Goal: Complete application form: Complete application form

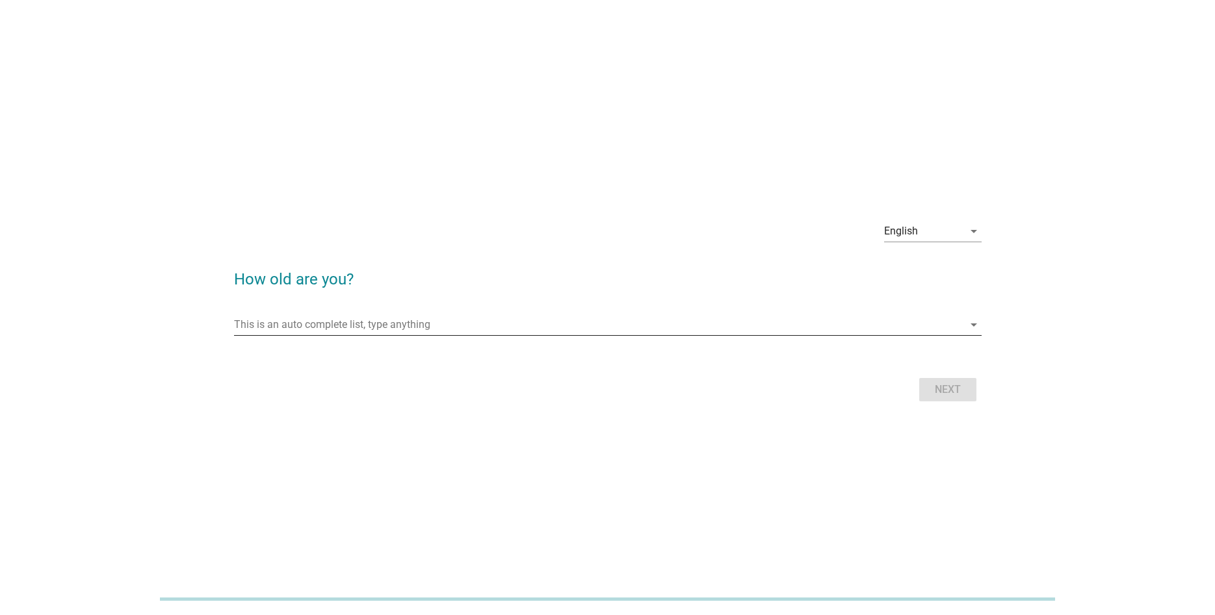
click at [352, 320] on input "This is an auto complete list, type anything" at bounding box center [598, 325] width 729 height 21
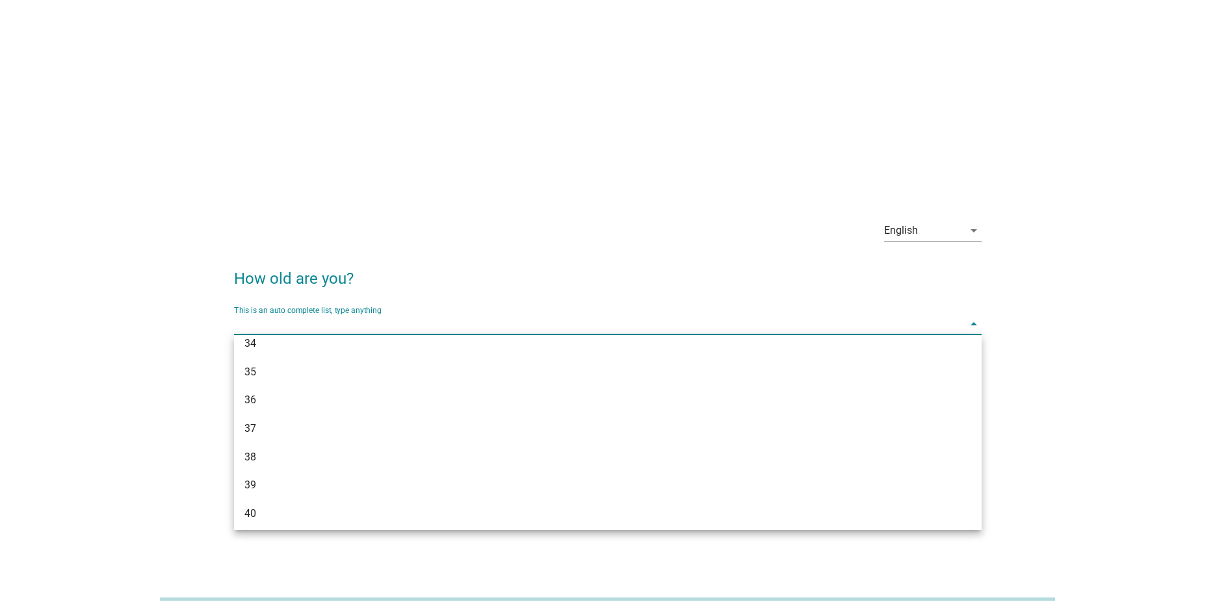
scroll to position [597, 0]
click at [276, 496] on div "44" at bounding box center [577, 495] width 666 height 16
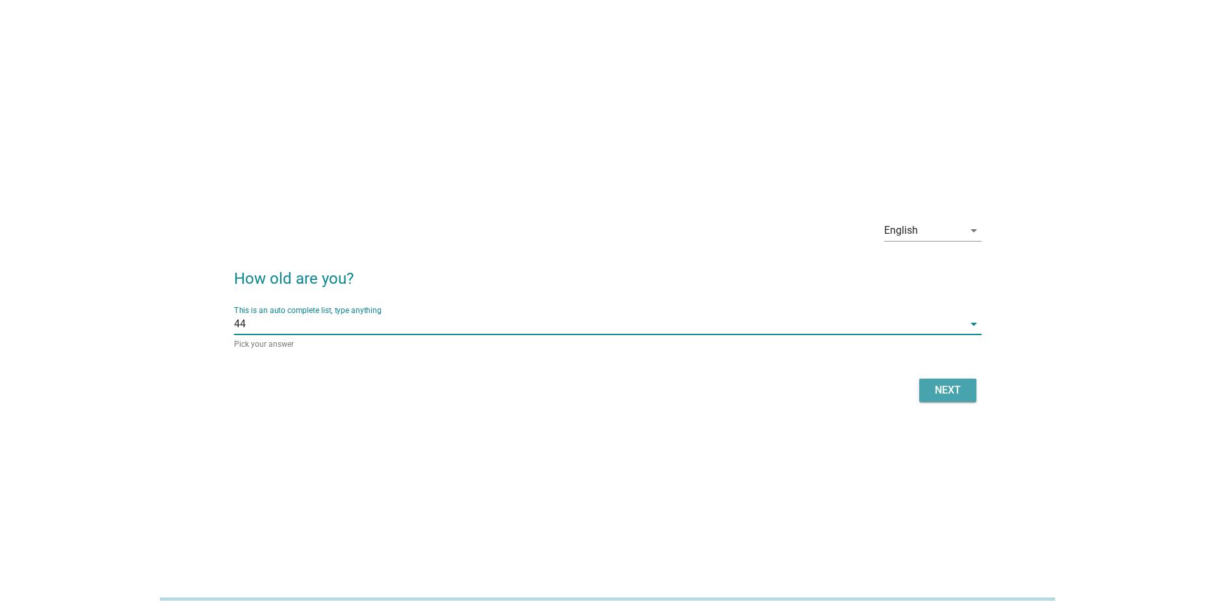
drag, startPoint x: 951, startPoint y: 393, endPoint x: 738, endPoint y: 24, distance: 426.0
click at [951, 393] on div "Next" at bounding box center [947, 391] width 36 height 16
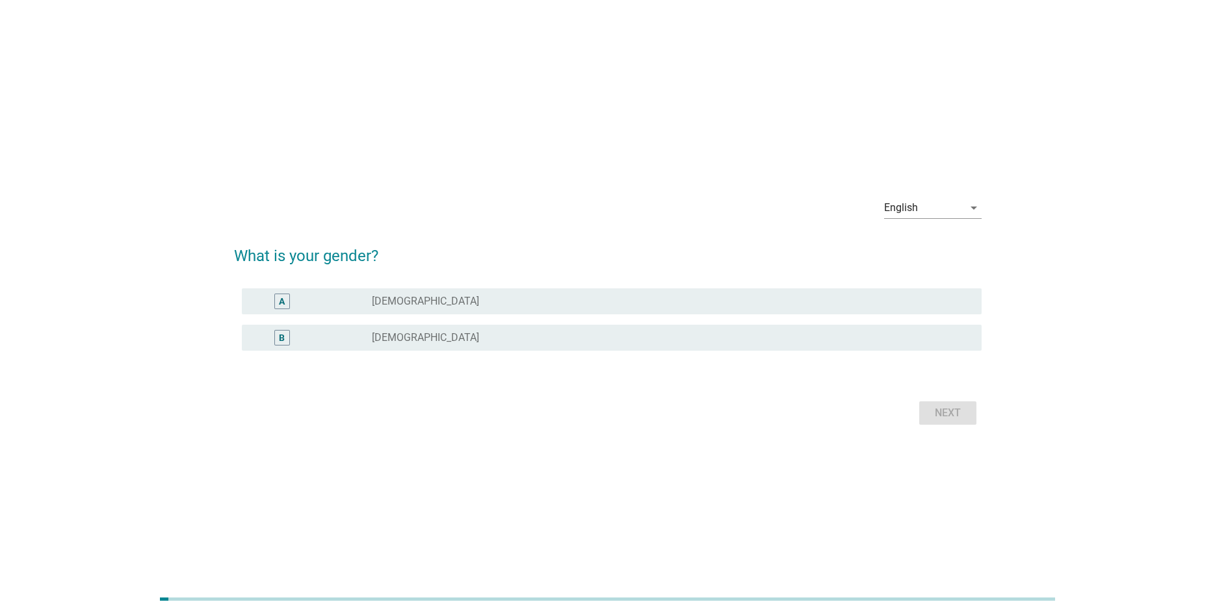
click at [446, 341] on div "radio_button_unchecked [DEMOGRAPHIC_DATA]" at bounding box center [666, 337] width 589 height 13
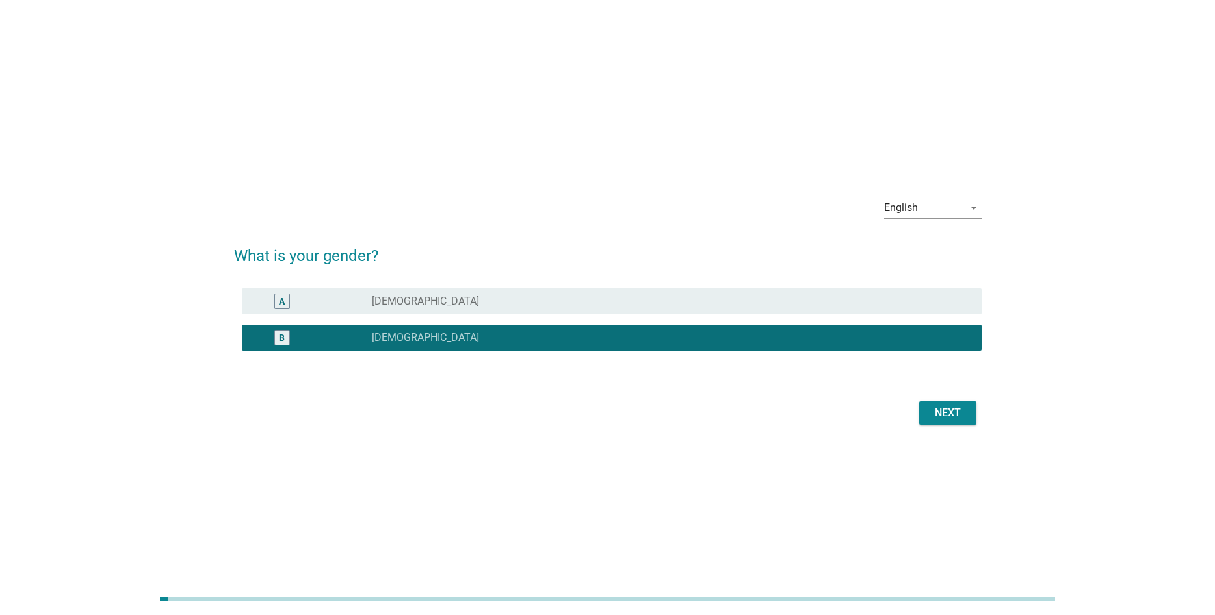
click at [944, 411] on div "Next" at bounding box center [947, 414] width 36 height 16
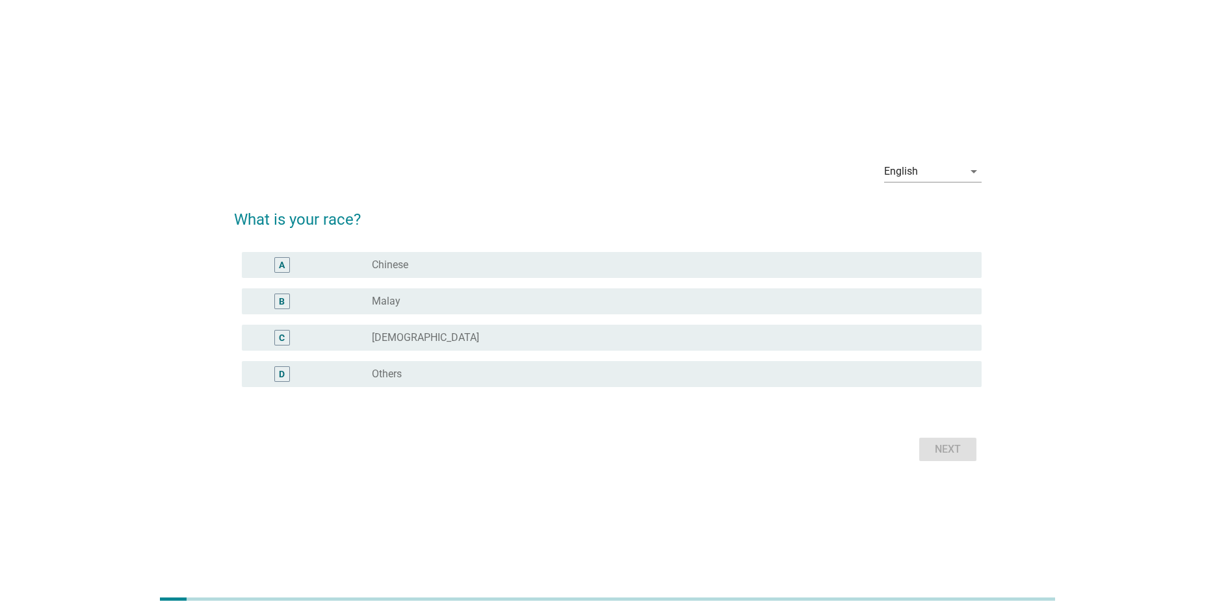
click at [659, 294] on div "radio_button_unchecked Malay" at bounding box center [671, 302] width 599 height 16
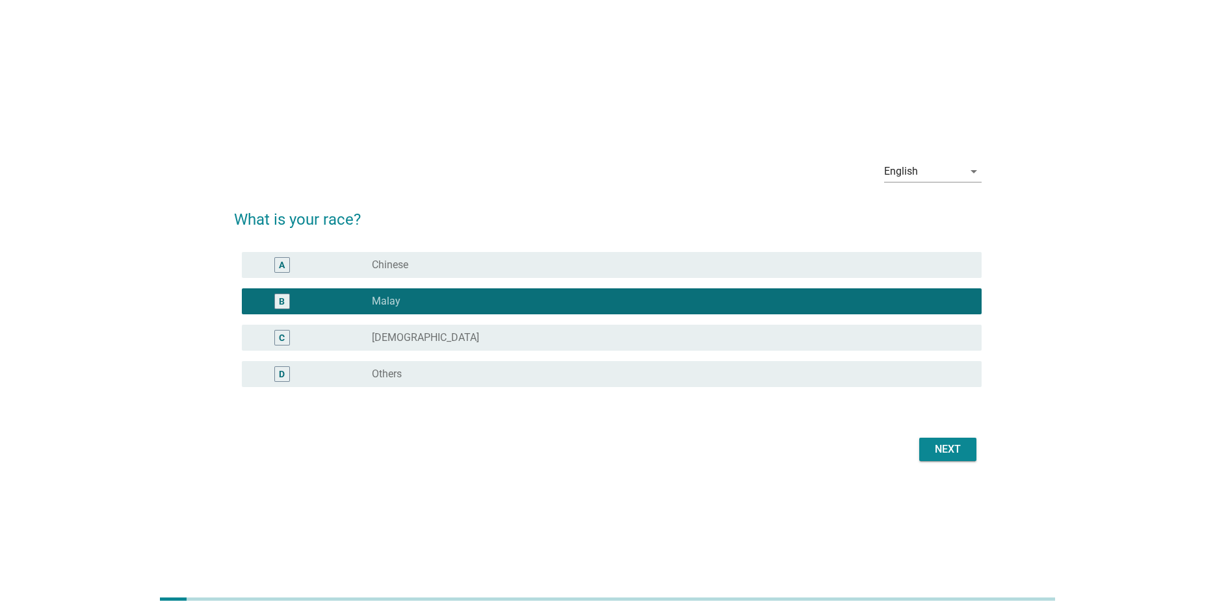
click at [946, 449] on div "Next" at bounding box center [947, 450] width 36 height 16
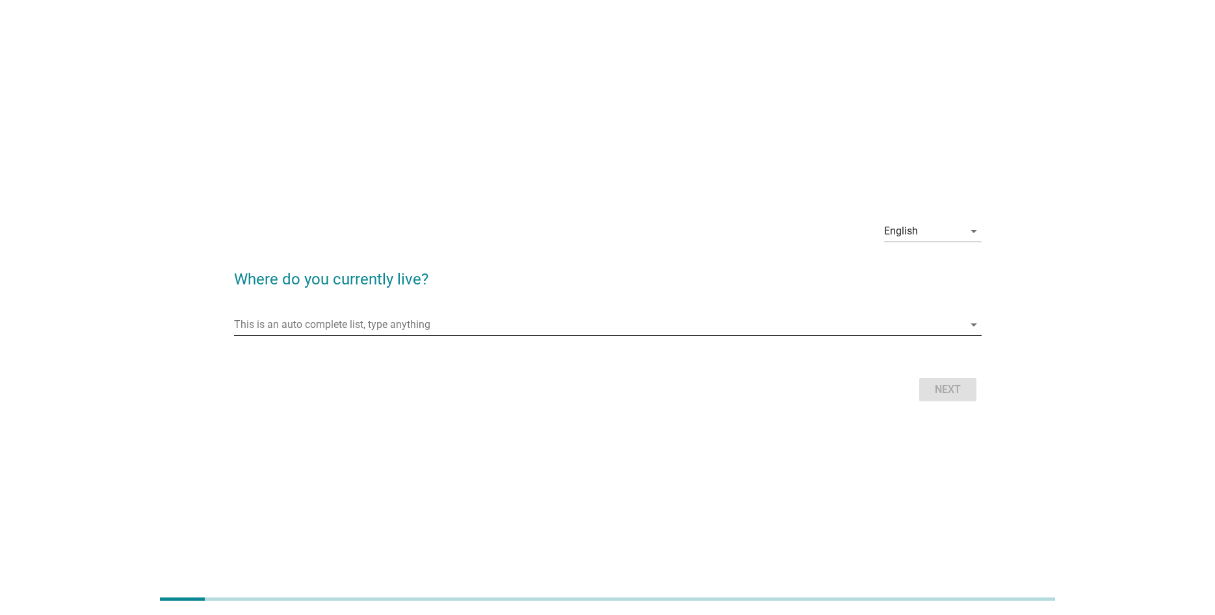
click at [591, 321] on input "This is an auto complete list, type anything" at bounding box center [598, 325] width 729 height 21
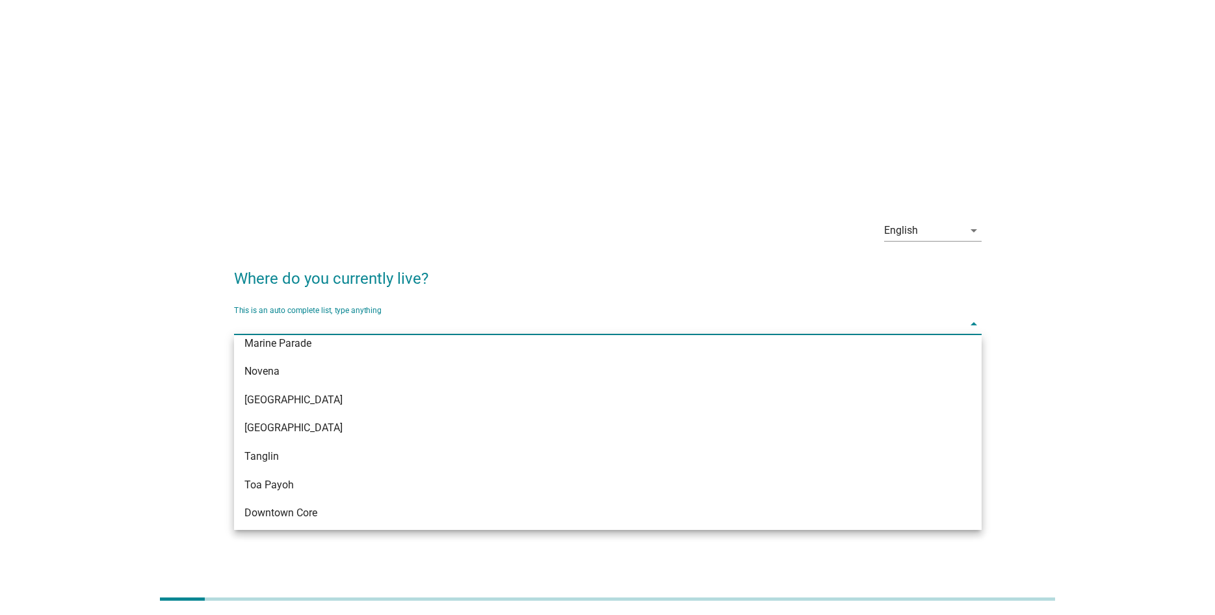
scroll to position [181, 0]
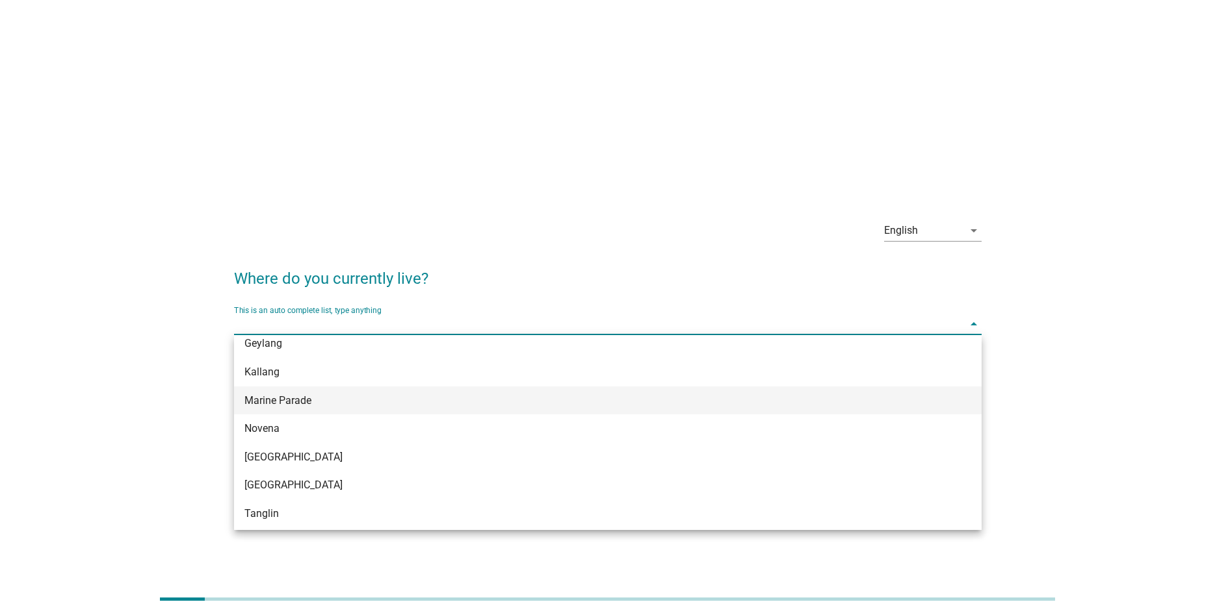
click at [457, 393] on div "Marine Parade" at bounding box center [577, 401] width 666 height 16
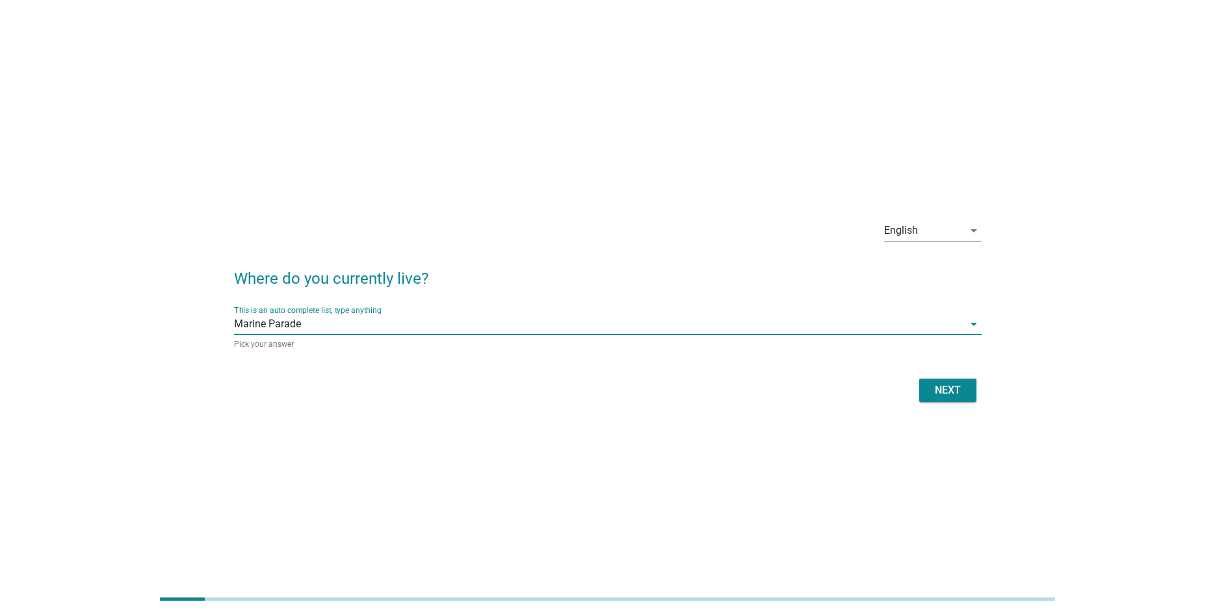
click at [944, 391] on div "Next" at bounding box center [947, 391] width 36 height 16
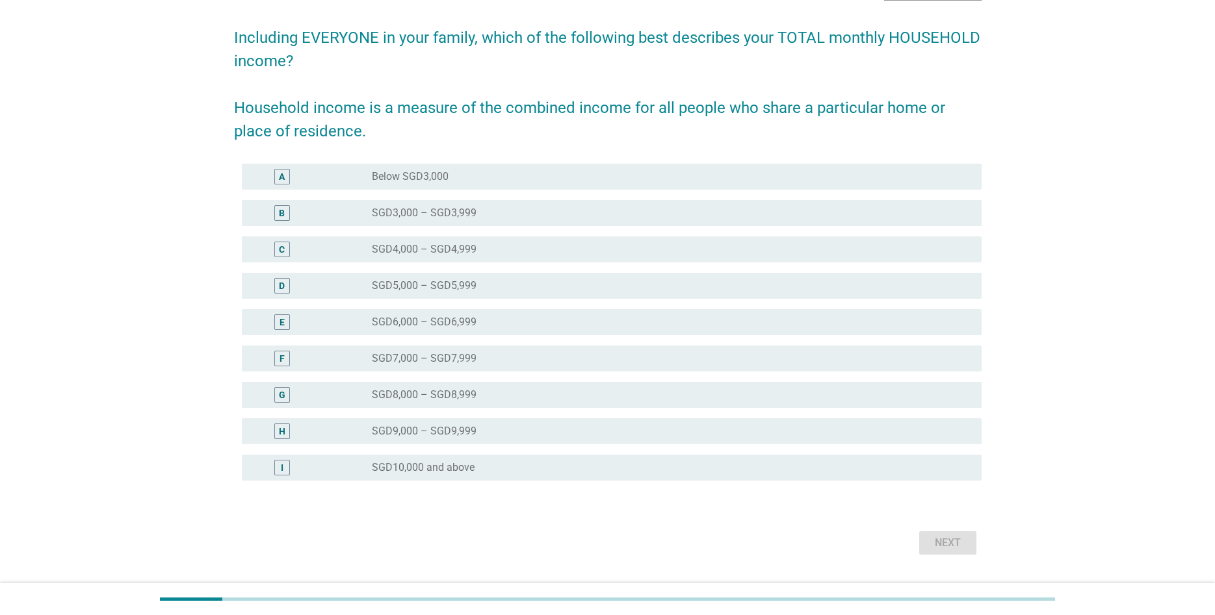
scroll to position [122, 0]
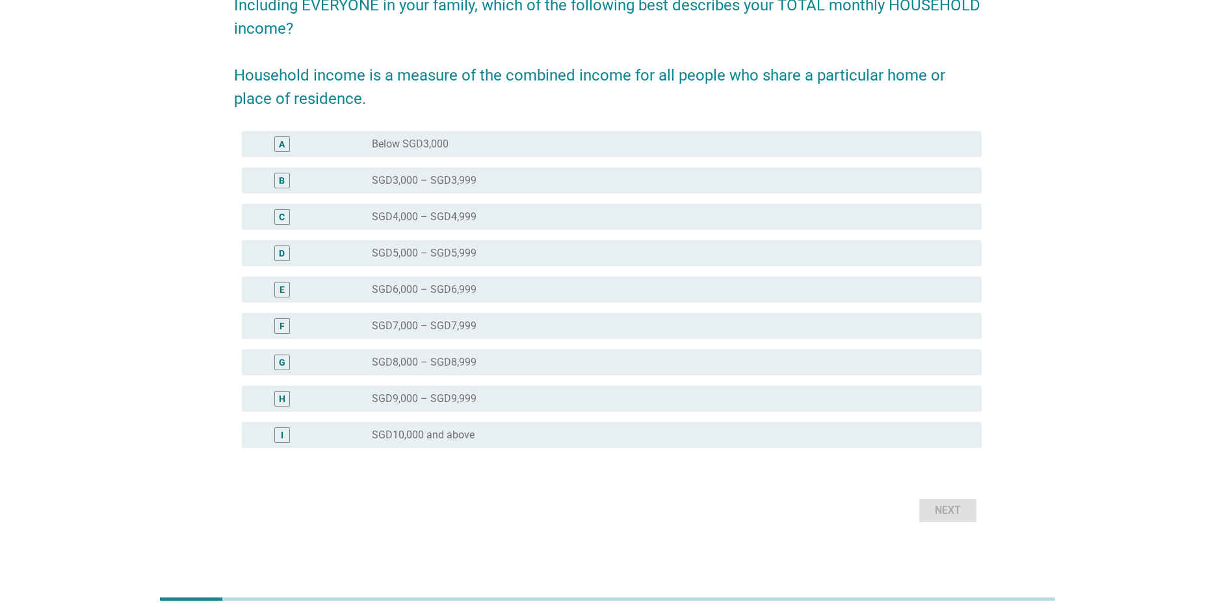
click at [485, 431] on div "radio_button_unchecked SGD10,000 and above" at bounding box center [666, 435] width 589 height 13
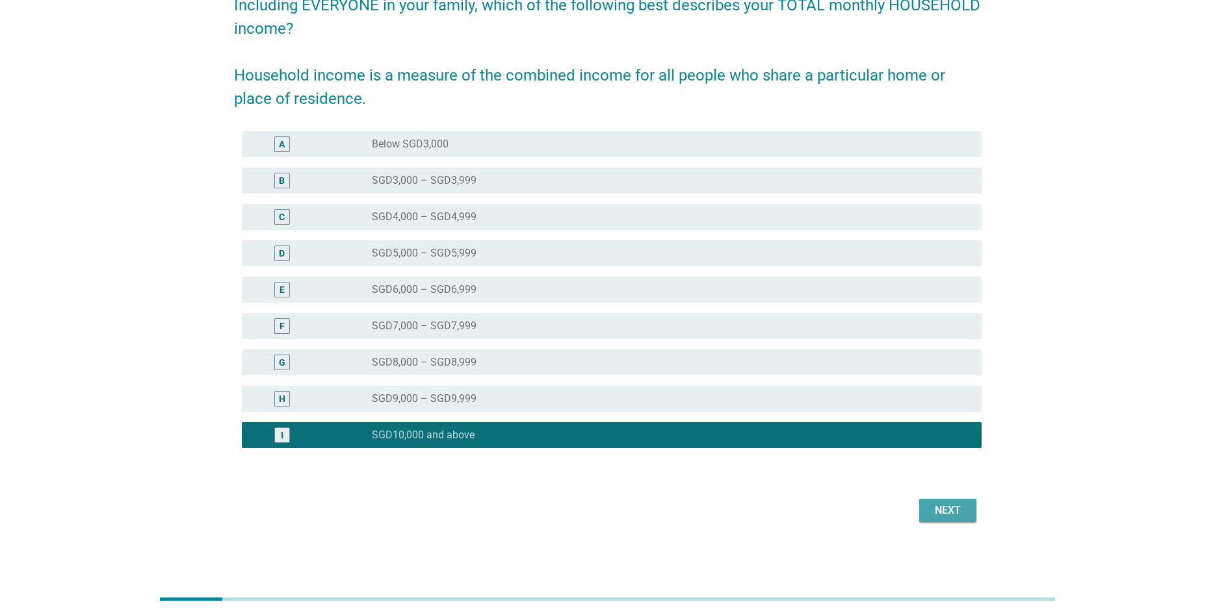
click at [942, 511] on div "Next" at bounding box center [947, 511] width 36 height 16
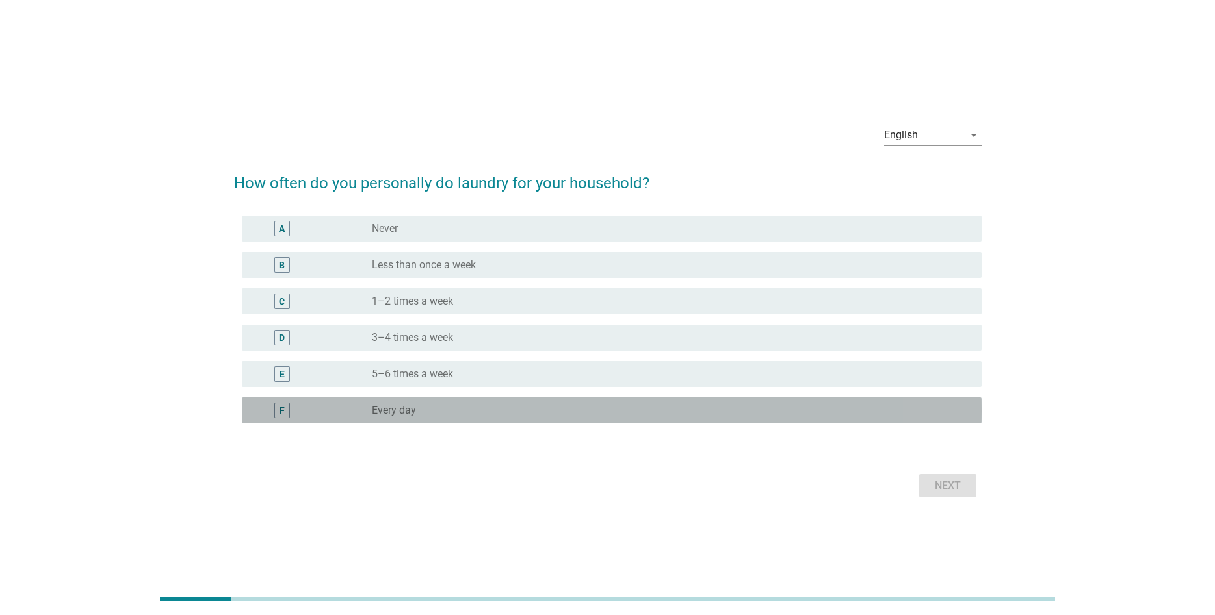
click at [482, 406] on div "radio_button_unchecked Every day" at bounding box center [666, 410] width 589 height 13
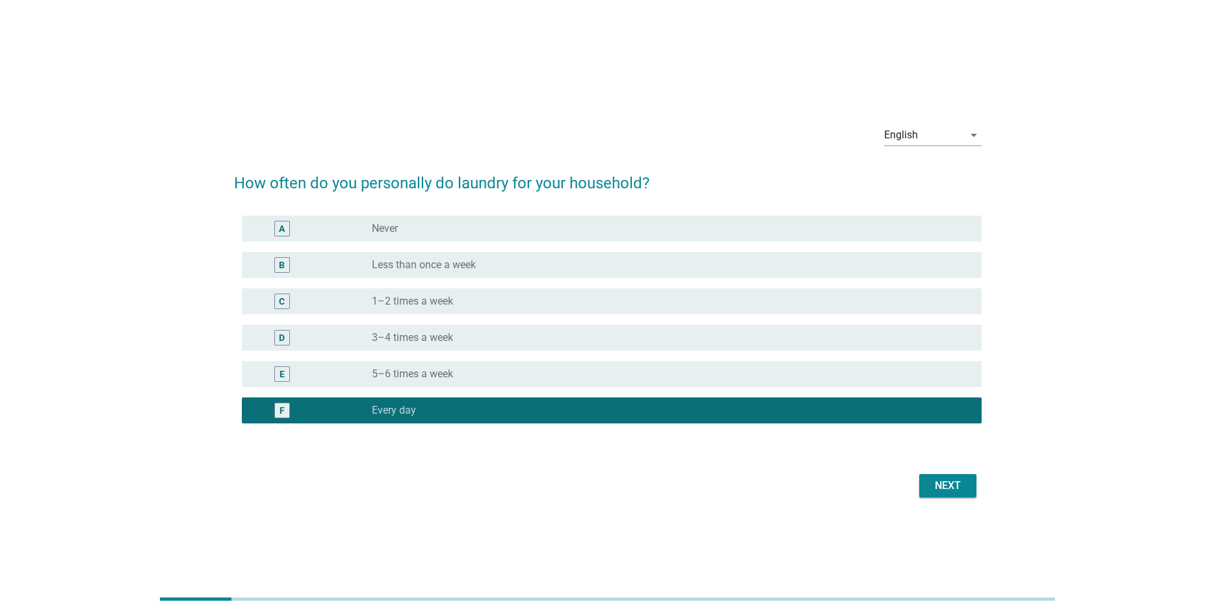
click at [948, 500] on div "Next" at bounding box center [607, 486] width 747 height 31
click at [948, 488] on div "Next" at bounding box center [947, 486] width 36 height 16
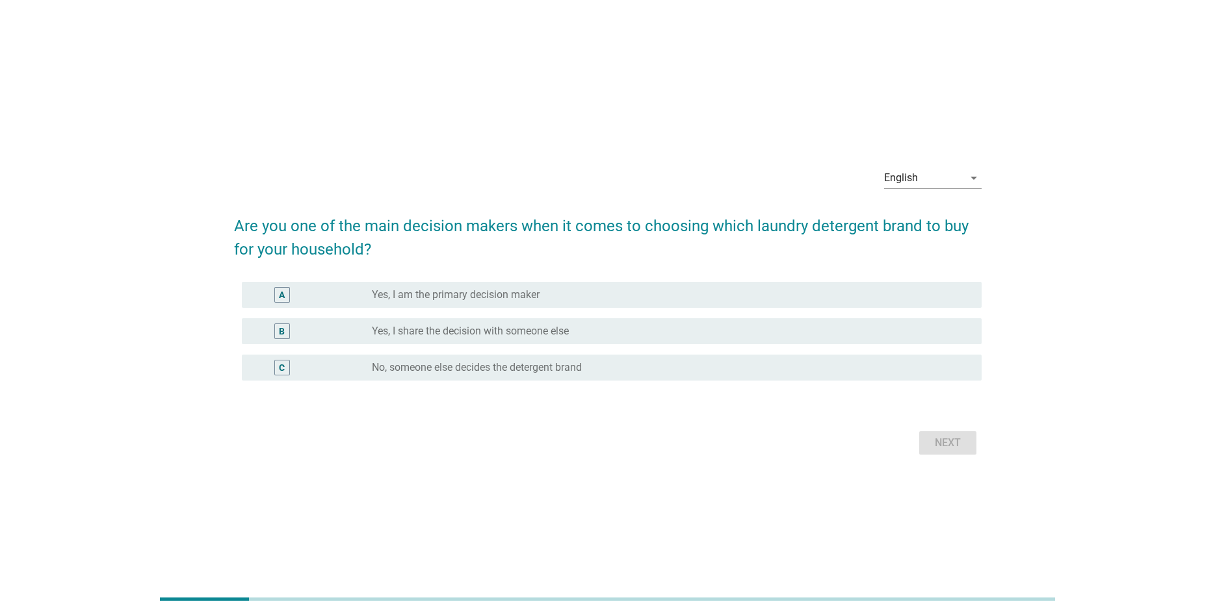
click at [559, 291] on div "radio_button_unchecked Yes, I am the primary decision maker" at bounding box center [666, 295] width 589 height 13
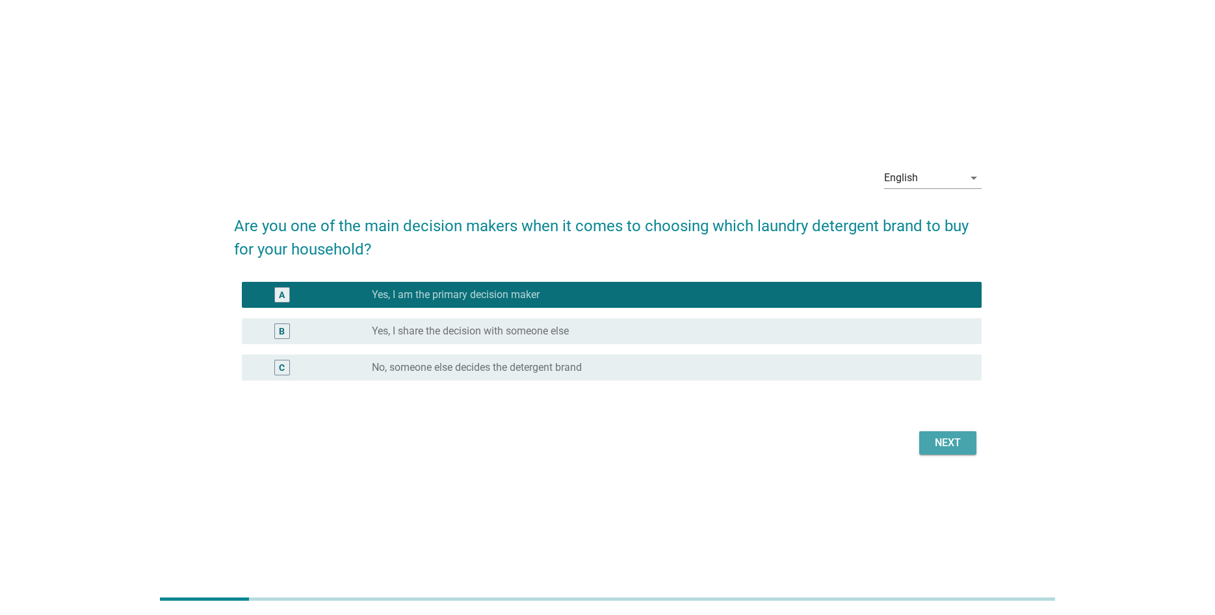
click at [967, 438] on button "Next" at bounding box center [947, 443] width 57 height 23
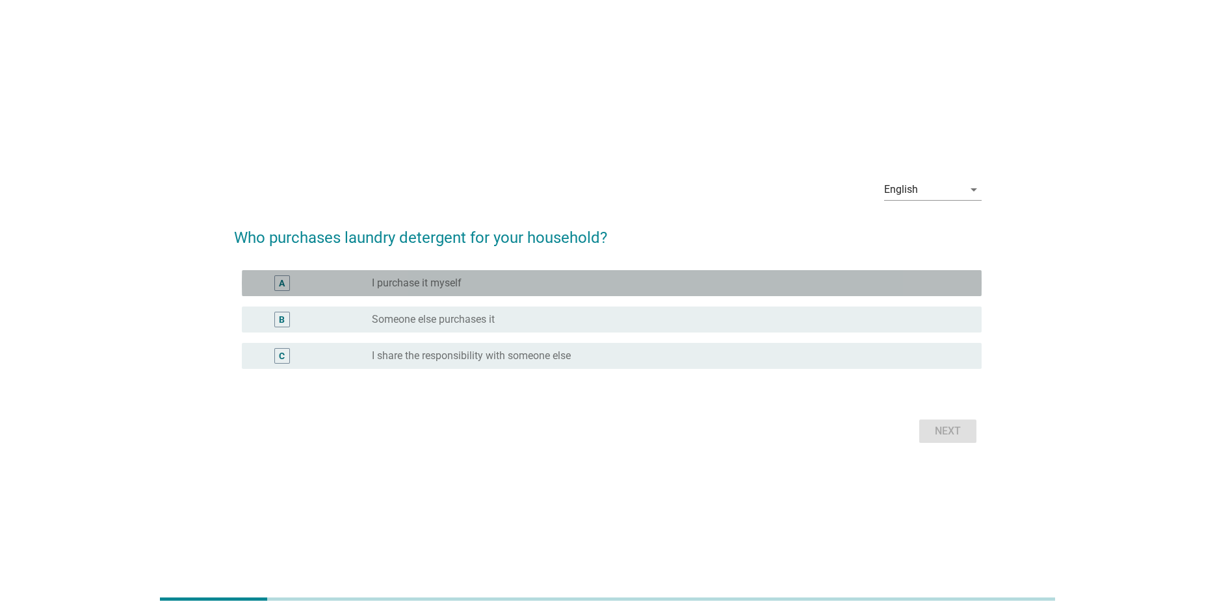
click at [471, 284] on div "radio_button_unchecked I purchase it myself" at bounding box center [666, 283] width 589 height 13
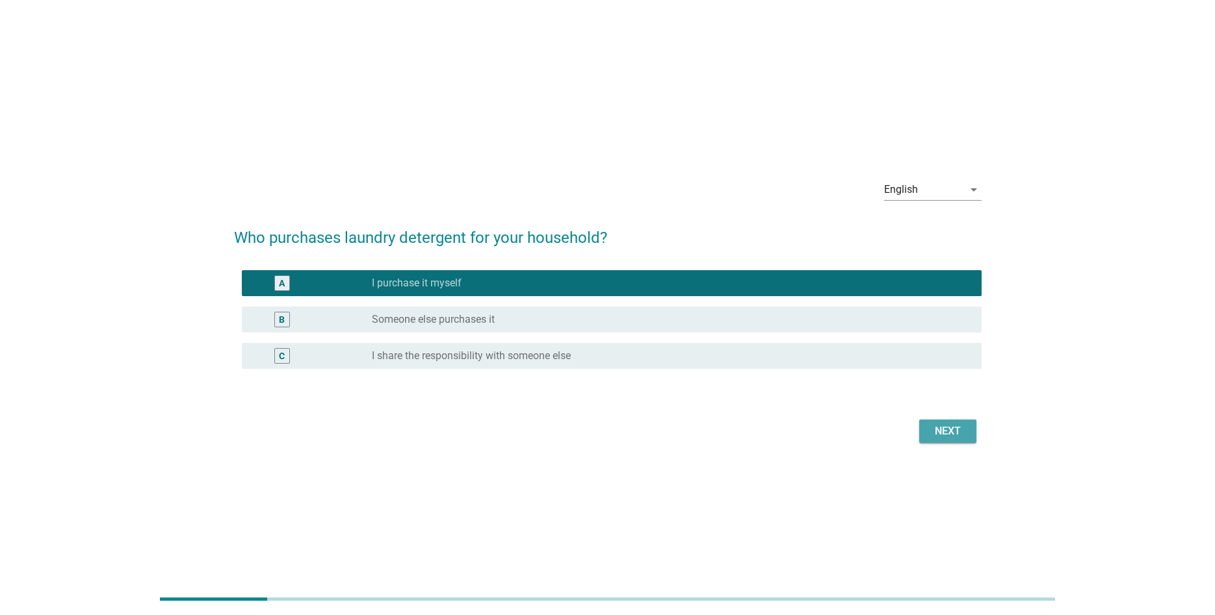
click at [940, 429] on div "Next" at bounding box center [947, 432] width 36 height 16
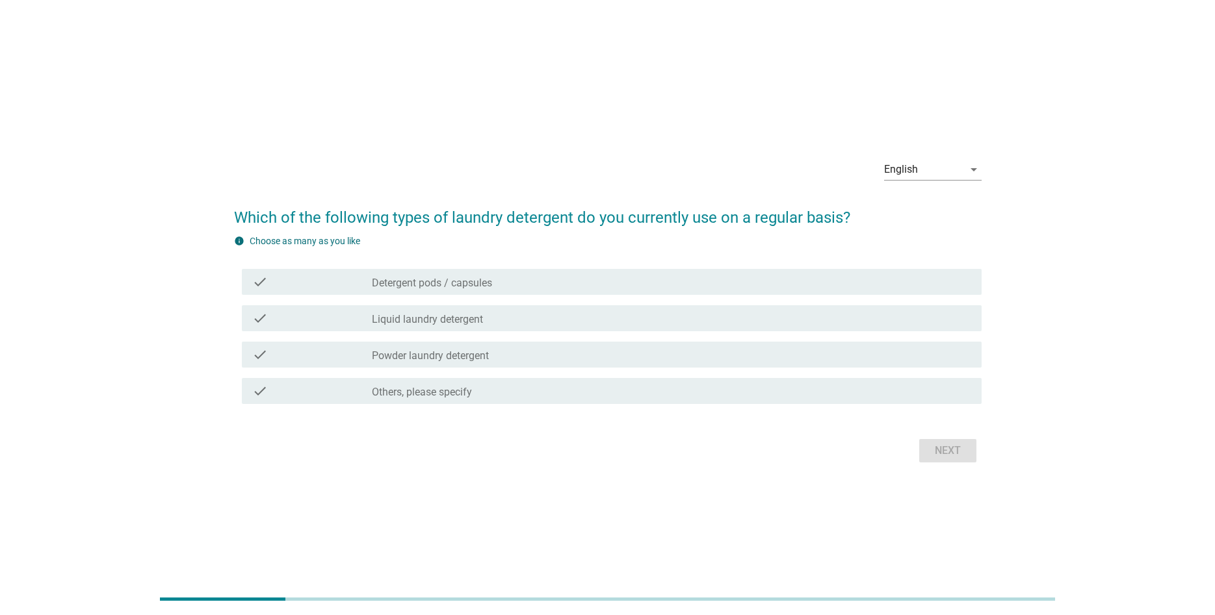
click at [596, 271] on div "check check_box_outline_blank Detergent pods / capsules" at bounding box center [612, 282] width 740 height 26
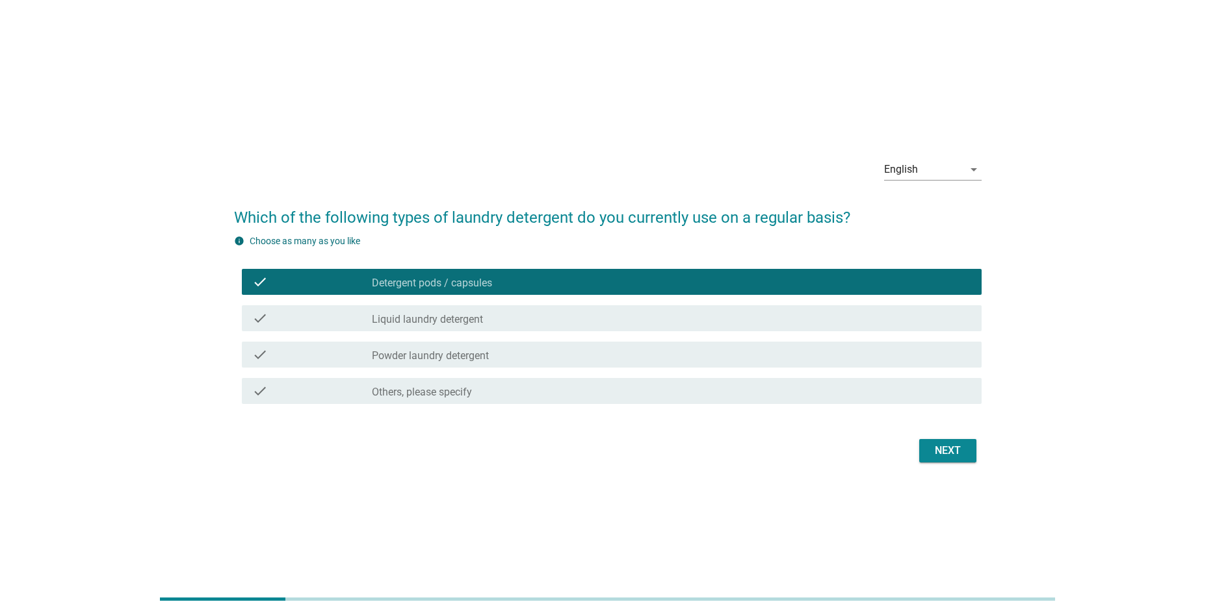
click at [584, 317] on div "check_box_outline_blank Liquid laundry detergent" at bounding box center [671, 319] width 599 height 16
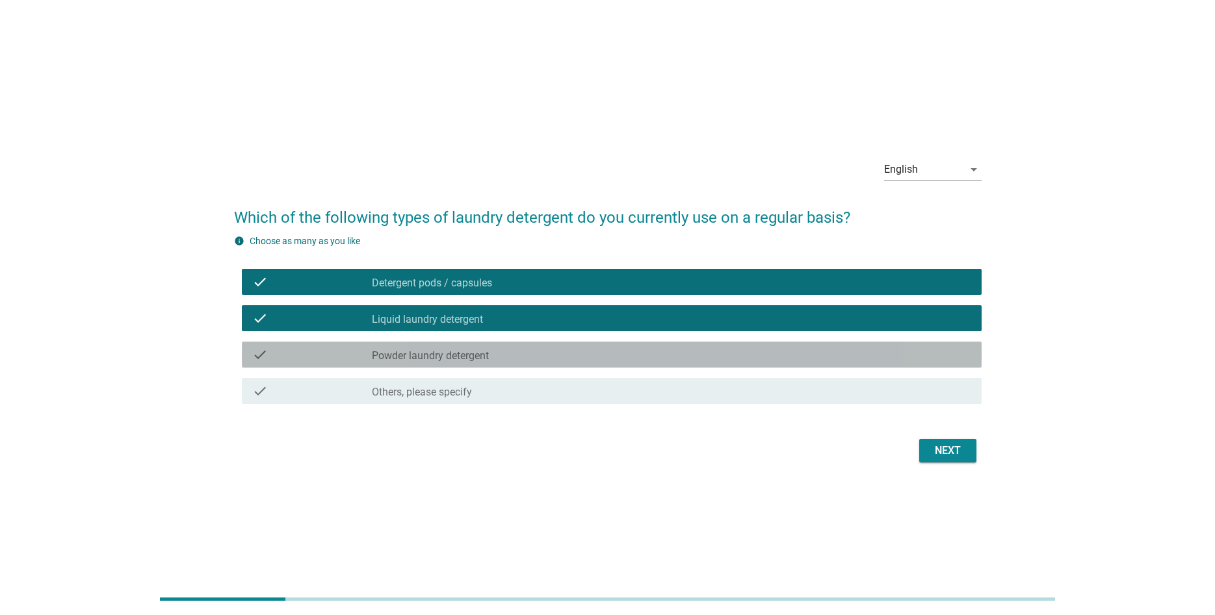
click at [576, 357] on div "check_box_outline_blank Powder laundry detergent" at bounding box center [671, 355] width 599 height 16
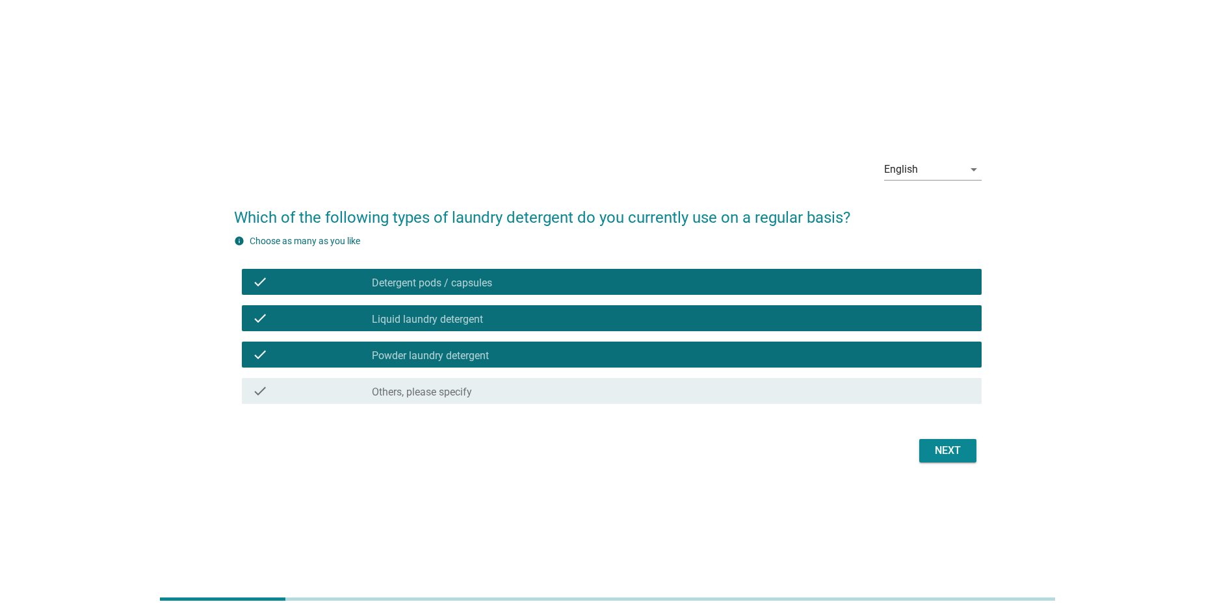
click at [953, 450] on div "Next" at bounding box center [947, 451] width 36 height 16
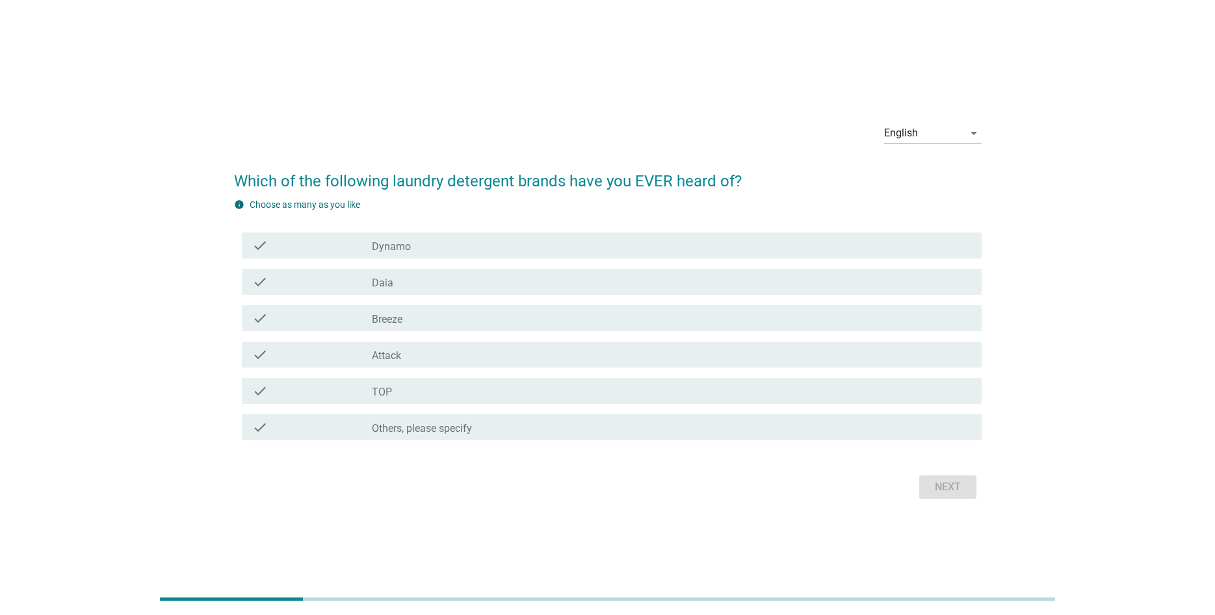
click at [512, 252] on div "check_box_outline_blank Dynamo" at bounding box center [671, 246] width 599 height 16
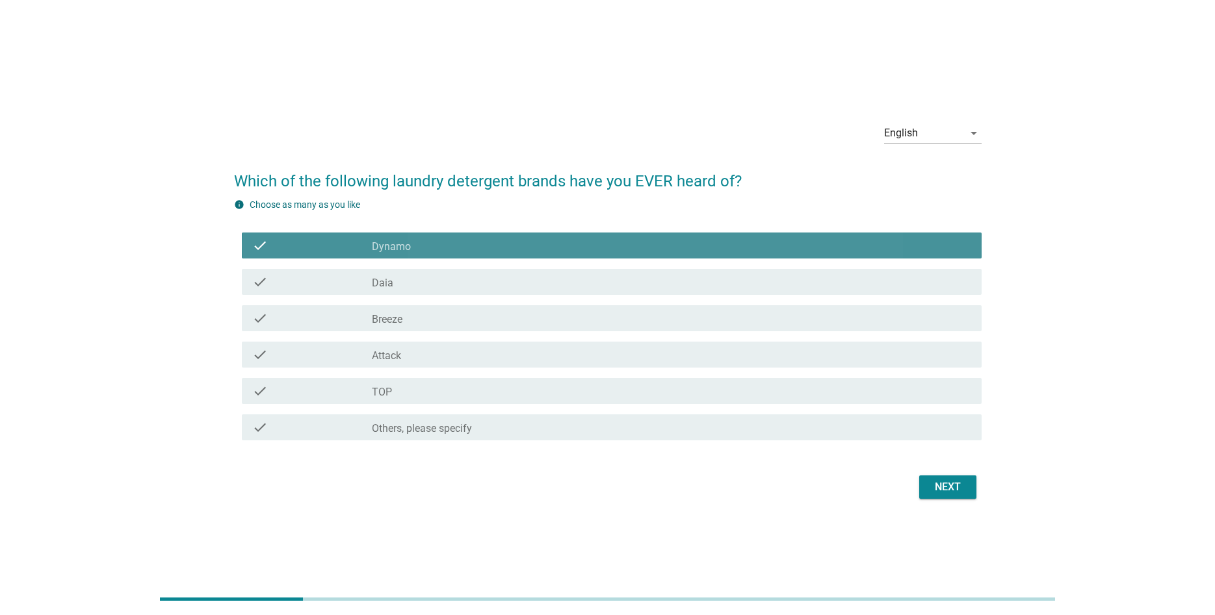
click at [500, 278] on div "check_box_outline_blank Daia" at bounding box center [671, 282] width 599 height 16
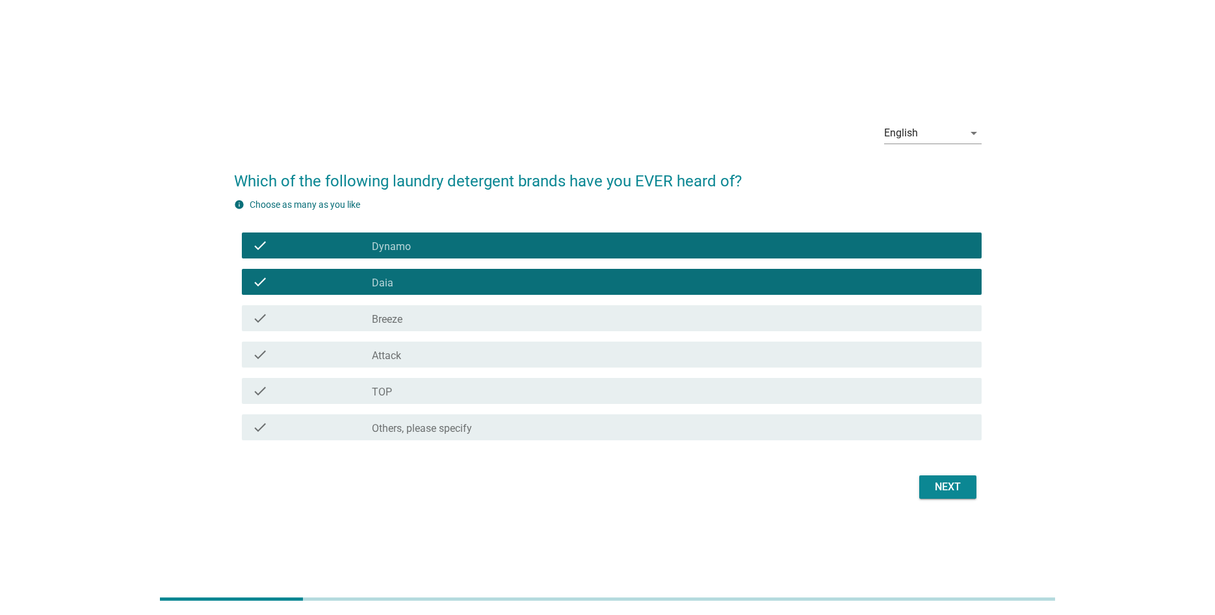
click at [494, 316] on div "check_box_outline_blank Breeze" at bounding box center [671, 319] width 599 height 16
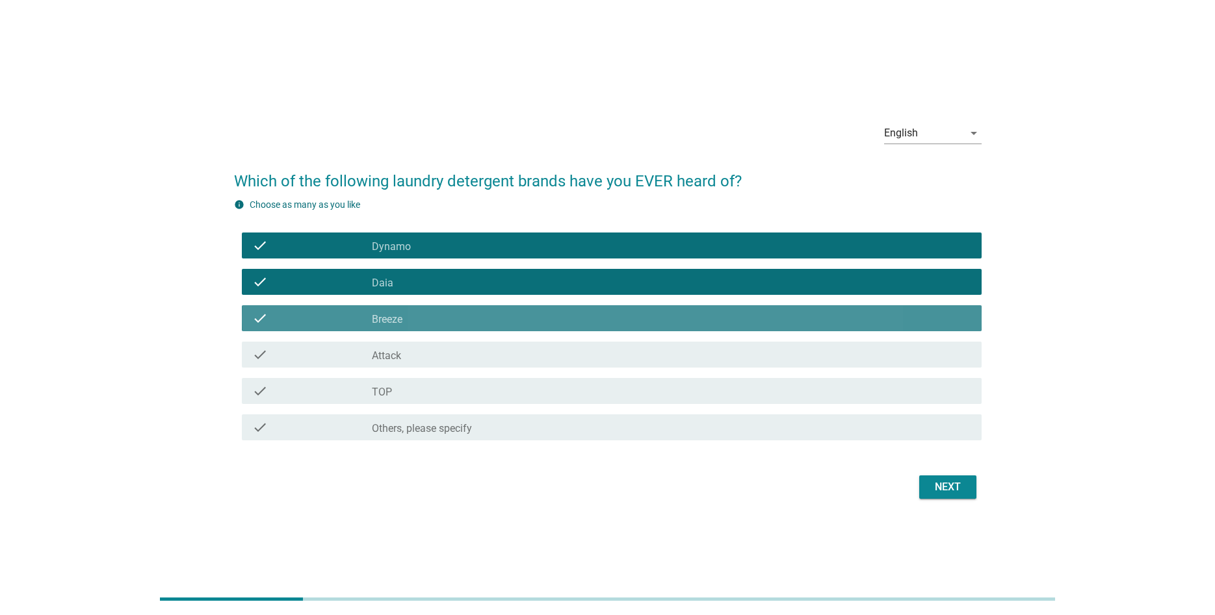
click at [491, 354] on div "check_box_outline_blank Attack" at bounding box center [671, 355] width 599 height 16
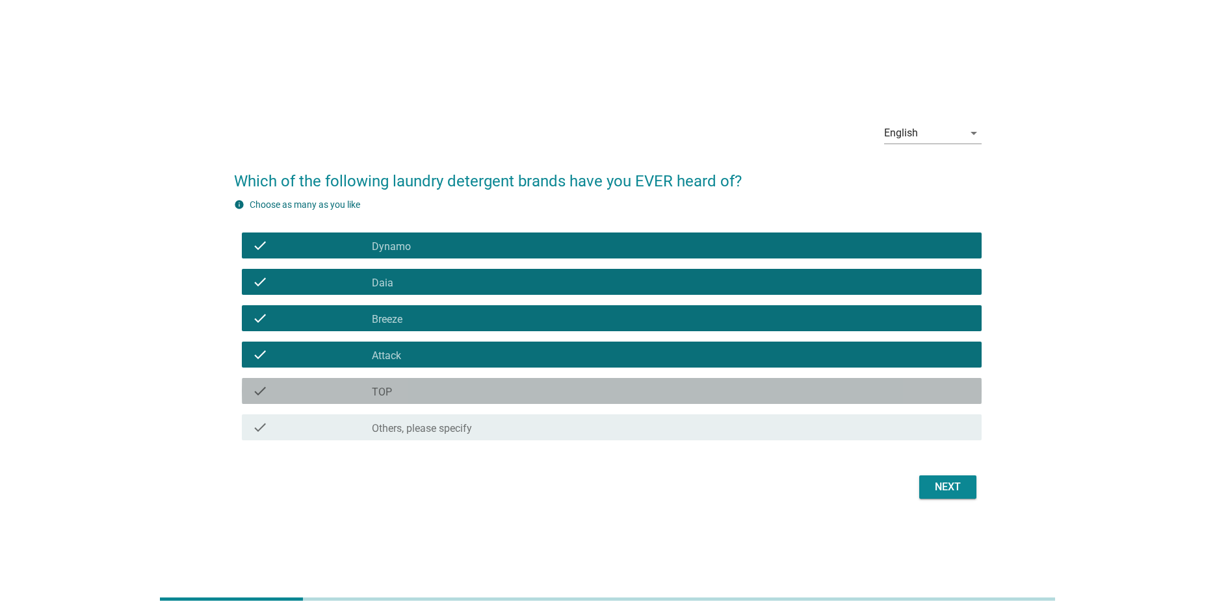
click at [493, 384] on div "check_box_outline_blank TOP" at bounding box center [671, 391] width 599 height 16
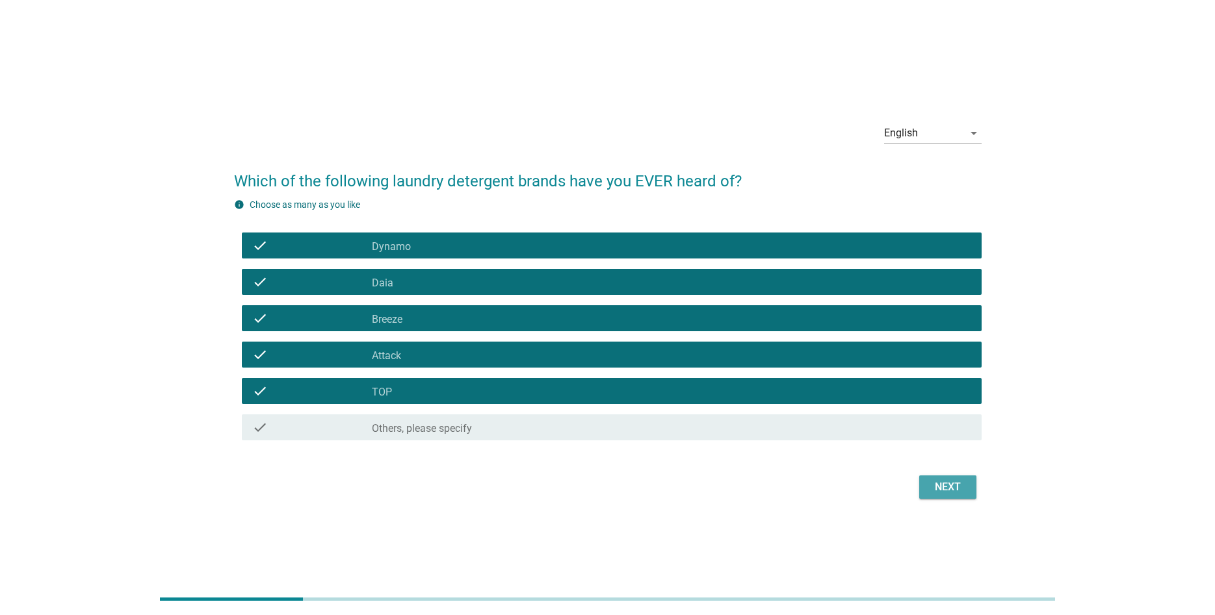
click at [942, 489] on div "Next" at bounding box center [947, 488] width 36 height 16
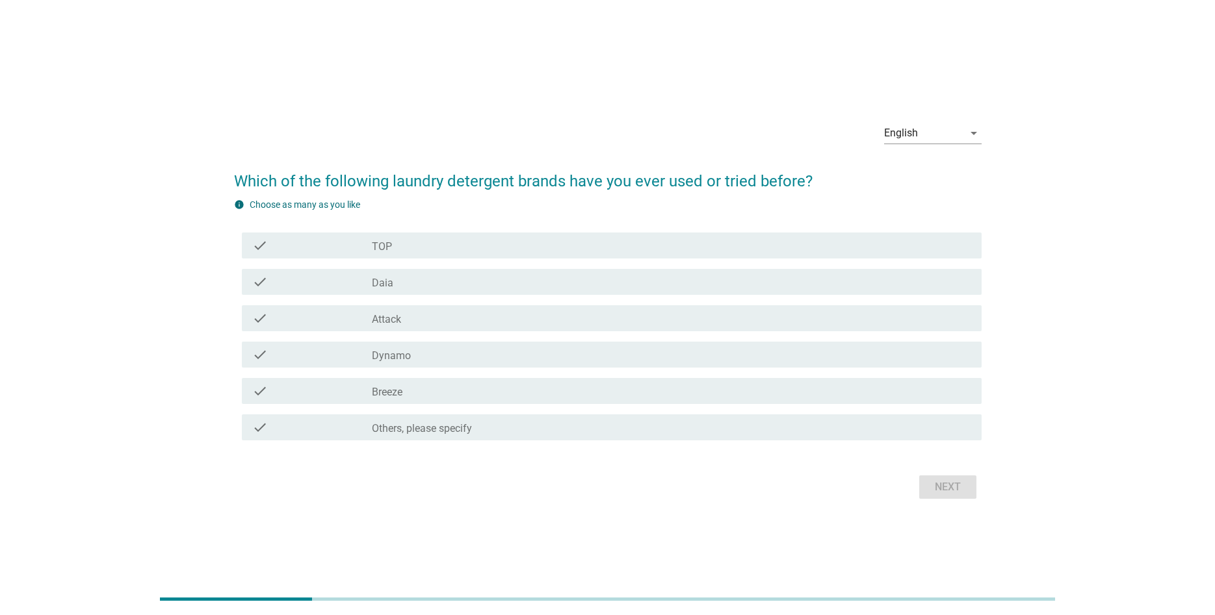
click at [482, 239] on div "check_box_outline_blank TOP" at bounding box center [671, 246] width 599 height 16
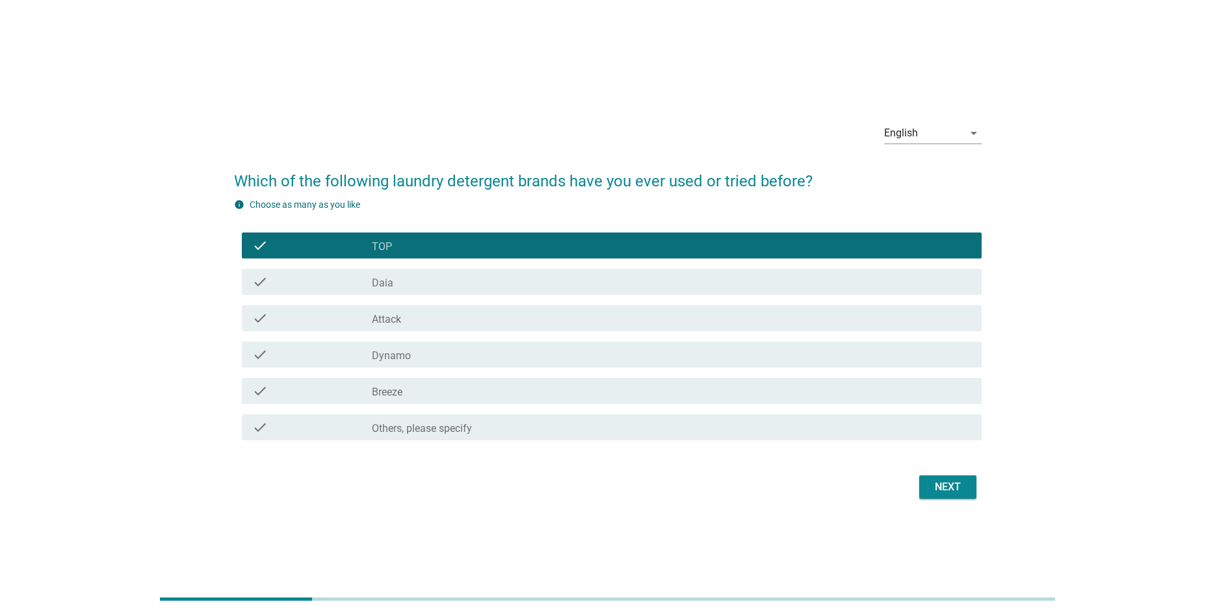
click at [461, 278] on div "check_box_outline_blank Daia" at bounding box center [671, 282] width 599 height 16
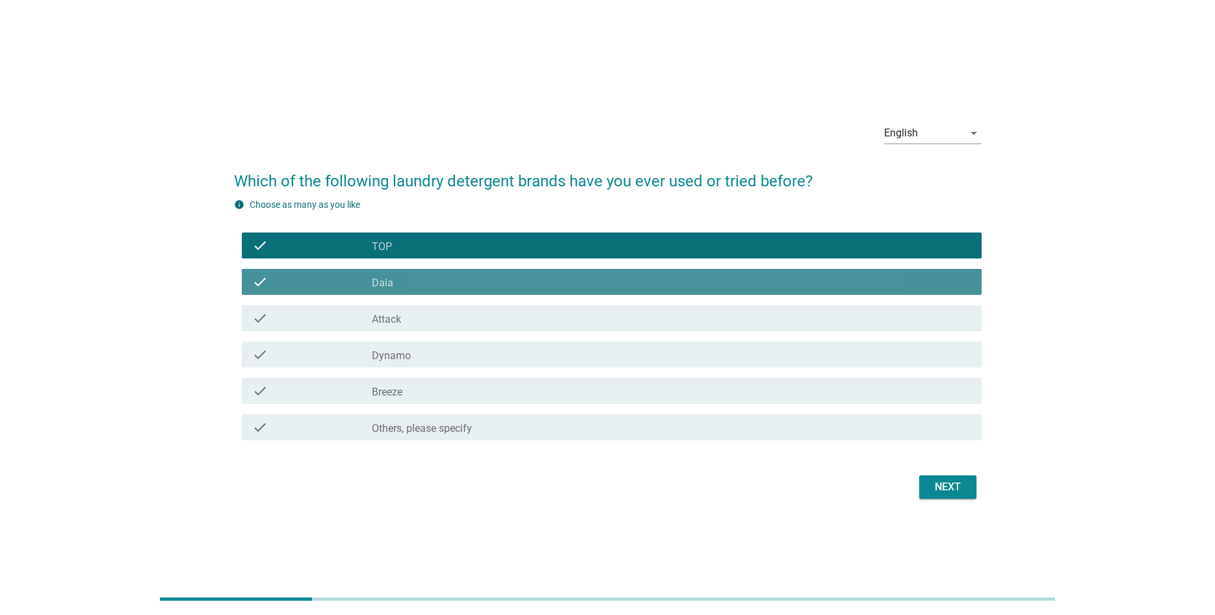
click at [455, 328] on div "check check_box_outline_blank Attack" at bounding box center [612, 318] width 740 height 26
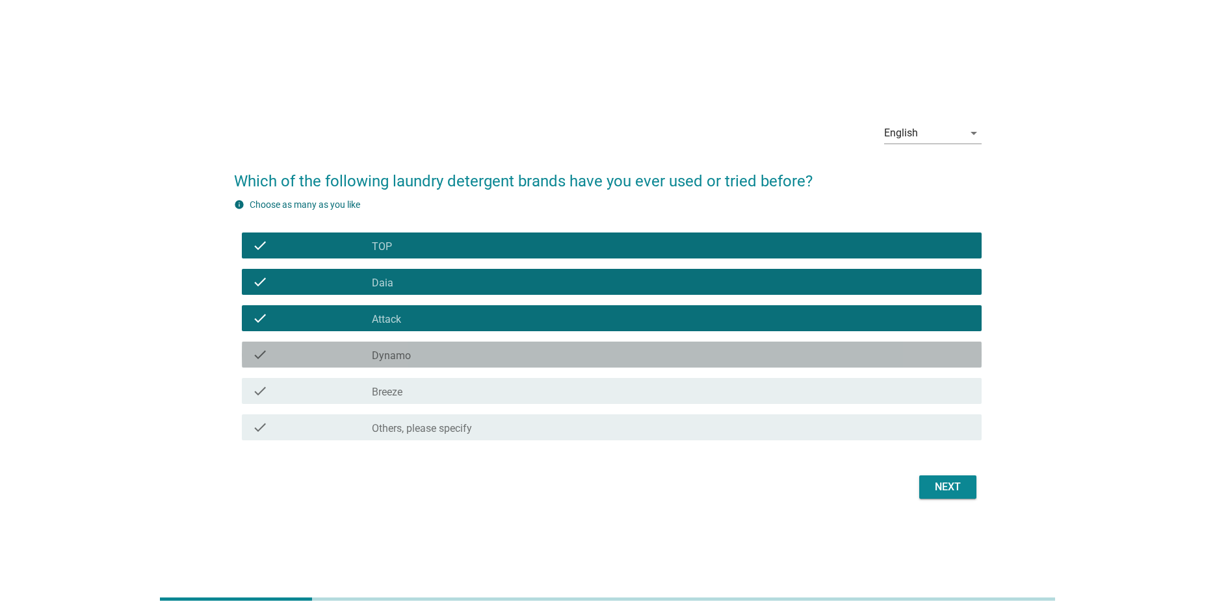
click at [469, 354] on div "check_box_outline_blank Dynamo" at bounding box center [671, 355] width 599 height 16
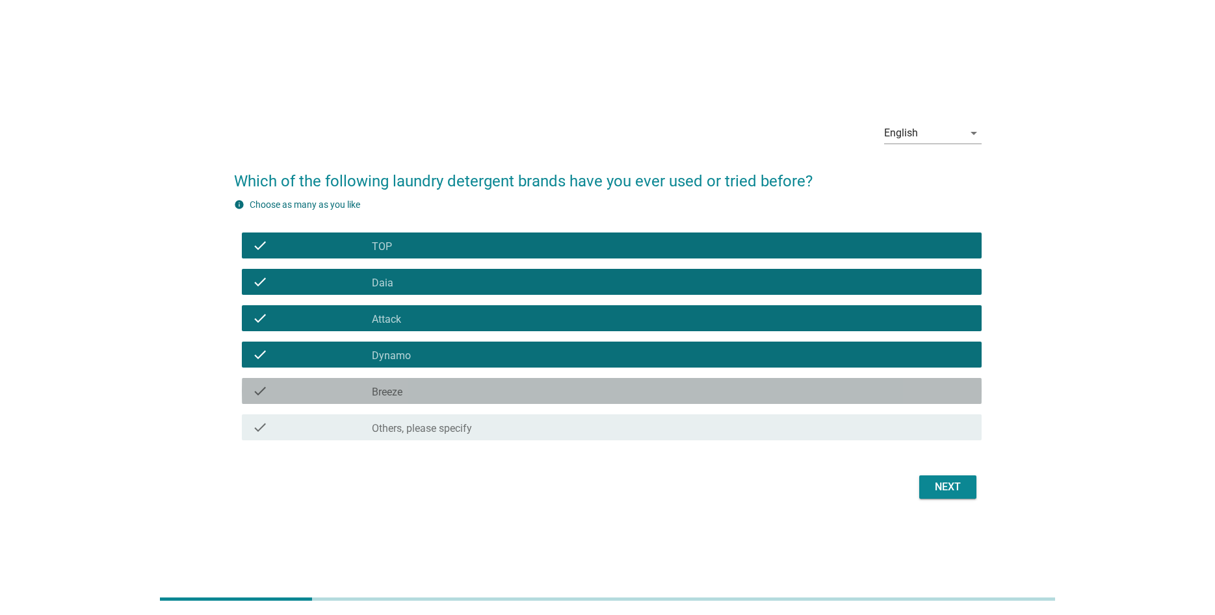
click at [484, 391] on div "check_box_outline_blank Breeze" at bounding box center [671, 391] width 599 height 16
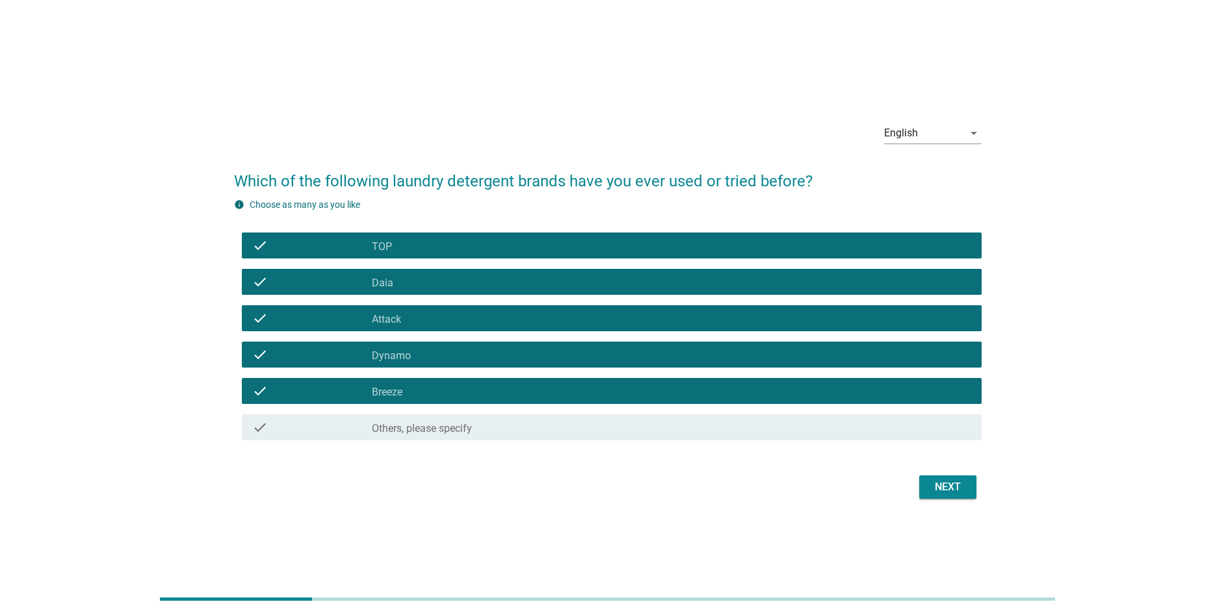
click at [949, 495] on button "Next" at bounding box center [947, 487] width 57 height 23
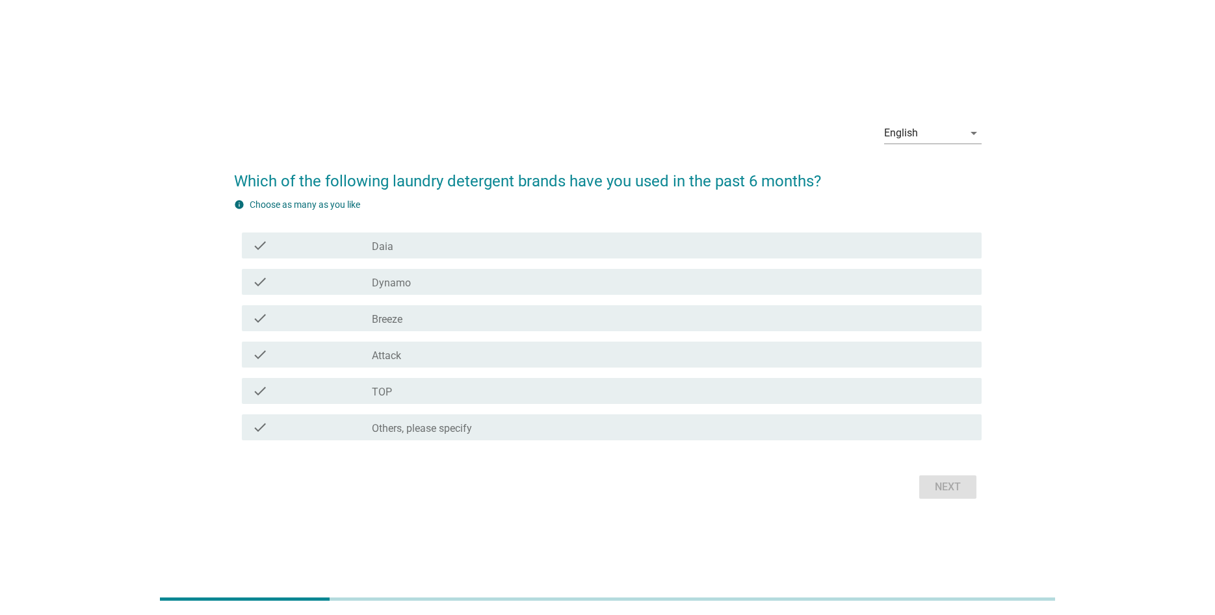
click at [448, 278] on div "check_box Dynamo" at bounding box center [671, 282] width 599 height 16
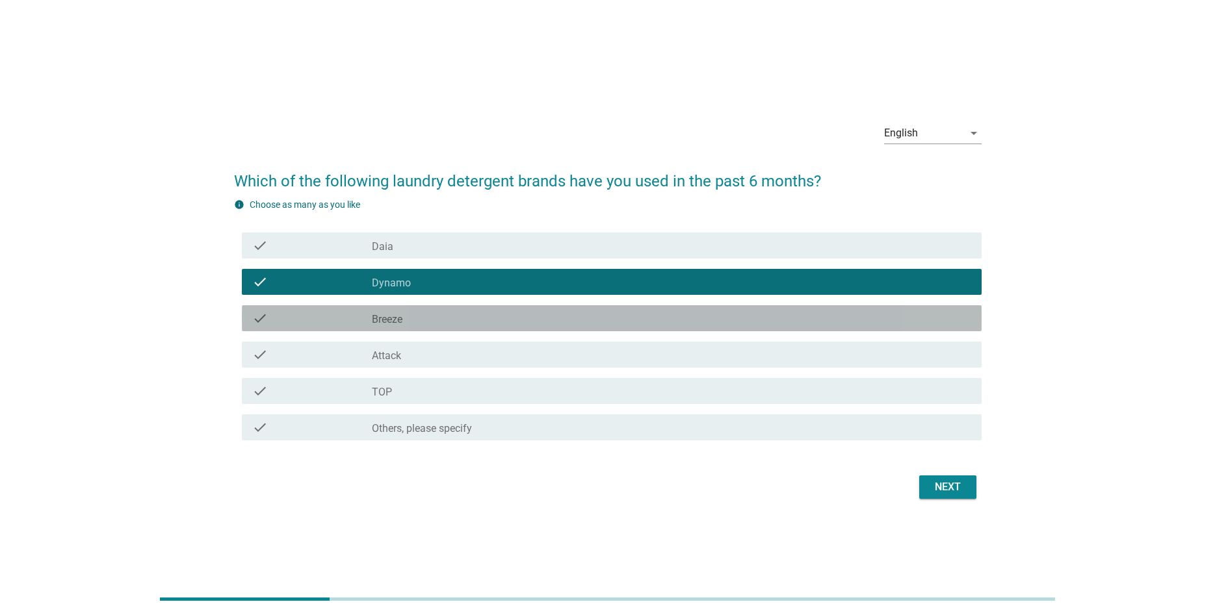
click at [458, 318] on div "check_box Breeze" at bounding box center [671, 319] width 599 height 16
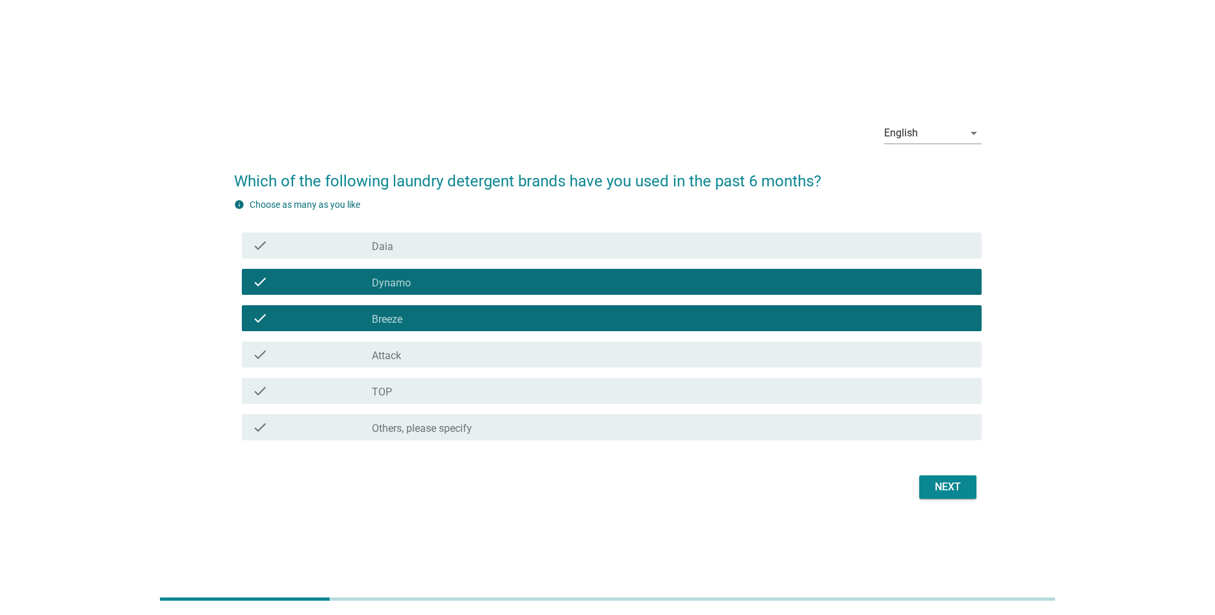
click at [464, 349] on div "check_box Attack" at bounding box center [671, 355] width 599 height 16
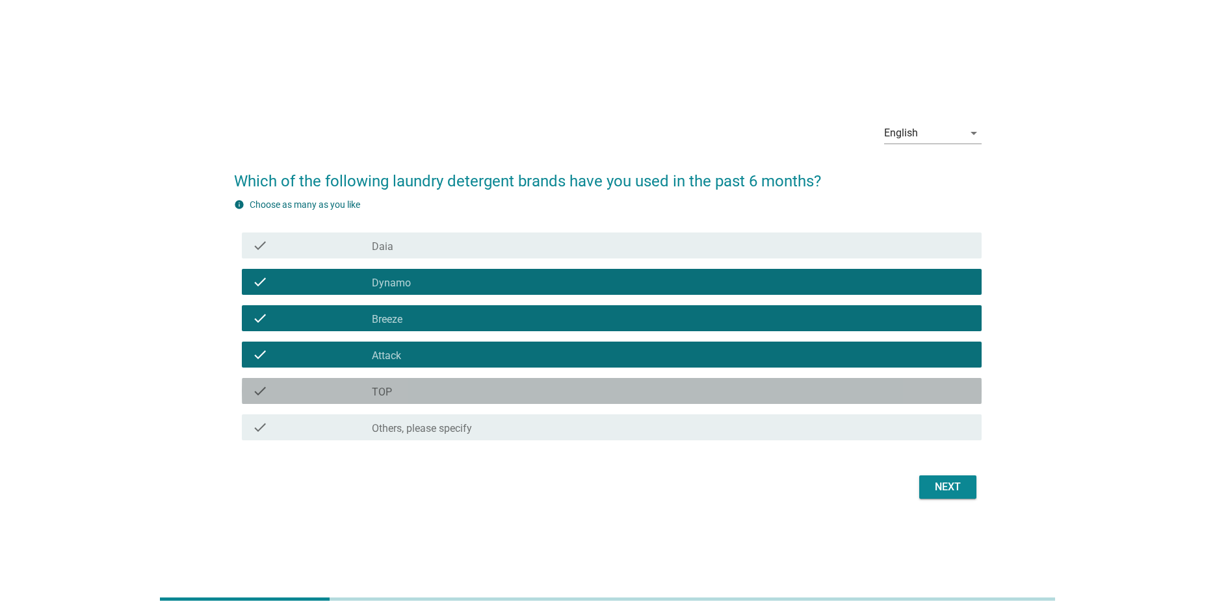
click at [473, 385] on div "check_box TOP" at bounding box center [671, 391] width 599 height 16
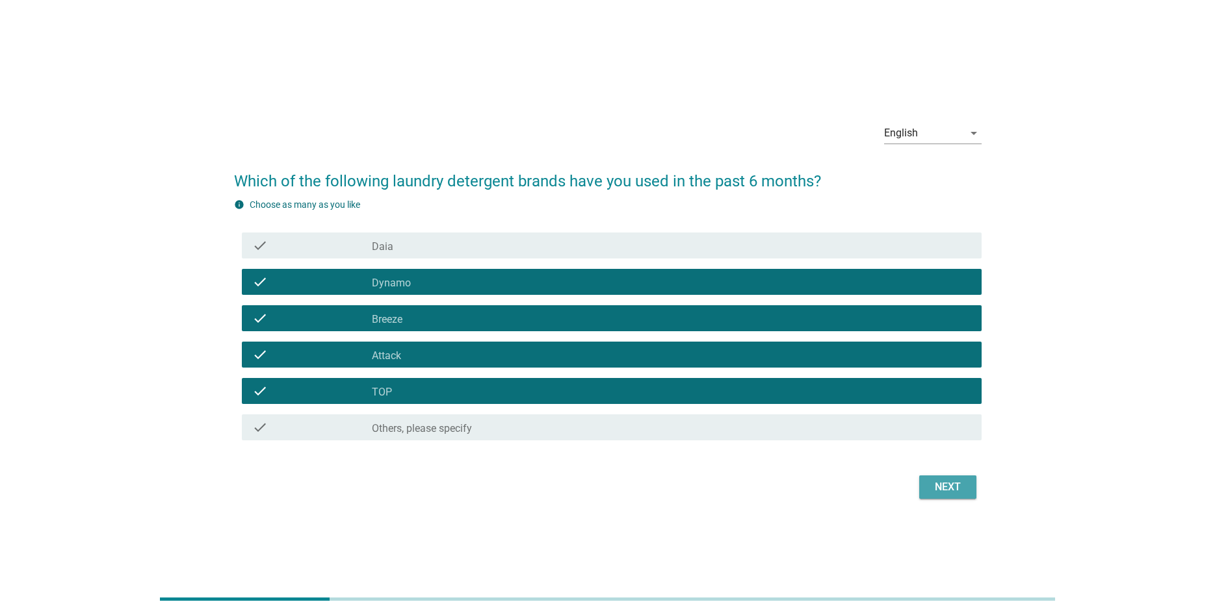
click at [935, 492] on div "Next" at bounding box center [947, 488] width 36 height 16
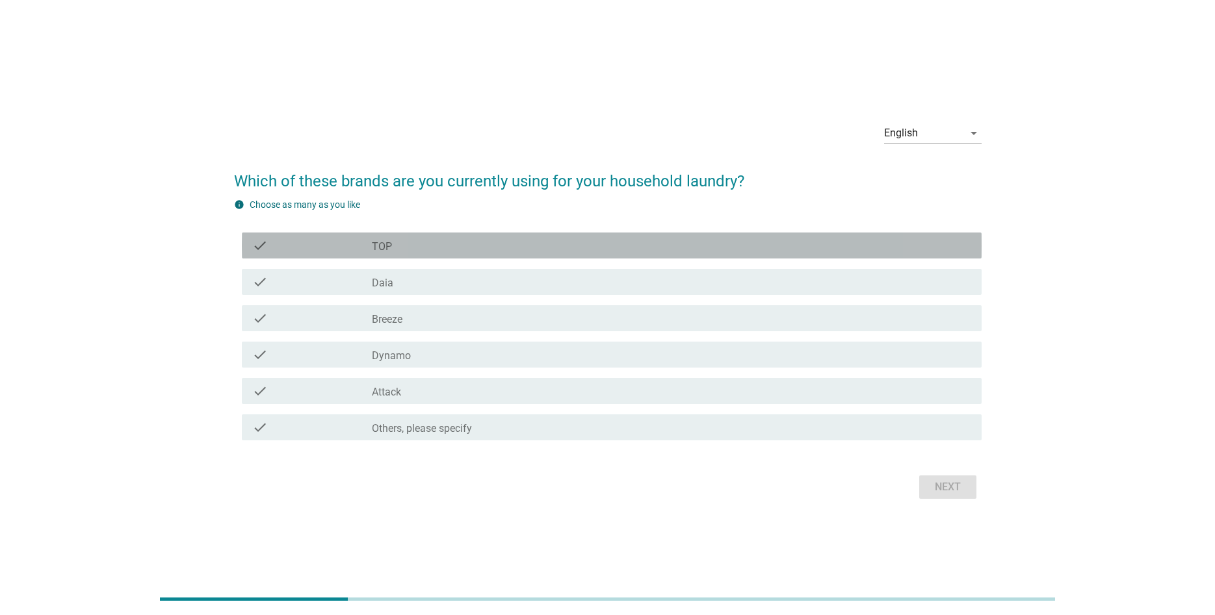
click at [441, 252] on div "check_box TOP" at bounding box center [671, 246] width 599 height 16
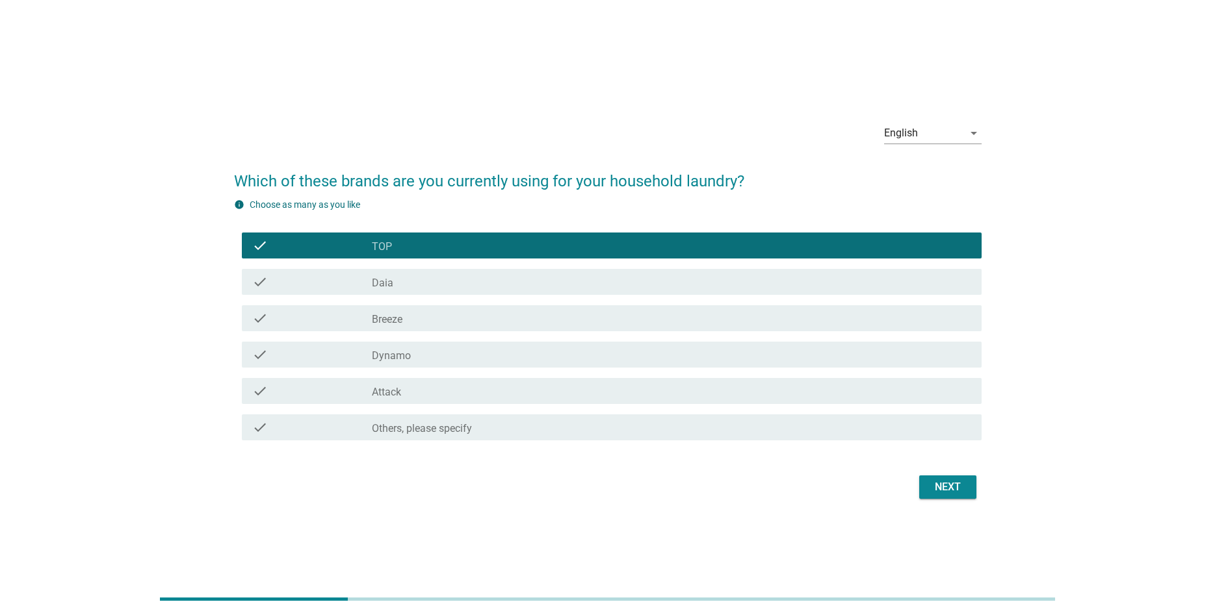
click at [433, 324] on div "check_box Breeze" at bounding box center [671, 319] width 599 height 16
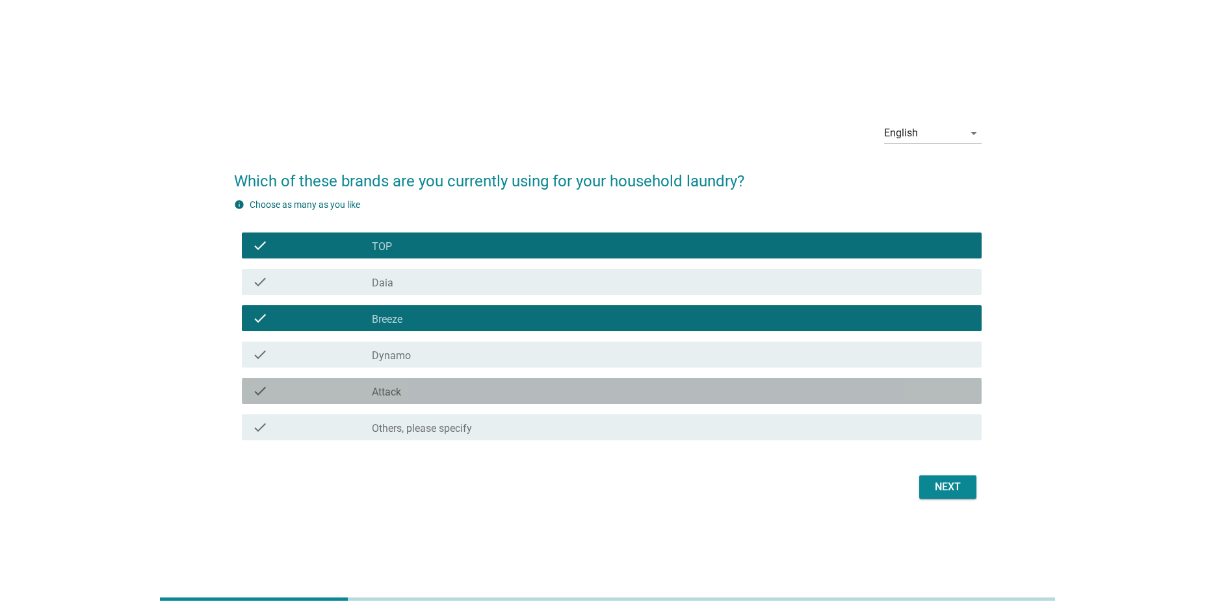
click at [433, 392] on div "check_box Attack" at bounding box center [671, 391] width 599 height 16
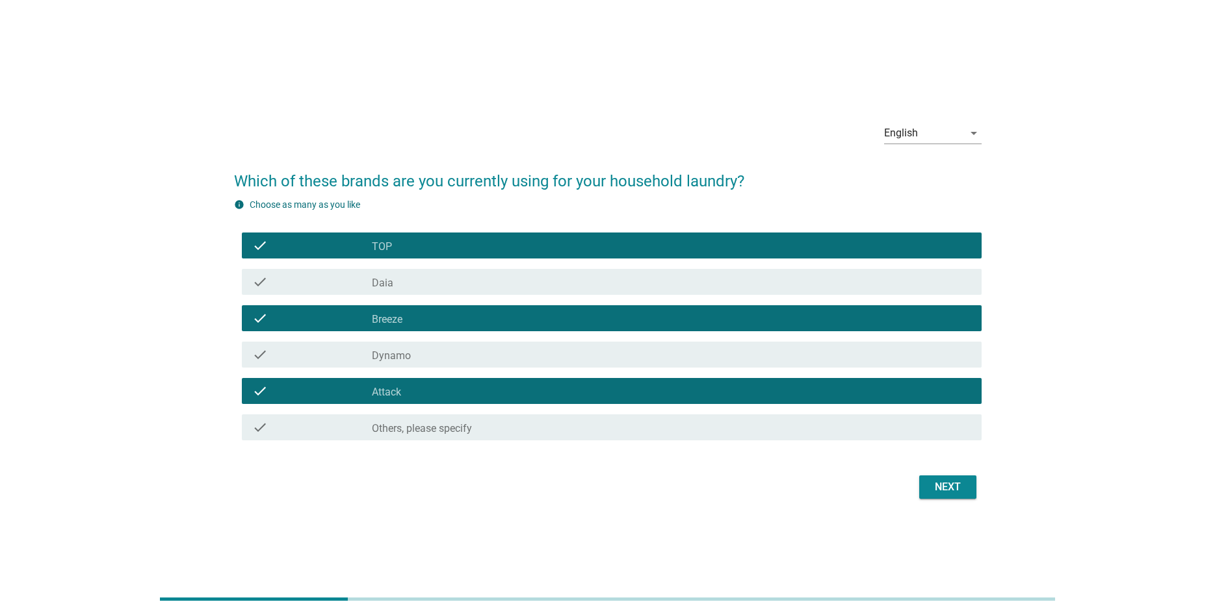
click at [965, 489] on div "Next" at bounding box center [947, 488] width 36 height 16
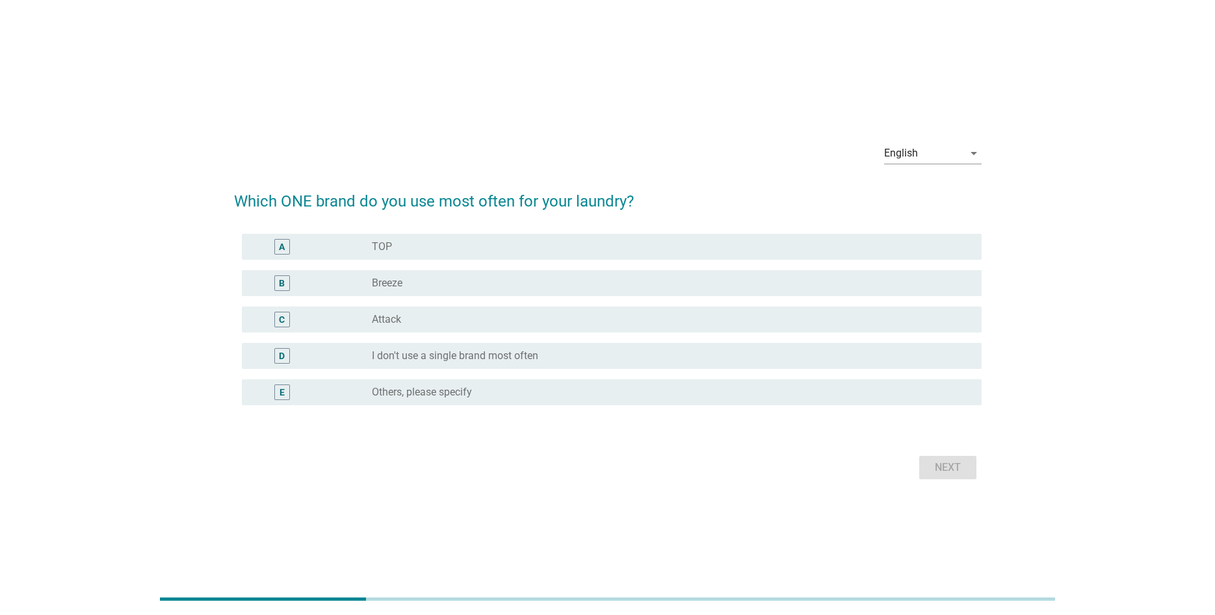
click at [418, 322] on div "radio_button_unchecked Attack" at bounding box center [666, 319] width 589 height 13
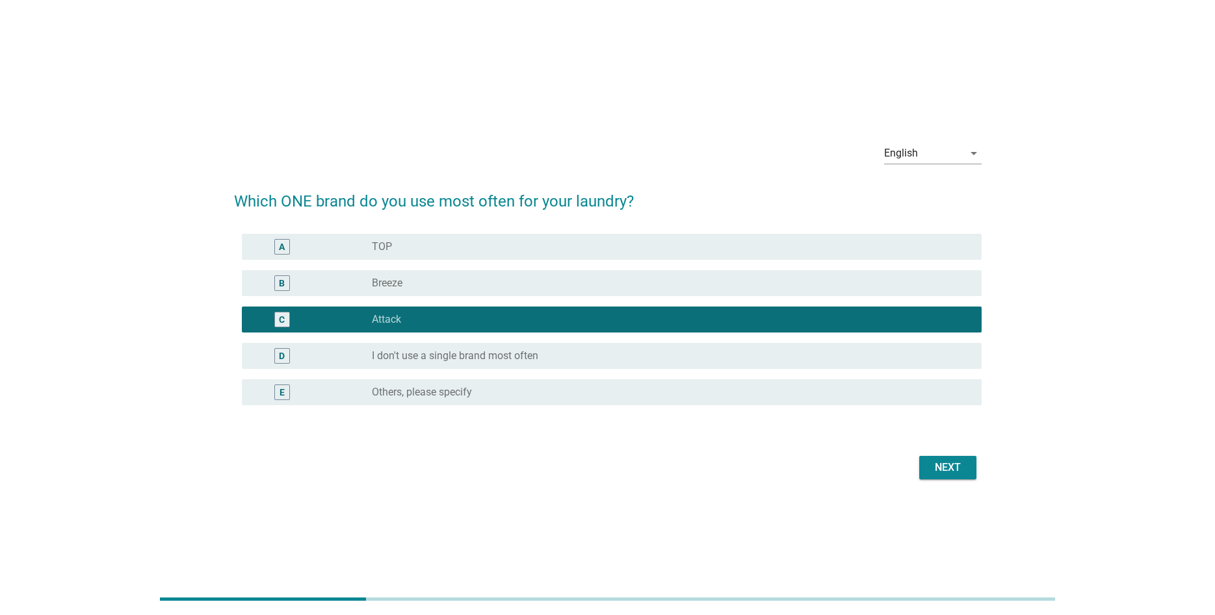
click at [926, 463] on button "Next" at bounding box center [947, 467] width 57 height 23
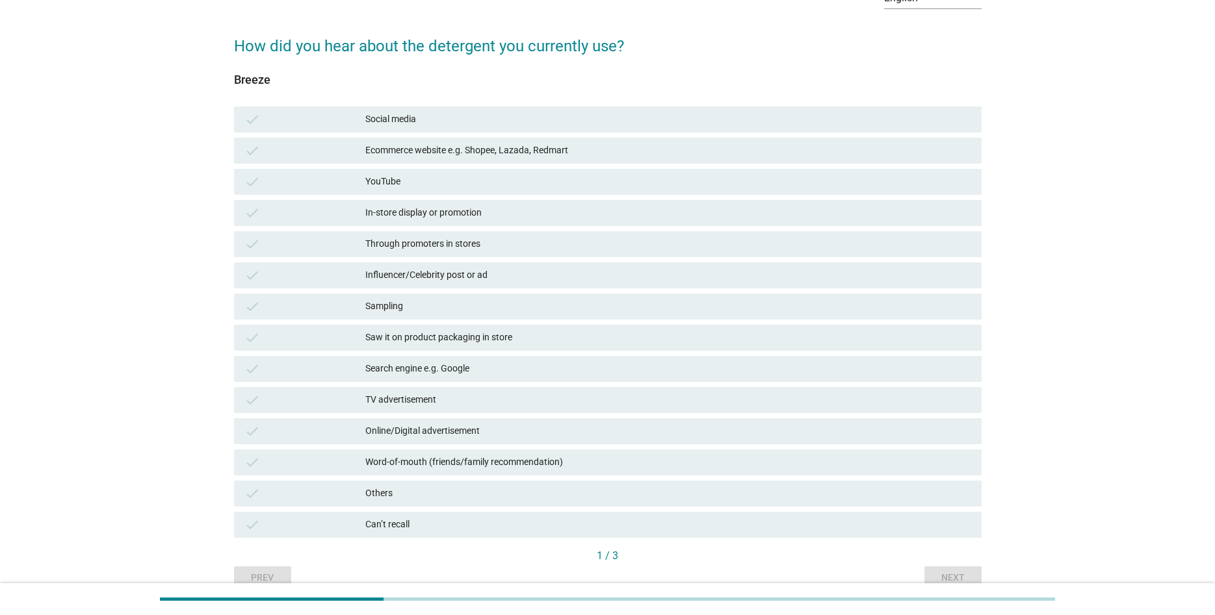
scroll to position [133, 0]
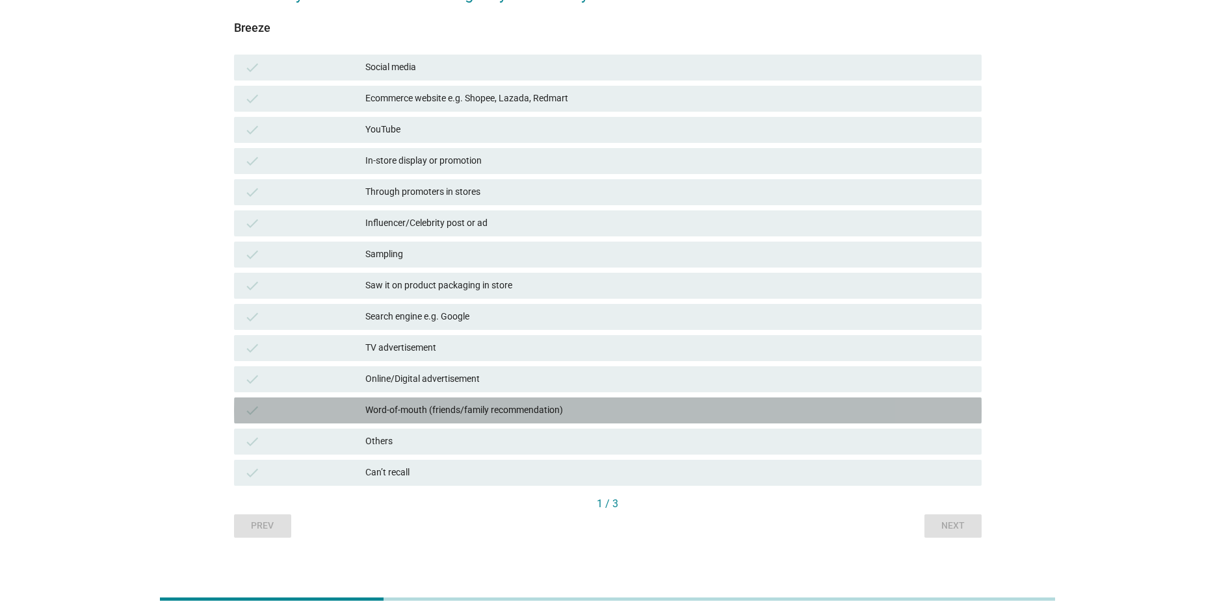
click at [495, 399] on div "check Word-of-mouth (friends/family recommendation)" at bounding box center [607, 411] width 747 height 26
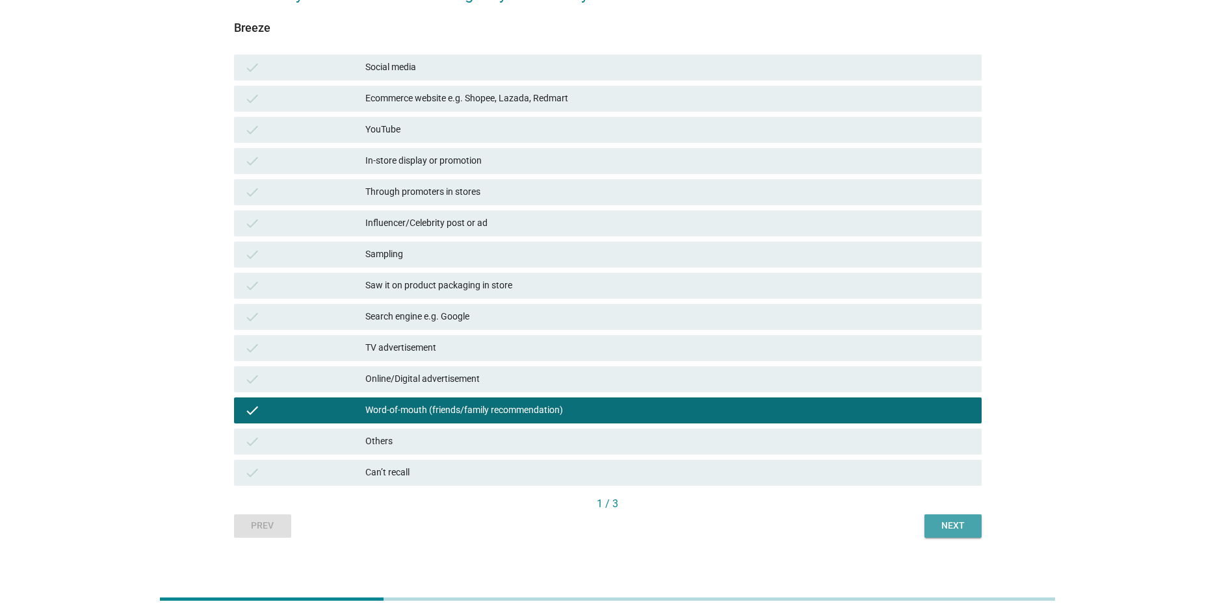
click at [963, 532] on div "Next" at bounding box center [953, 526] width 36 height 14
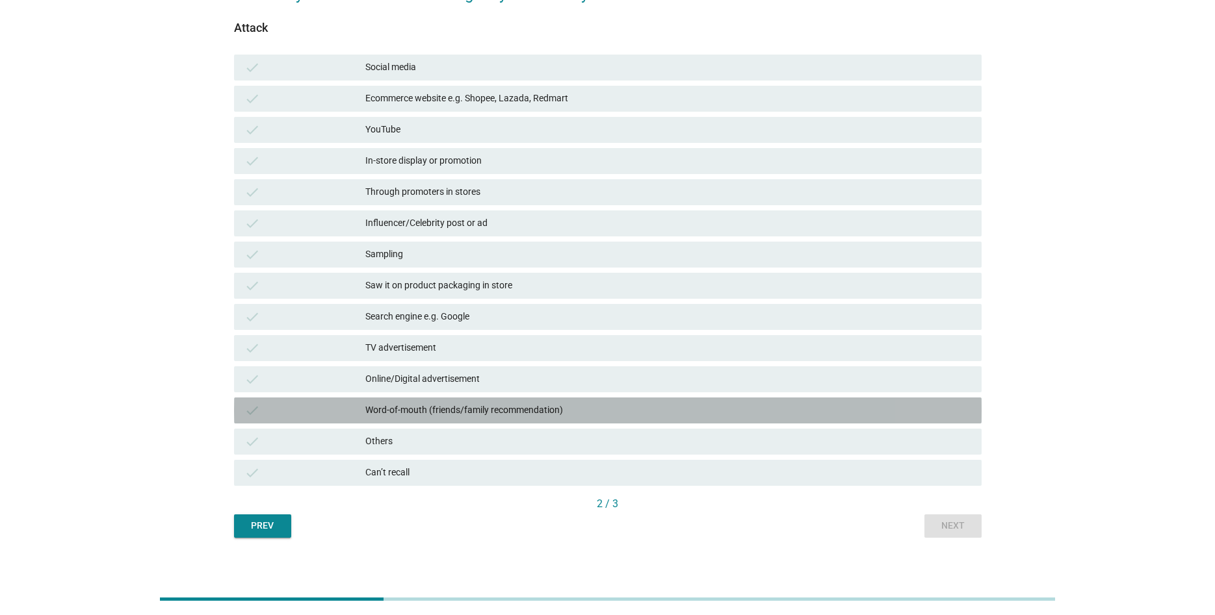
click at [509, 407] on div "Word-of-mouth (friends/family recommendation)" at bounding box center [668, 411] width 606 height 16
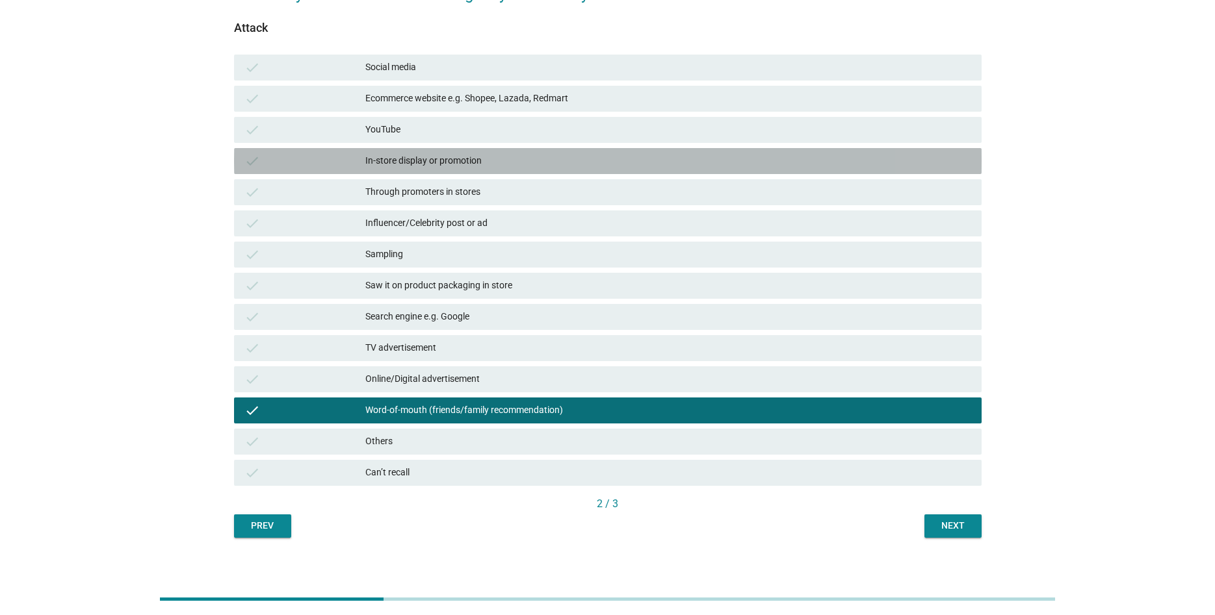
click at [477, 171] on div "check In-store display or promotion" at bounding box center [607, 161] width 747 height 26
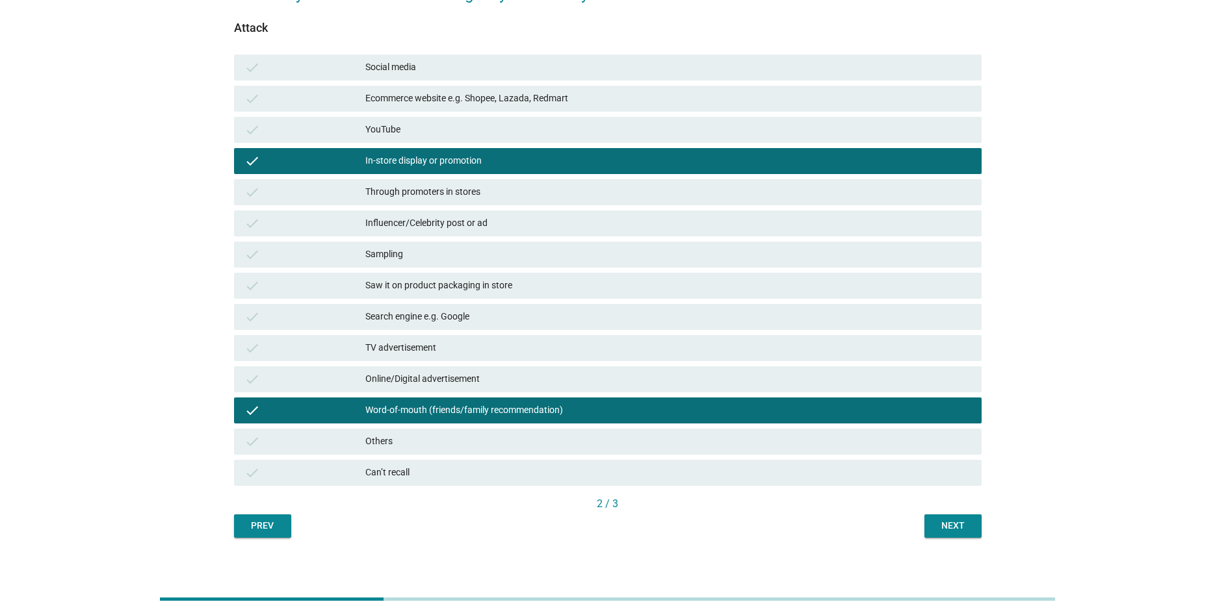
click at [933, 532] on button "Next" at bounding box center [952, 526] width 57 height 23
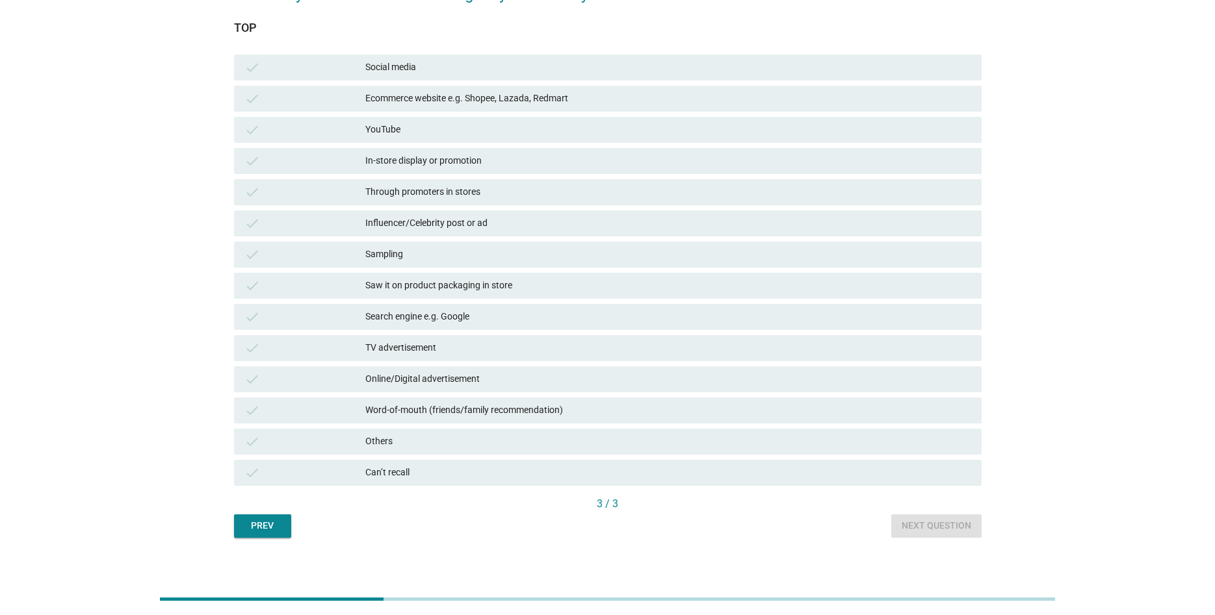
click at [551, 416] on div "Word-of-mouth (friends/family recommendation)" at bounding box center [668, 411] width 606 height 16
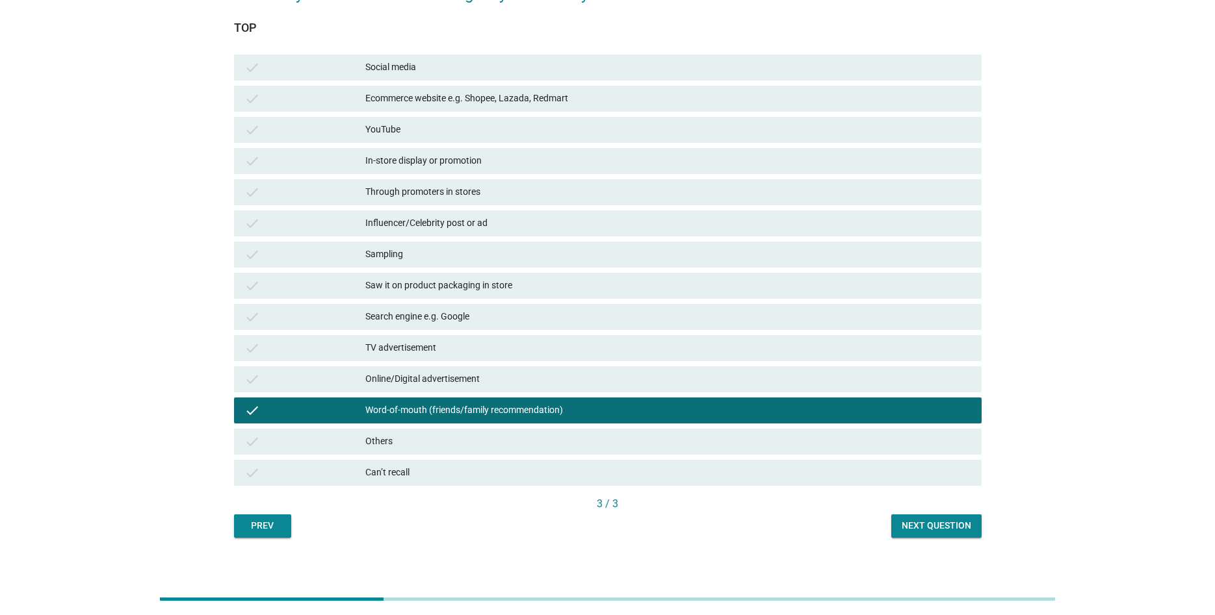
click at [929, 530] on div "Next question" at bounding box center [936, 526] width 70 height 14
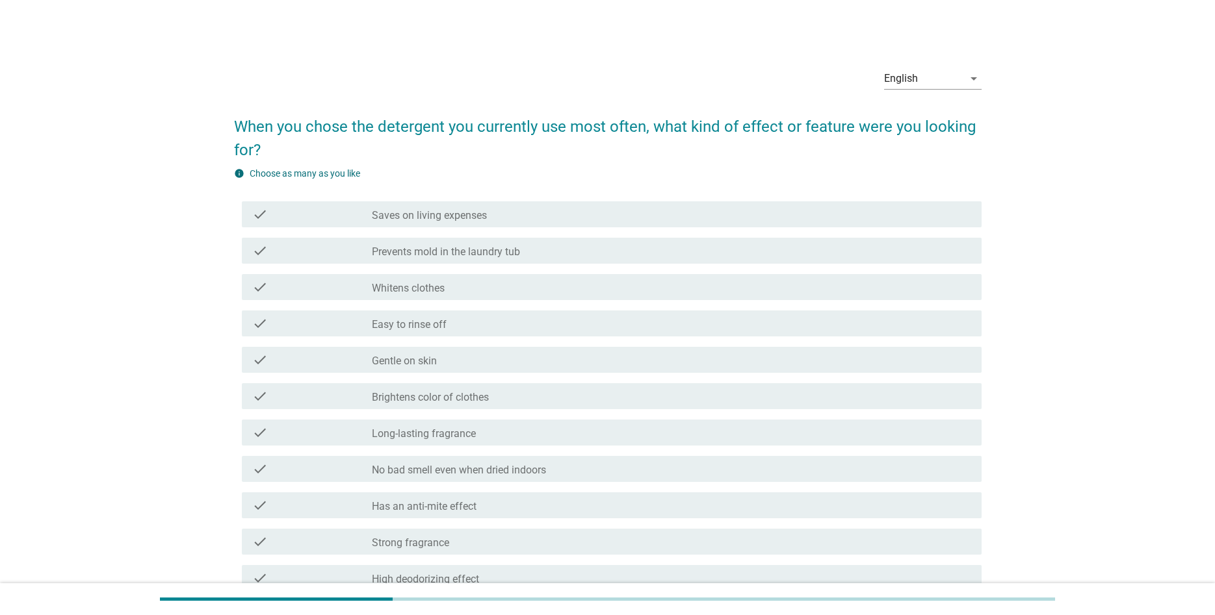
scroll to position [66, 0]
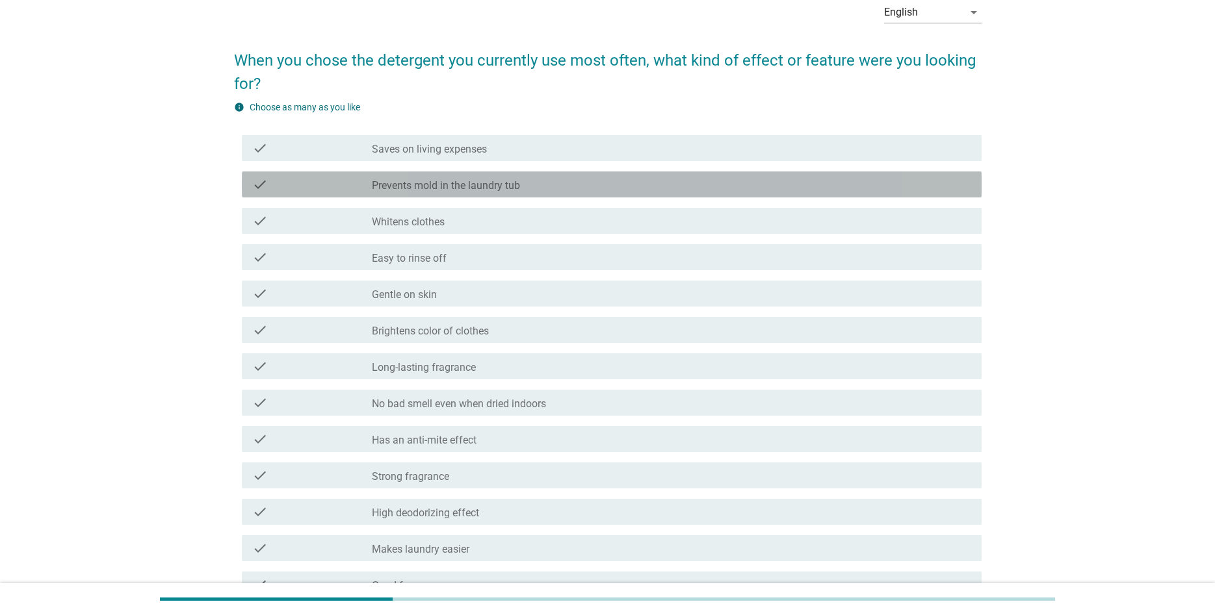
click at [621, 187] on div "check_box_outline_blank Prevents mold in the laundry tub" at bounding box center [671, 185] width 599 height 16
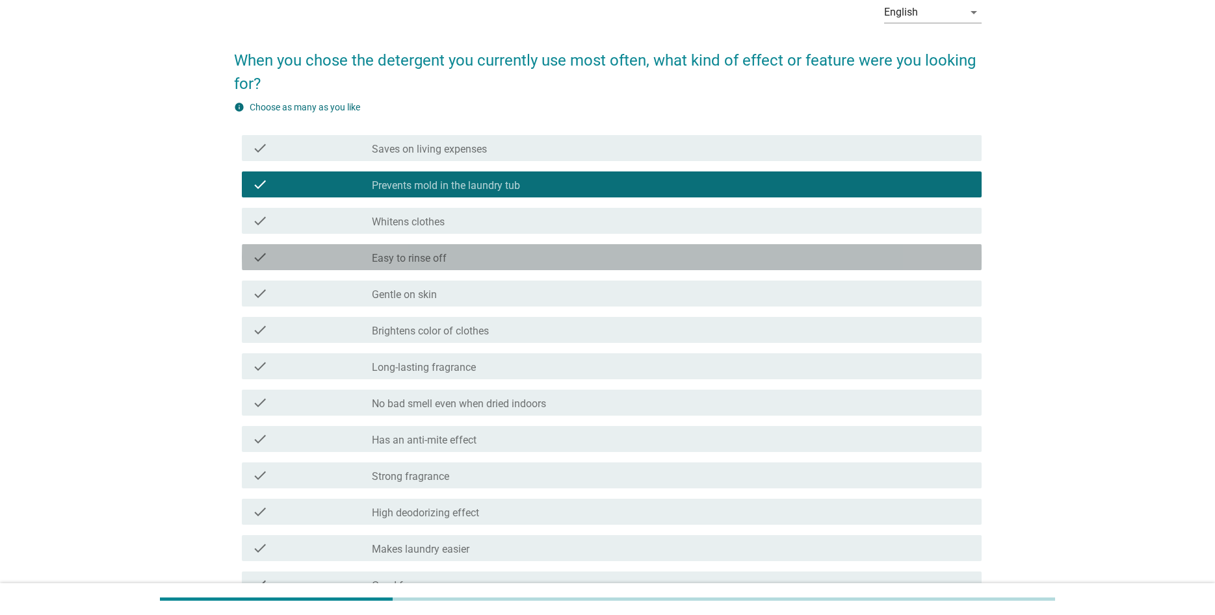
click at [583, 253] on div "check_box_outline_blank Easy to rinse off" at bounding box center [671, 258] width 599 height 16
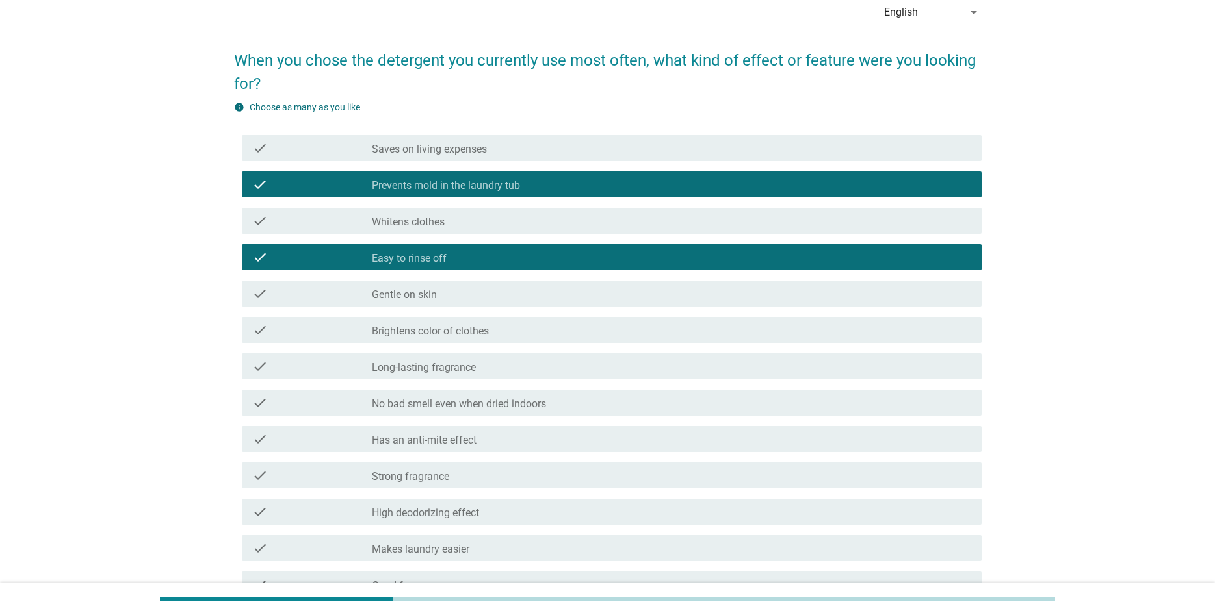
click at [599, 220] on div "check_box_outline_blank Whitens clothes" at bounding box center [671, 221] width 599 height 16
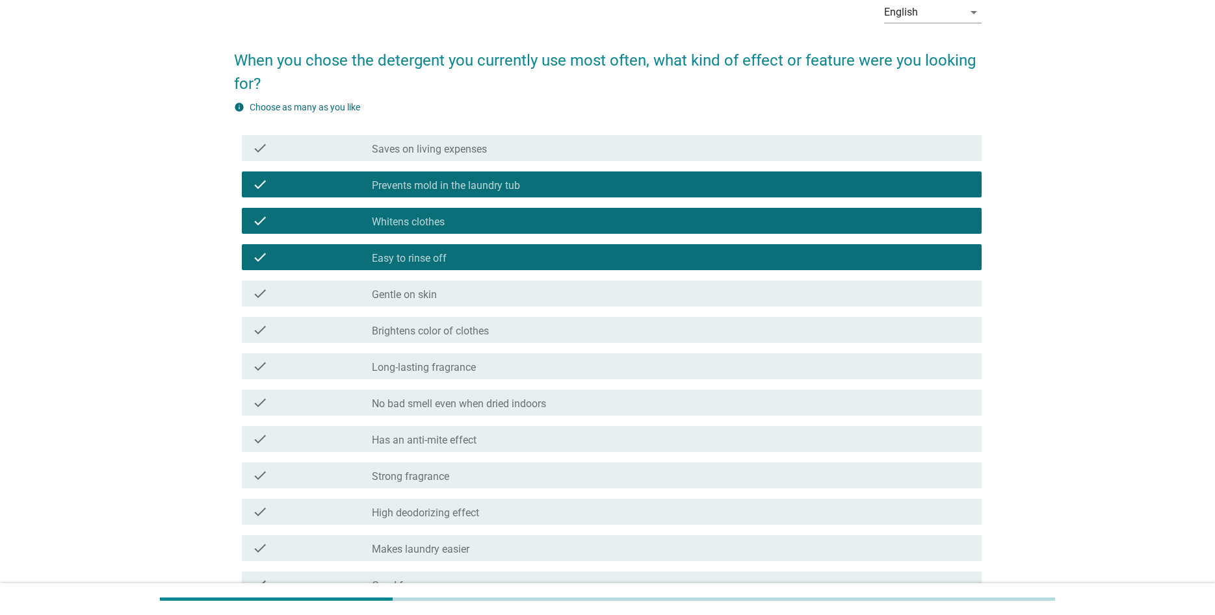
click at [575, 328] on div "check_box_outline_blank Brightens color of clothes" at bounding box center [671, 330] width 599 height 16
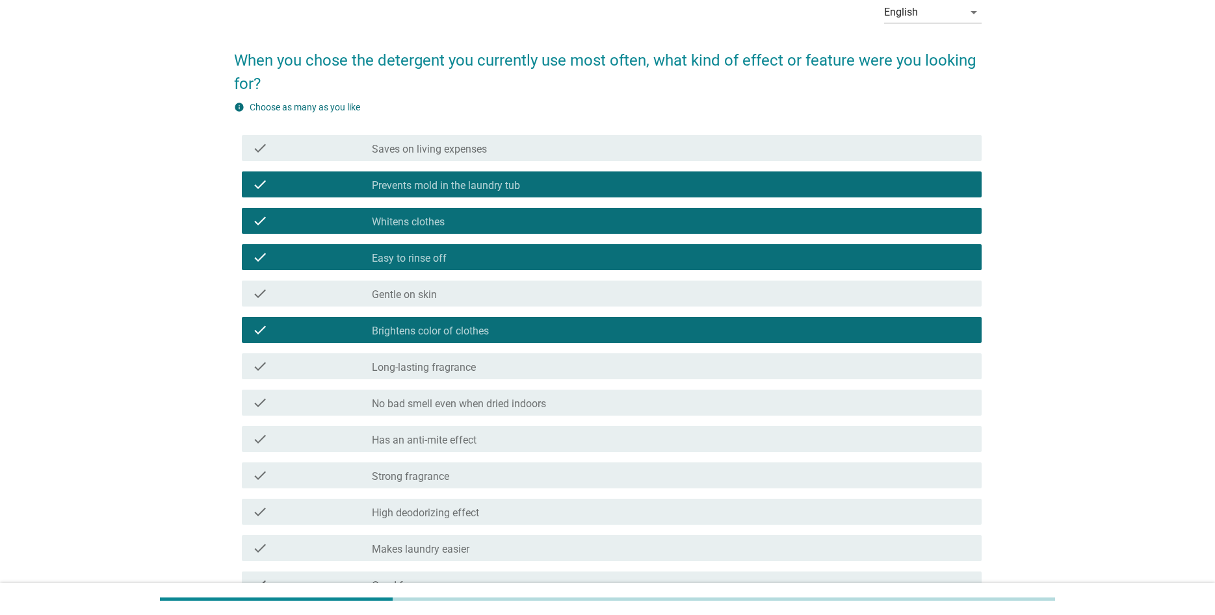
click at [578, 366] on div "check_box_outline_blank Long-lasting fragrance" at bounding box center [671, 367] width 599 height 16
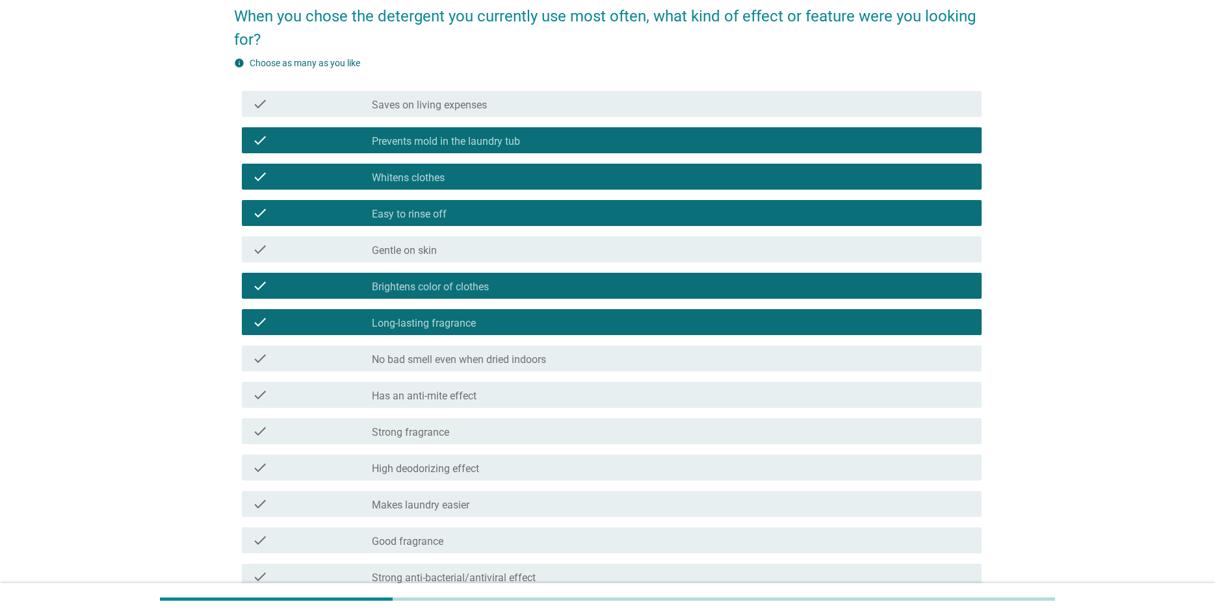
scroll to position [265, 0]
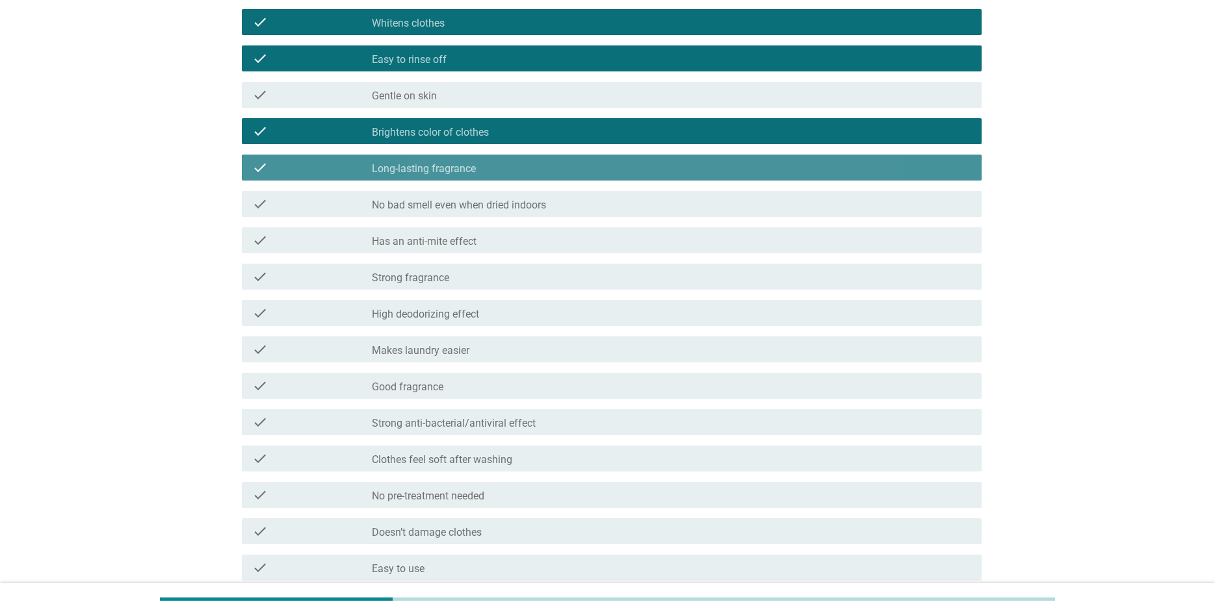
click at [556, 180] on div "check check_box_outline_blank Long-lasting fragrance" at bounding box center [612, 168] width 740 height 26
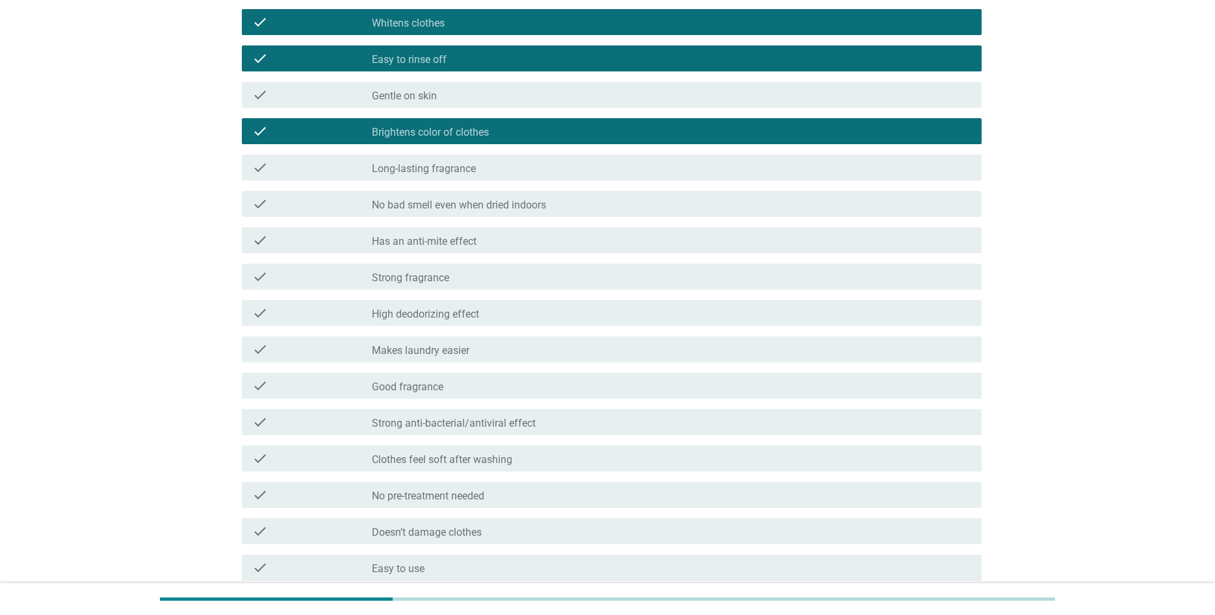
click at [561, 213] on div "check check_box_outline_blank No bad smell even when dried indoors" at bounding box center [612, 204] width 740 height 26
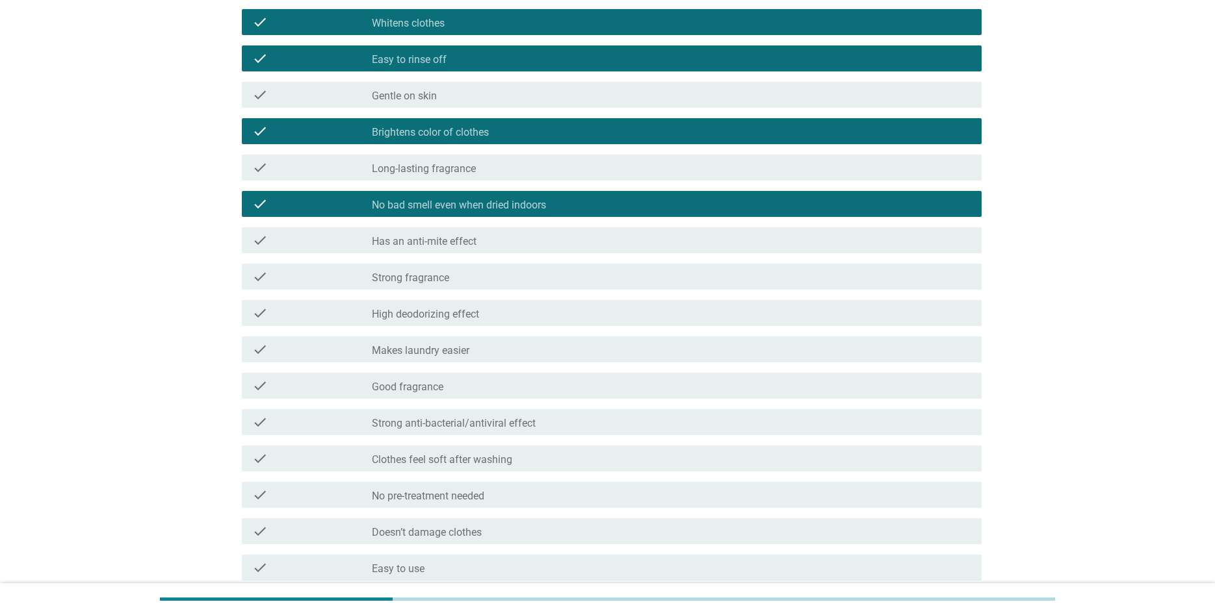
click at [548, 253] on div "check check_box_outline_blank Has an anti-mite effect" at bounding box center [612, 240] width 740 height 26
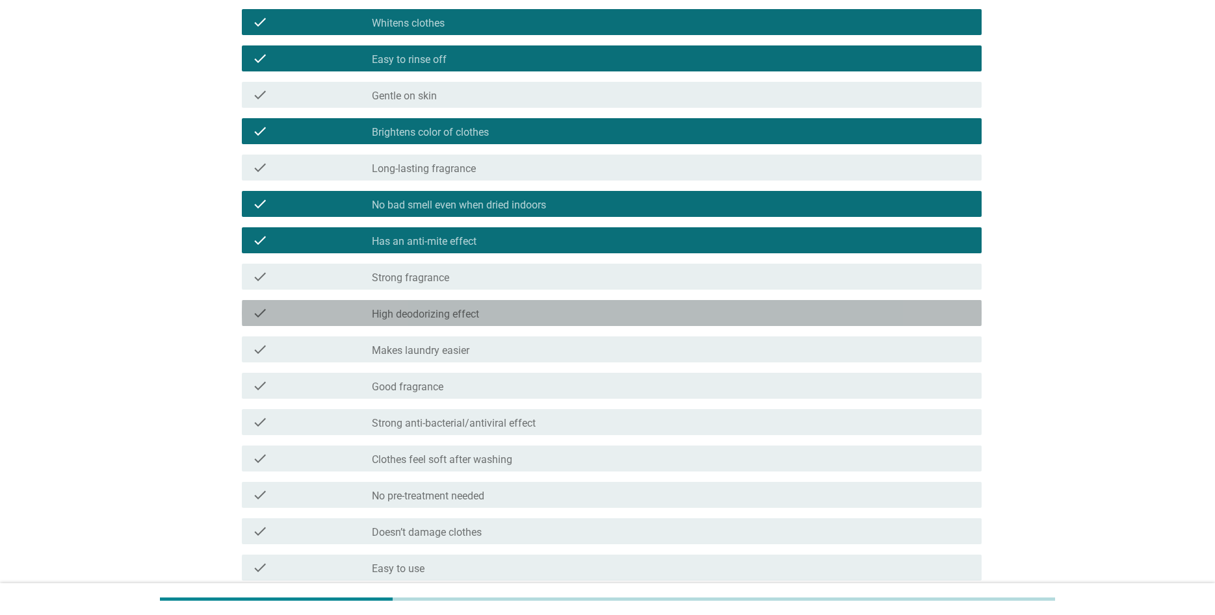
click at [538, 311] on div "check_box_outline_blank High deodorizing effect" at bounding box center [671, 313] width 599 height 16
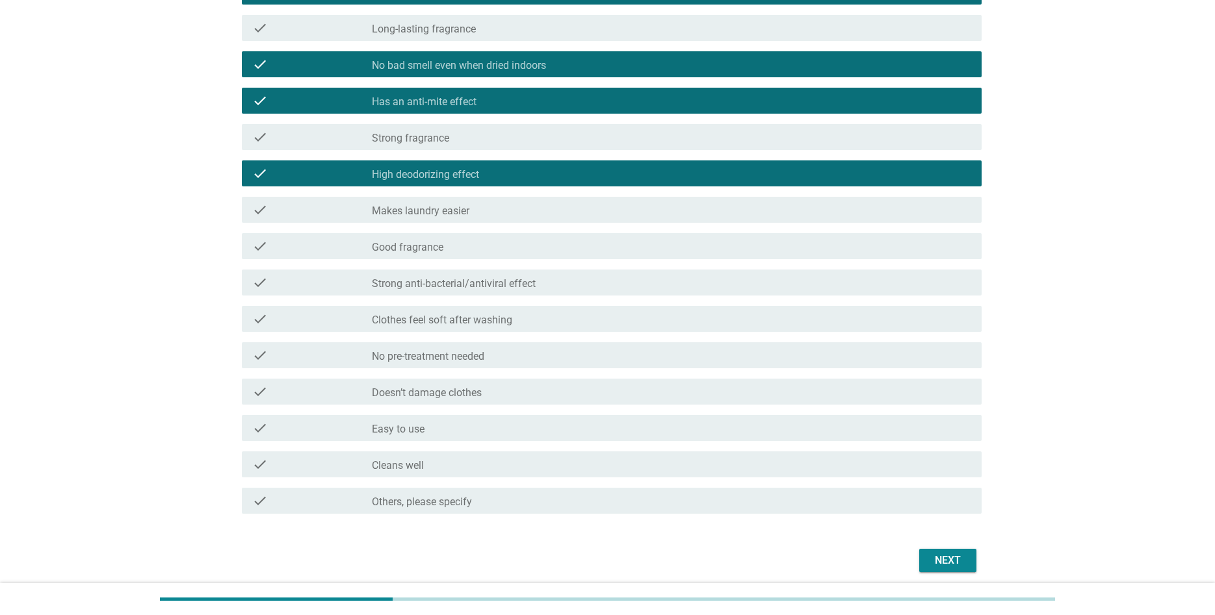
scroll to position [455, 0]
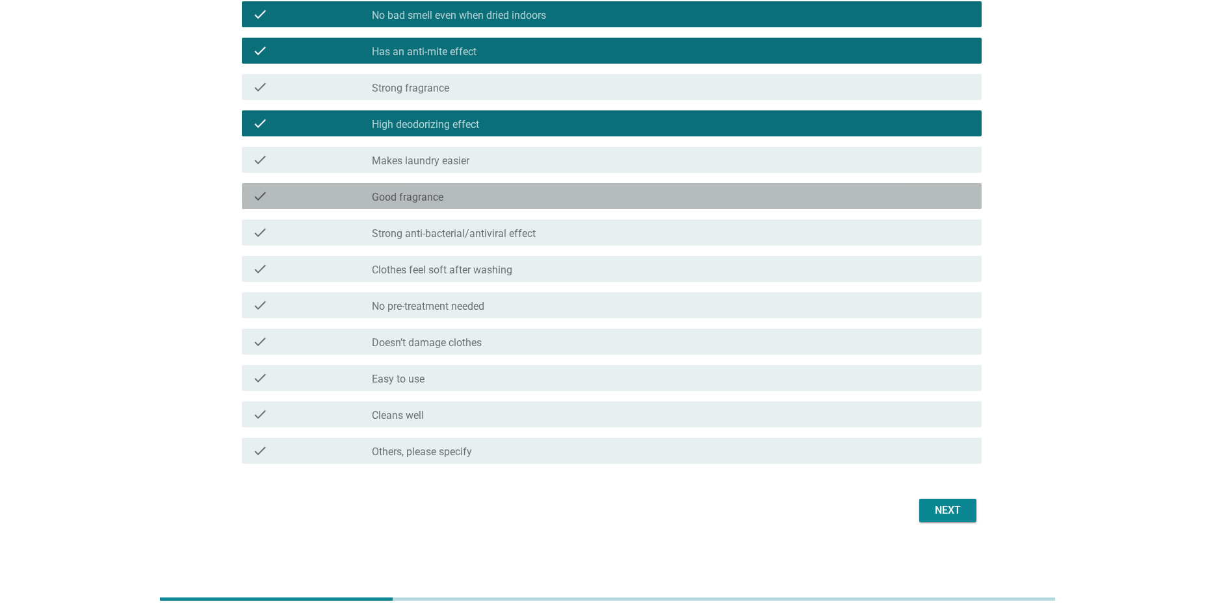
click at [502, 194] on div "check_box_outline_blank Good fragrance" at bounding box center [671, 196] width 599 height 16
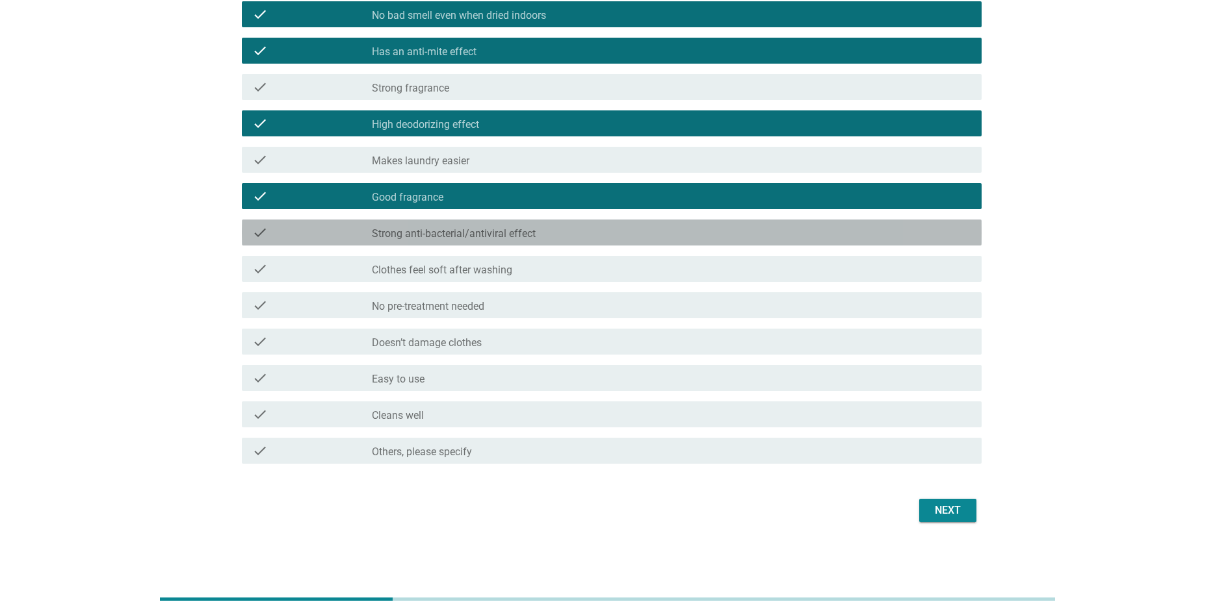
click at [520, 229] on label "Strong anti-bacterial/antiviral effect" at bounding box center [454, 233] width 164 height 13
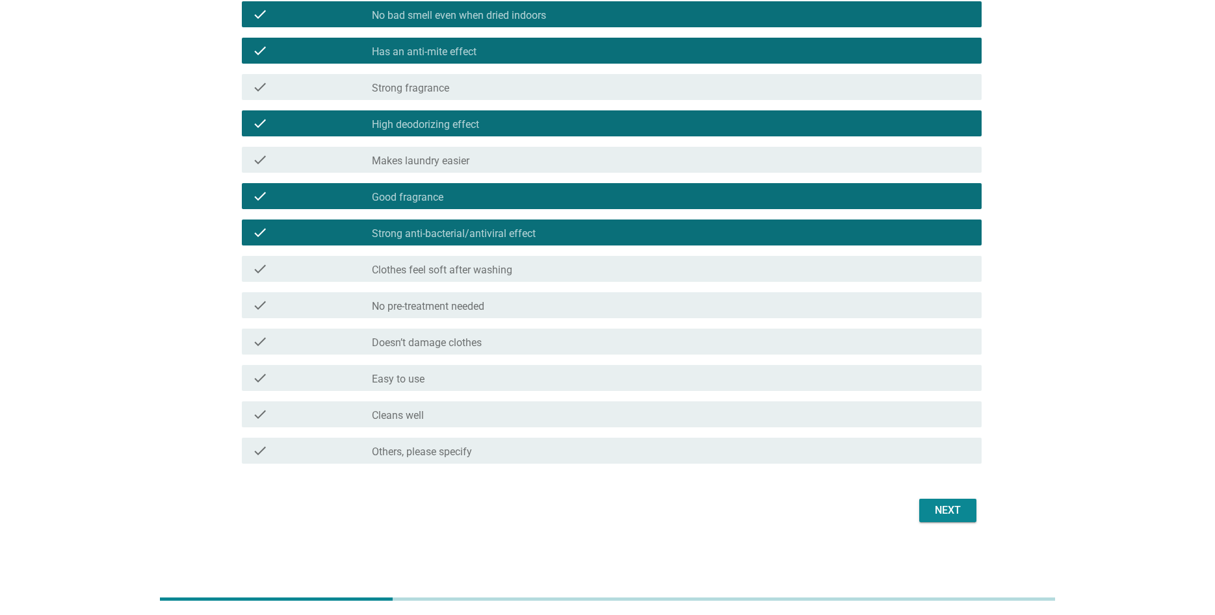
click at [543, 302] on div "check_box_outline_blank No pre-treatment needed" at bounding box center [671, 306] width 599 height 16
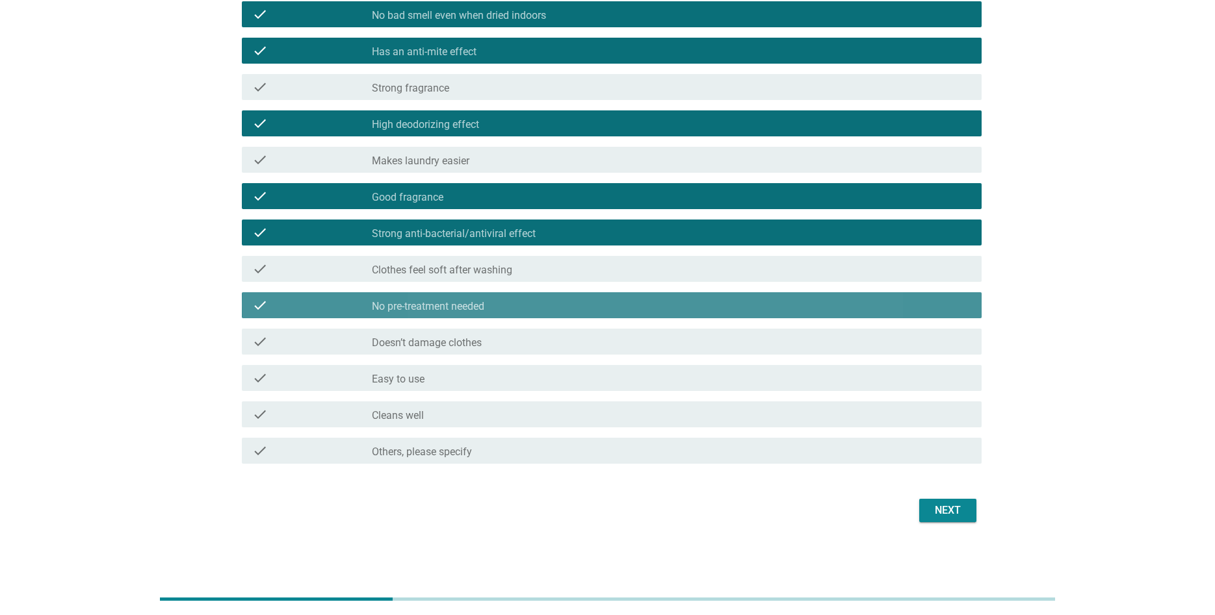
click at [533, 346] on div "check_box_outline_blank Doesn’t damage clothes" at bounding box center [671, 342] width 599 height 16
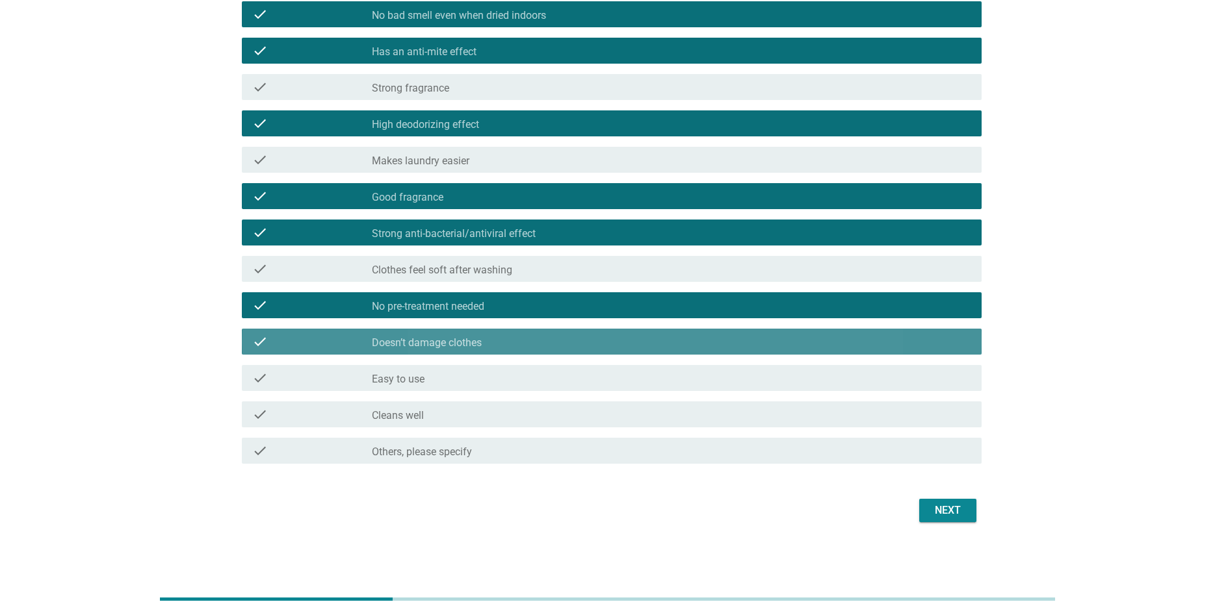
click at [531, 375] on div "check_box_outline_blank Easy to use" at bounding box center [671, 378] width 599 height 16
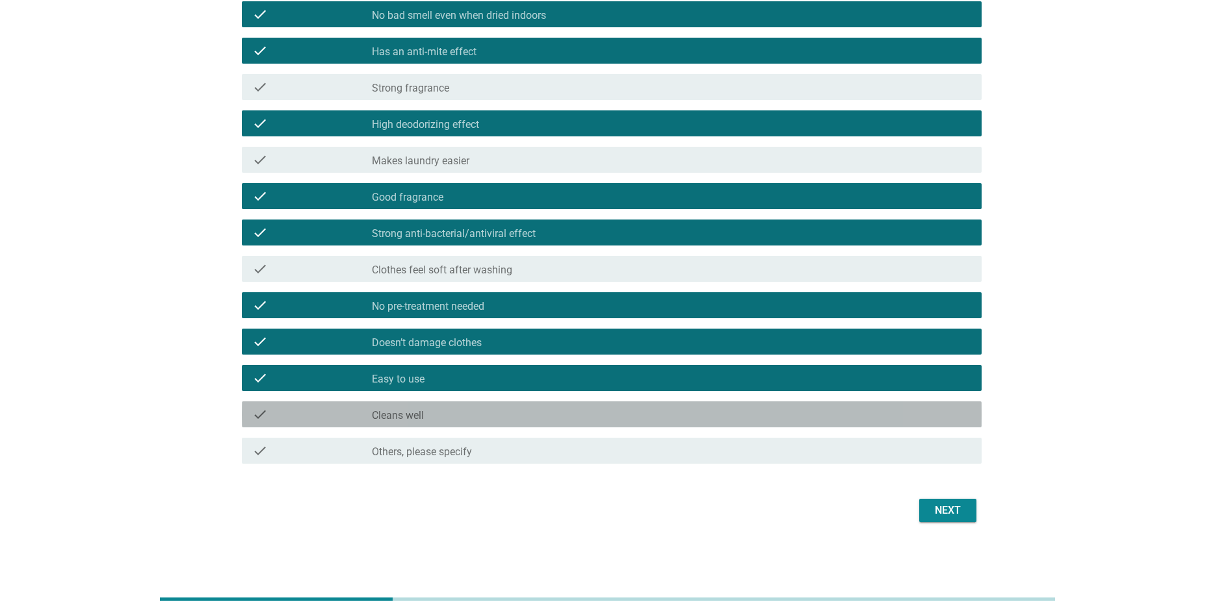
click at [537, 411] on div "check_box_outline_blank Cleans well" at bounding box center [671, 415] width 599 height 16
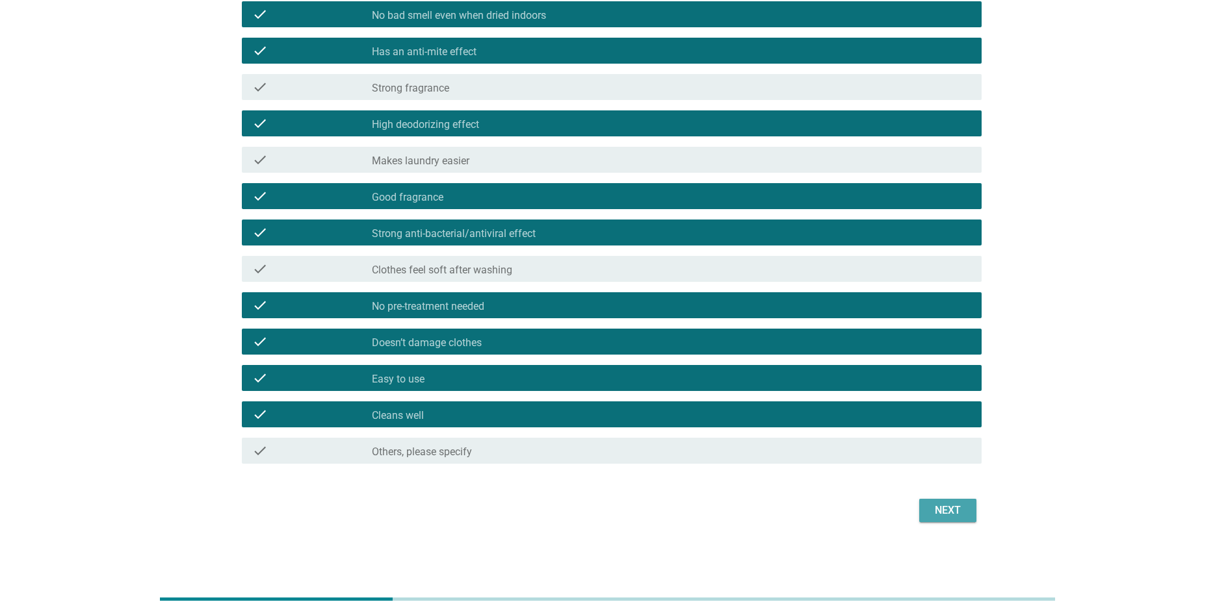
click at [938, 514] on div "Next" at bounding box center [947, 511] width 36 height 16
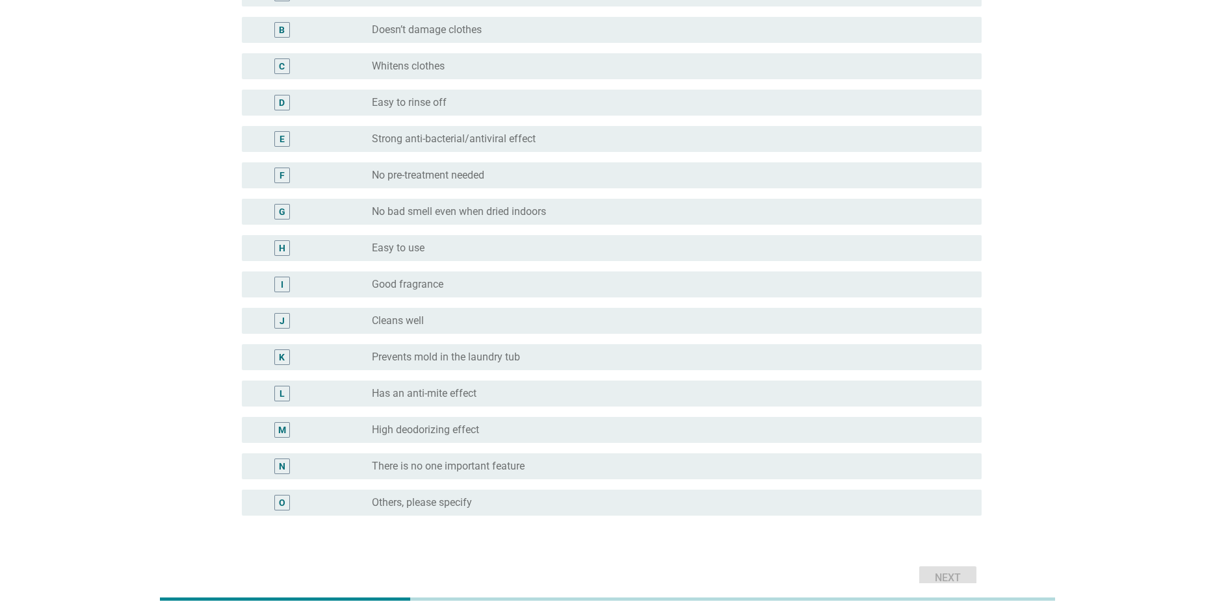
scroll to position [137, 0]
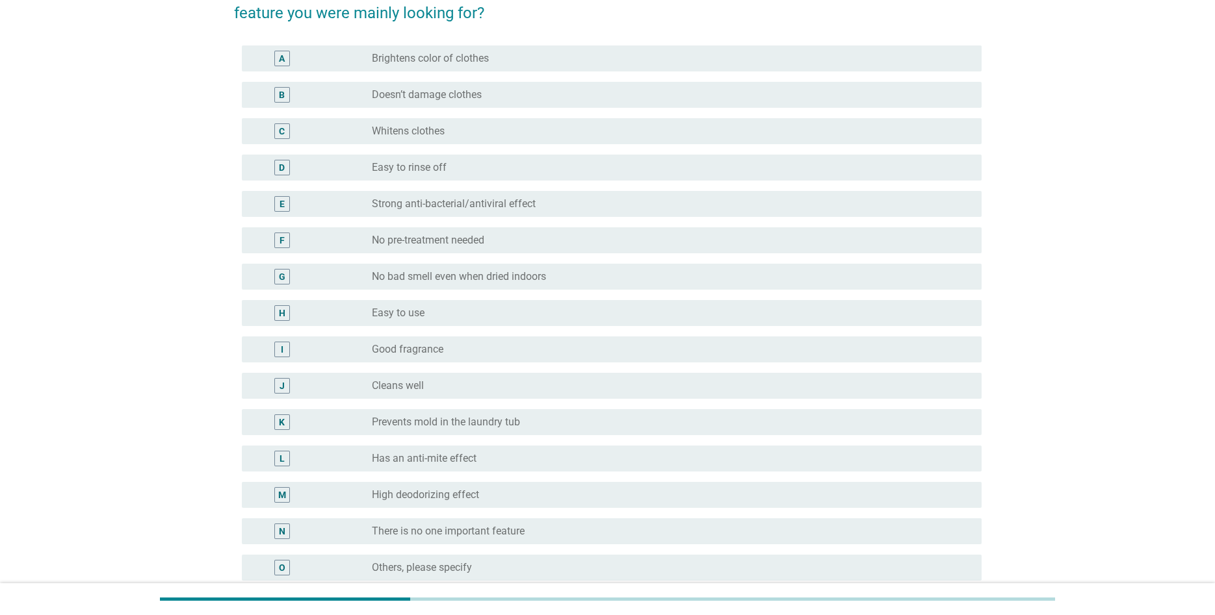
click at [463, 382] on div "radio_button_unchecked Cleans well" at bounding box center [666, 386] width 589 height 13
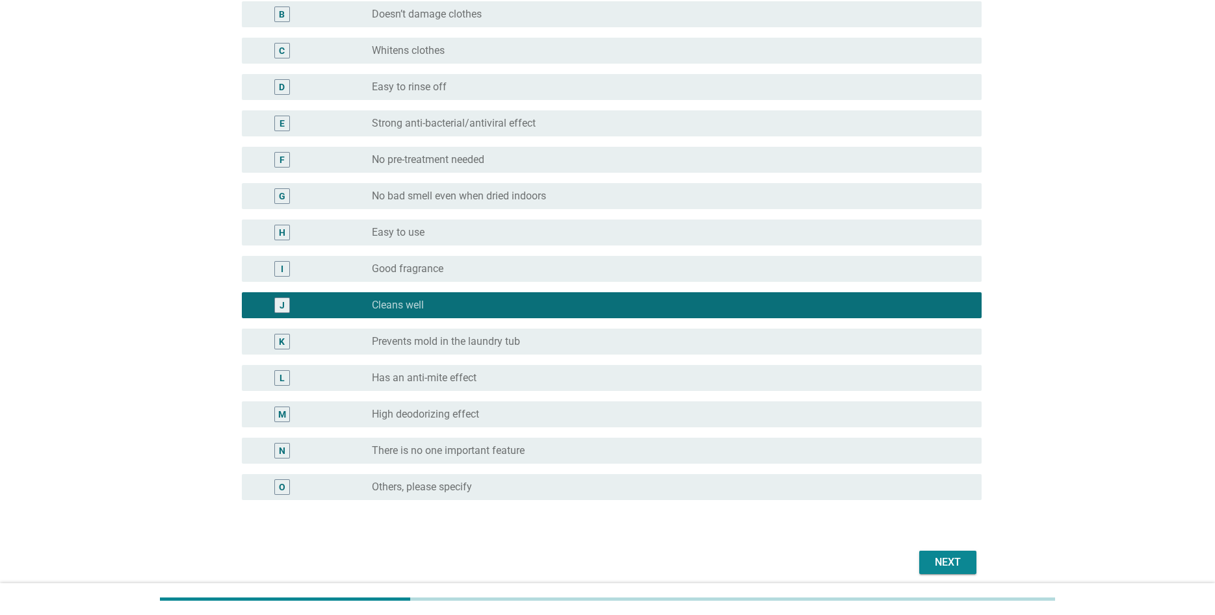
scroll to position [270, 0]
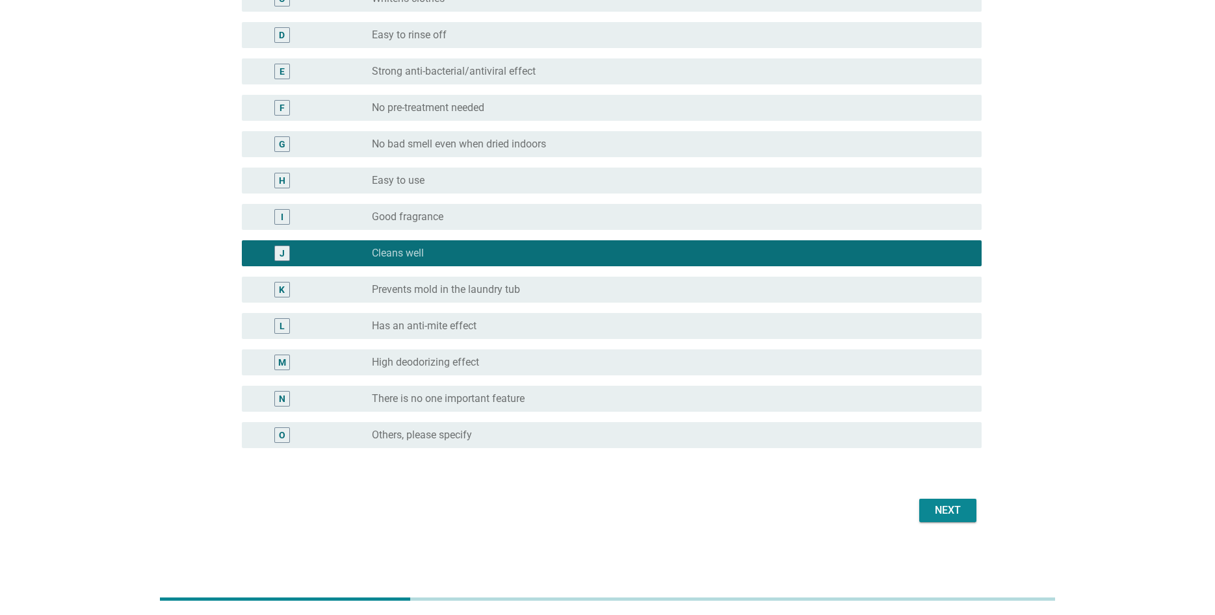
click at [947, 512] on div "Next" at bounding box center [947, 511] width 36 height 16
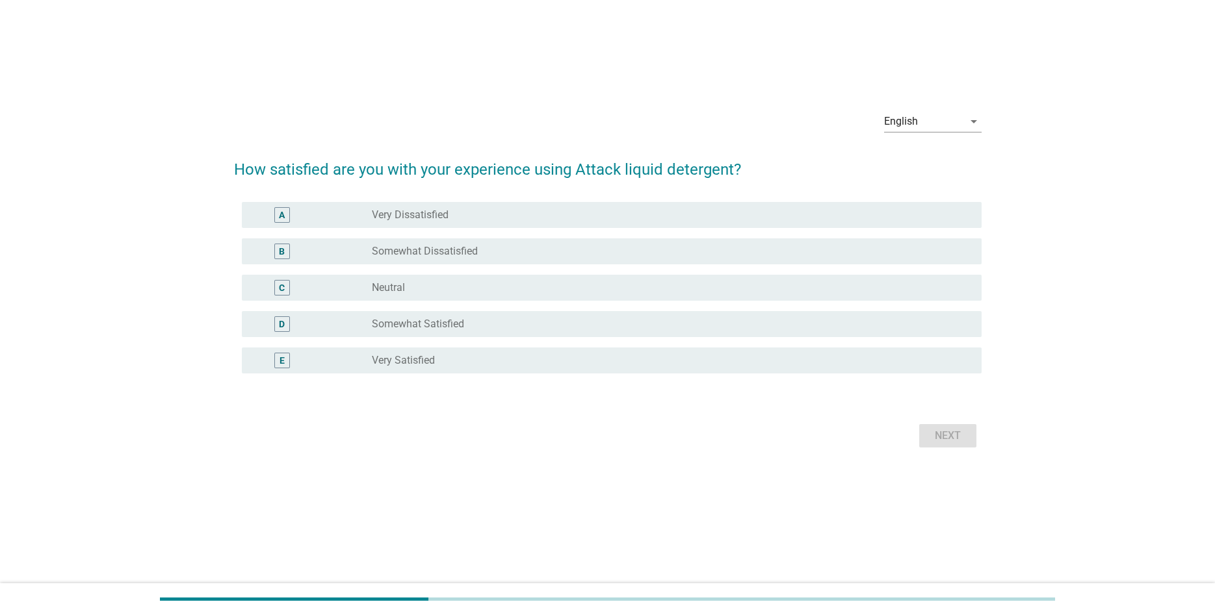
scroll to position [0, 0]
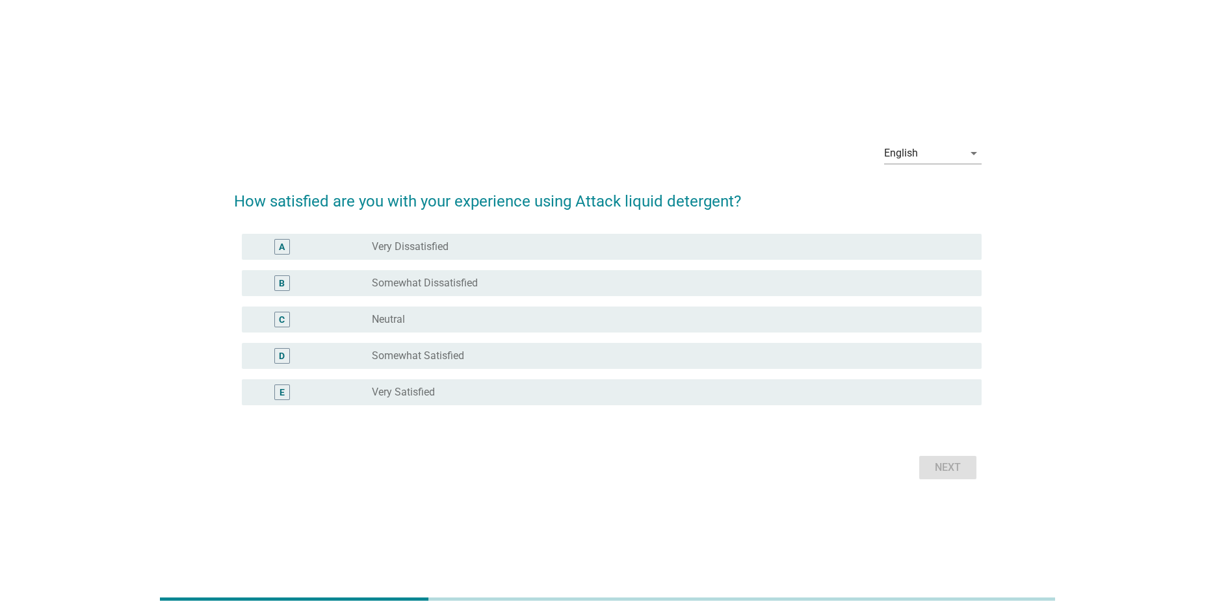
click at [469, 390] on div "radio_button_unchecked Very Satisfied" at bounding box center [666, 392] width 589 height 13
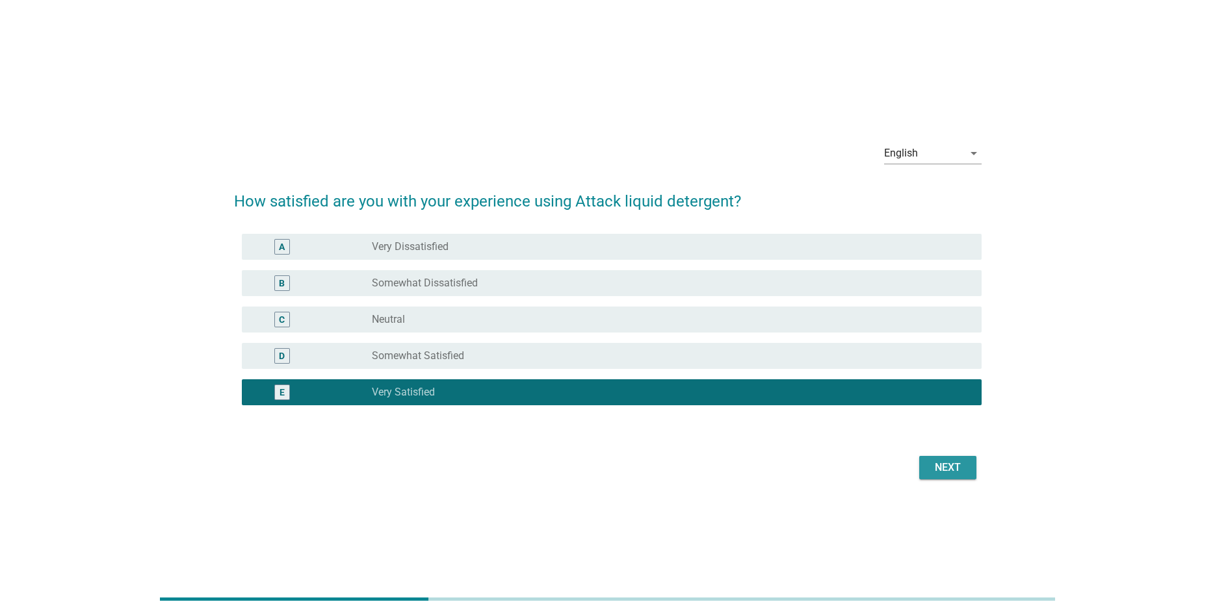
drag, startPoint x: 953, startPoint y: 465, endPoint x: 948, endPoint y: 419, distance: 46.4
click at [953, 465] on div "Next" at bounding box center [947, 468] width 36 height 16
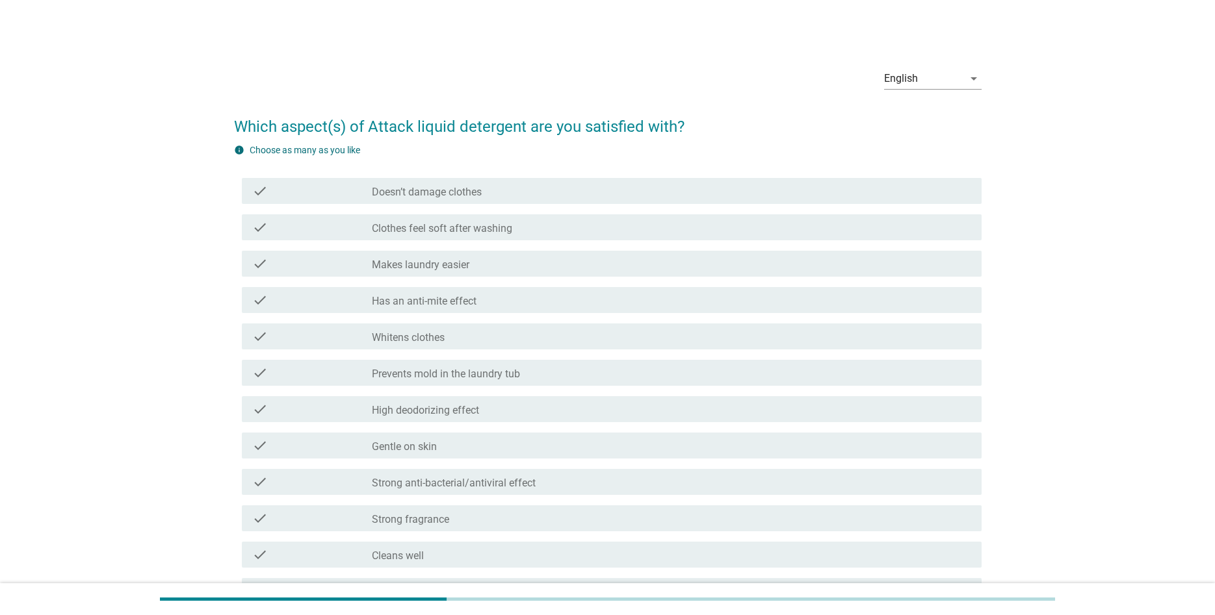
click at [589, 181] on div "check check_box_outline_blank Doesn’t damage clothes" at bounding box center [612, 191] width 740 height 26
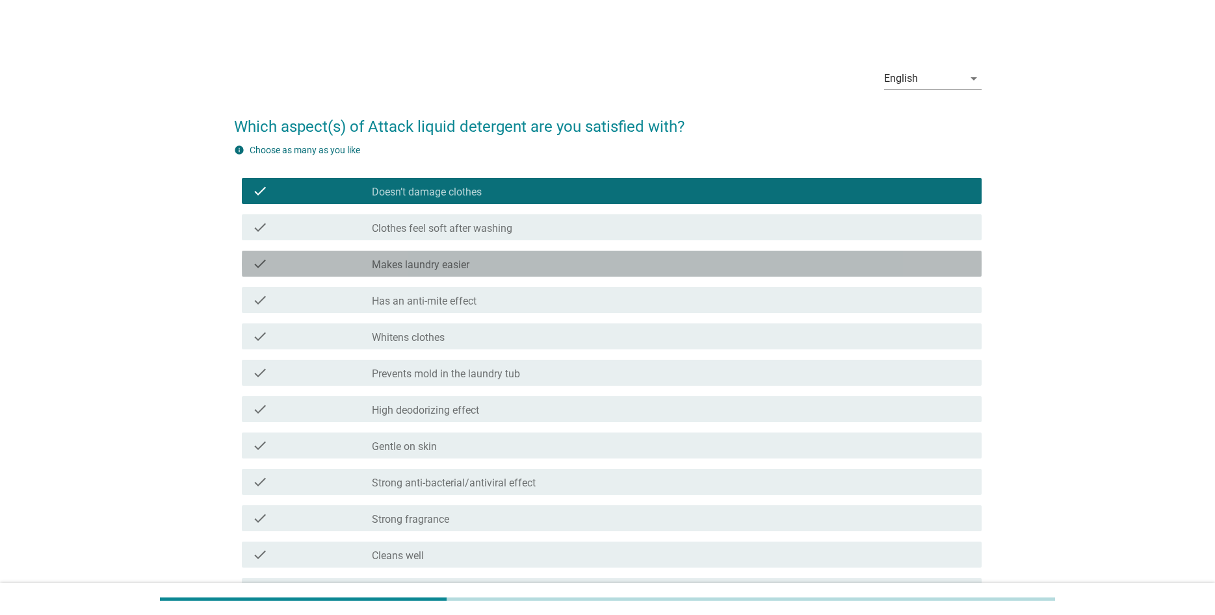
click at [539, 269] on div "check_box_outline_blank Makes laundry easier" at bounding box center [671, 264] width 599 height 16
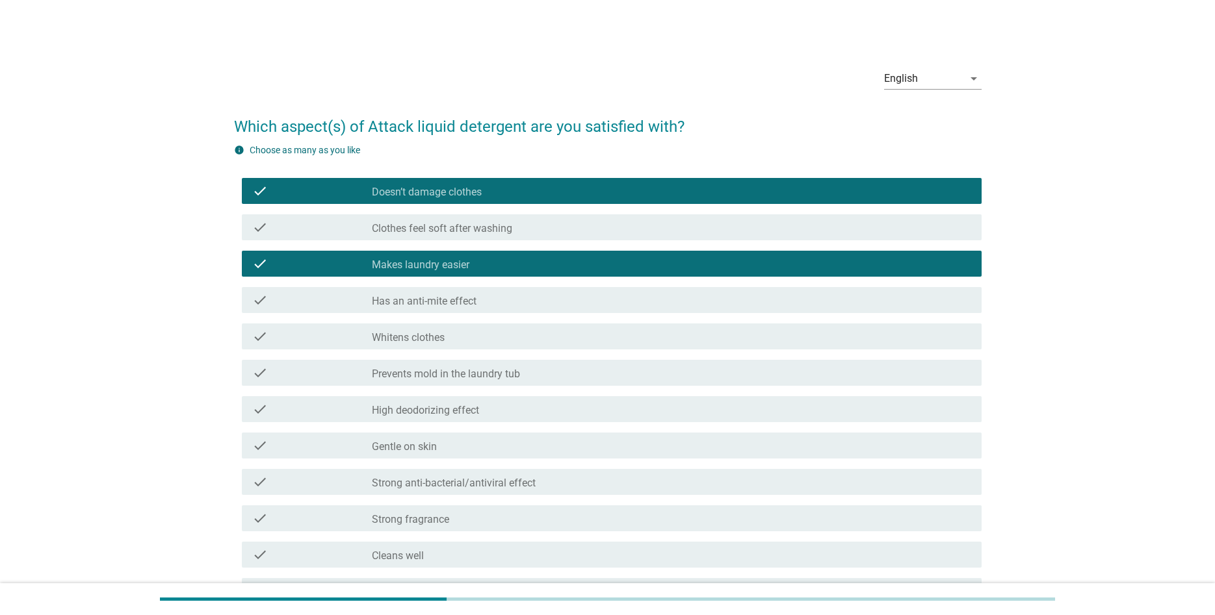
click at [516, 275] on div "check check_box_outline_blank Makes laundry easier" at bounding box center [612, 264] width 740 height 26
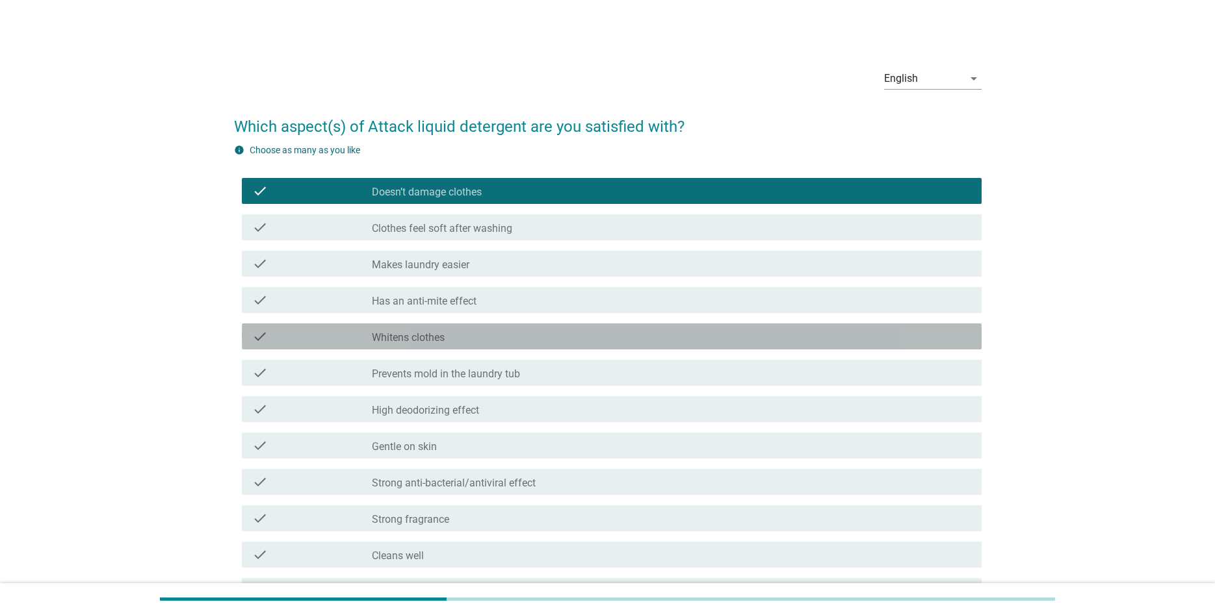
click at [492, 338] on div "check_box_outline_blank Whitens clothes" at bounding box center [671, 337] width 599 height 16
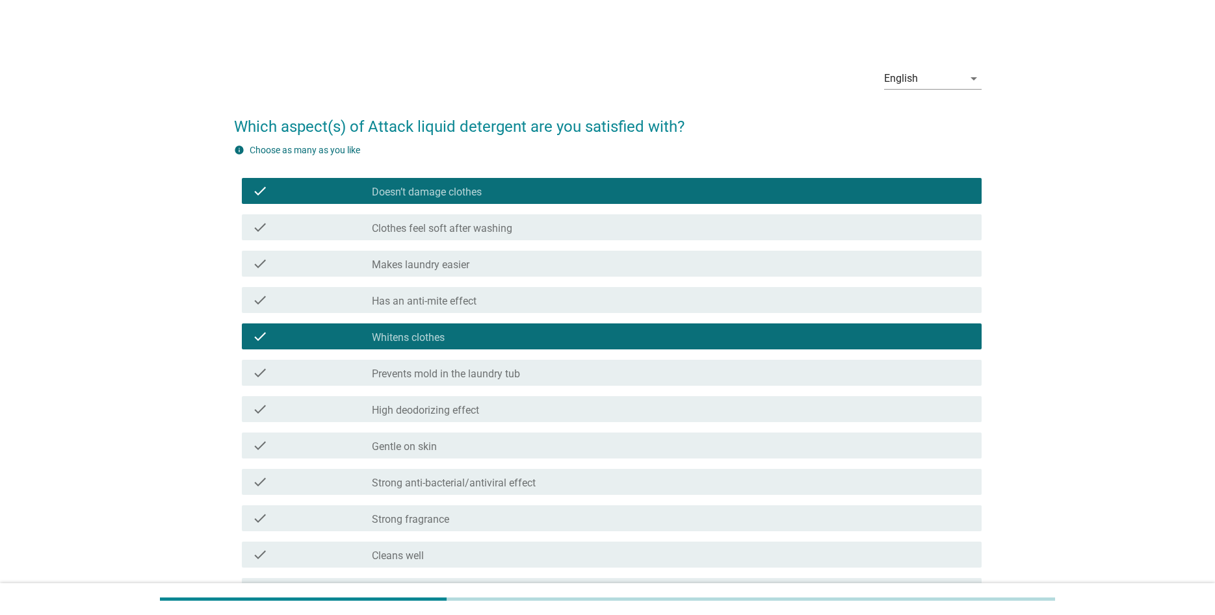
click at [495, 378] on label "Prevents mold in the laundry tub" at bounding box center [446, 374] width 148 height 13
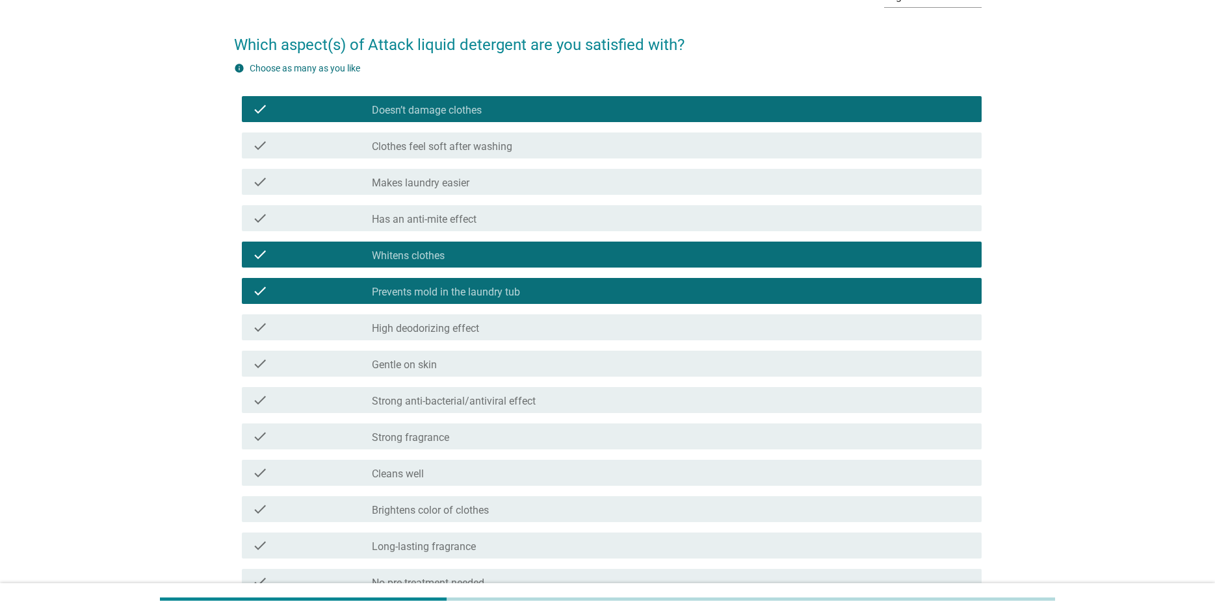
scroll to position [133, 0]
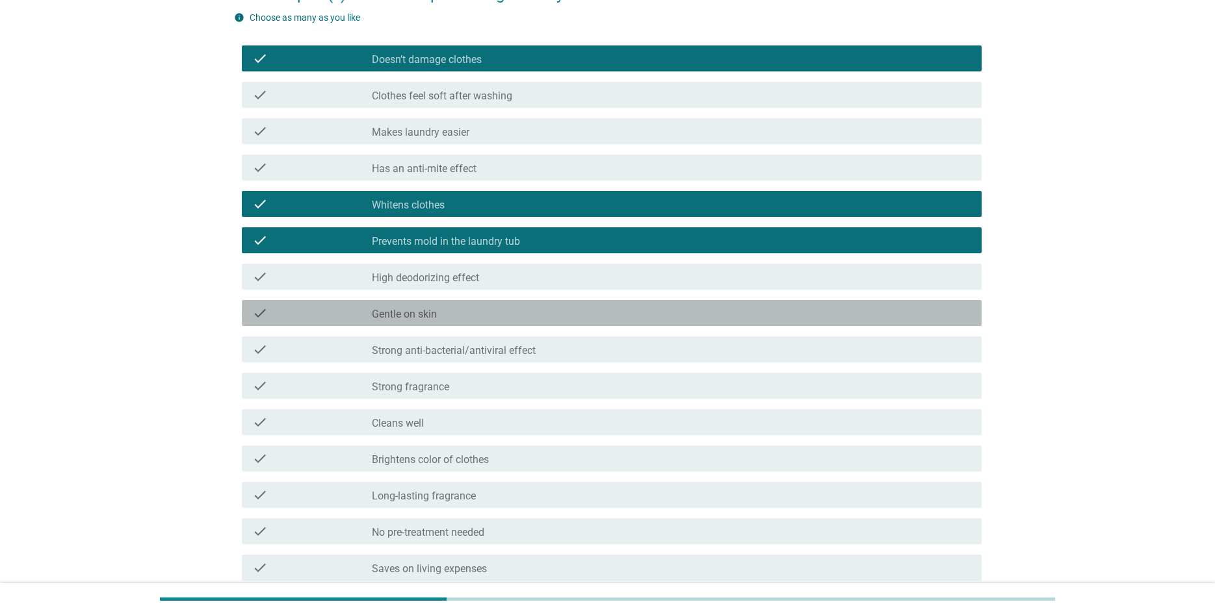
click at [485, 315] on div "check_box_outline_blank Gentle on skin" at bounding box center [671, 313] width 599 height 16
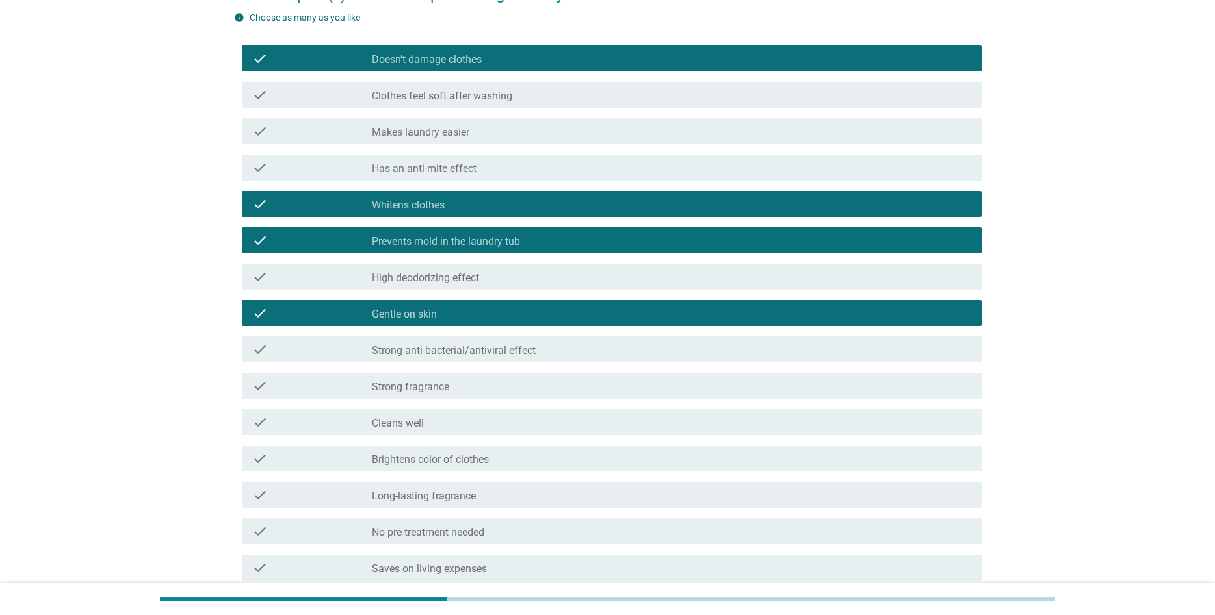
click at [493, 355] on label "Strong anti-bacterial/antiviral effect" at bounding box center [454, 350] width 164 height 13
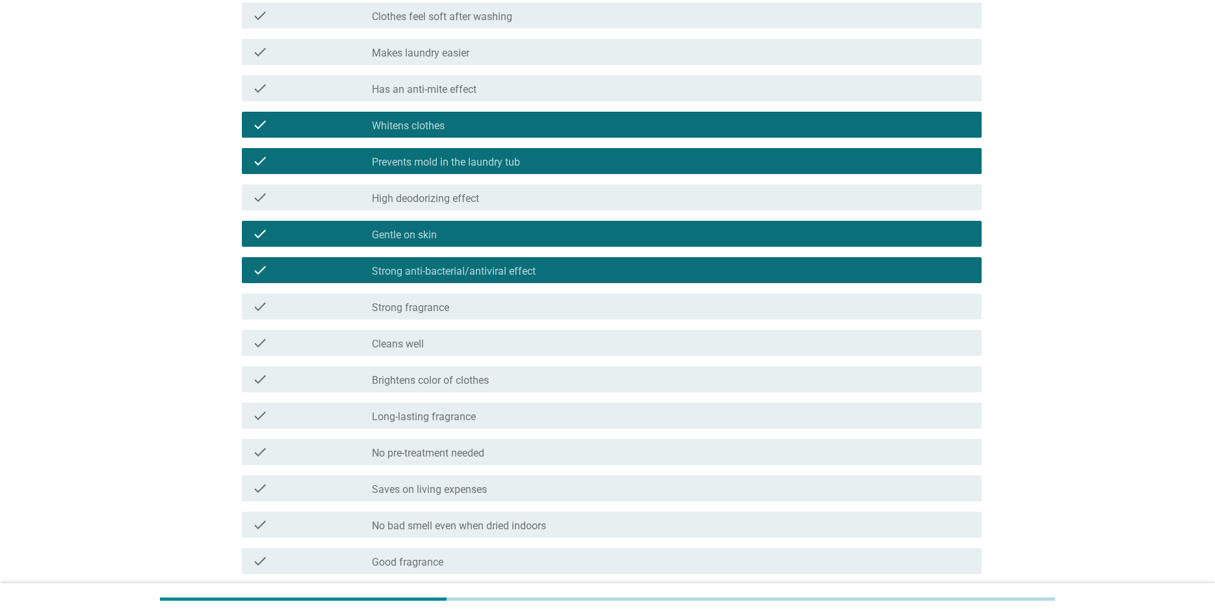
scroll to position [265, 0]
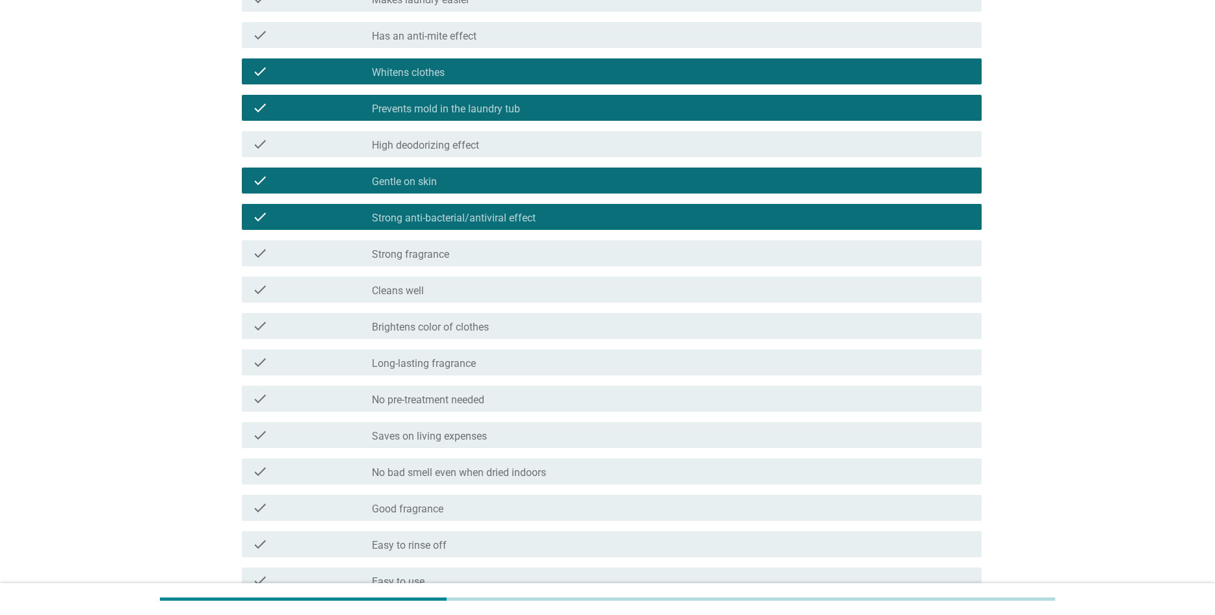
click at [466, 262] on div "check check_box_outline_blank Strong fragrance" at bounding box center [612, 253] width 740 height 26
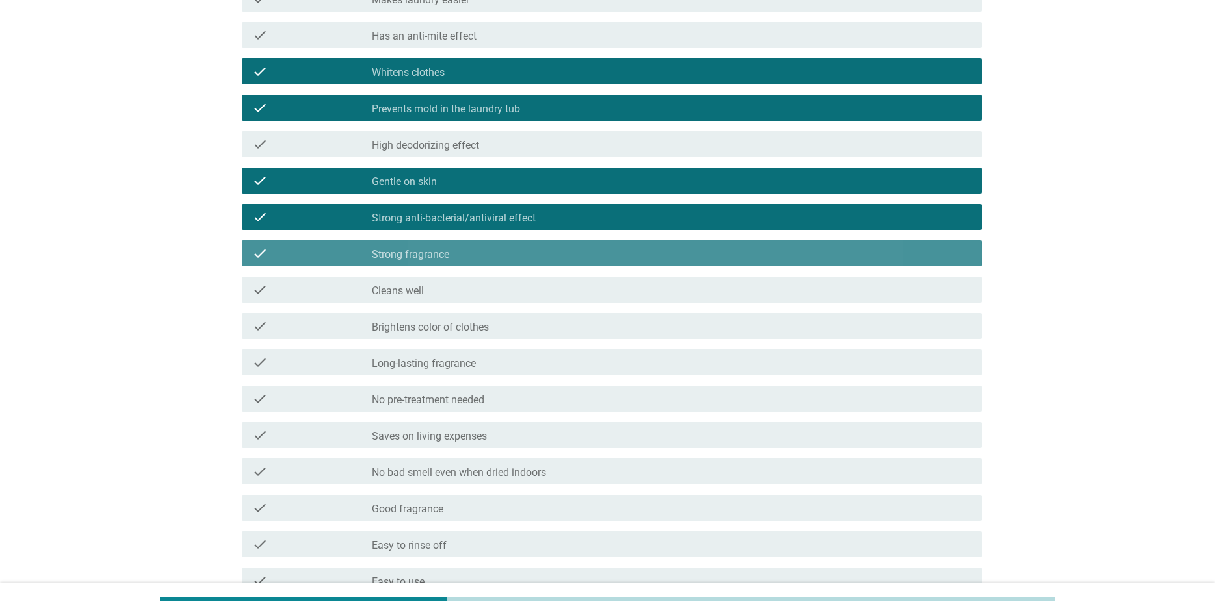
click at [466, 262] on div "check check_box_outline_blank Strong fragrance" at bounding box center [612, 253] width 740 height 26
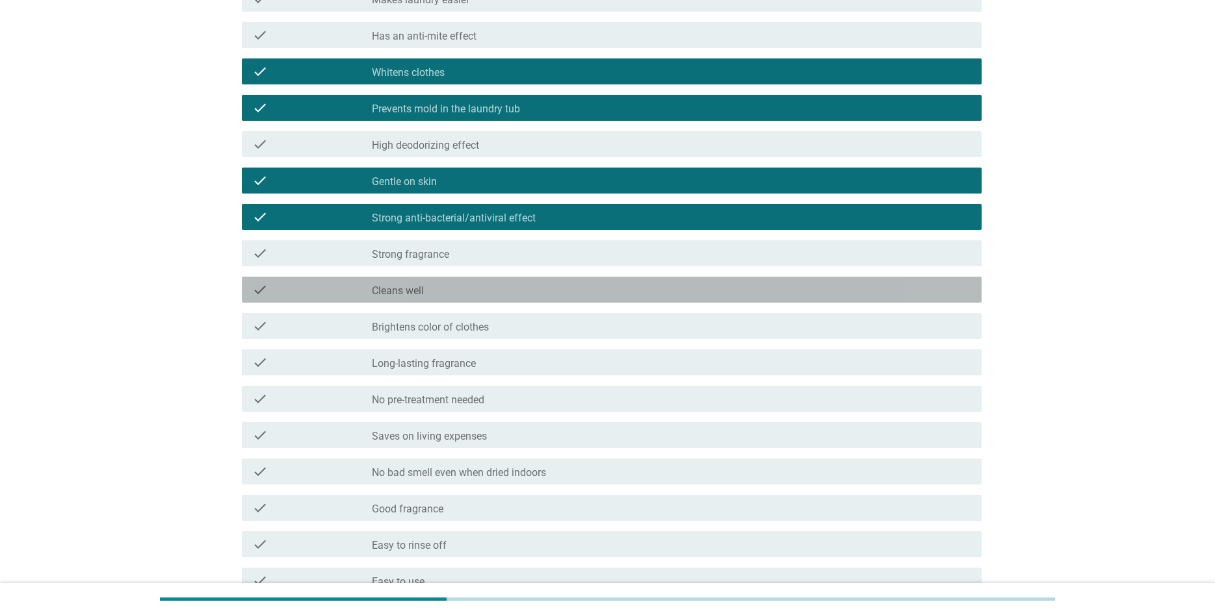
click at [463, 294] on div "check_box_outline_blank Cleans well" at bounding box center [671, 290] width 599 height 16
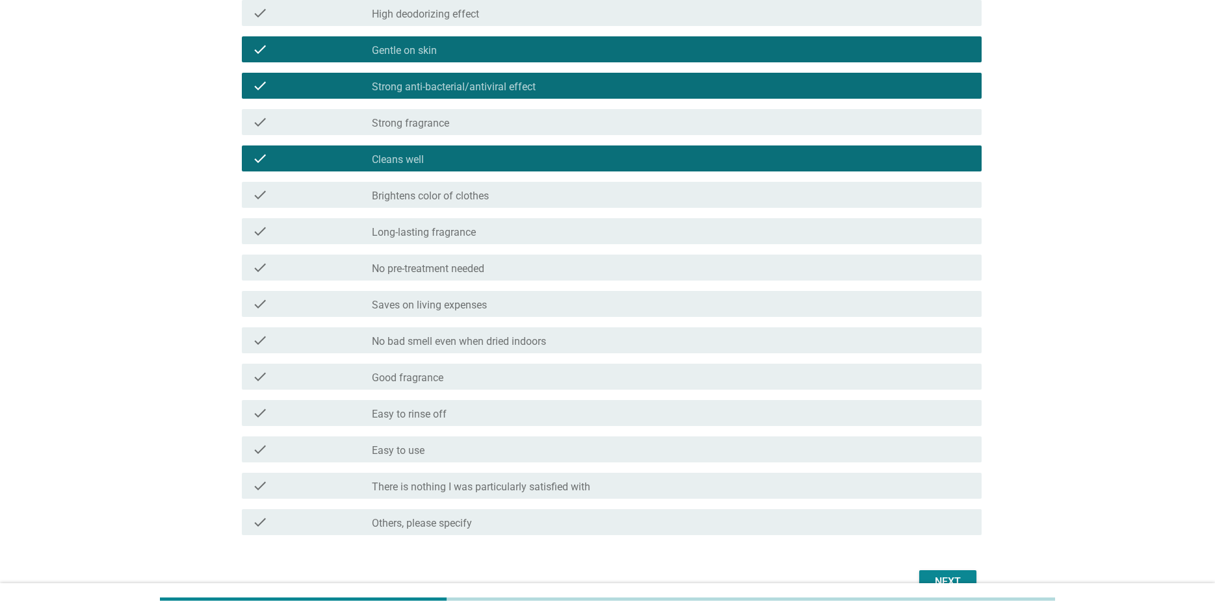
scroll to position [398, 0]
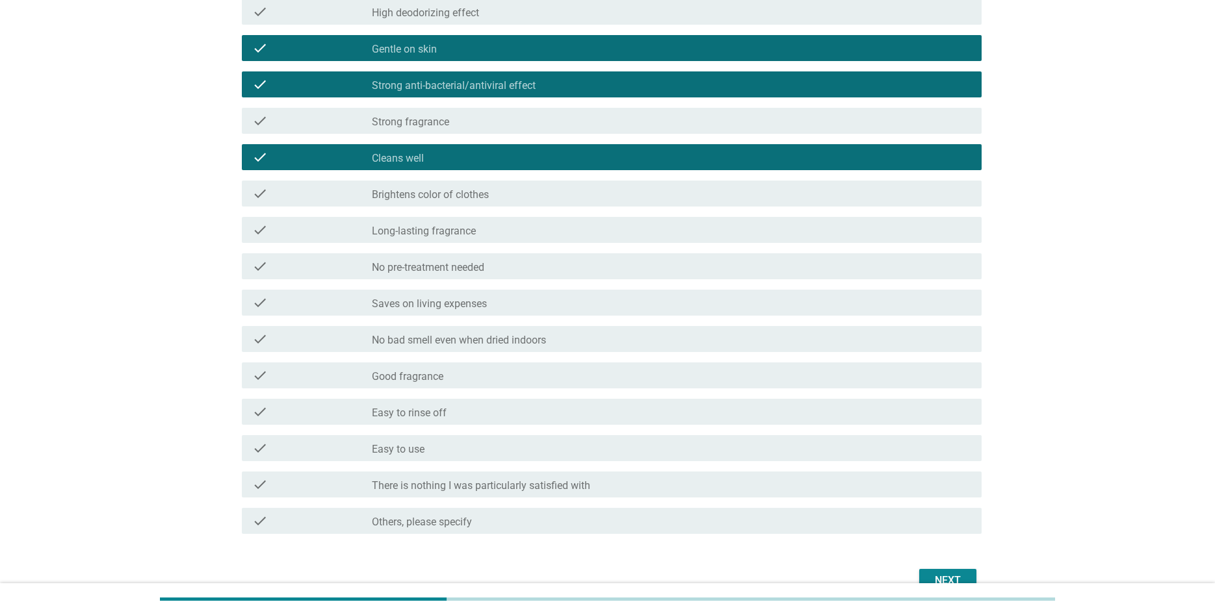
click at [488, 193] on label "Brightens color of clothes" at bounding box center [430, 194] width 117 height 13
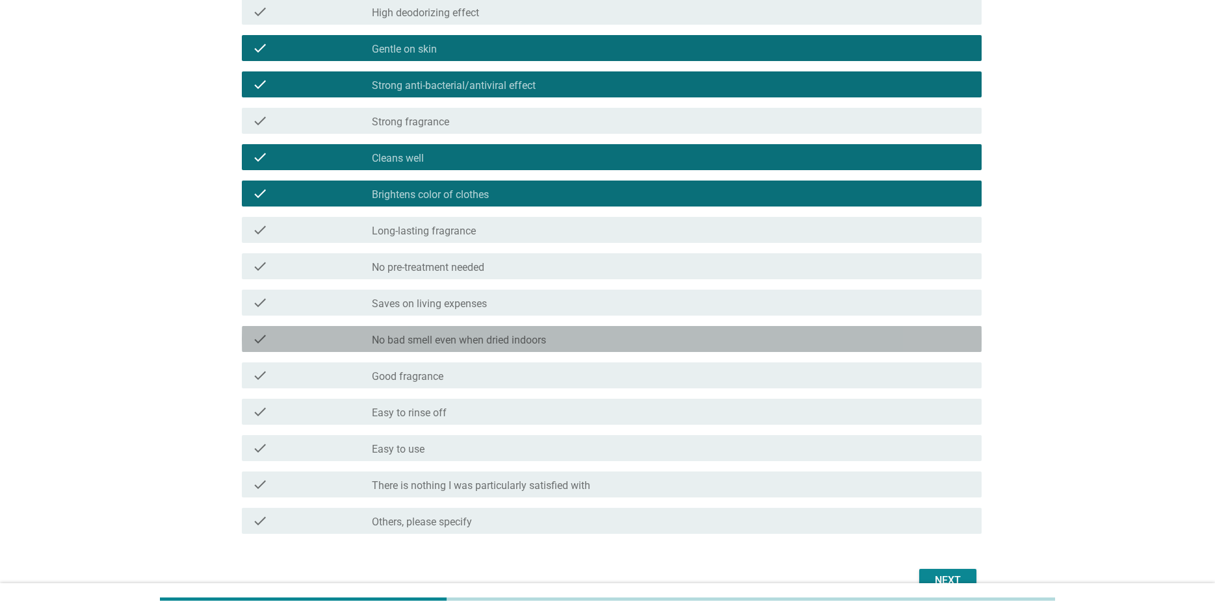
click at [502, 335] on label "No bad smell even when dried indoors" at bounding box center [459, 340] width 174 height 13
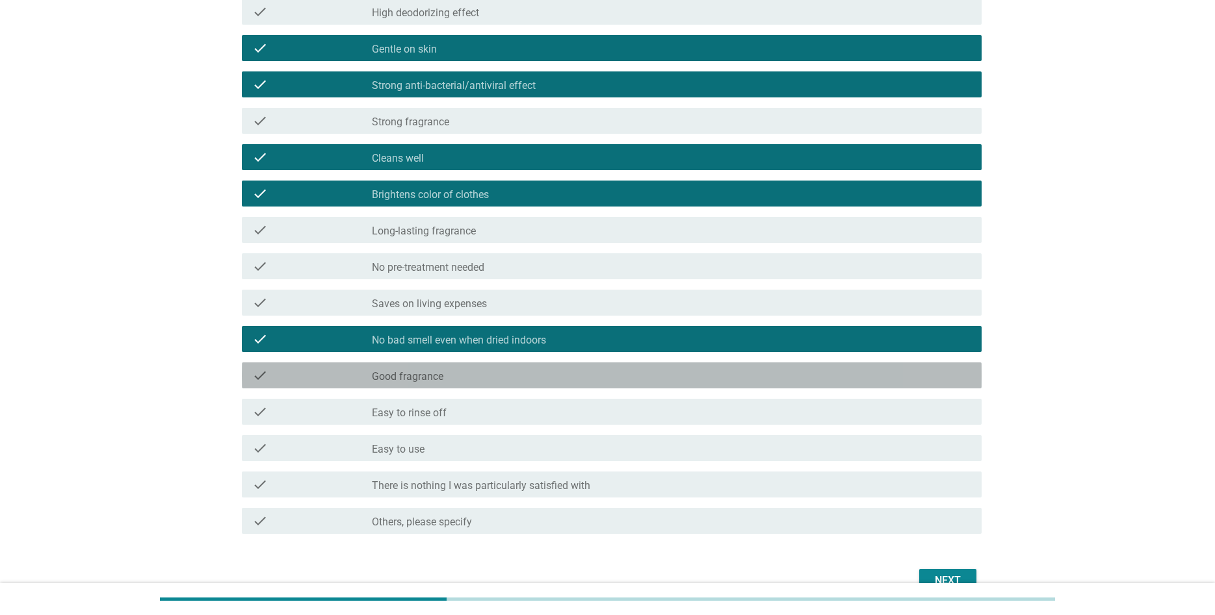
click at [459, 383] on div "check check_box_outline_blank Good fragrance" at bounding box center [612, 376] width 740 height 26
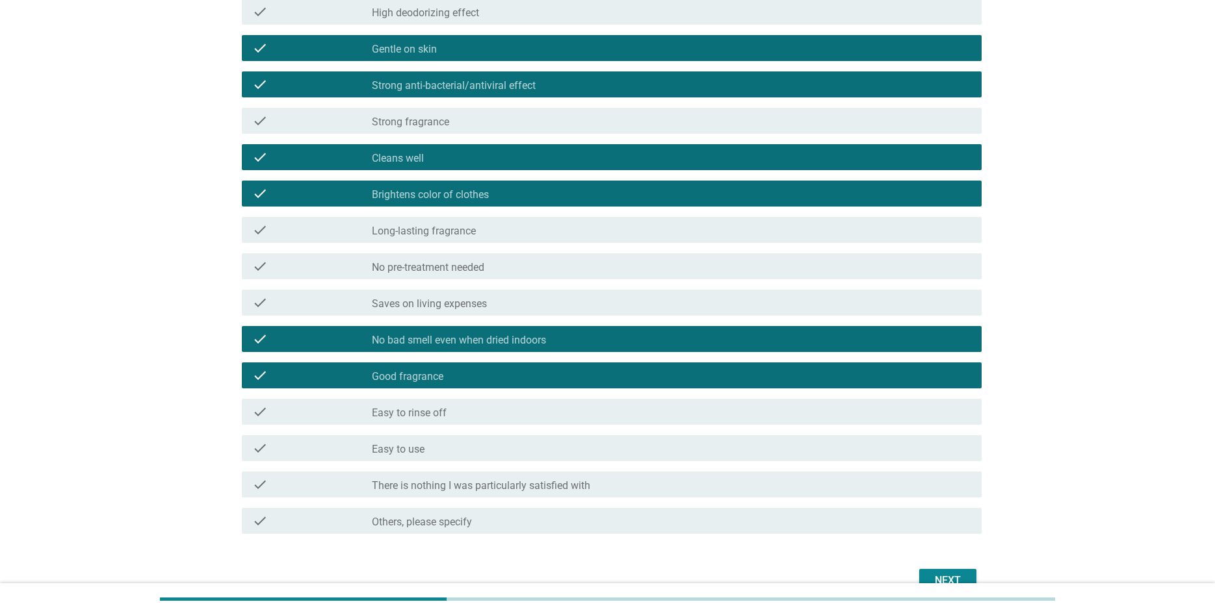
click at [458, 420] on div "check check_box_outline_blank Easy to rinse off" at bounding box center [612, 412] width 740 height 26
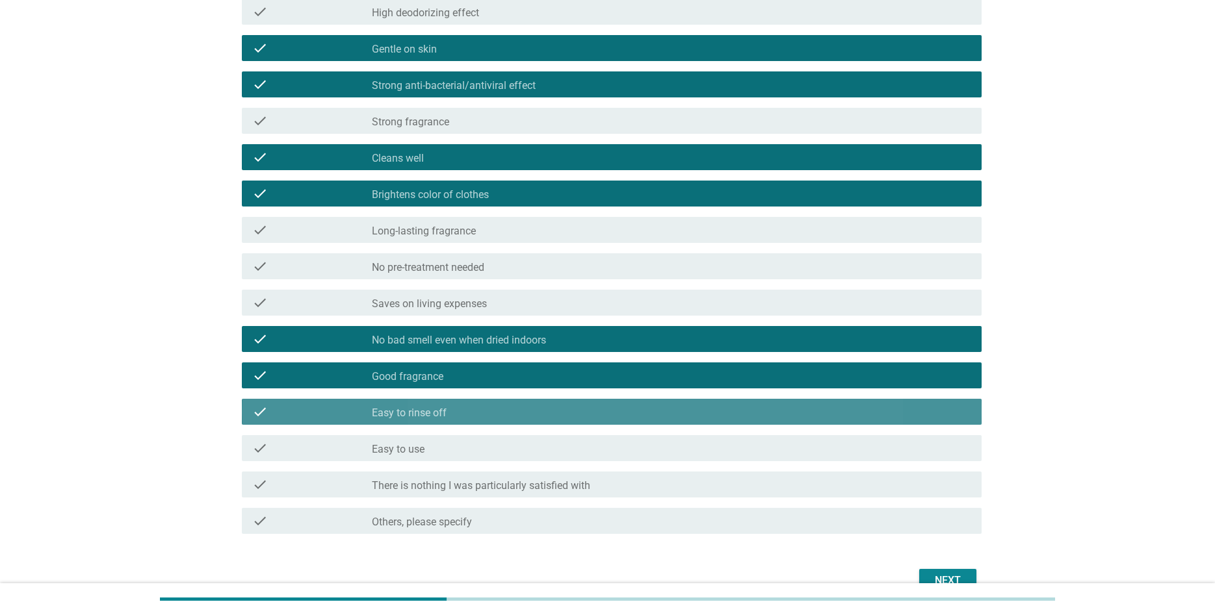
drag, startPoint x: 458, startPoint y: 458, endPoint x: 469, endPoint y: 459, distance: 11.1
click at [458, 459] on div "check check_box_outline_blank Easy to use" at bounding box center [612, 448] width 740 height 26
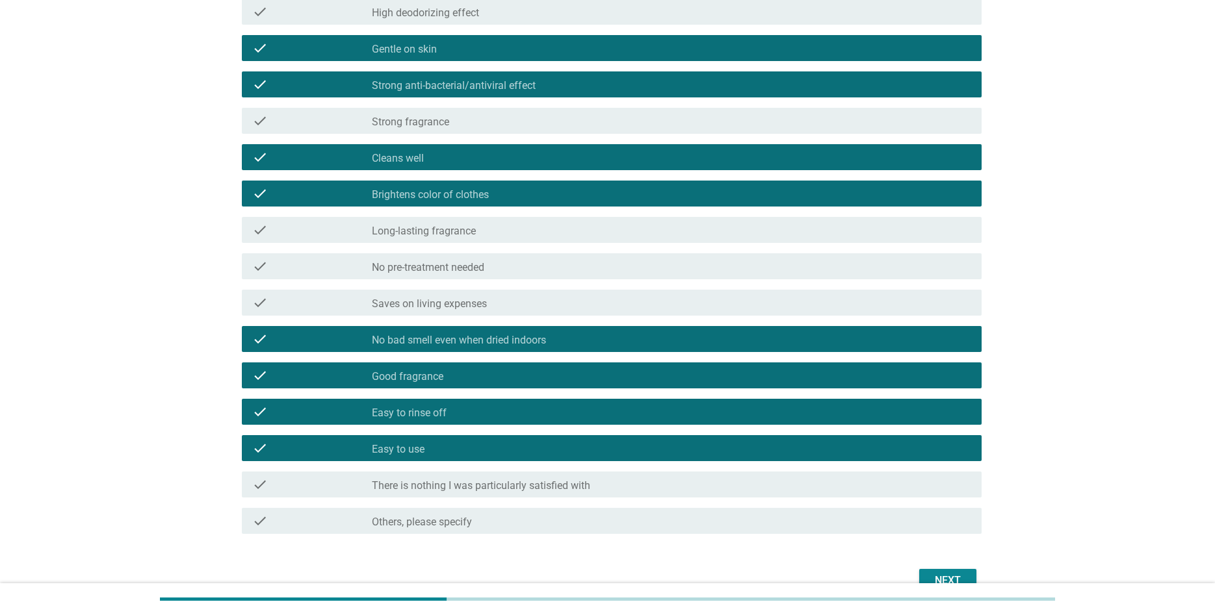
click at [939, 576] on div "Next" at bounding box center [947, 581] width 36 height 16
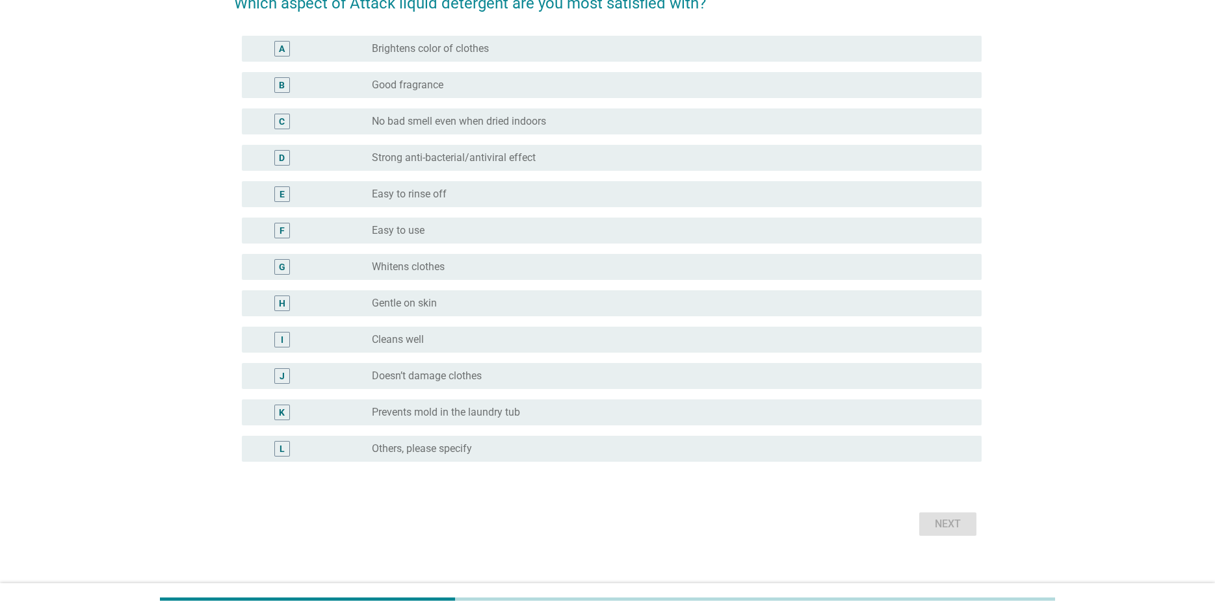
scroll to position [137, 0]
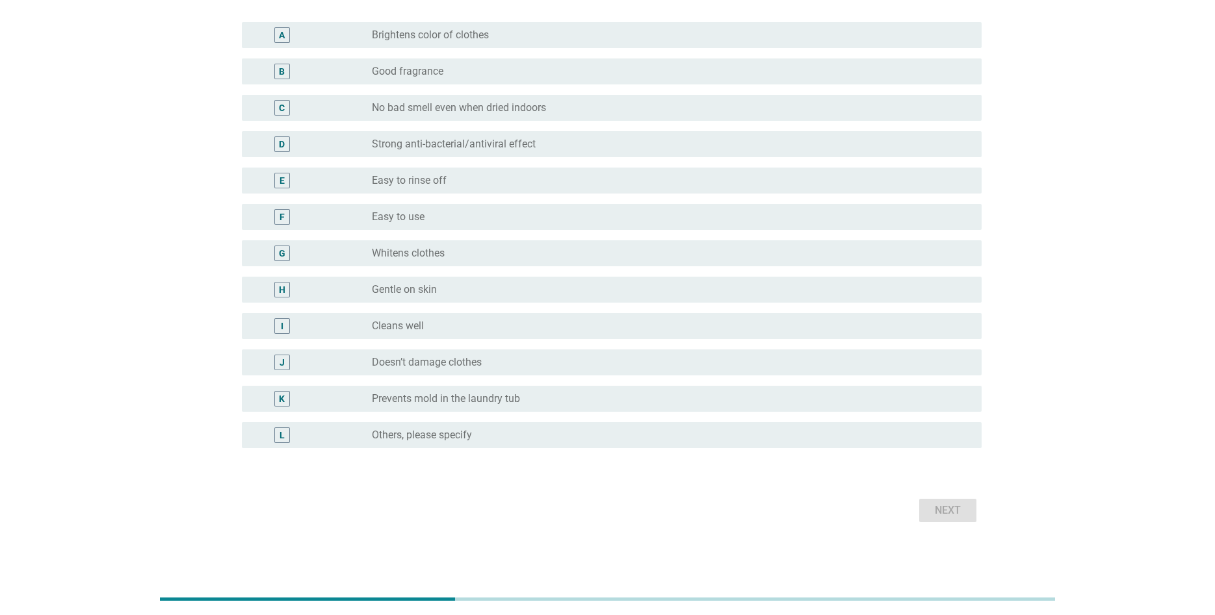
click at [450, 326] on div "radio_button_unchecked Cleans well" at bounding box center [666, 326] width 589 height 13
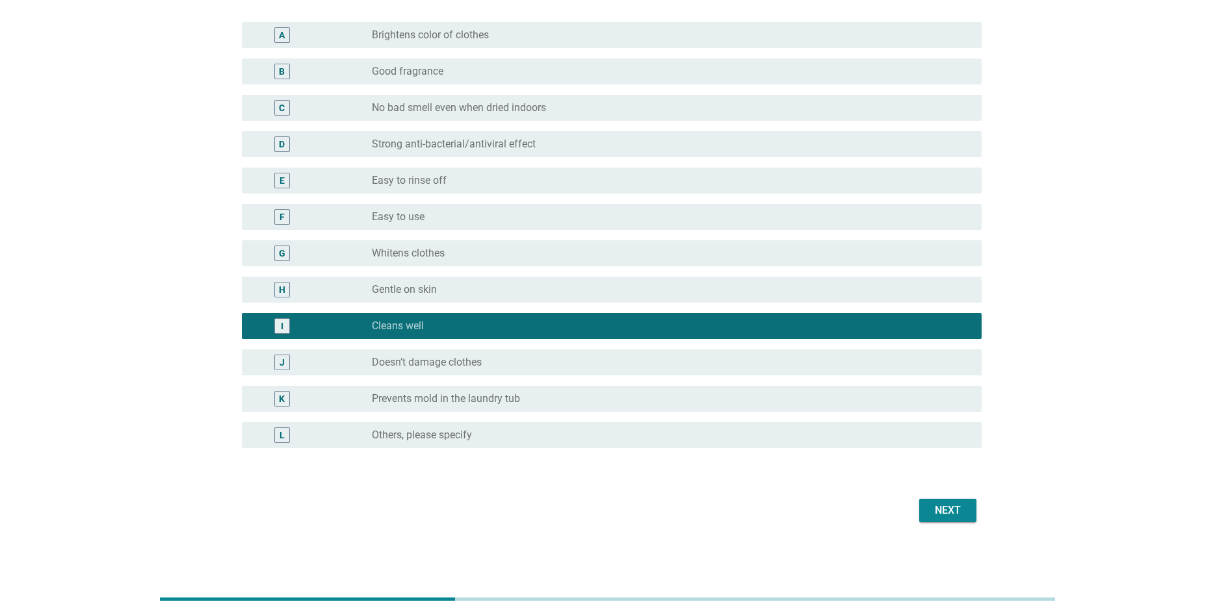
click at [944, 508] on div "Next" at bounding box center [947, 511] width 36 height 16
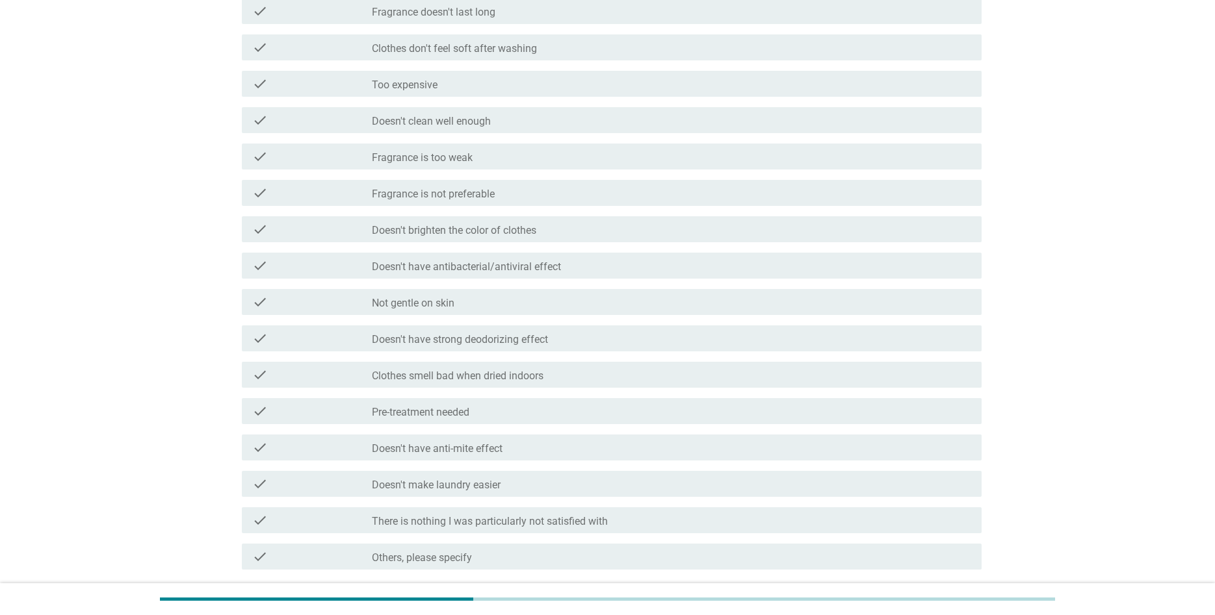
scroll to position [398, 0]
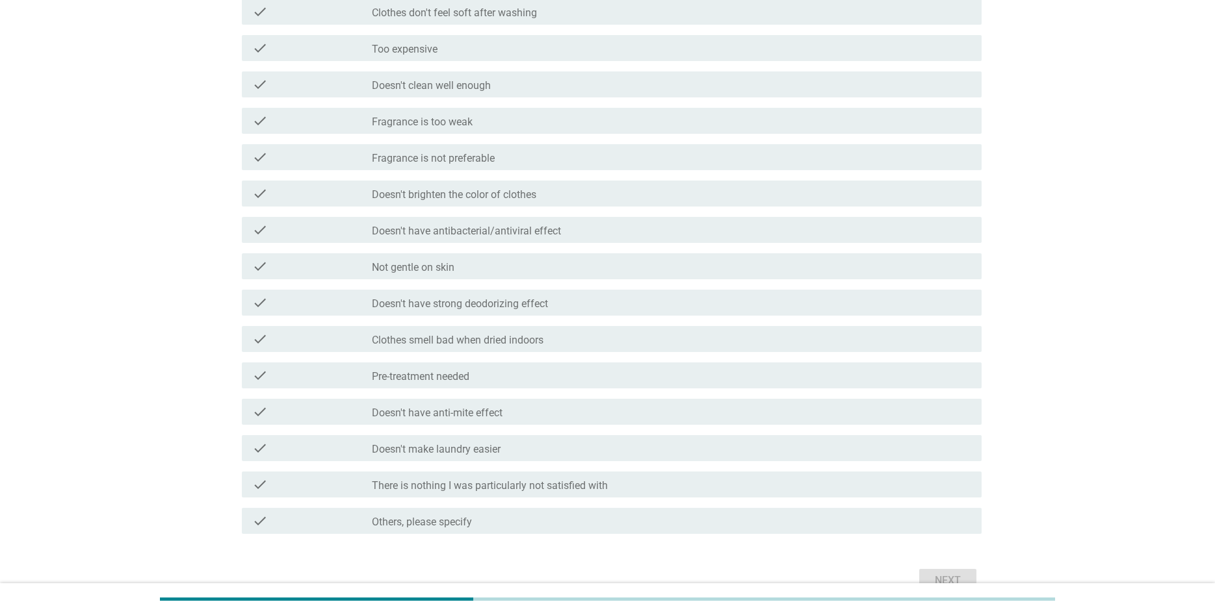
click at [500, 484] on label "There is nothing I was particularly not satisfied with" at bounding box center [490, 486] width 236 height 13
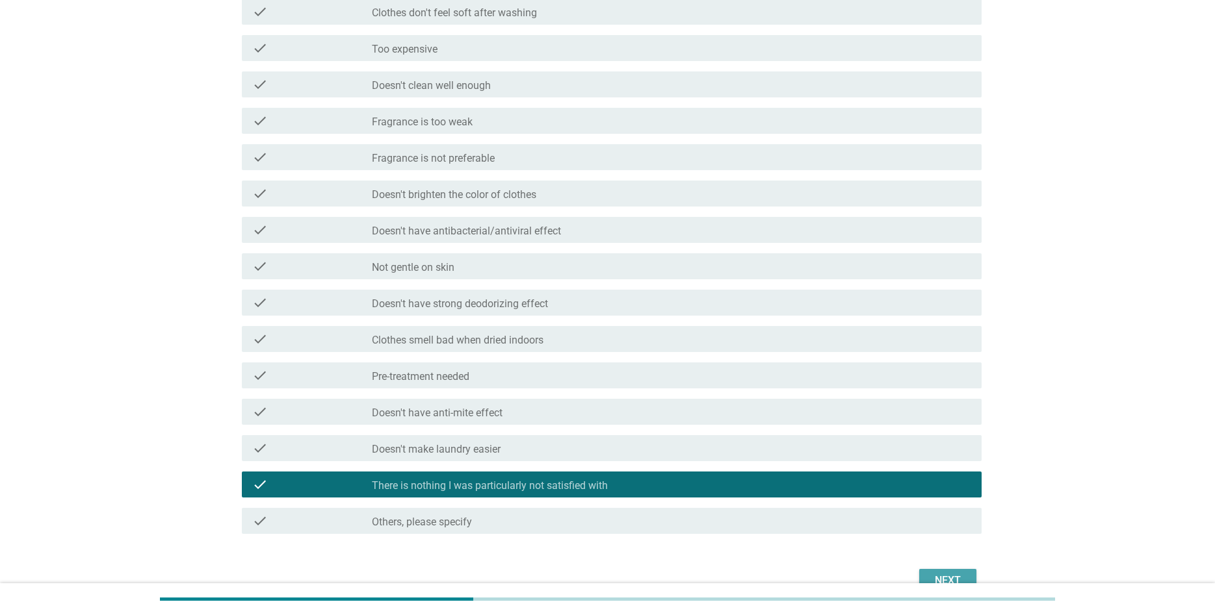
click at [950, 578] on div "Next" at bounding box center [947, 581] width 36 height 16
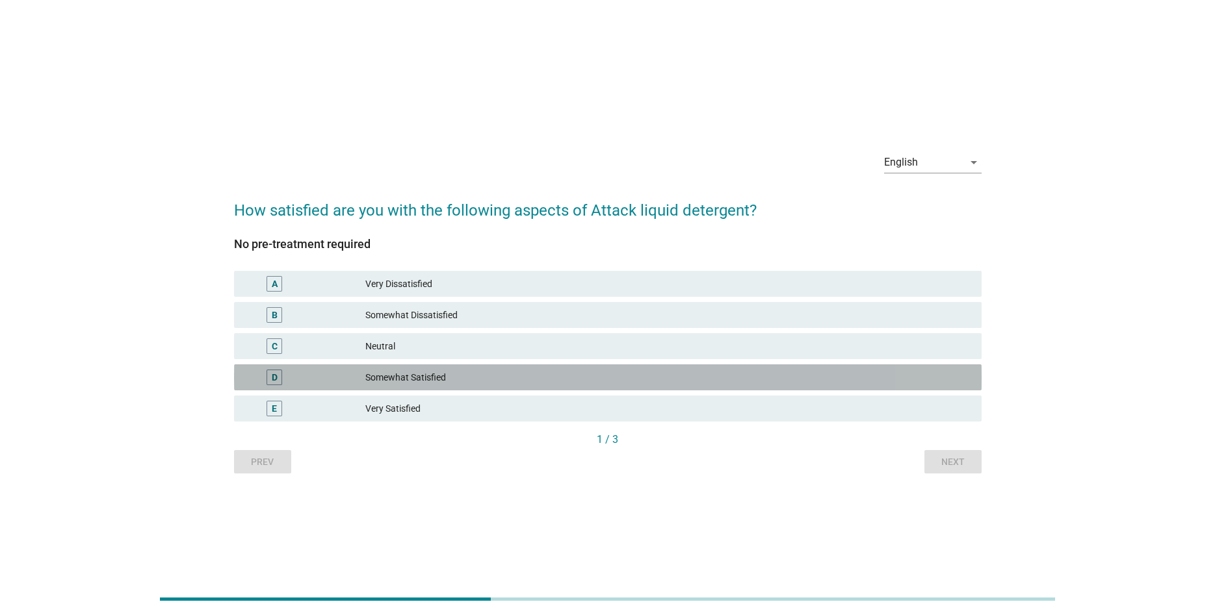
click at [432, 385] on div "D Somewhat Satisfied" at bounding box center [607, 378] width 747 height 26
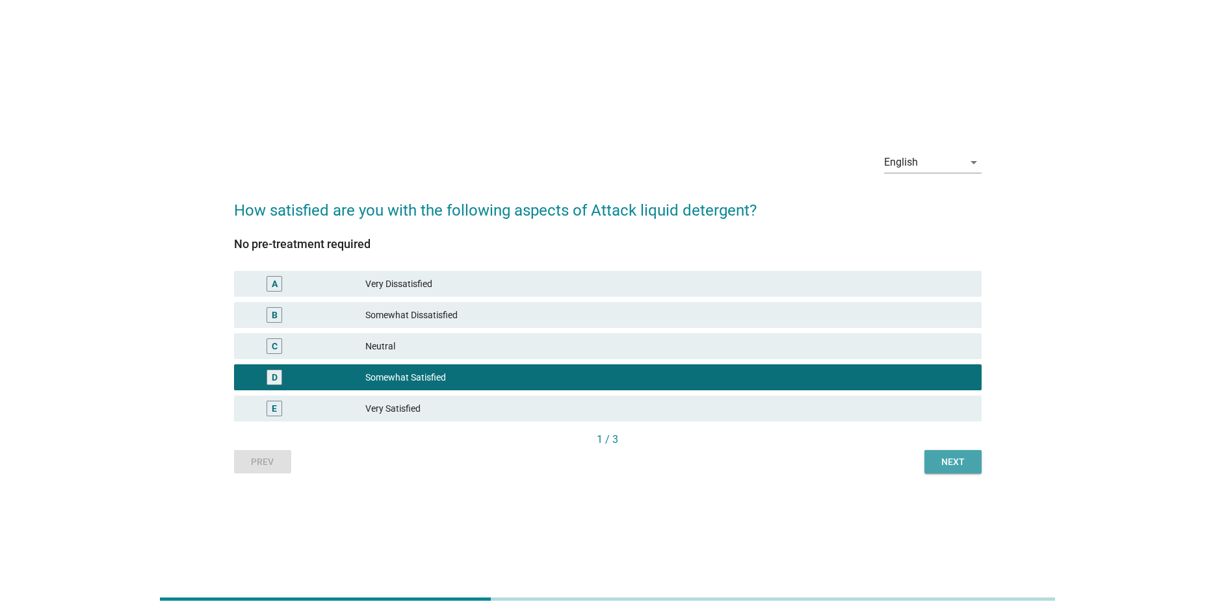
click at [968, 465] on div "Next" at bounding box center [953, 463] width 36 height 14
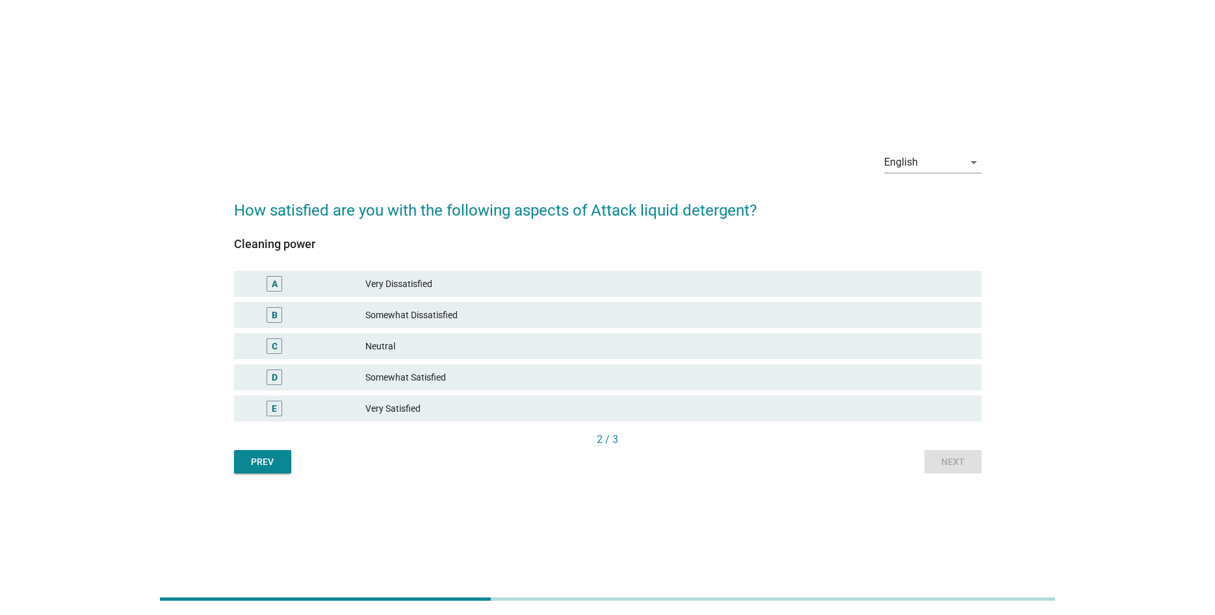
click at [540, 403] on div "Very Satisfied" at bounding box center [668, 409] width 606 height 16
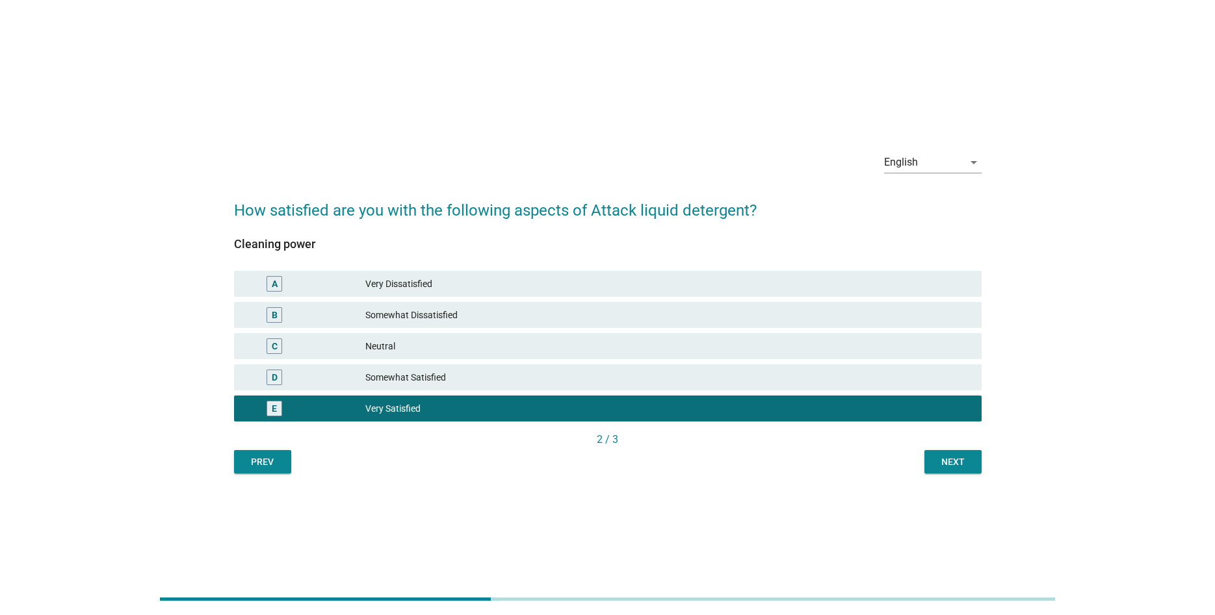
click at [956, 458] on div "Next" at bounding box center [953, 463] width 36 height 14
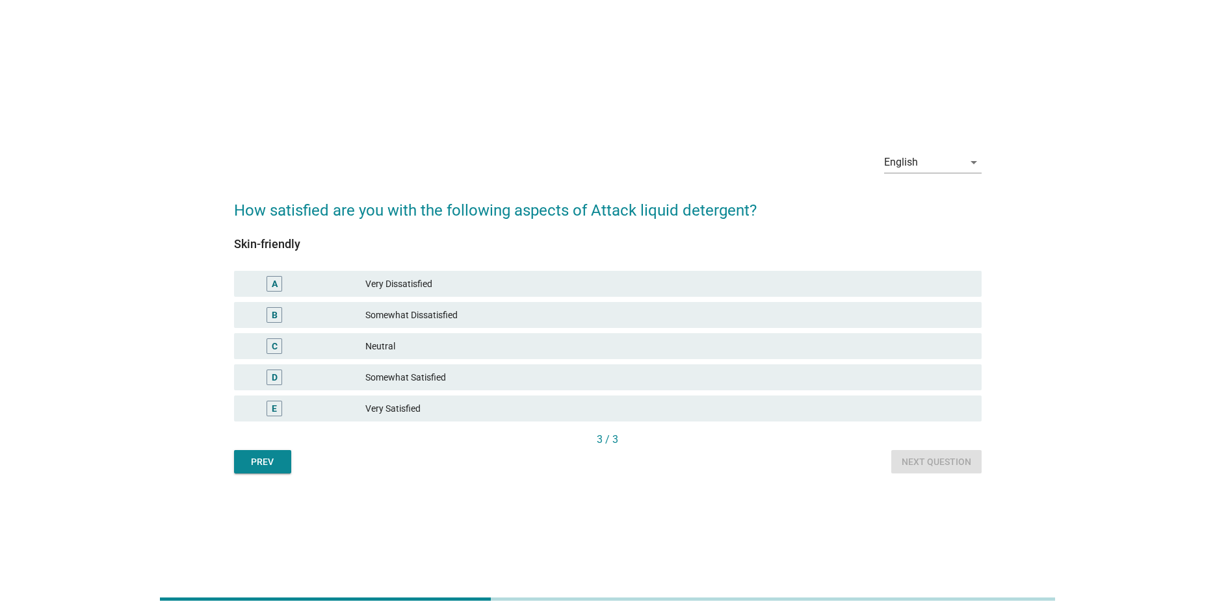
click at [522, 380] on div "Somewhat Satisfied" at bounding box center [668, 378] width 606 height 16
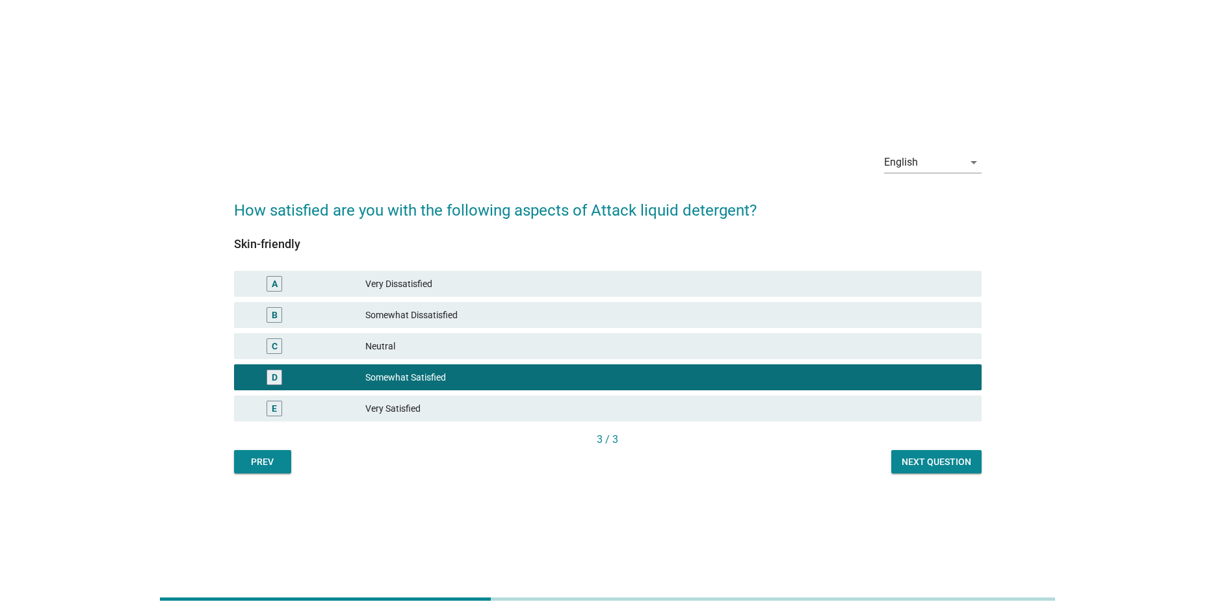
click at [946, 476] on div "English arrow_drop_down How satisfied are you with the following aspects of Att…" at bounding box center [608, 307] width 768 height 353
click at [944, 461] on div "Next question" at bounding box center [936, 463] width 70 height 14
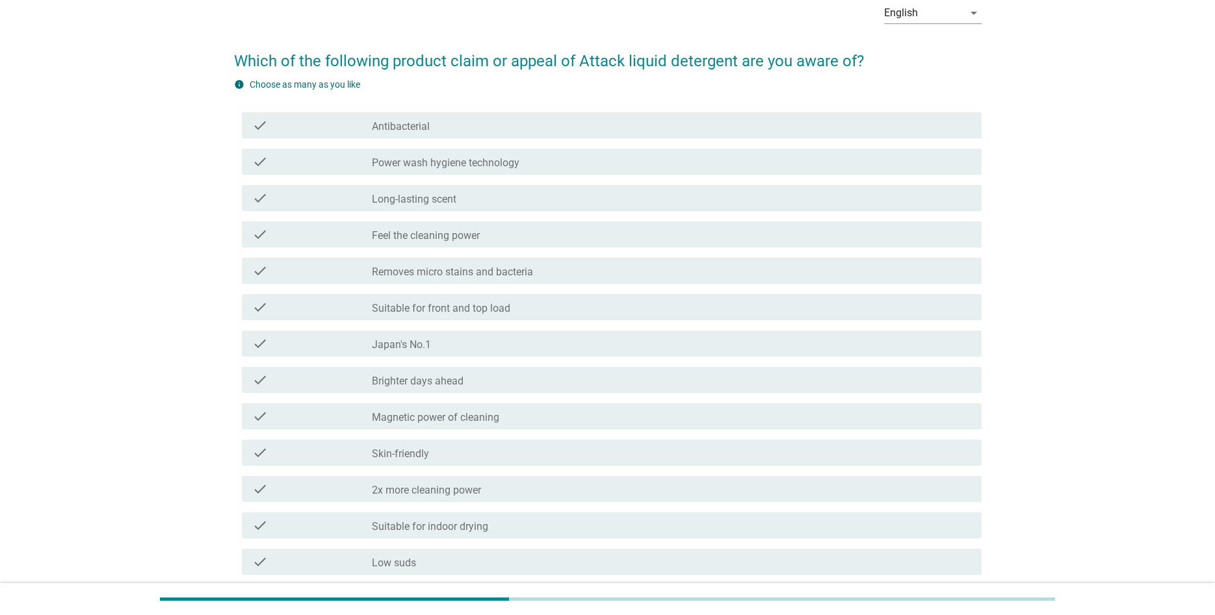
scroll to position [133, 0]
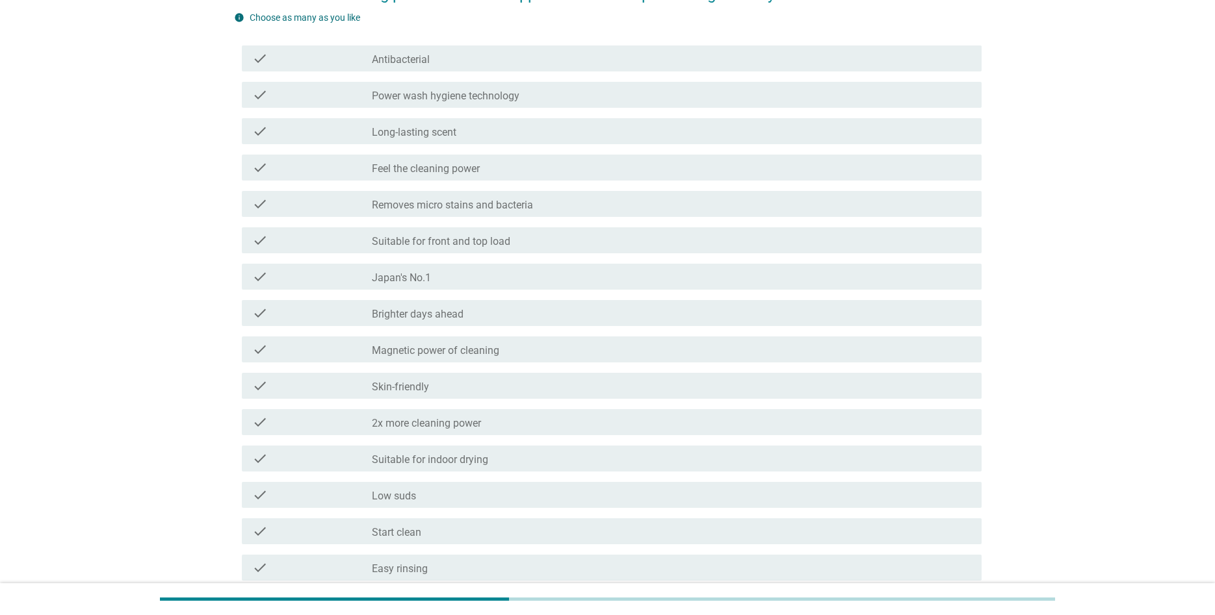
click at [525, 58] on div "check_box_outline_blank Antibacterial" at bounding box center [671, 59] width 599 height 16
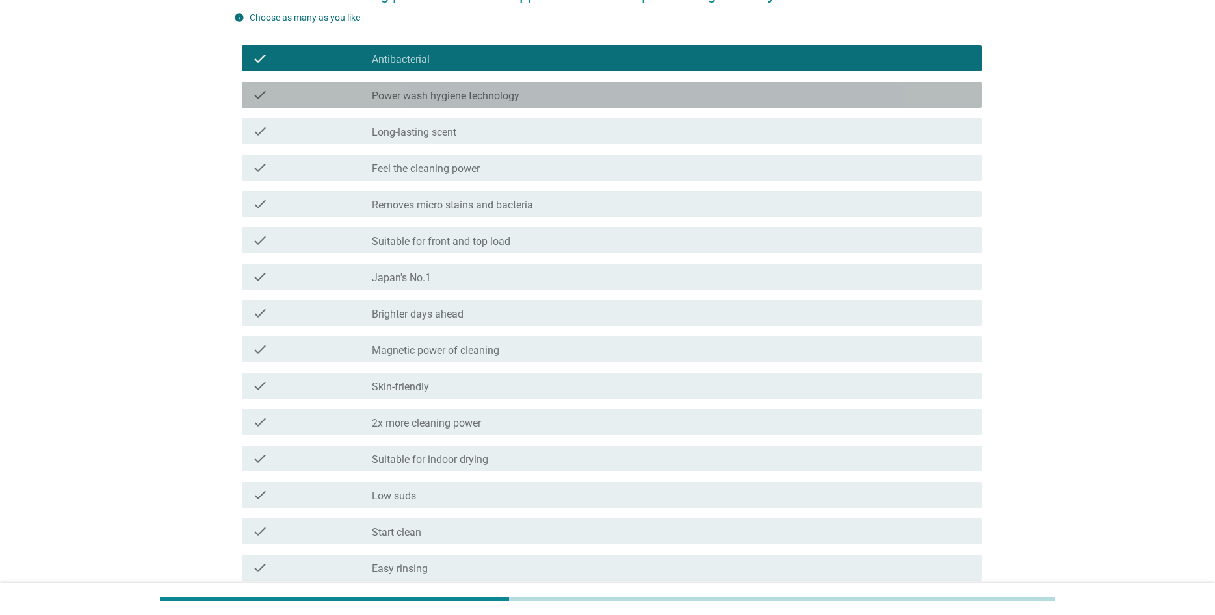
click at [518, 86] on div "check check_box_outline_blank Power wash hygiene technology" at bounding box center [612, 95] width 740 height 26
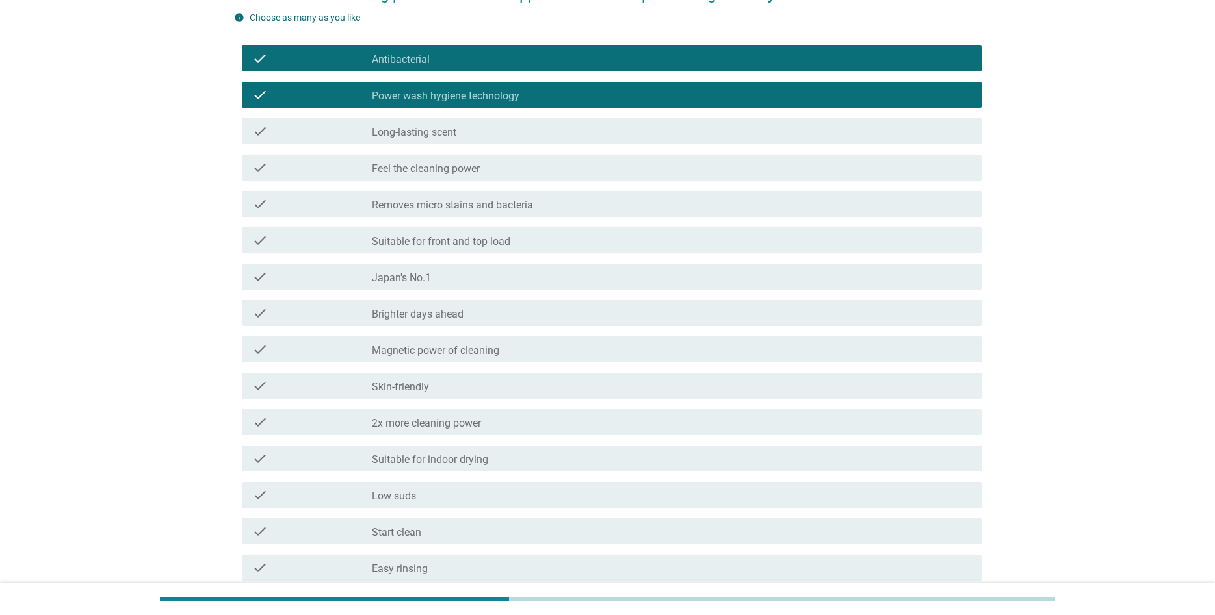
click at [518, 122] on div "check check_box_outline_blank Long-lasting scent" at bounding box center [612, 131] width 740 height 26
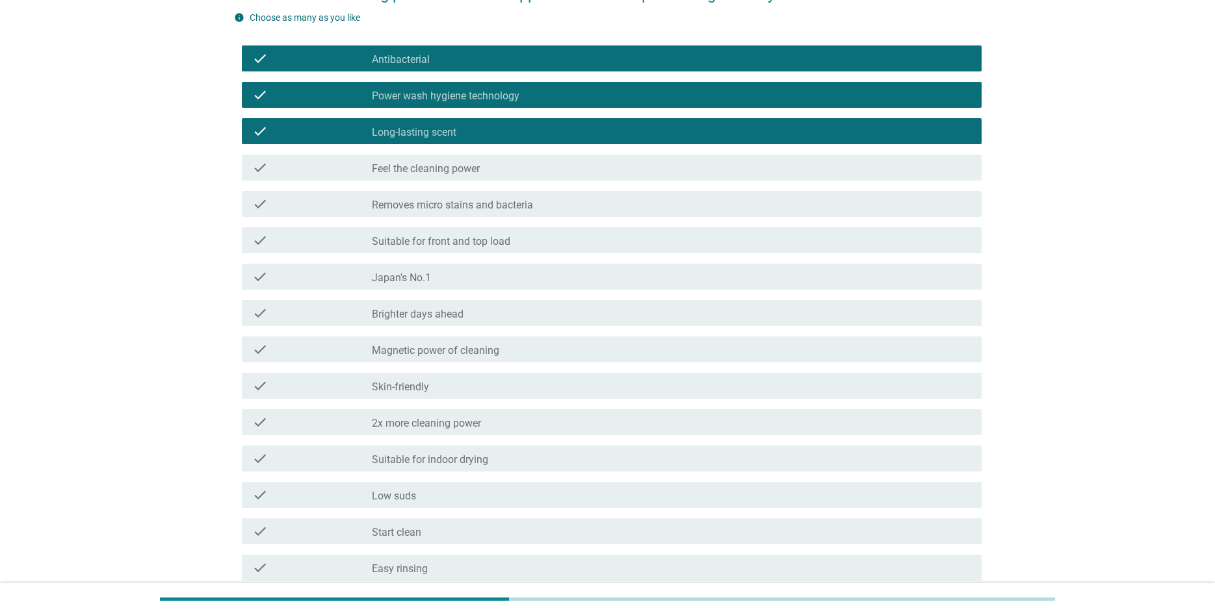
click at [515, 157] on div "check check_box_outline_blank Feel the cleaning power" at bounding box center [612, 168] width 740 height 26
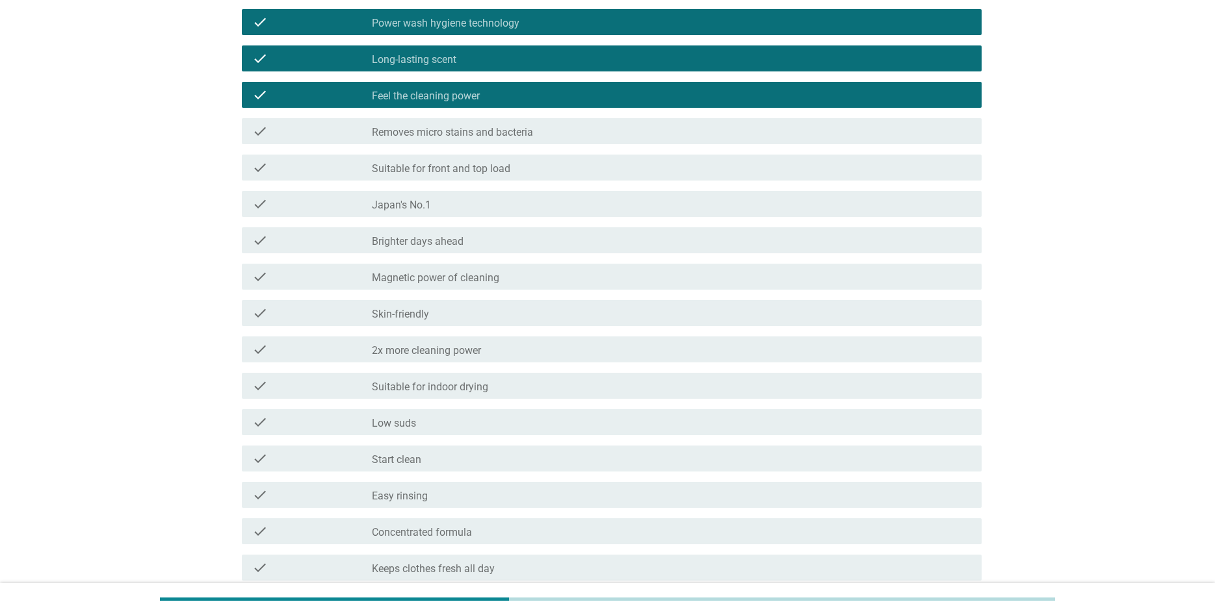
scroll to position [265, 0]
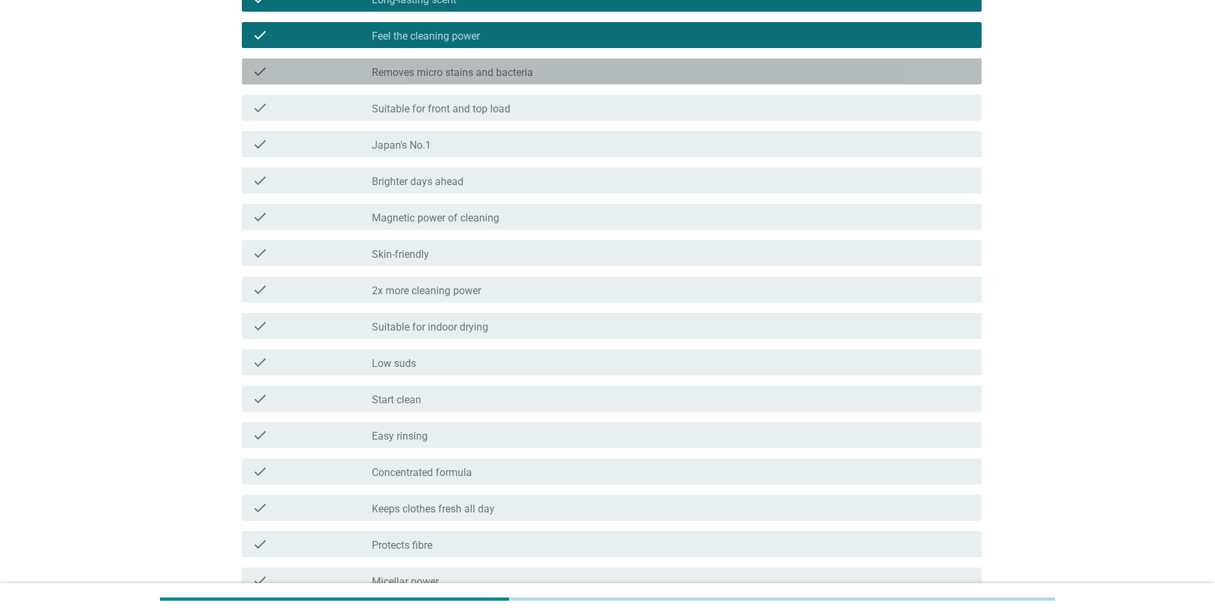
click at [552, 75] on div "check_box_outline_blank Removes micro stains and bacteria" at bounding box center [671, 72] width 599 height 16
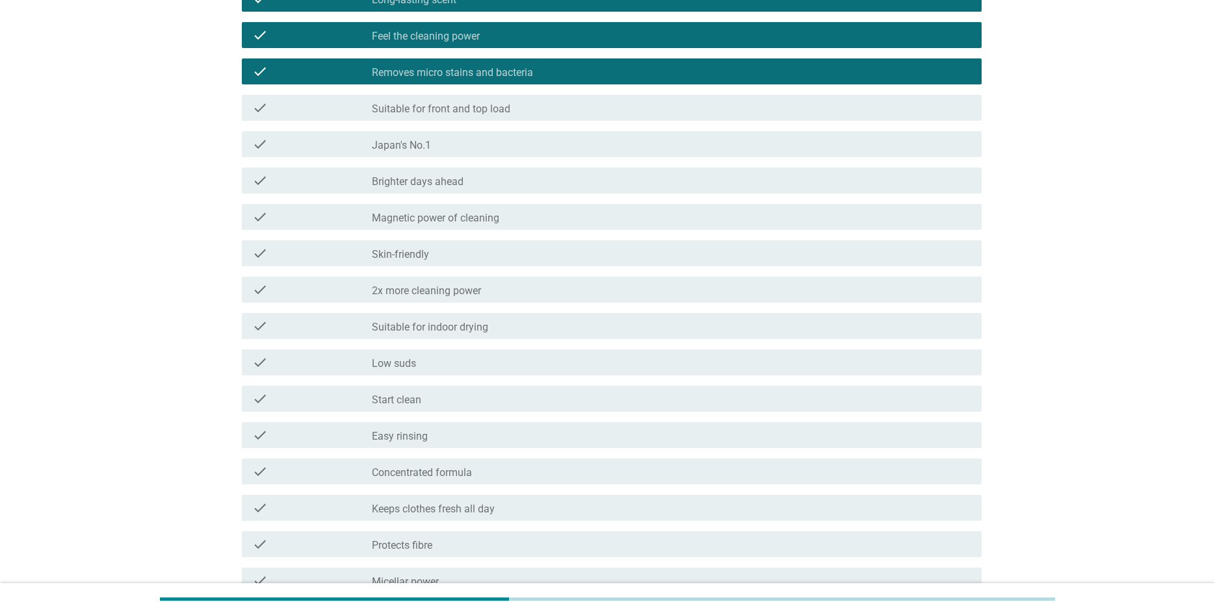
click at [541, 111] on div "check_box_outline_blank Suitable for front and top load" at bounding box center [671, 108] width 599 height 16
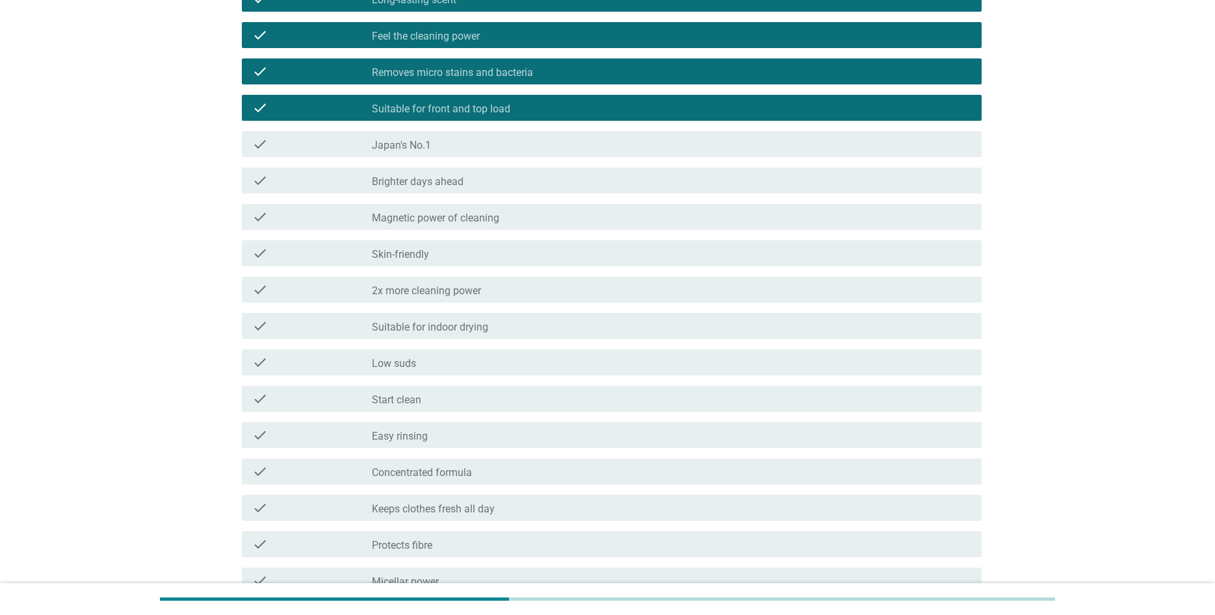
click at [511, 220] on div "check_box_outline_blank Magnetic power of cleaning" at bounding box center [671, 217] width 599 height 16
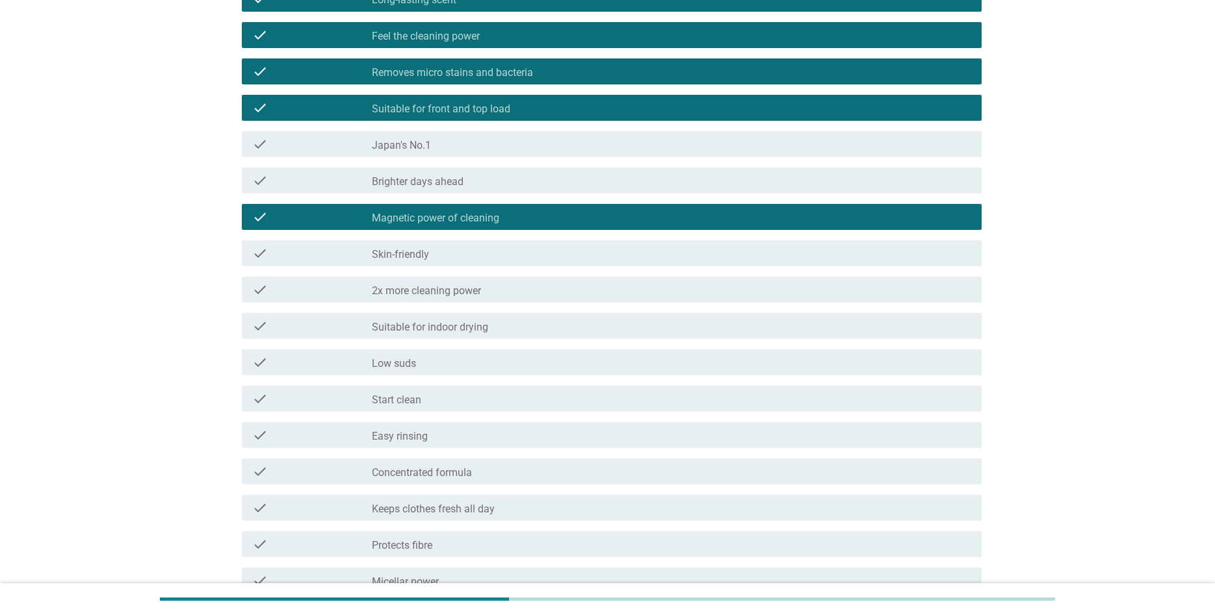
scroll to position [398, 0]
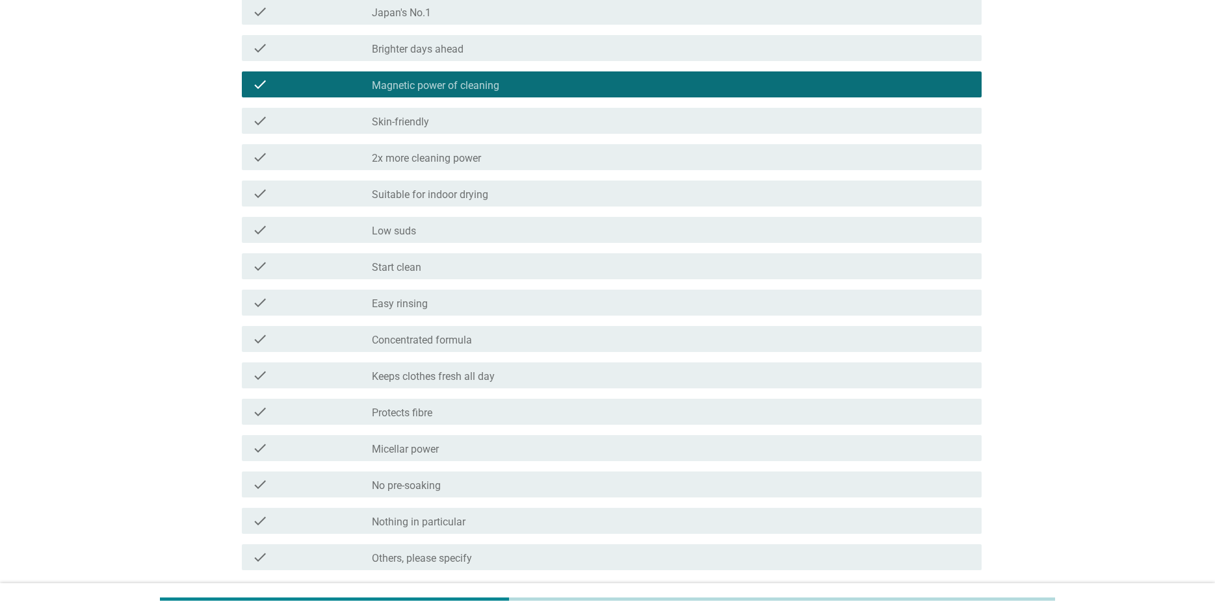
click at [511, 164] on div "check_box_outline_blank 2x more cleaning power" at bounding box center [671, 157] width 599 height 16
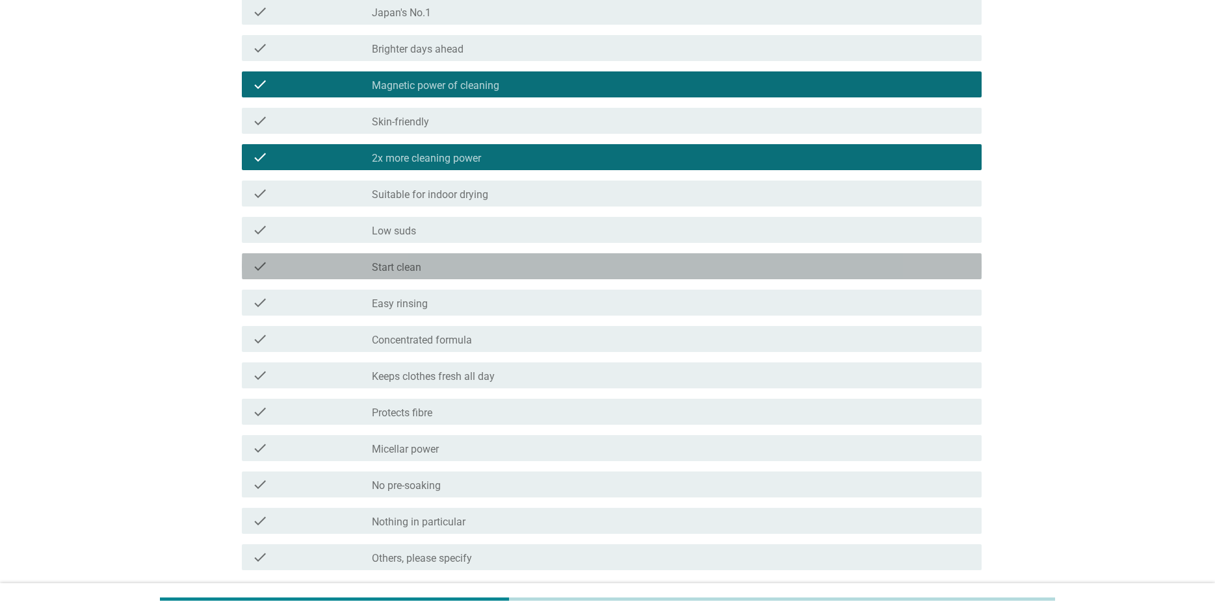
click at [461, 268] on div "check_box_outline_blank Start clean" at bounding box center [671, 267] width 599 height 16
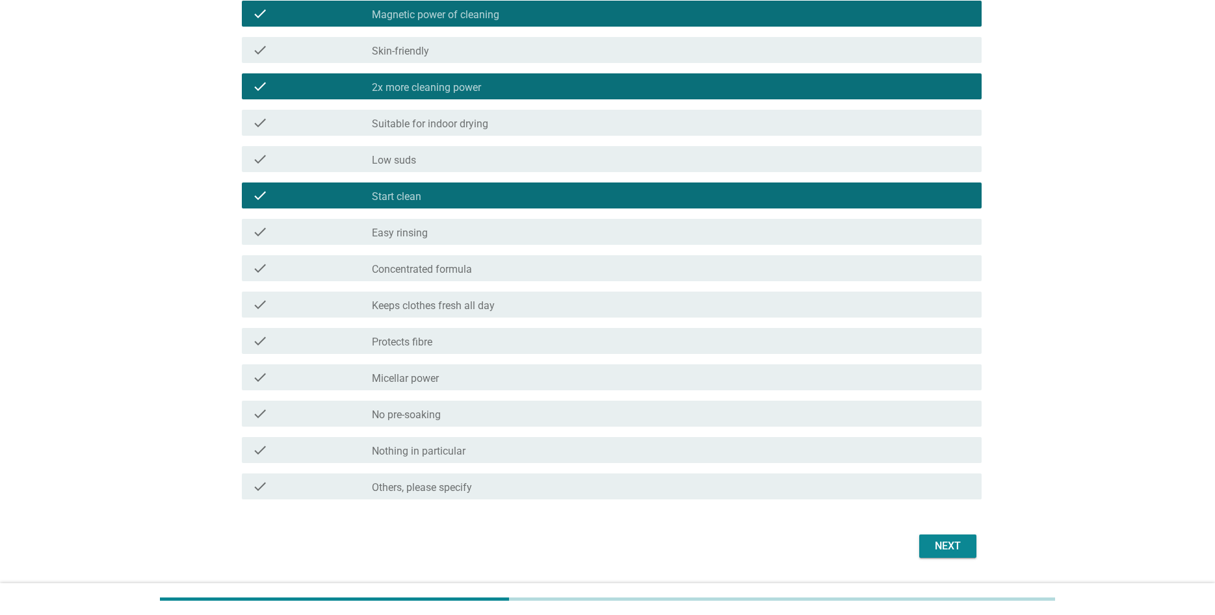
scroll to position [504, 0]
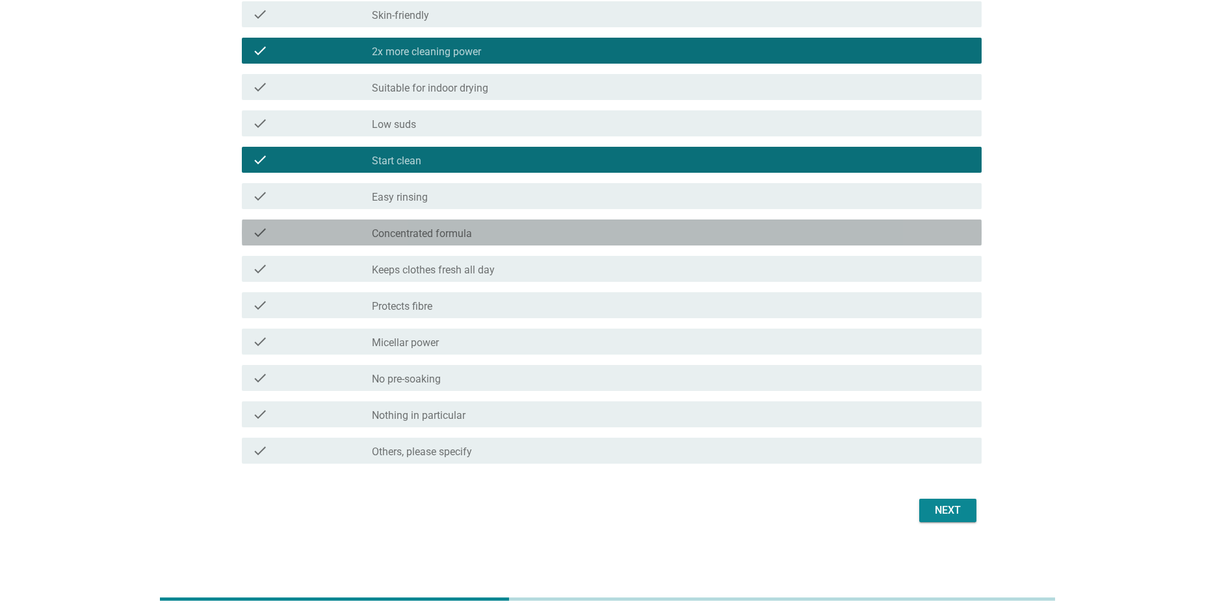
click at [470, 234] on label "Concentrated formula" at bounding box center [422, 233] width 100 height 13
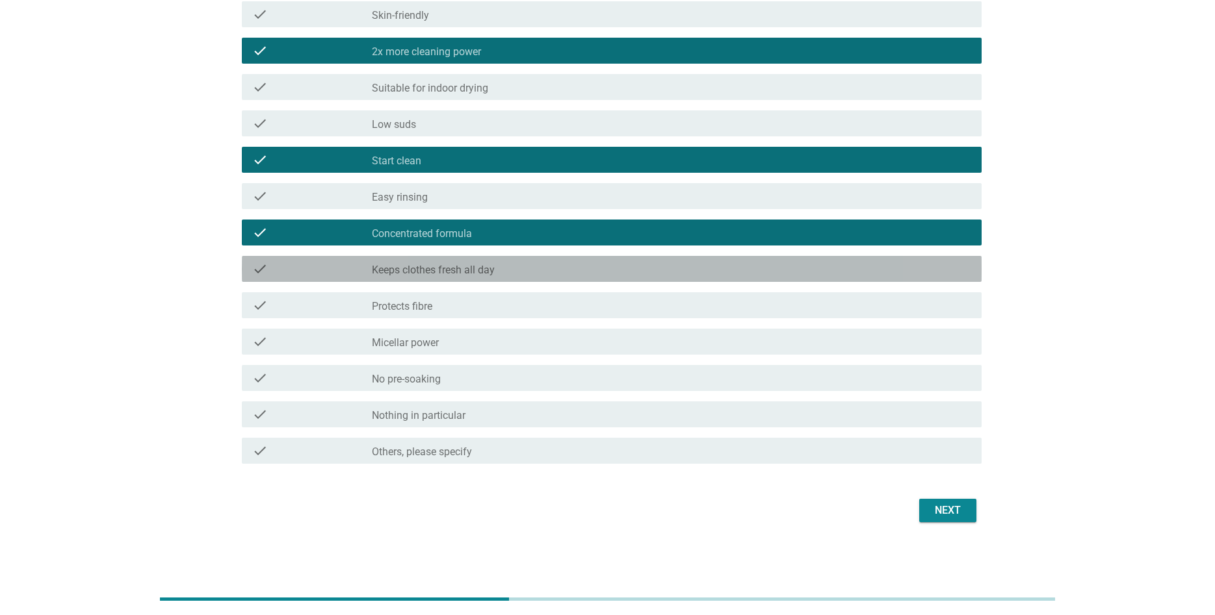
click at [472, 276] on label "Keeps clothes fresh all day" at bounding box center [433, 270] width 123 height 13
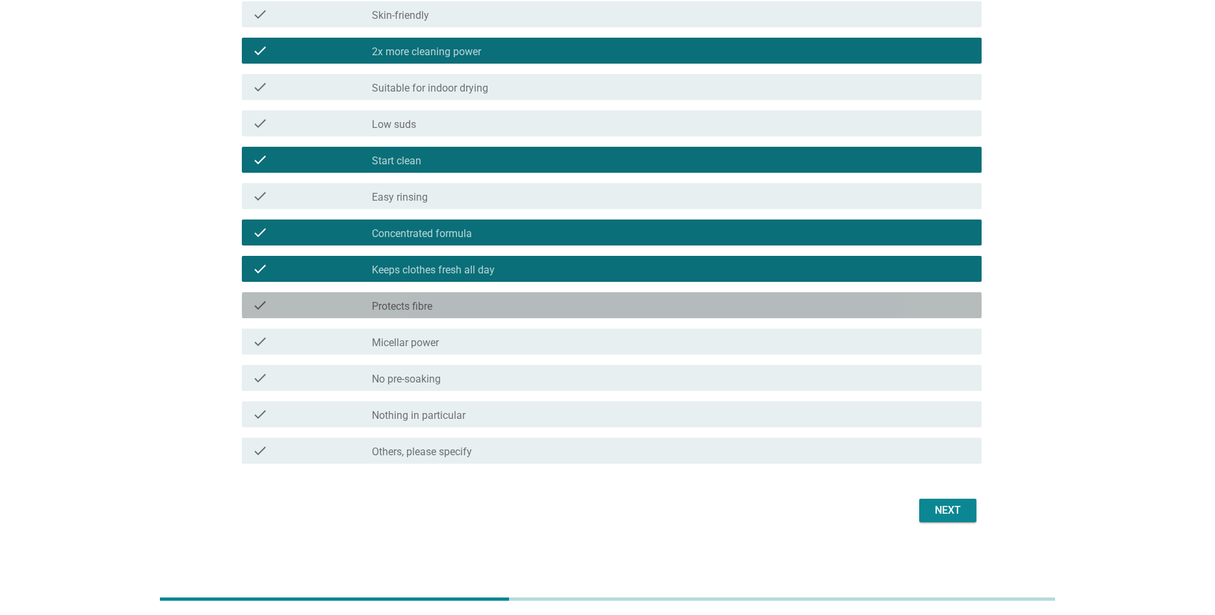
click at [477, 310] on div "check_box_outline_blank Protects fibre" at bounding box center [671, 306] width 599 height 16
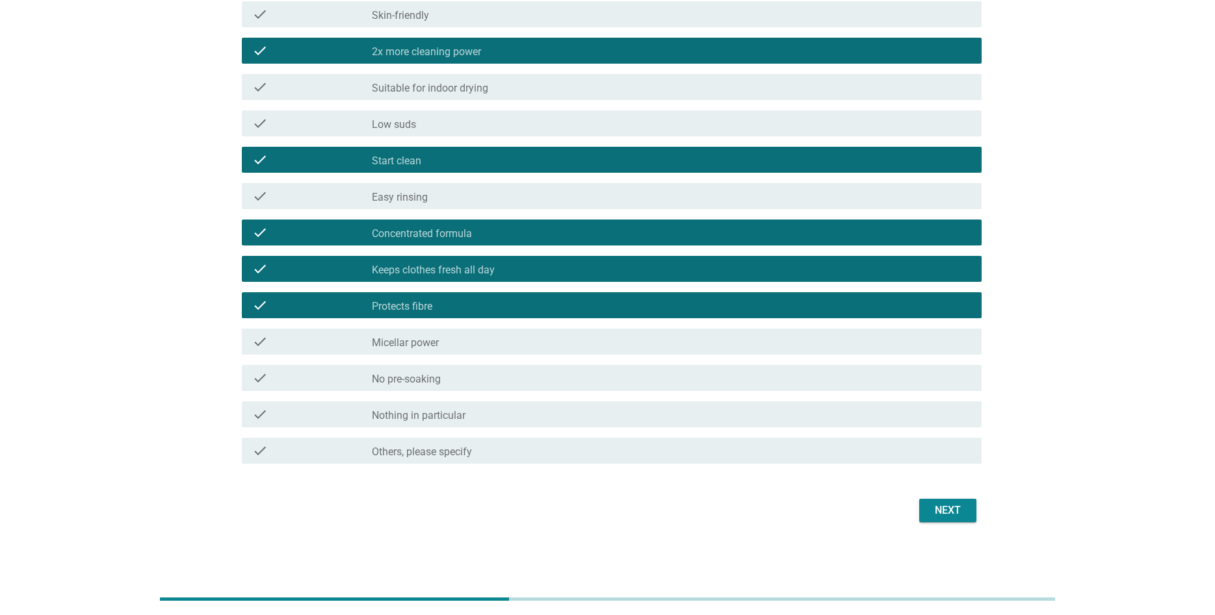
click at [487, 344] on div "check_box_outline_blank Micellar power" at bounding box center [671, 342] width 599 height 16
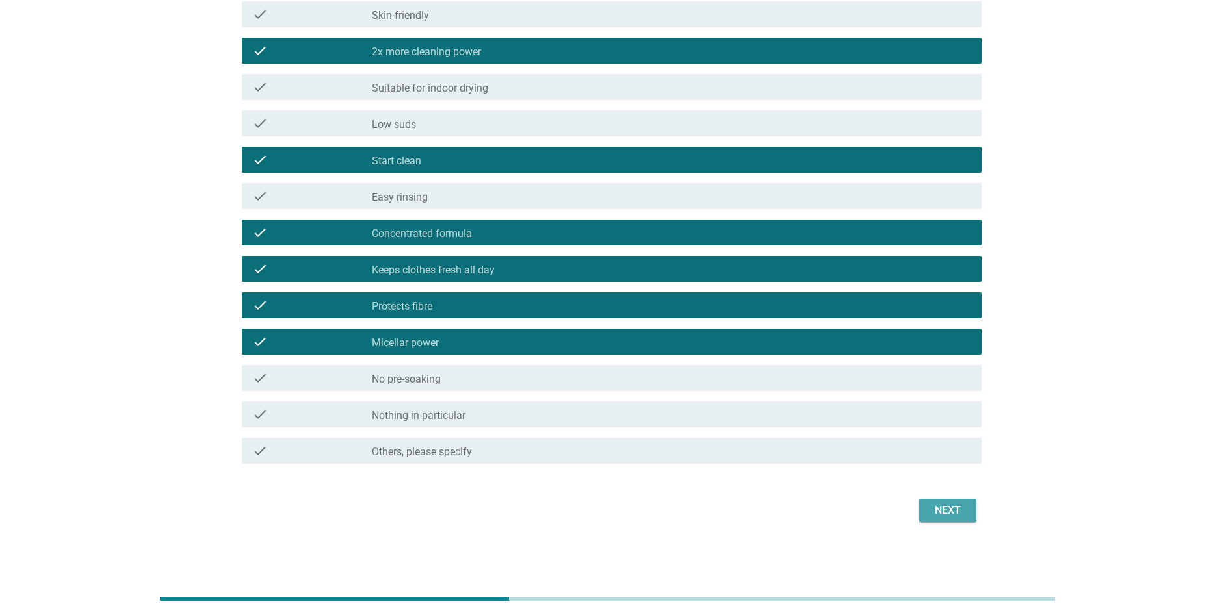
click at [946, 516] on div "Next" at bounding box center [947, 511] width 36 height 16
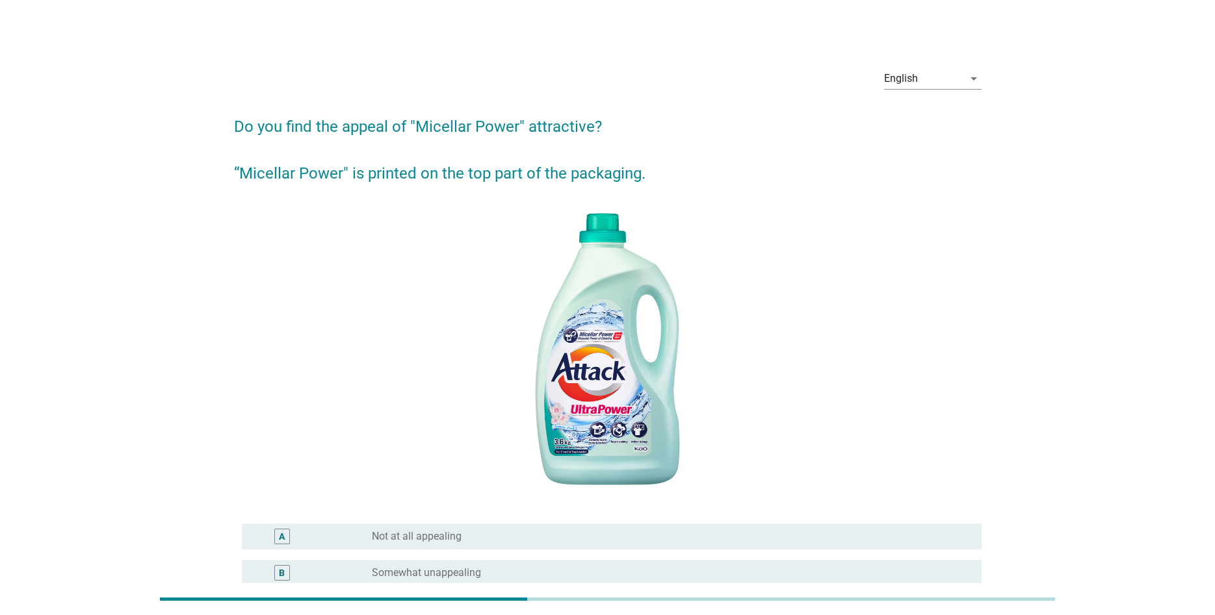
scroll to position [248, 0]
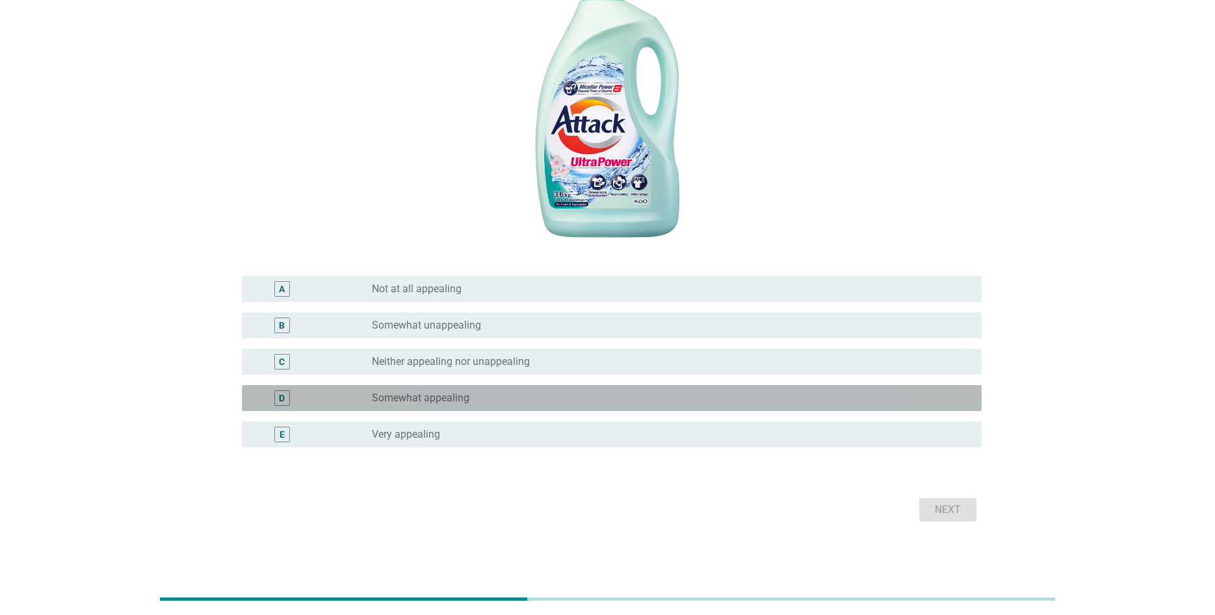
click at [496, 400] on div "radio_button_unchecked Somewhat appealing" at bounding box center [666, 398] width 589 height 13
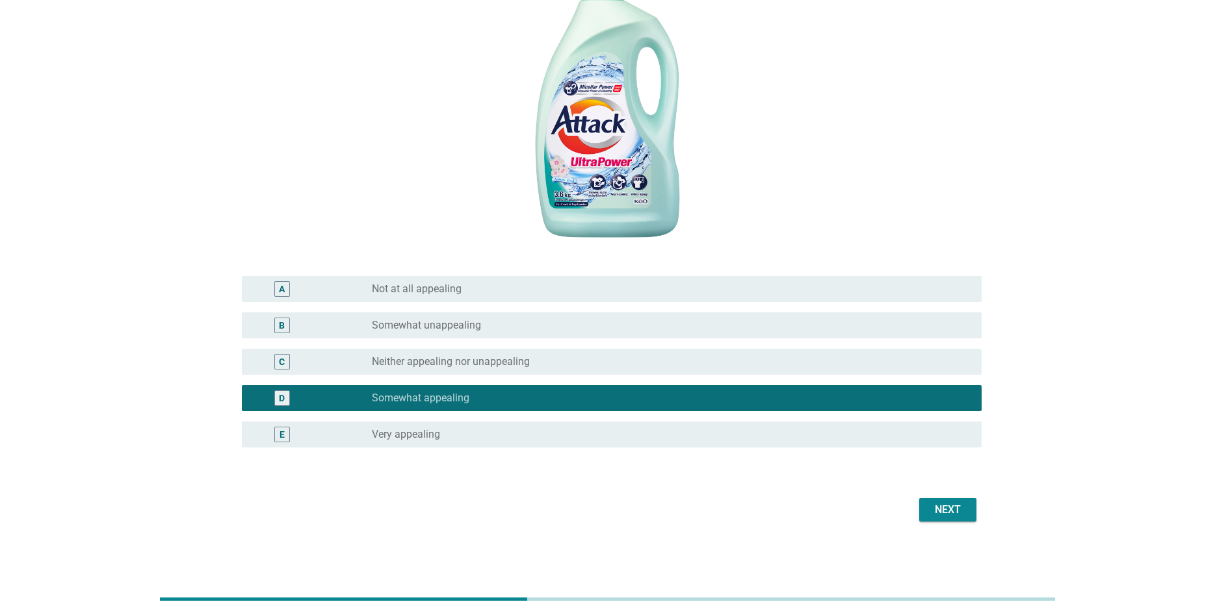
click at [964, 517] on div "Next" at bounding box center [947, 510] width 36 height 16
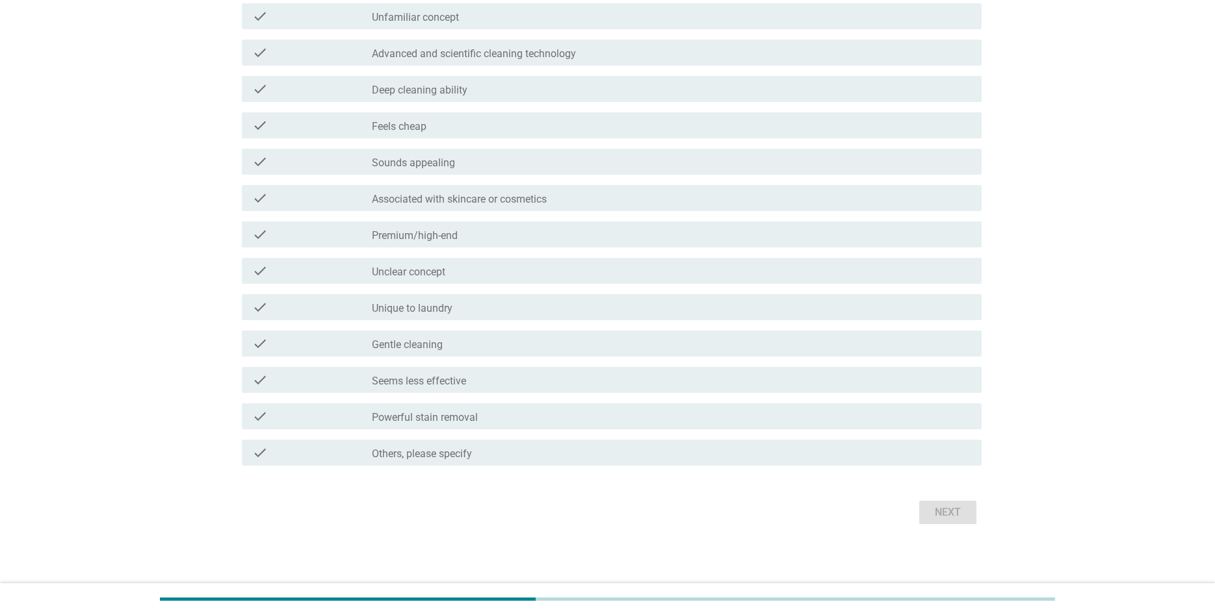
scroll to position [0, 0]
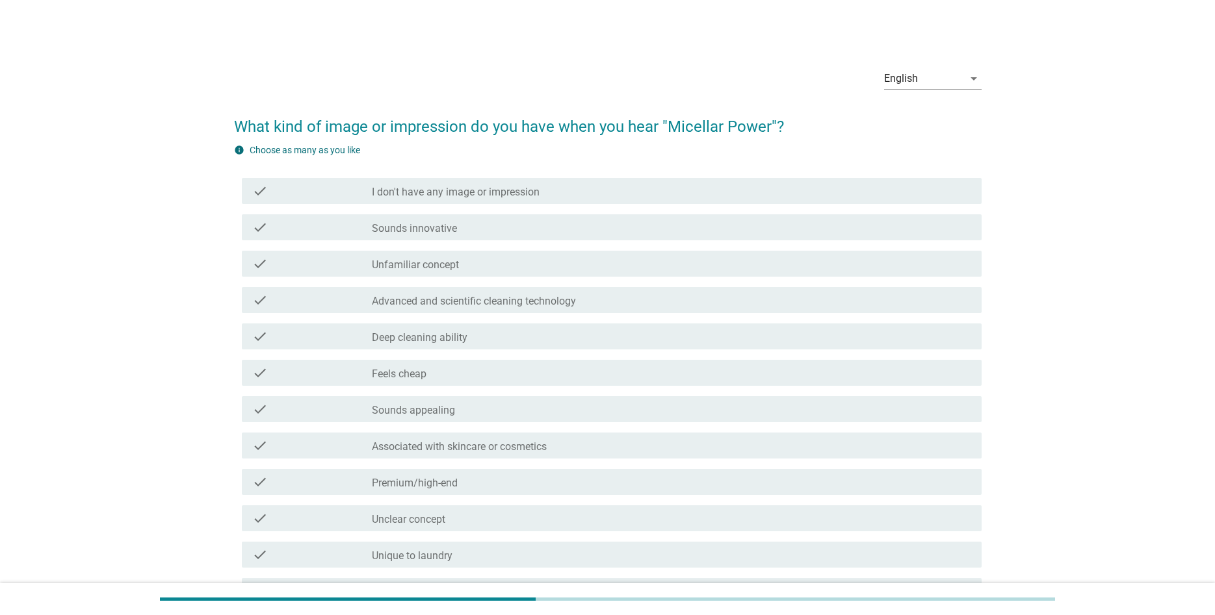
click at [485, 230] on div "check_box_outline_blank Sounds innovative" at bounding box center [671, 228] width 599 height 16
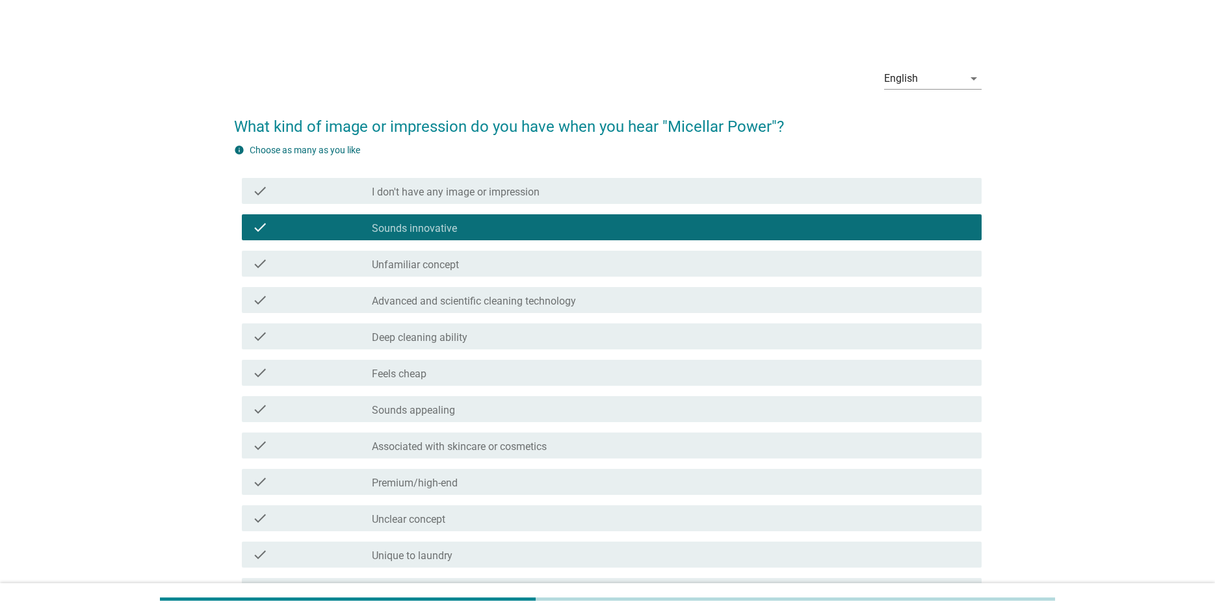
click at [495, 303] on label "Advanced and scientific cleaning technology" at bounding box center [474, 301] width 204 height 13
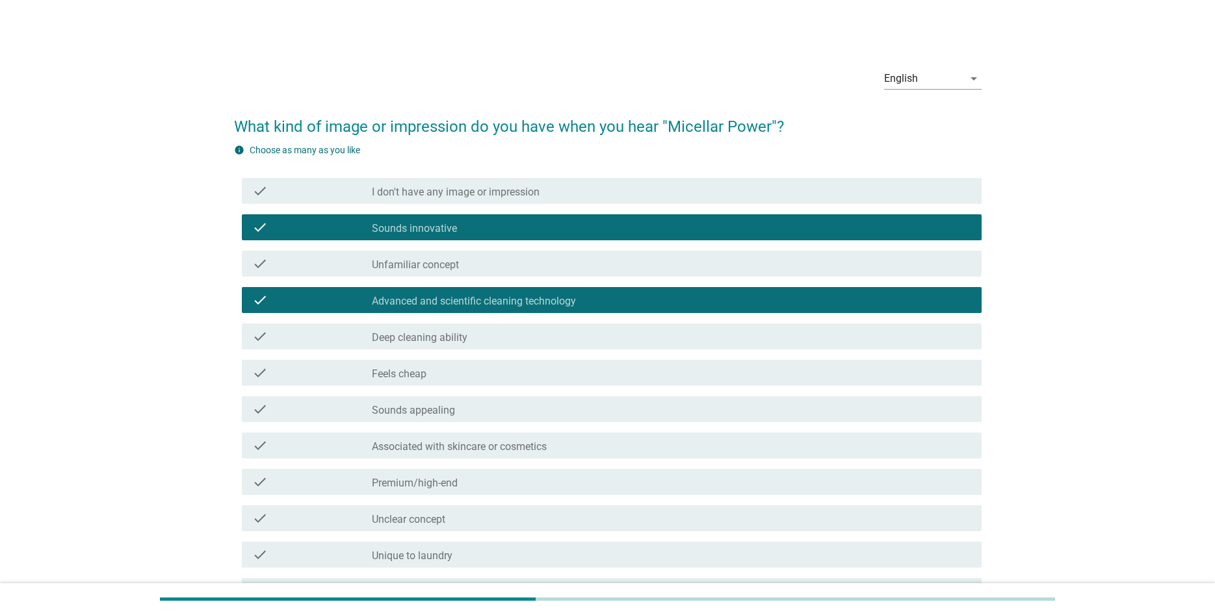
click at [484, 336] on div "check_box_outline_blank Deep cleaning ability" at bounding box center [671, 337] width 599 height 16
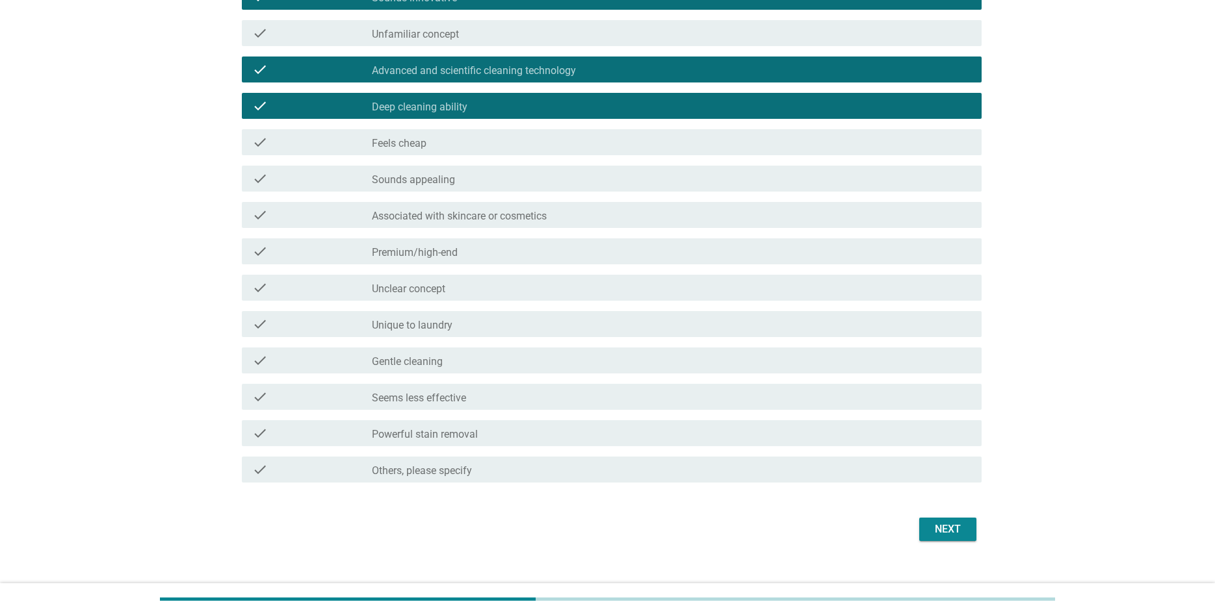
scroll to position [250, 0]
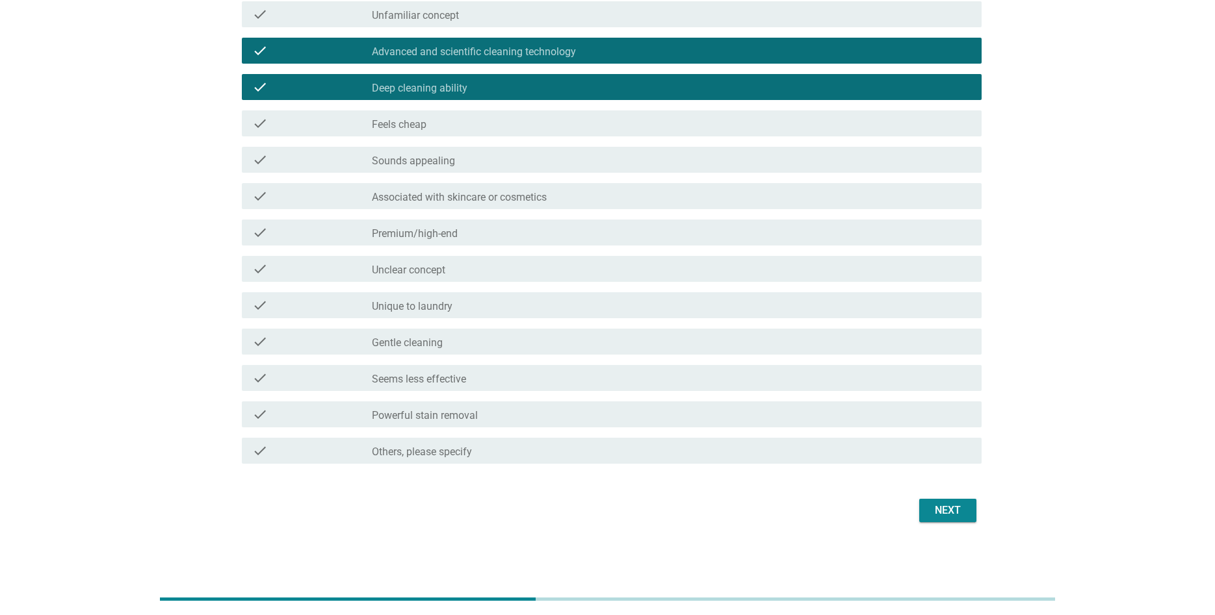
click at [498, 159] on div "check_box_outline_blank Sounds appealing" at bounding box center [671, 160] width 599 height 16
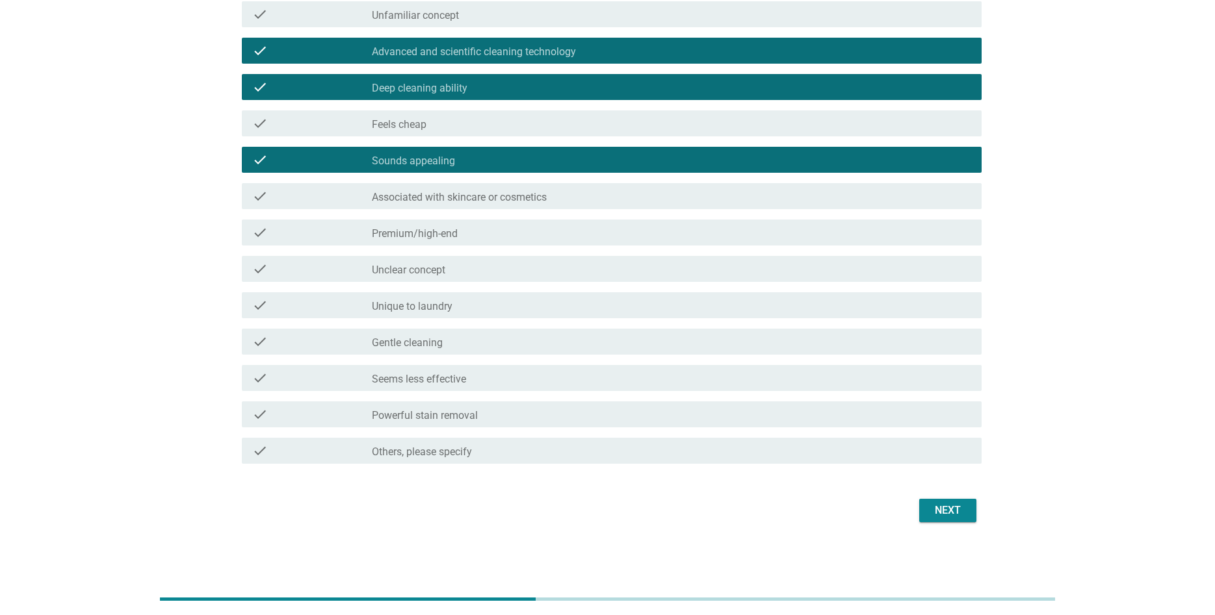
click at [474, 231] on div "check_box_outline_blank Premium/high-end" at bounding box center [671, 233] width 599 height 16
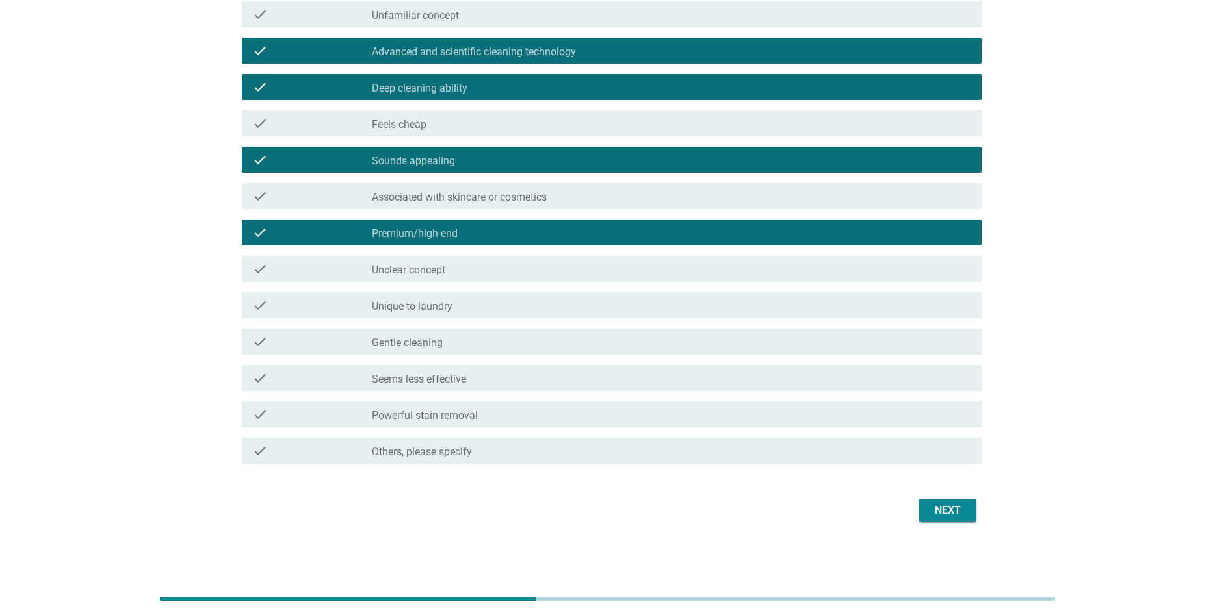
click at [469, 308] on div "check_box_outline_blank Unique to laundry" at bounding box center [671, 306] width 599 height 16
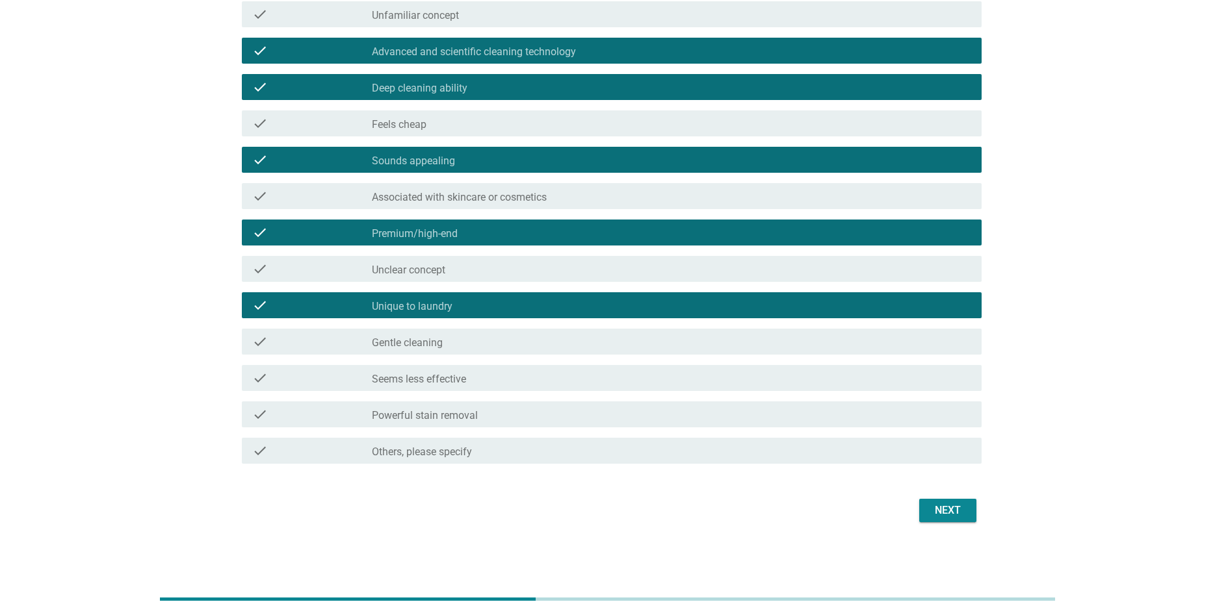
click at [494, 346] on div "check_box_outline_blank Gentle cleaning" at bounding box center [671, 342] width 599 height 16
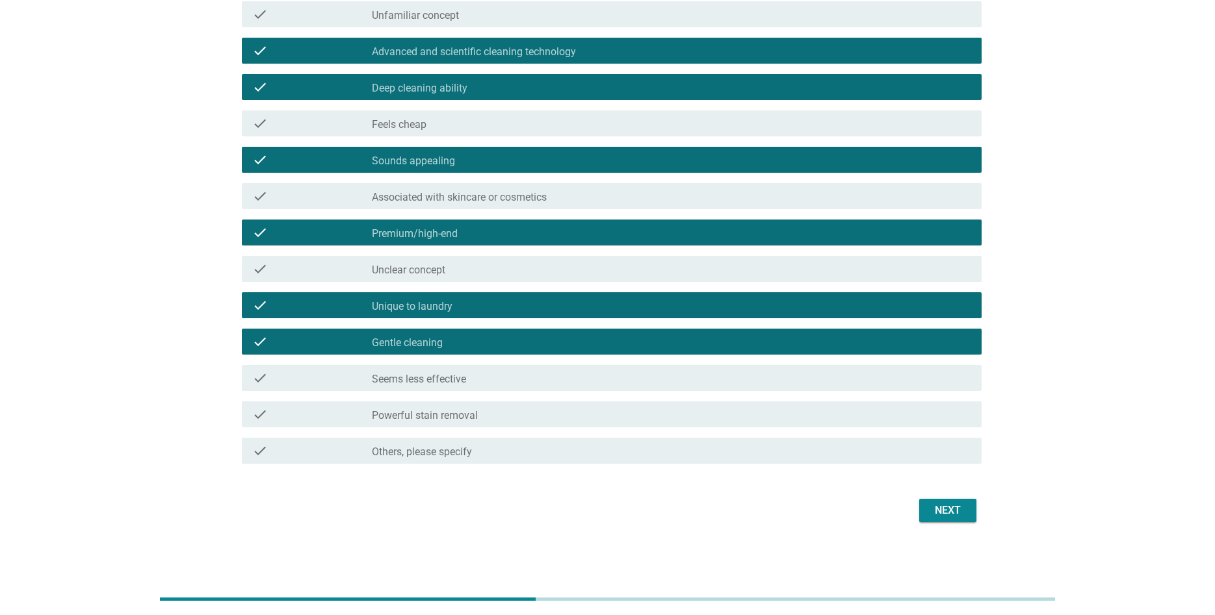
click at [515, 374] on div "check_box_outline_blank Seems less effective" at bounding box center [671, 378] width 599 height 16
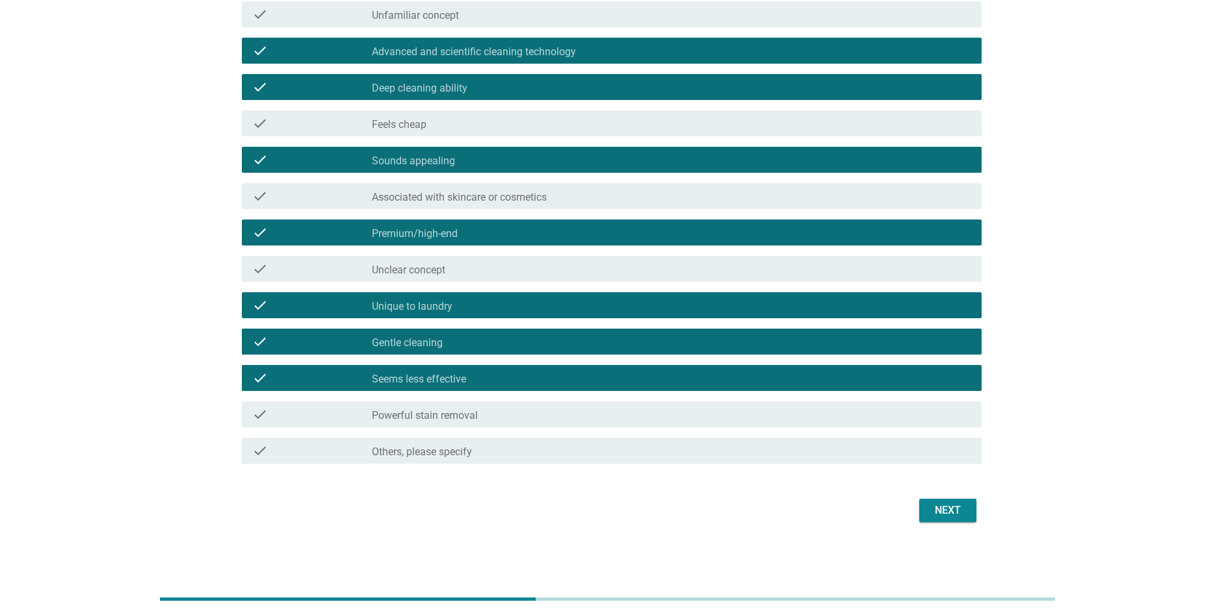
click at [621, 426] on div "check check_box_outline_blank Powerful stain removal" at bounding box center [612, 415] width 740 height 26
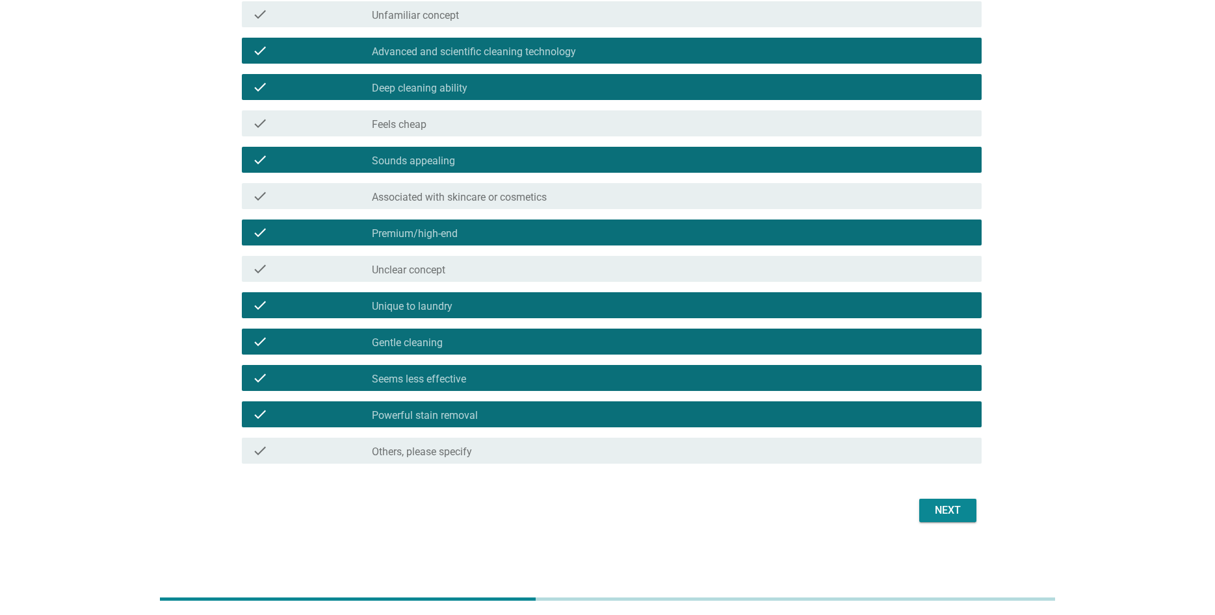
click at [946, 519] on button "Next" at bounding box center [947, 510] width 57 height 23
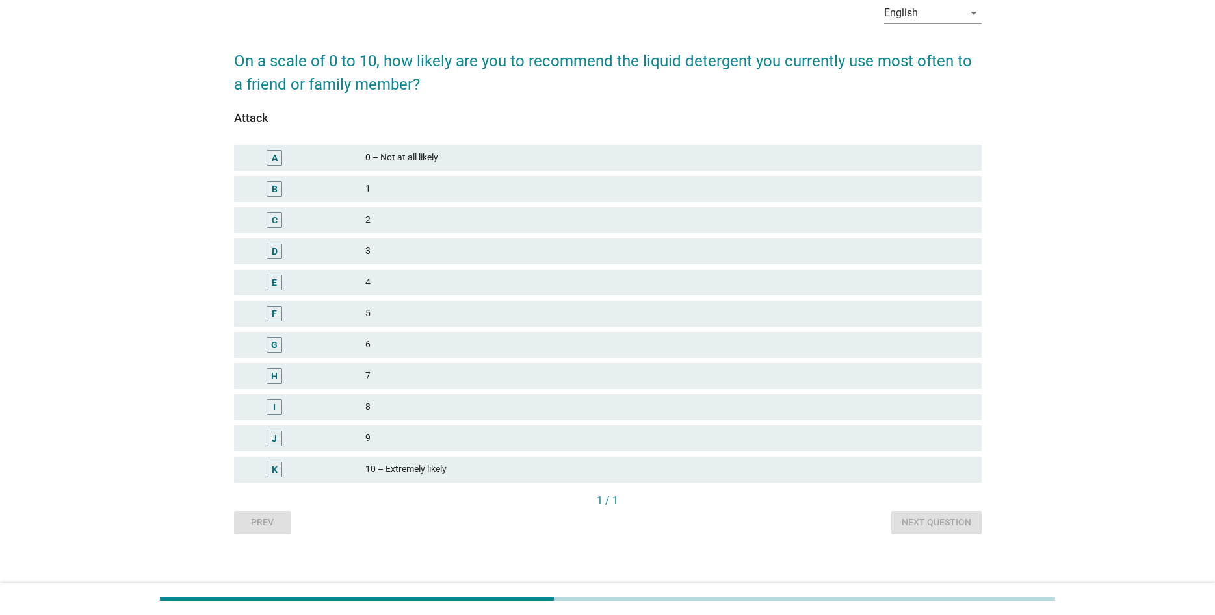
scroll to position [74, 0]
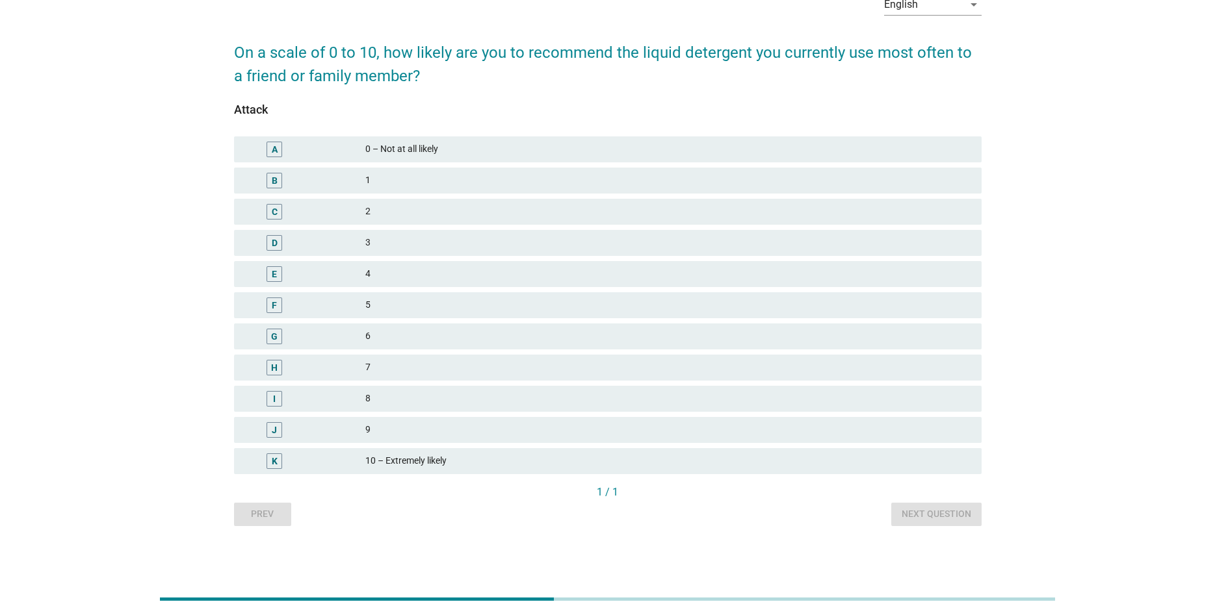
click at [442, 400] on div "8" at bounding box center [668, 399] width 606 height 16
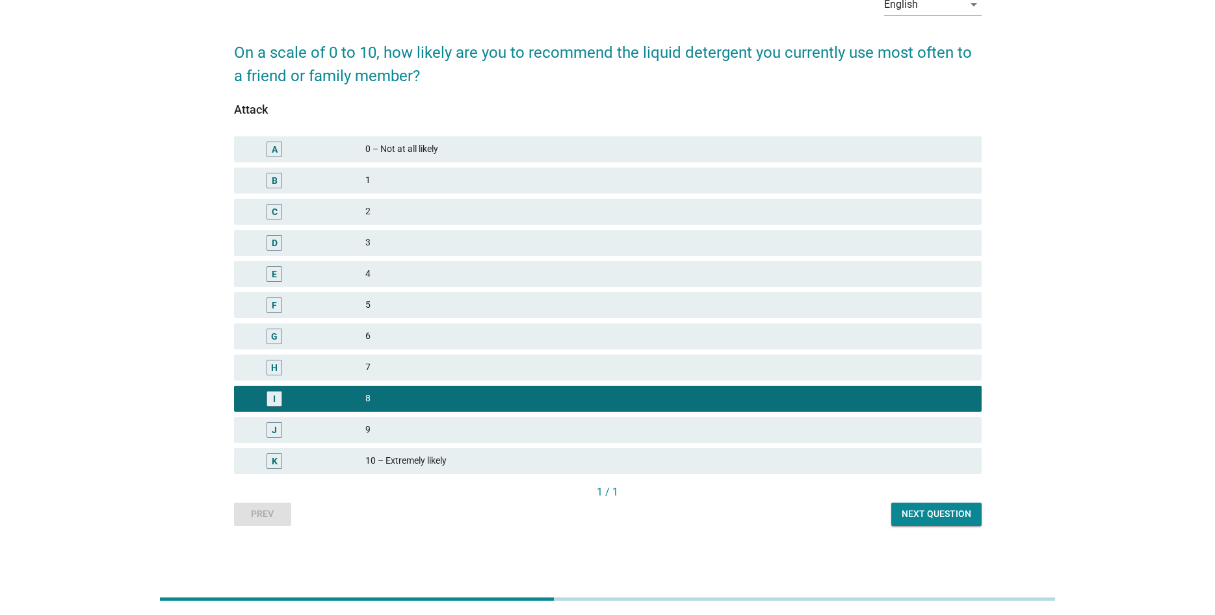
click at [964, 519] on div "Next question" at bounding box center [936, 515] width 70 height 14
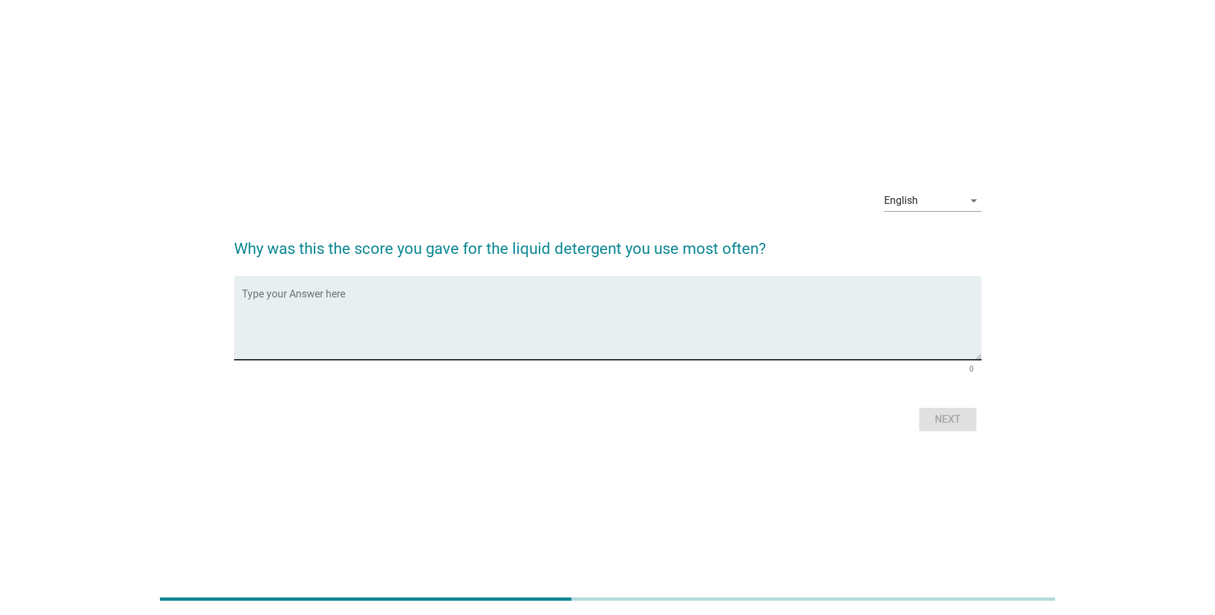
click at [439, 319] on textarea "Type your Answer here" at bounding box center [612, 326] width 740 height 68
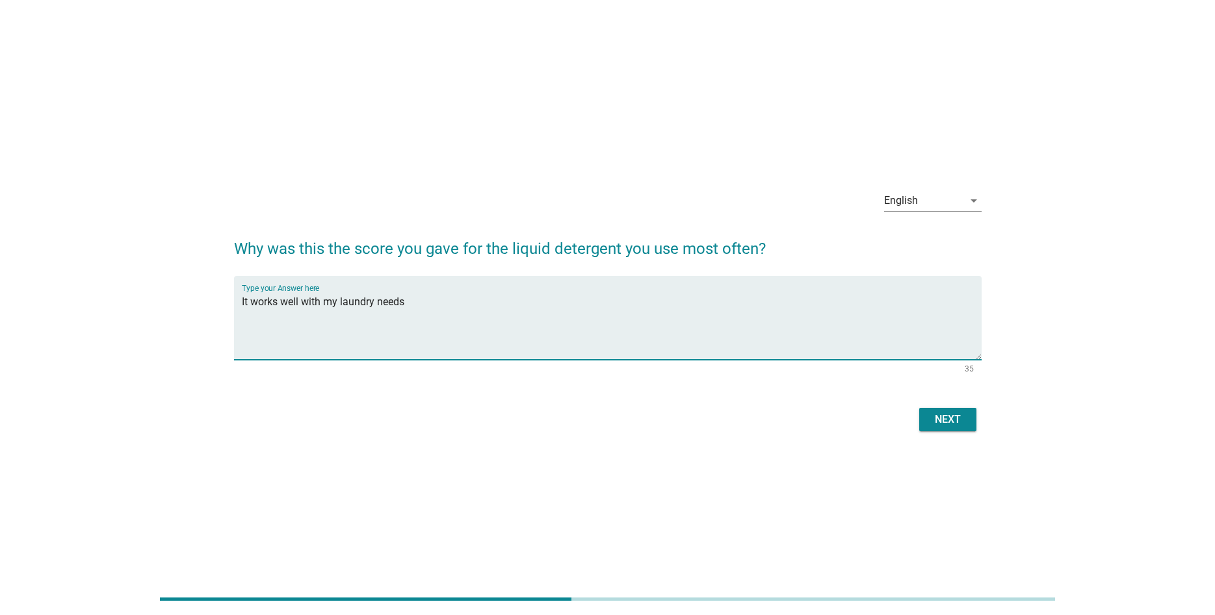
type textarea "It works well with my laundry needs"
click at [917, 420] on div "Next" at bounding box center [607, 419] width 747 height 31
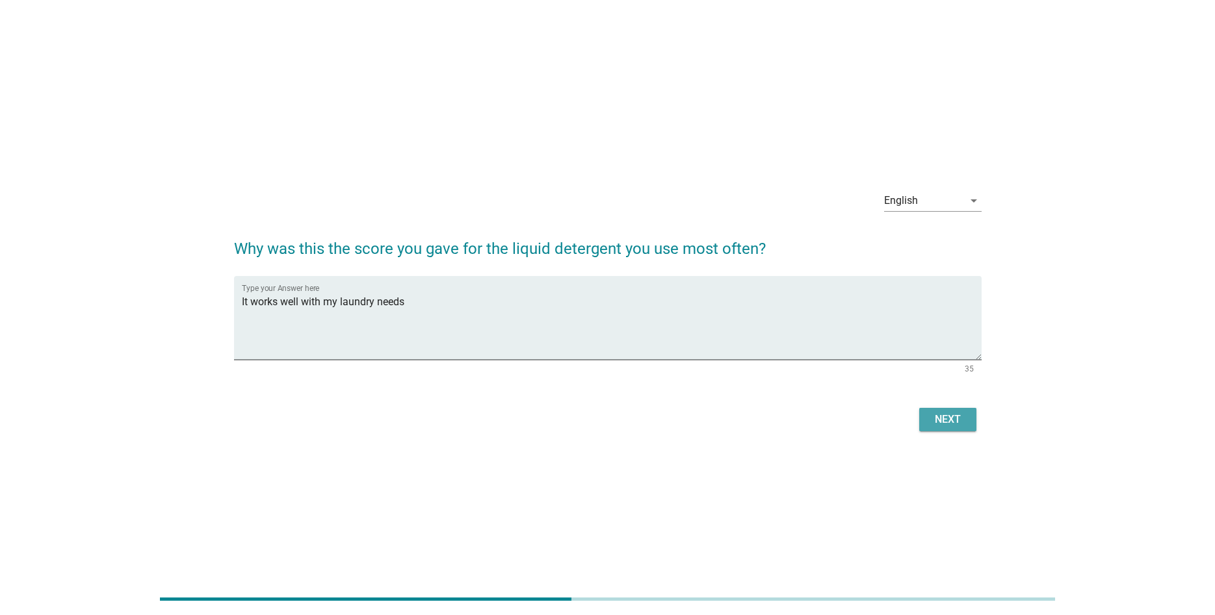
click at [938, 419] on div "Next" at bounding box center [947, 420] width 36 height 16
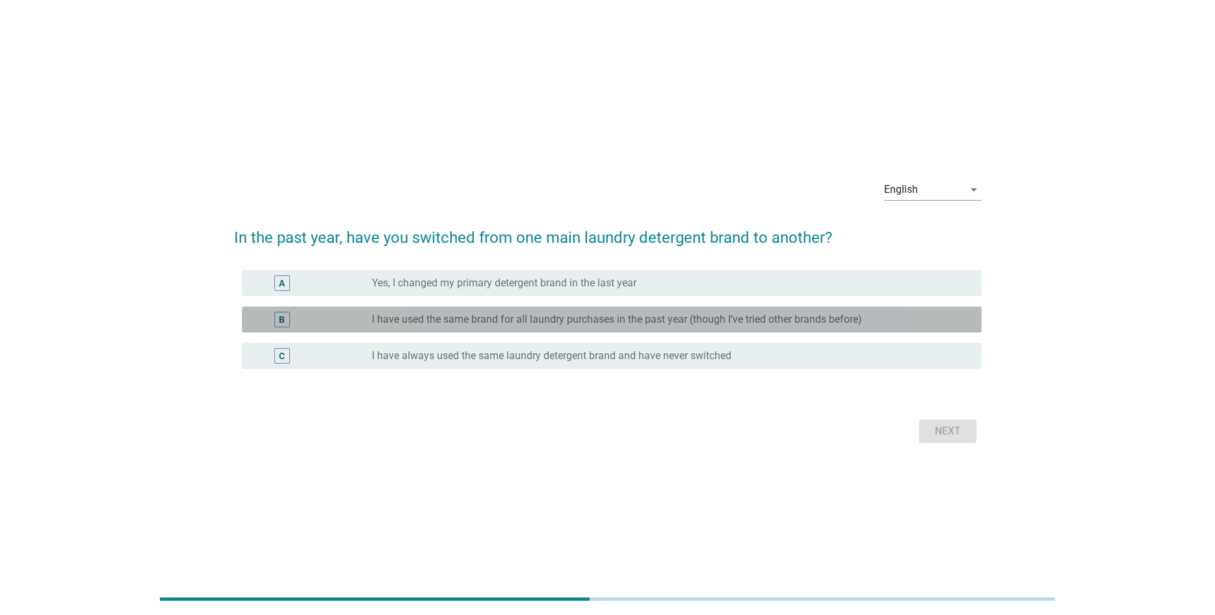
click at [620, 313] on div "radio_button_unchecked I have used the same brand for all laundry purchases in …" at bounding box center [671, 320] width 599 height 16
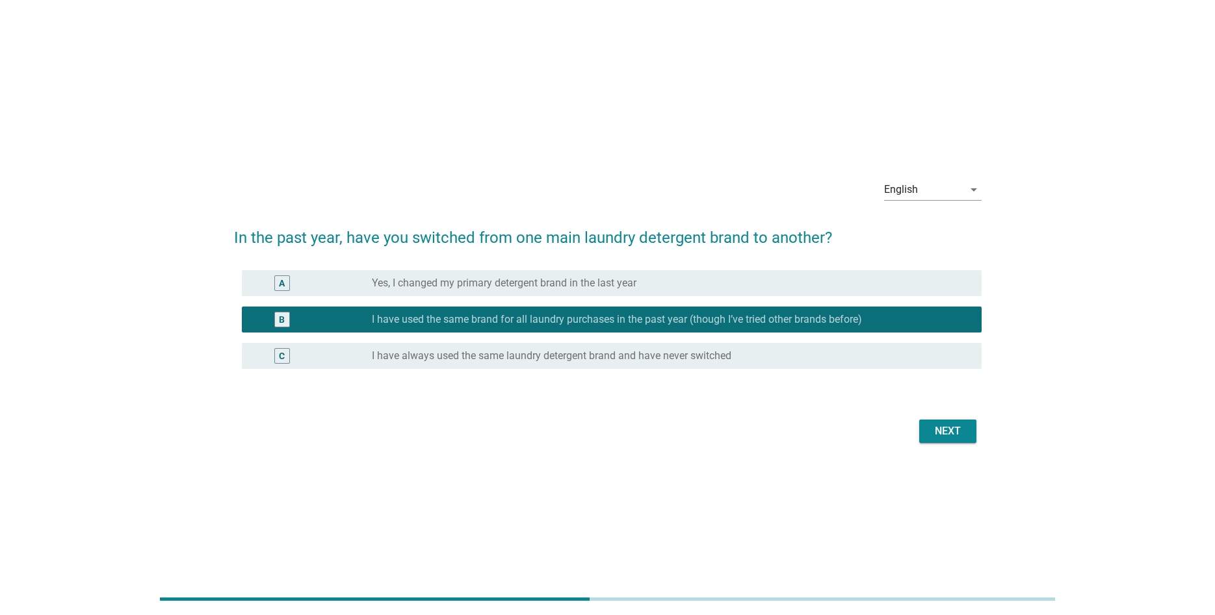
click at [962, 432] on div "Next" at bounding box center [947, 432] width 36 height 16
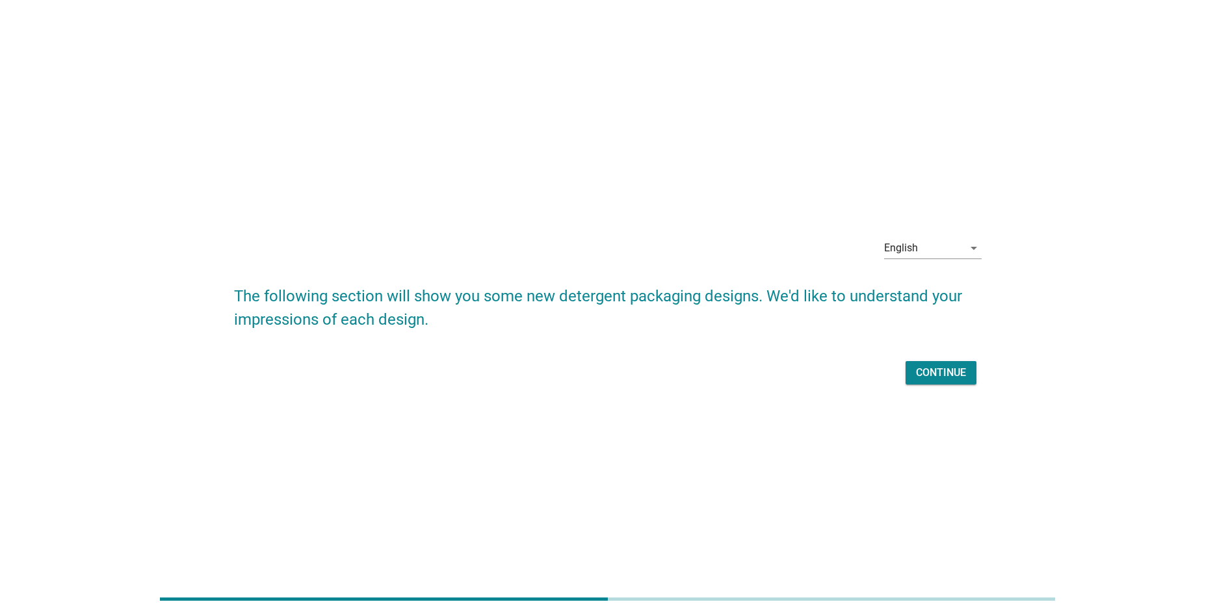
click at [939, 380] on div "Continue" at bounding box center [941, 373] width 50 height 16
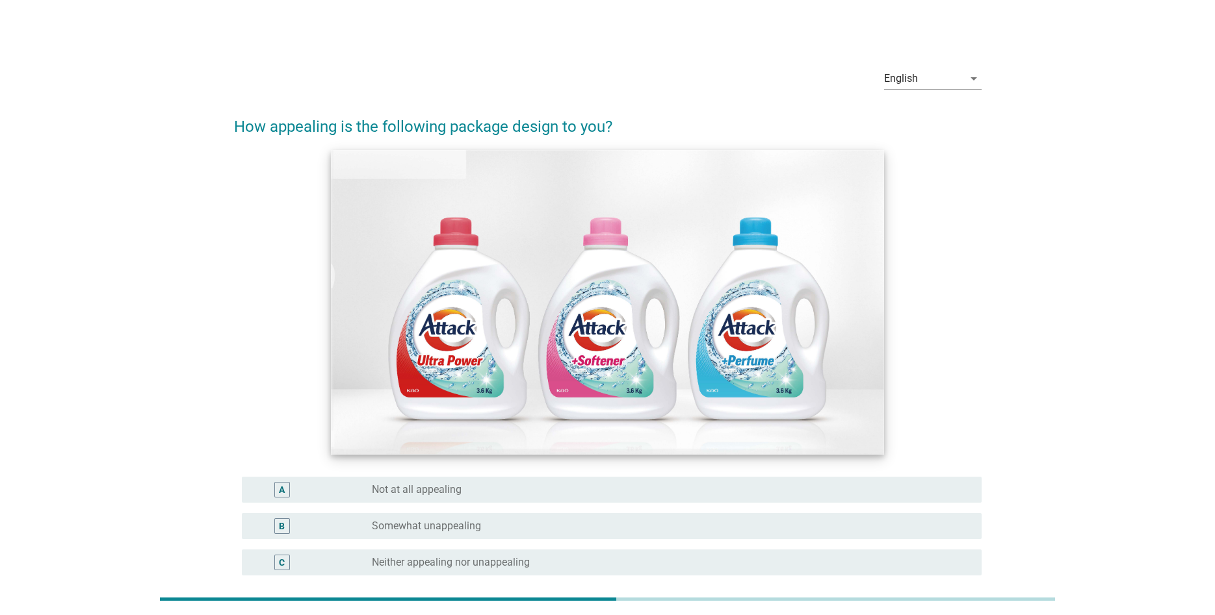
scroll to position [201, 0]
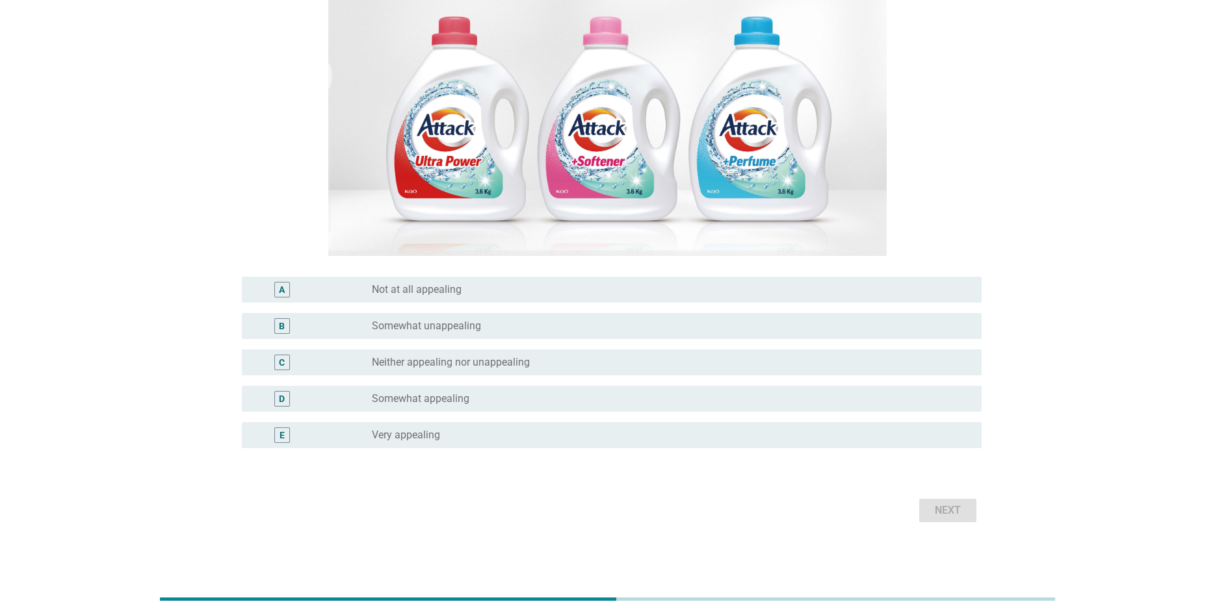
click at [537, 395] on div "radio_button_unchecked Somewhat appealing" at bounding box center [666, 399] width 589 height 13
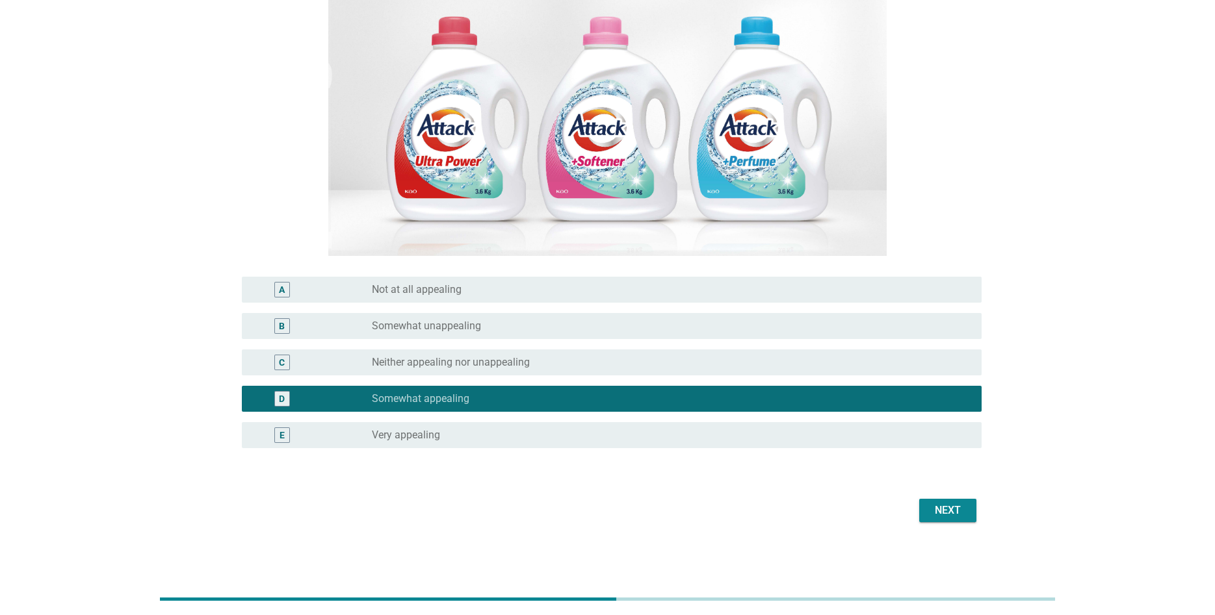
click at [946, 505] on div "Next" at bounding box center [947, 511] width 36 height 16
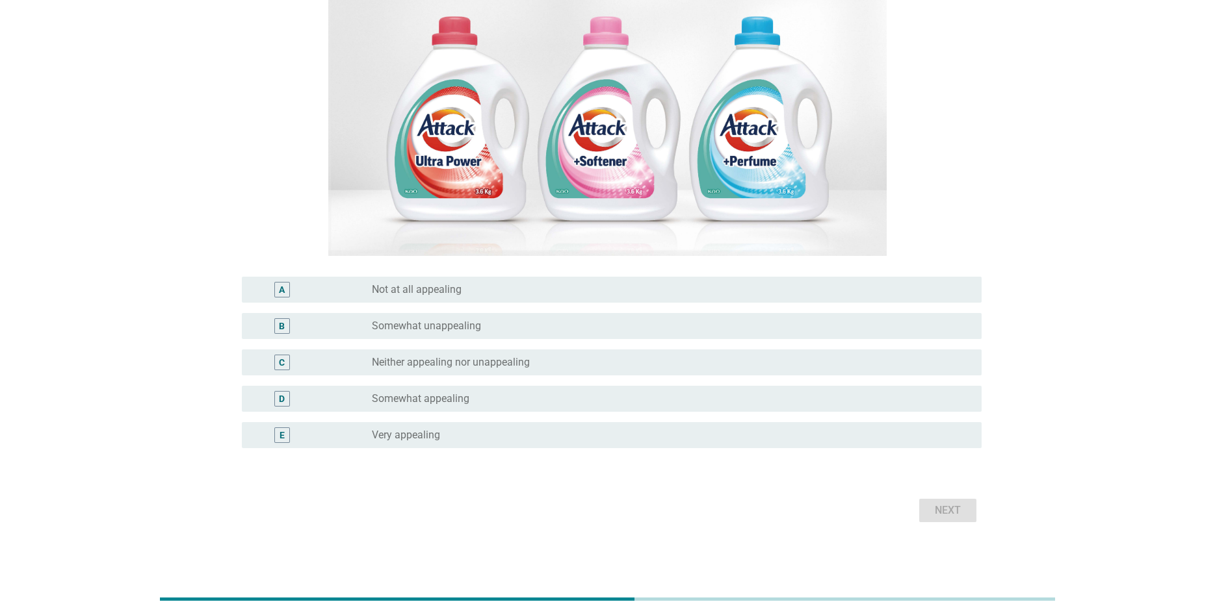
click at [528, 398] on div "radio_button_unchecked Somewhat appealing" at bounding box center [666, 399] width 589 height 13
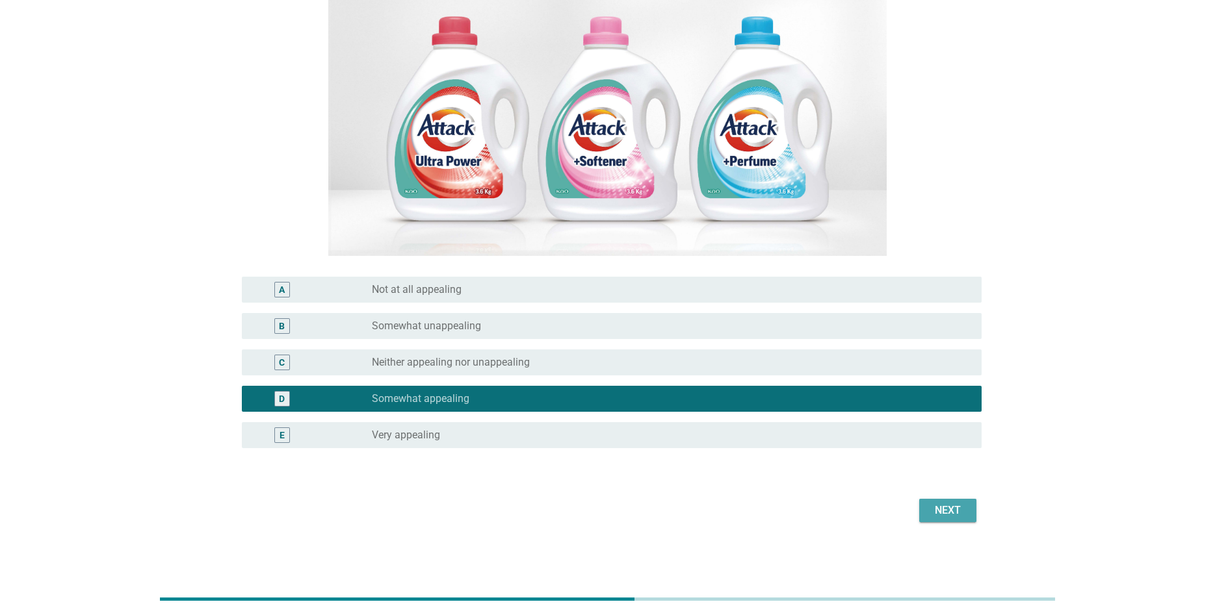
click at [968, 506] on button "Next" at bounding box center [947, 510] width 57 height 23
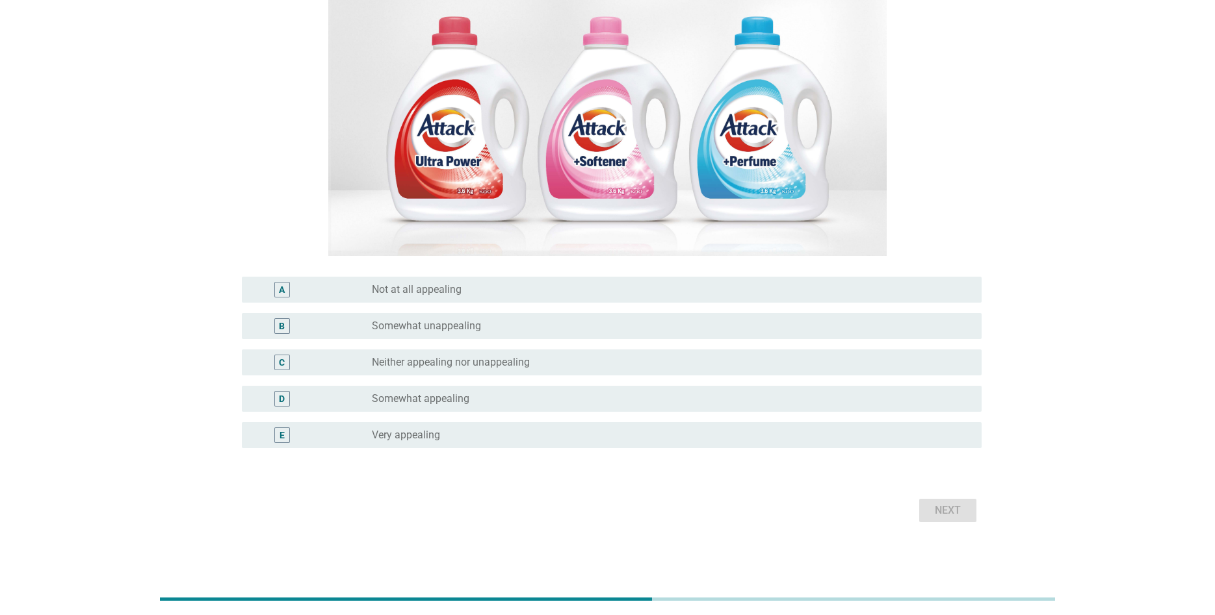
click at [613, 454] on div "A radio_button_unchecked Not at all appealing B radio_button_unchecked Somewhat…" at bounding box center [607, 371] width 747 height 198
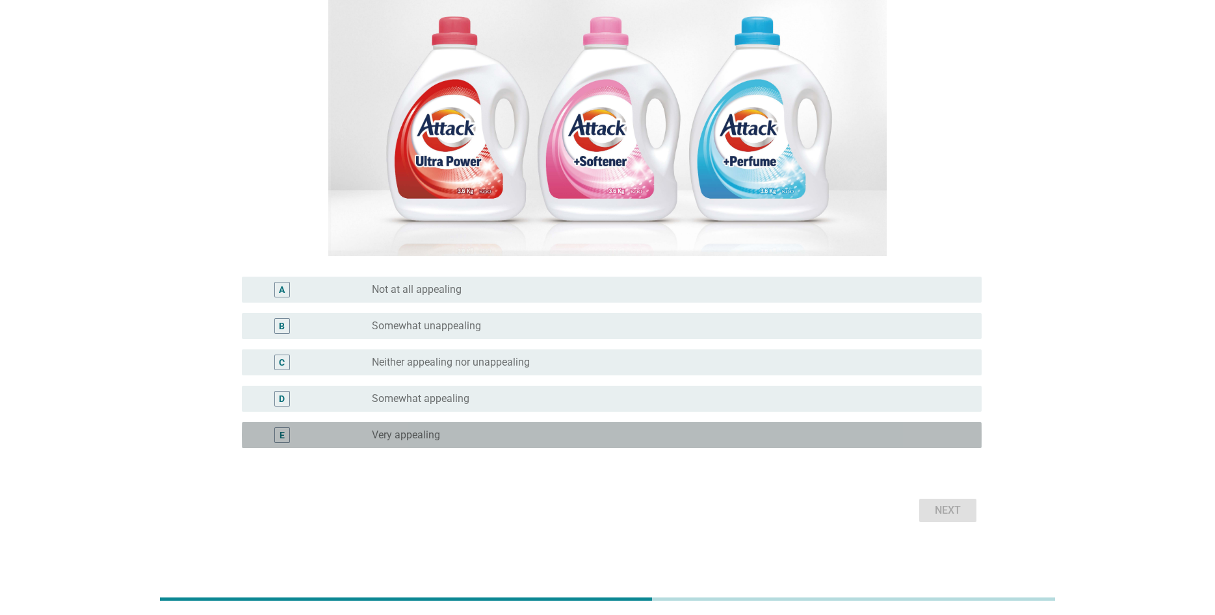
click at [617, 439] on div "radio_button_unchecked Very appealing" at bounding box center [666, 435] width 589 height 13
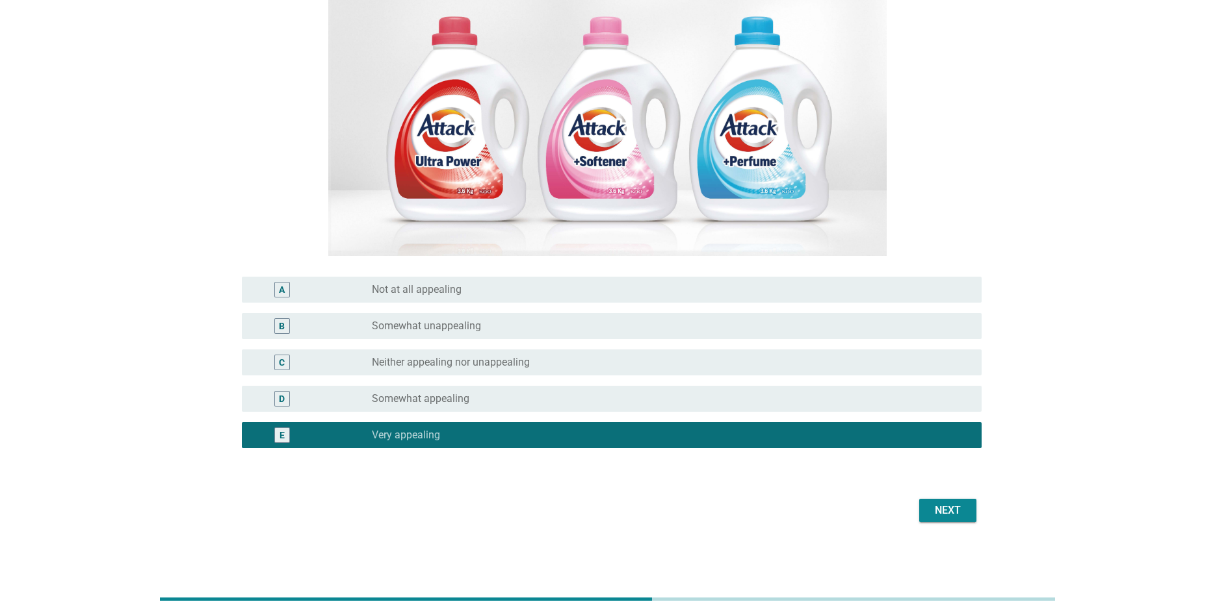
click at [925, 510] on button "Next" at bounding box center [947, 510] width 57 height 23
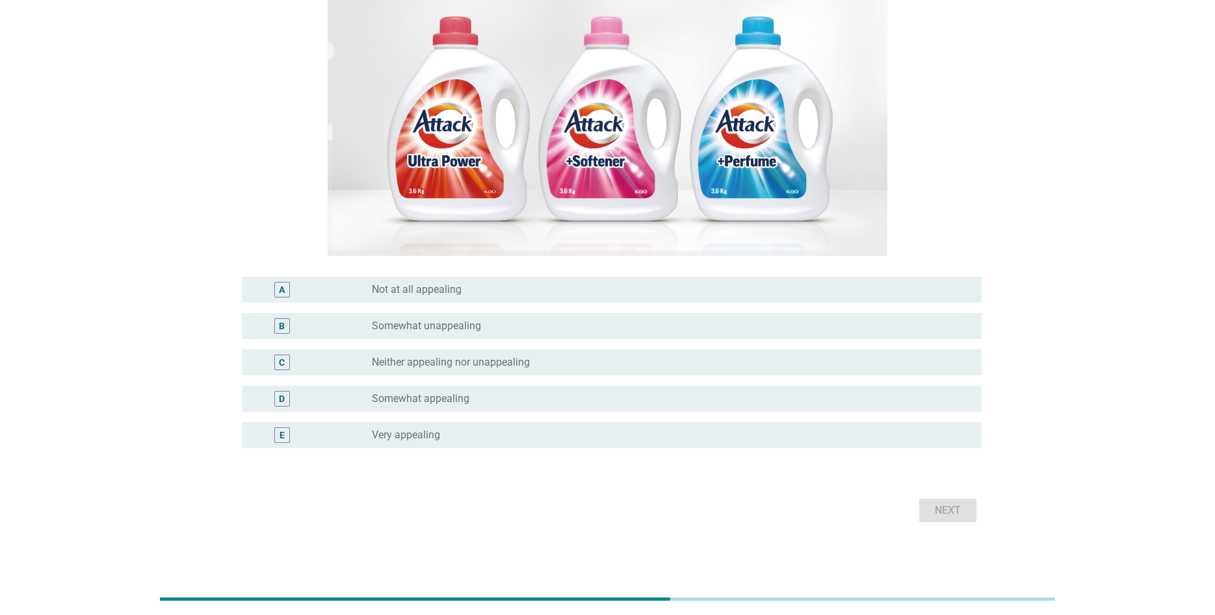
click at [625, 405] on div "radio_button_unchecked Somewhat appealing" at bounding box center [671, 399] width 599 height 16
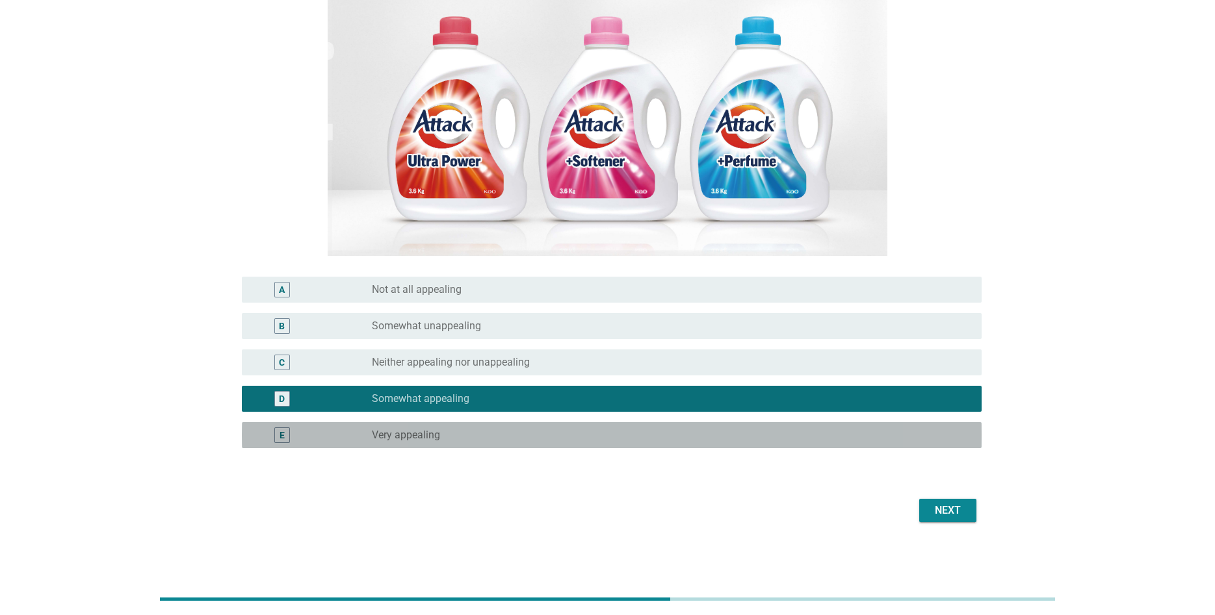
click at [793, 432] on div "radio_button_unchecked Very appealing" at bounding box center [666, 435] width 589 height 13
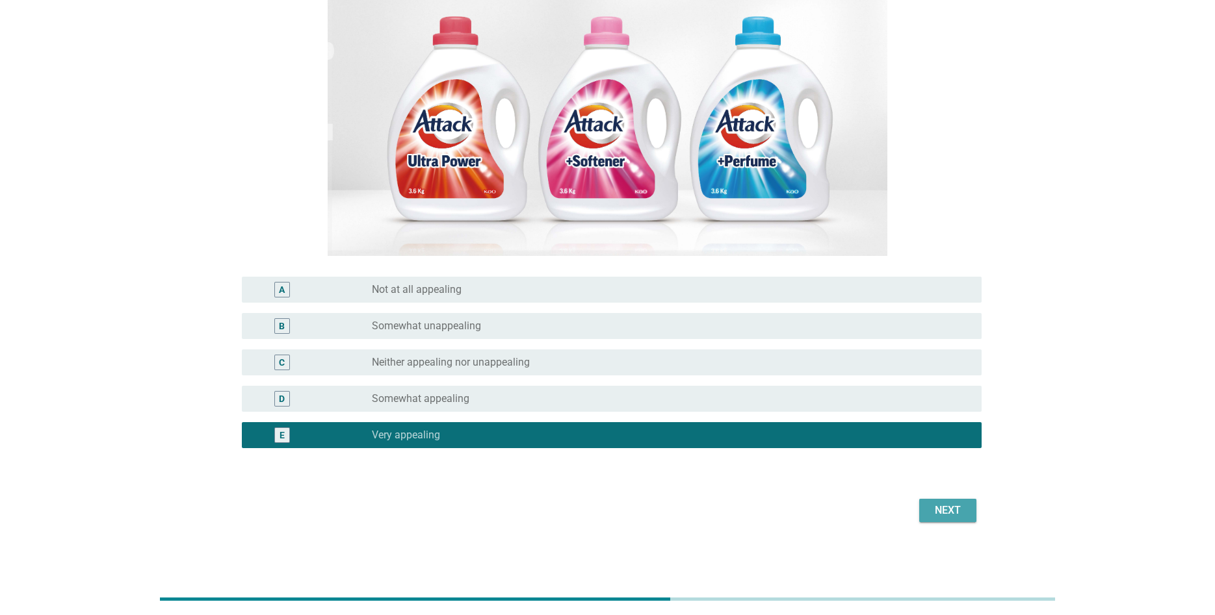
click at [951, 511] on div "Next" at bounding box center [947, 511] width 36 height 16
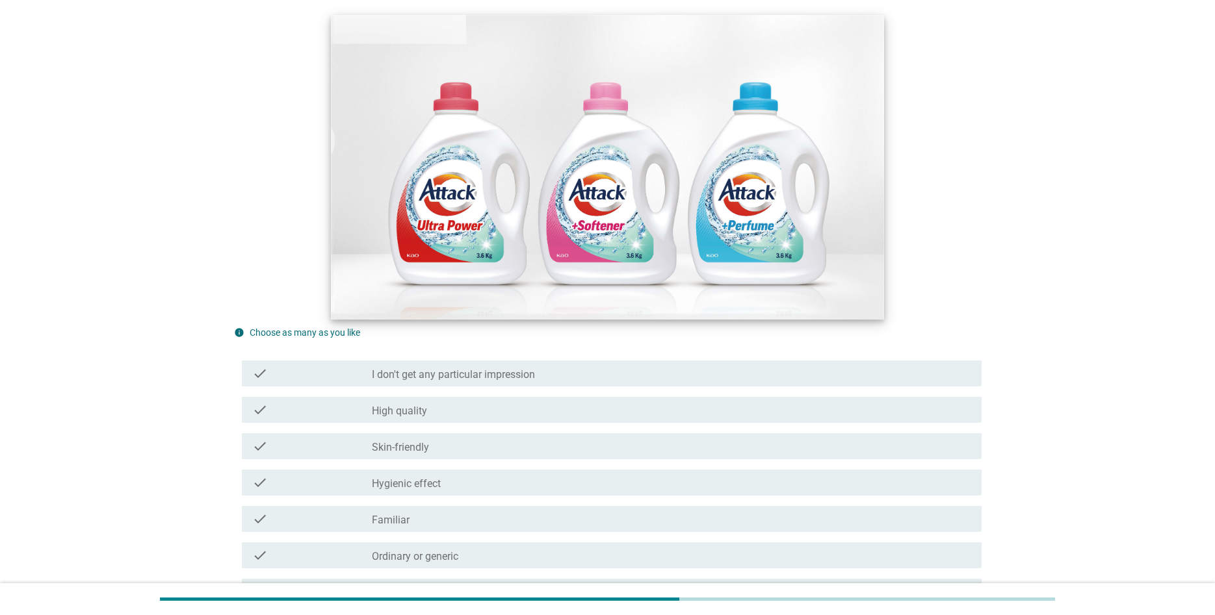
scroll to position [199, 0]
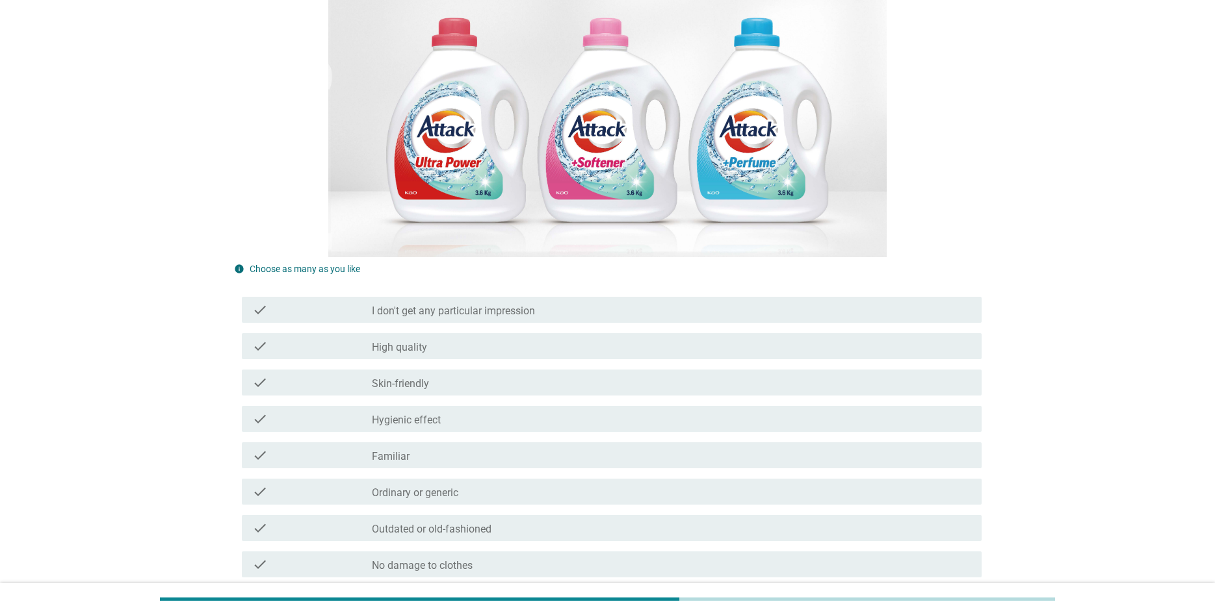
click at [534, 346] on div "check_box_outline_blank High quality" at bounding box center [671, 347] width 599 height 16
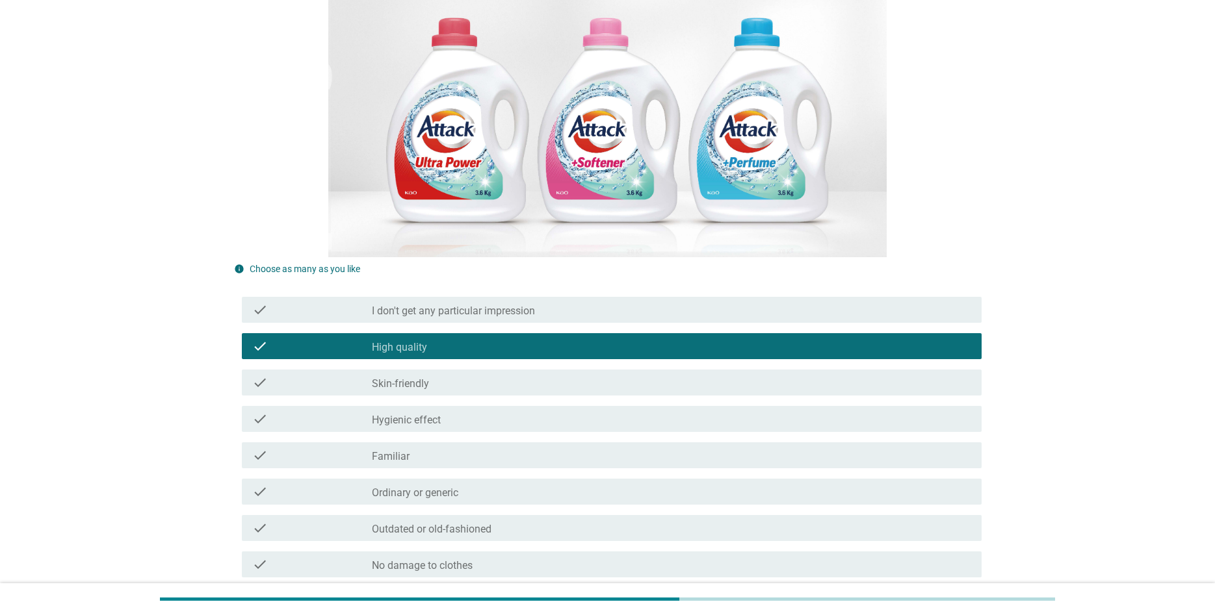
click at [522, 414] on div "check_box_outline_blank Hygienic effect" at bounding box center [671, 419] width 599 height 16
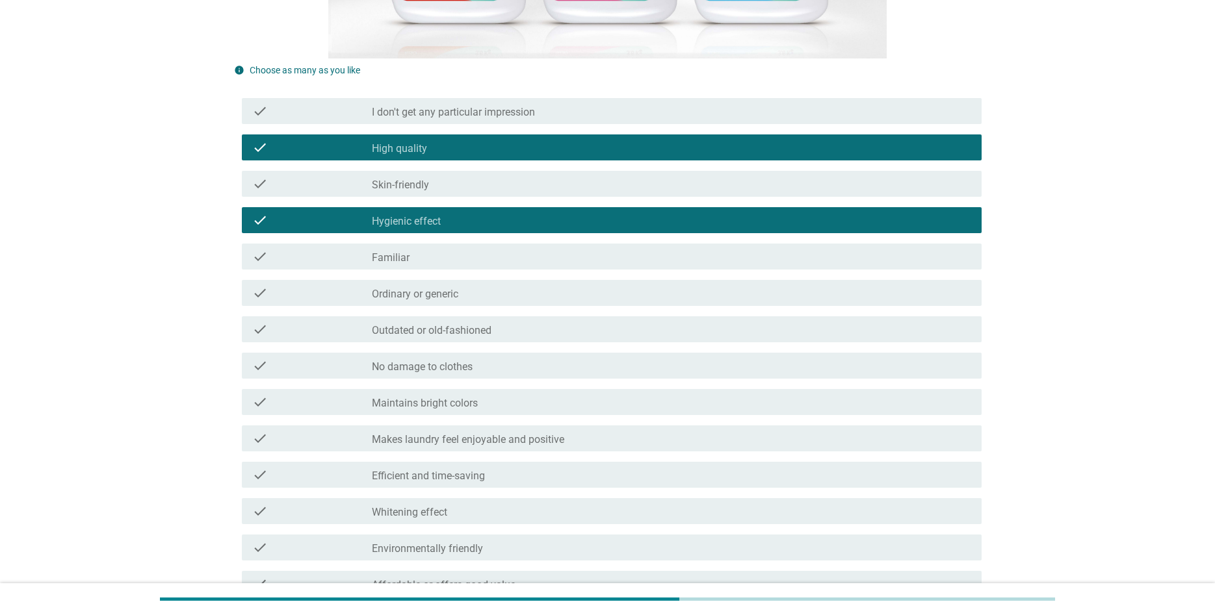
scroll to position [597, 0]
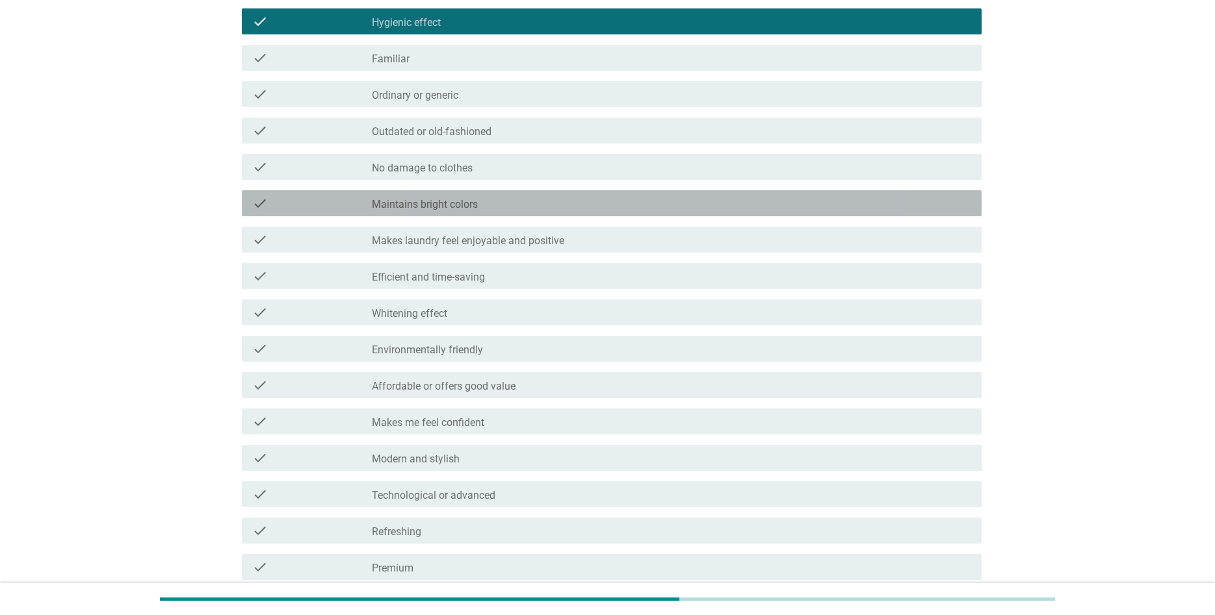
click at [489, 204] on div "check_box_outline_blank Maintains bright colors" at bounding box center [671, 204] width 599 height 16
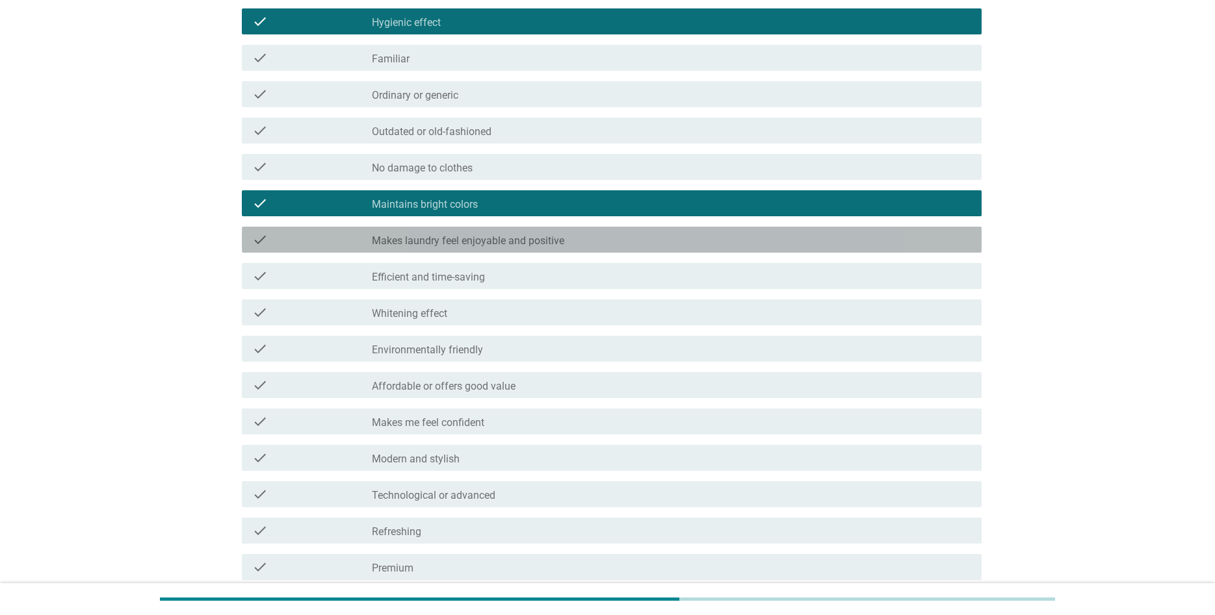
click at [513, 244] on label "Makes laundry feel enjoyable and positive" at bounding box center [468, 241] width 192 height 13
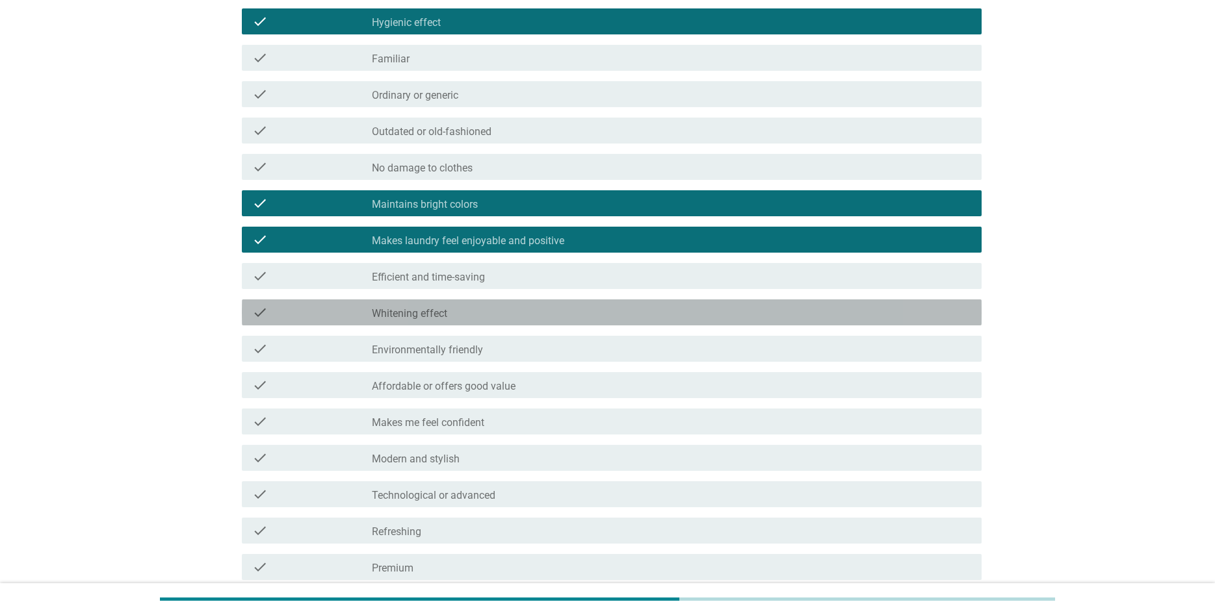
click at [503, 323] on div "check check_box_outline_blank [MEDICAL_DATA] effect" at bounding box center [612, 313] width 740 height 26
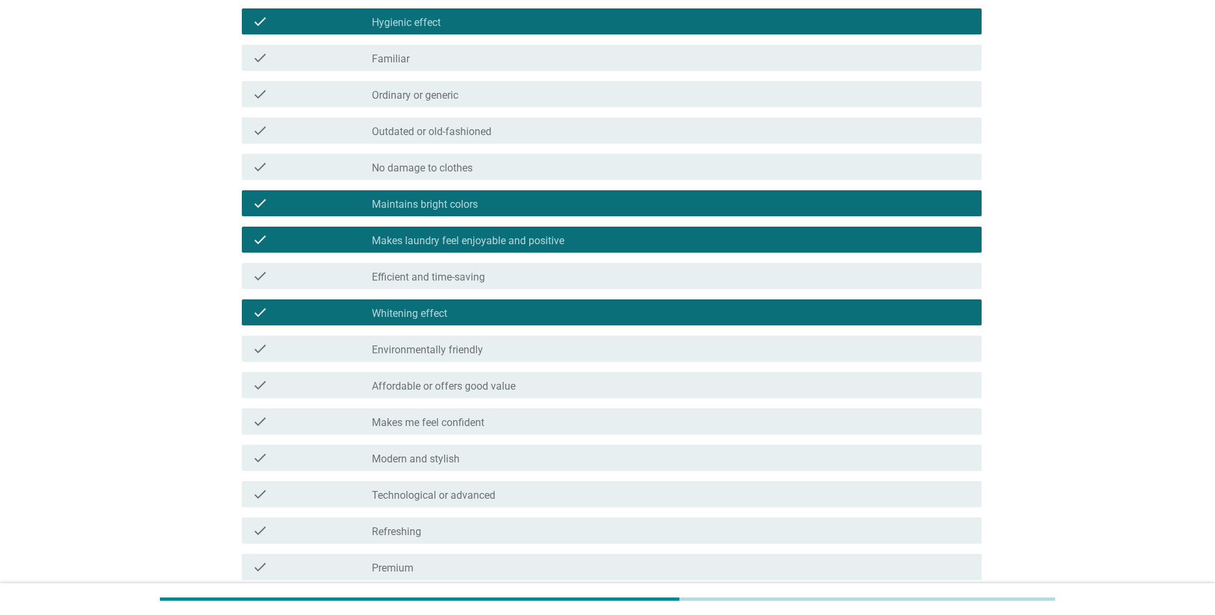
click at [509, 416] on div "check_box_outline_blank Makes me feel confident" at bounding box center [671, 422] width 599 height 16
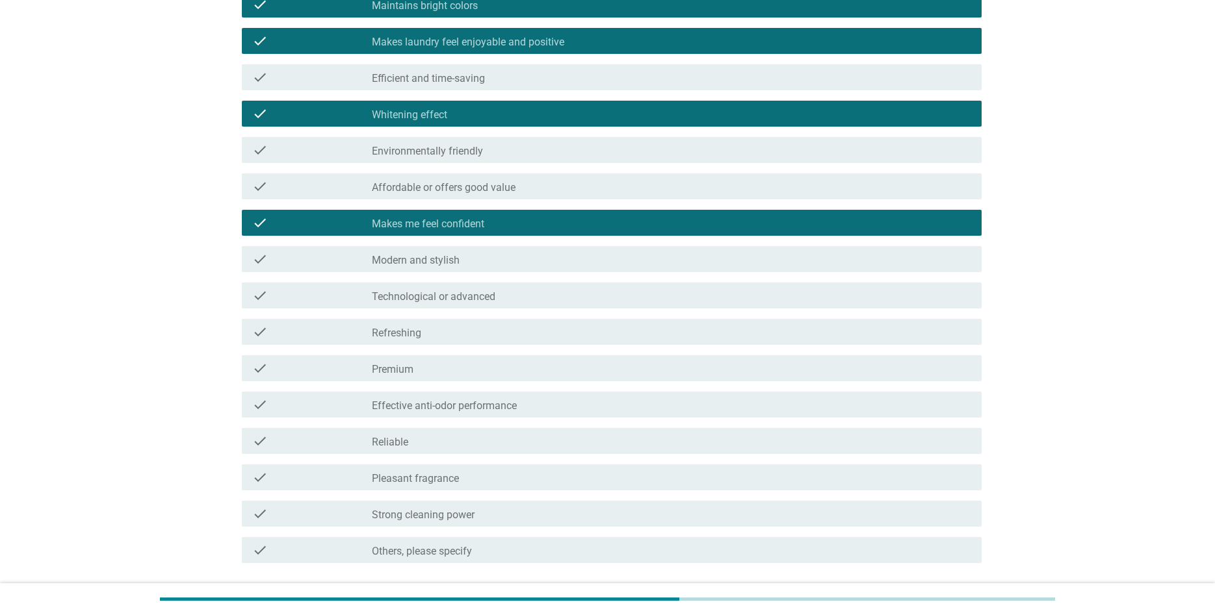
click at [503, 298] on div "check_box_outline_blank Technological or advanced" at bounding box center [671, 296] width 599 height 16
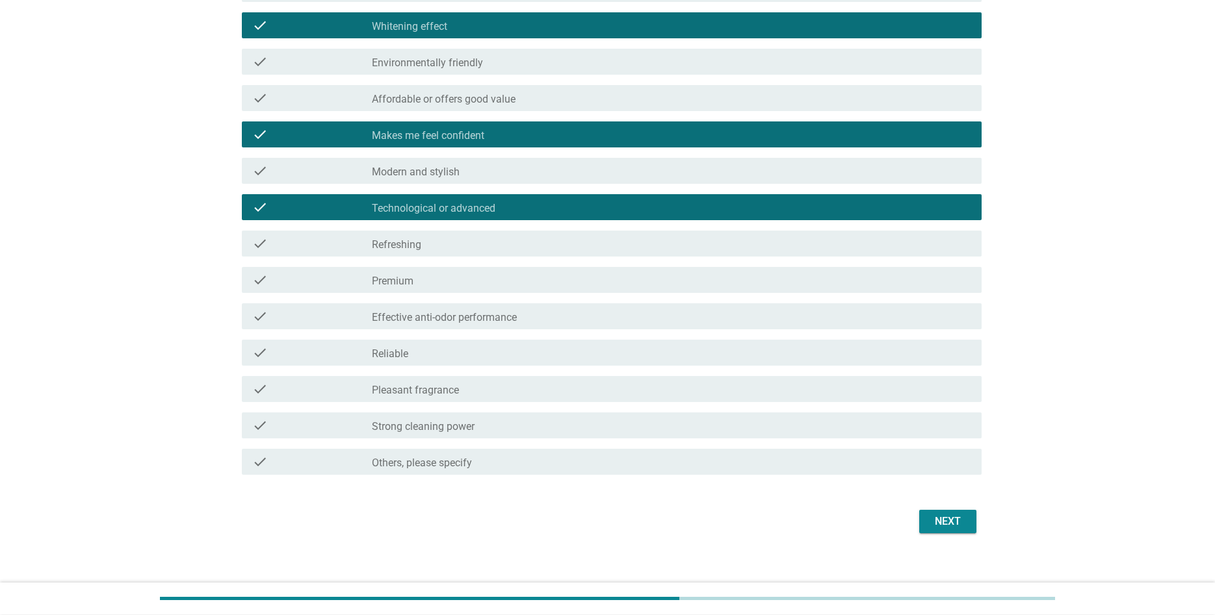
scroll to position [896, 0]
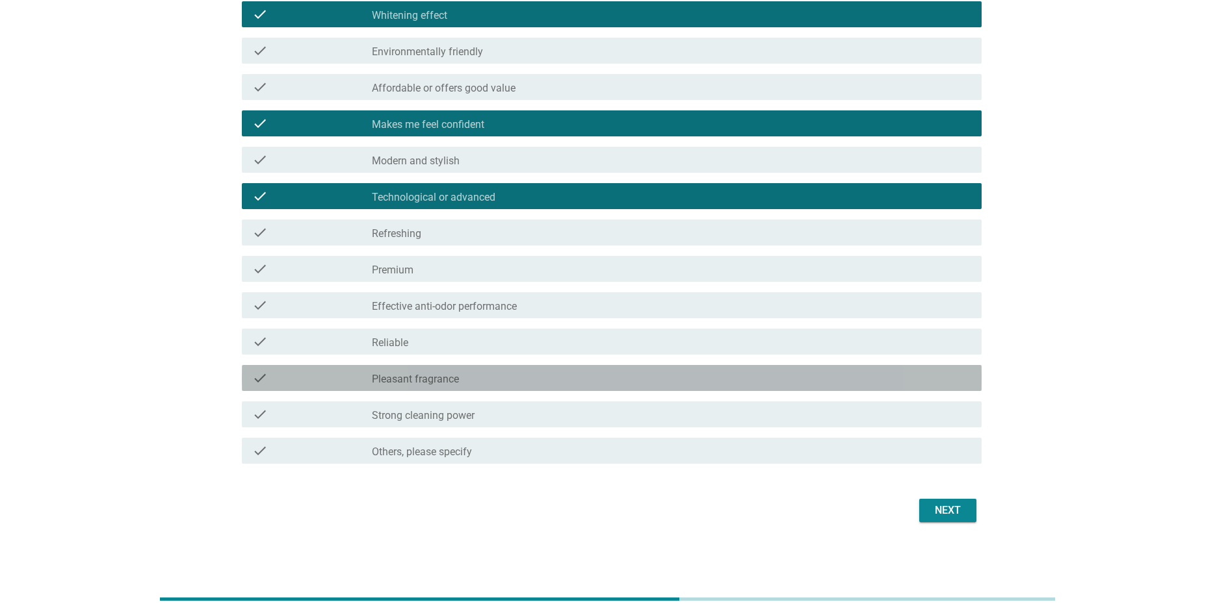
click at [500, 376] on div "check_box_outline_blank Pleasant fragrance" at bounding box center [671, 378] width 599 height 16
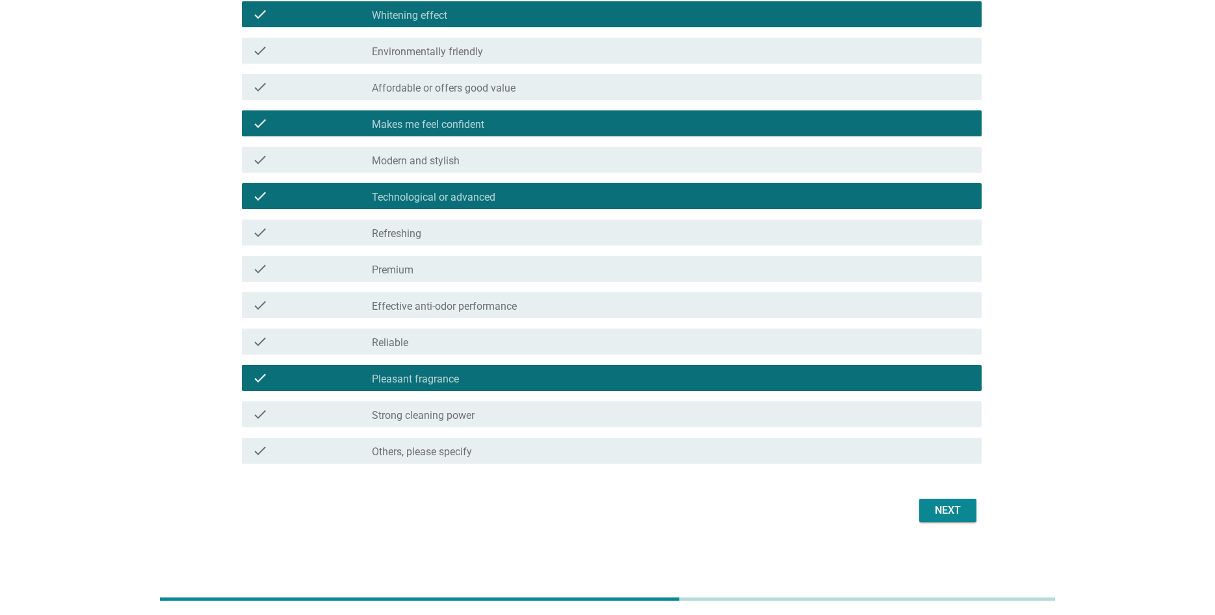
click at [517, 413] on div "check_box_outline_blank Strong cleaning power" at bounding box center [671, 415] width 599 height 16
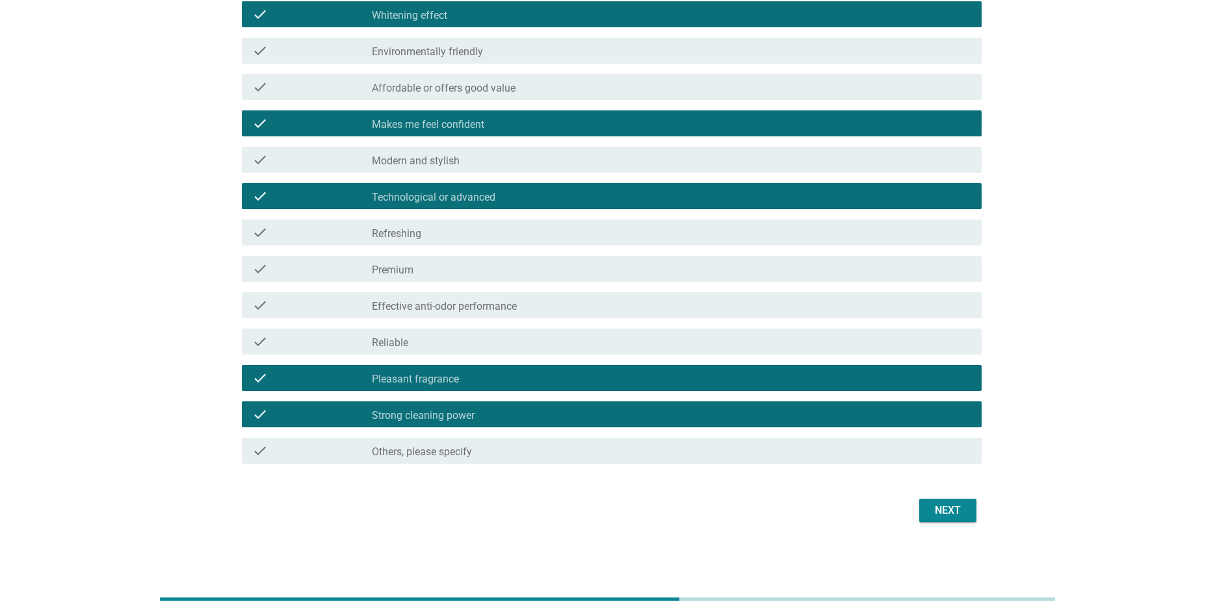
click at [958, 509] on div "Next" at bounding box center [947, 511] width 36 height 16
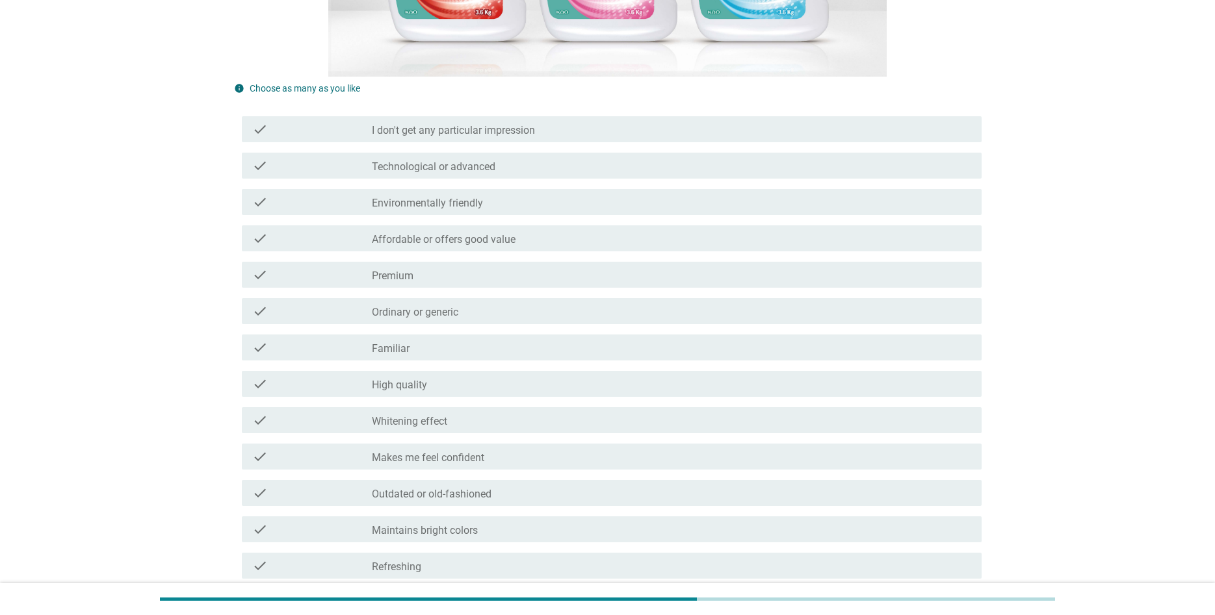
scroll to position [398, 0]
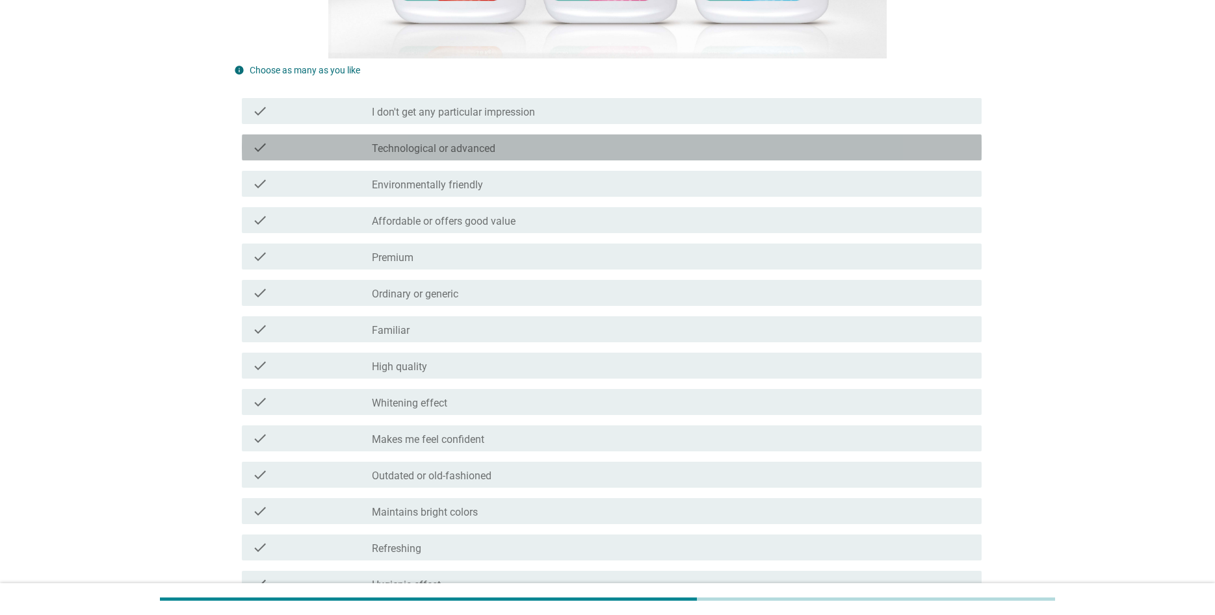
click at [477, 142] on label "Technological or advanced" at bounding box center [433, 148] width 123 height 13
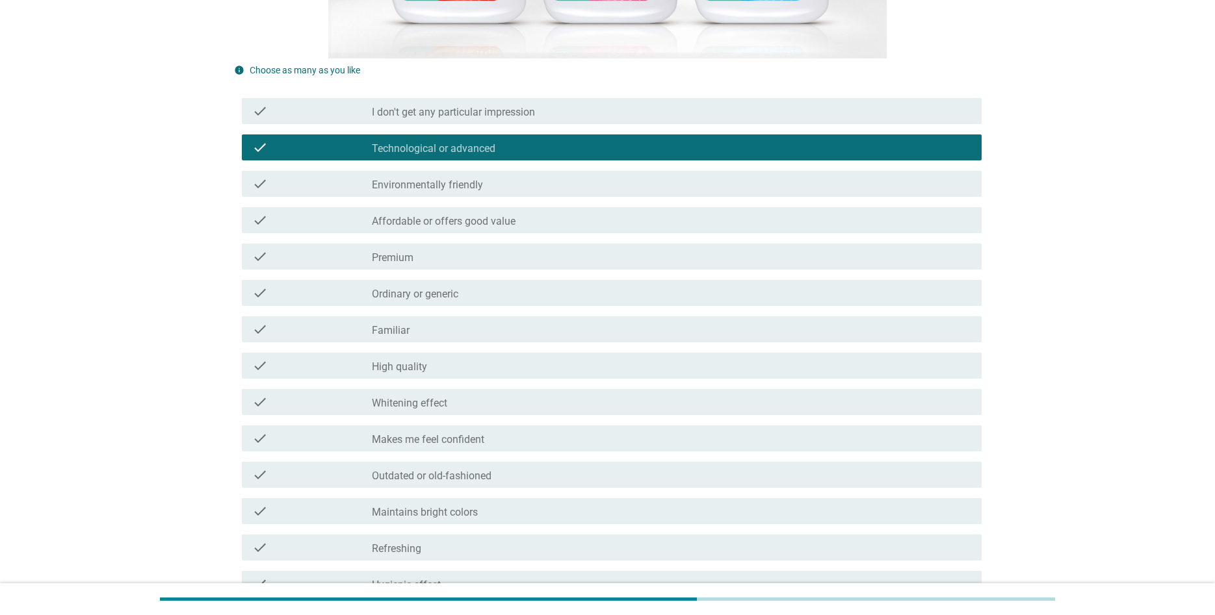
scroll to position [530, 0]
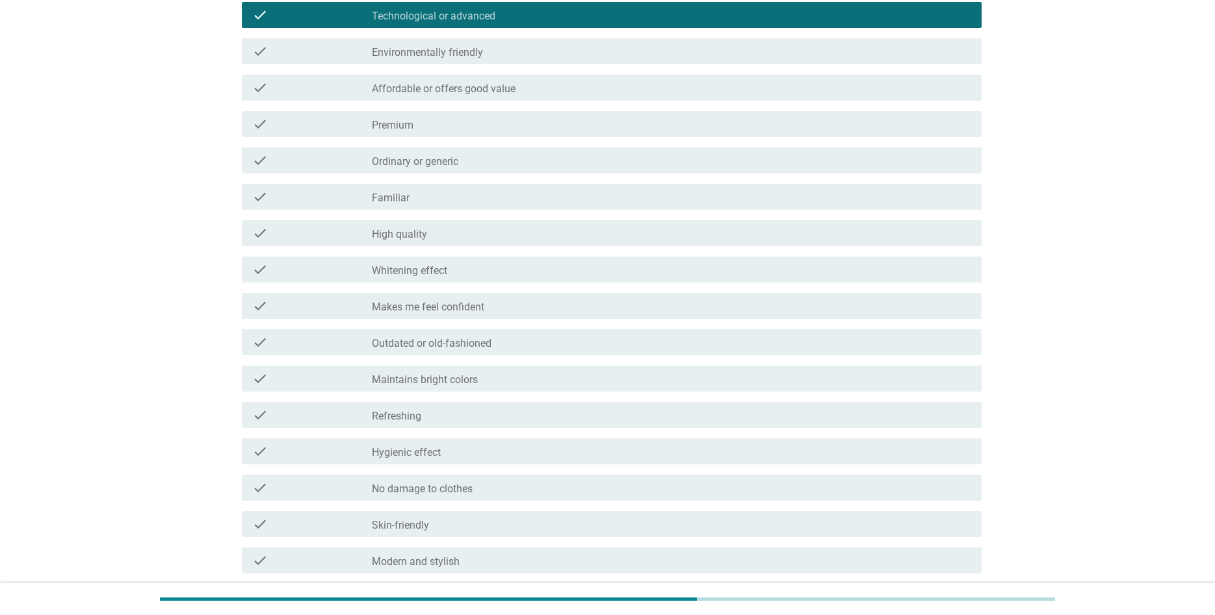
click at [431, 123] on div "check_box_outline_blank Premium" at bounding box center [671, 124] width 599 height 16
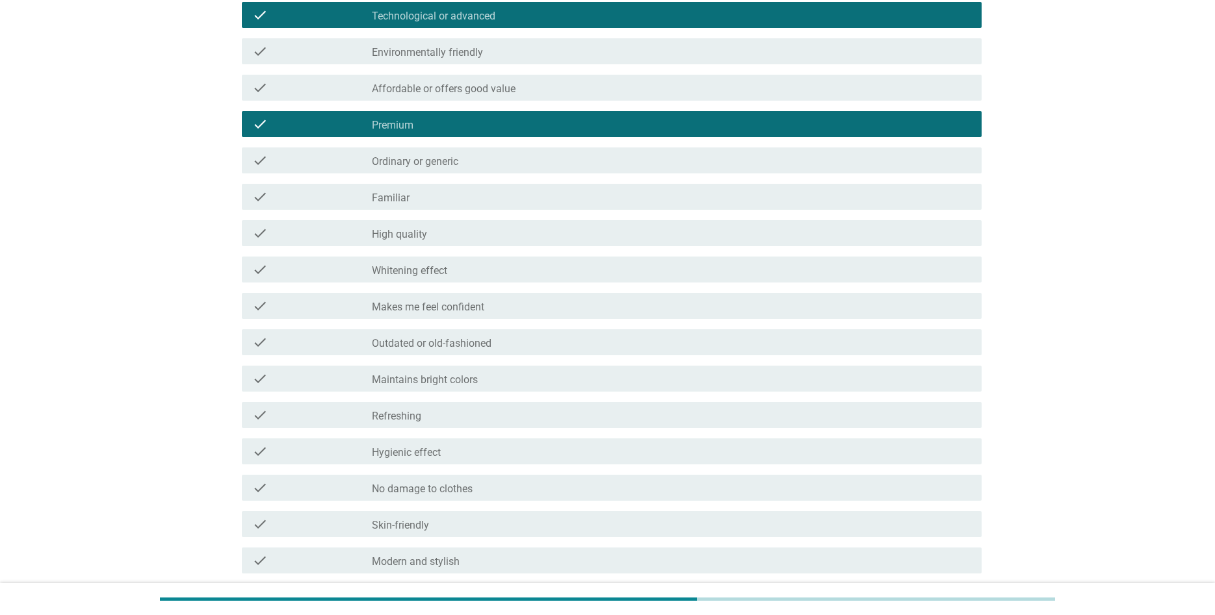
click at [447, 240] on div "check_box_outline_blank High quality" at bounding box center [671, 234] width 599 height 16
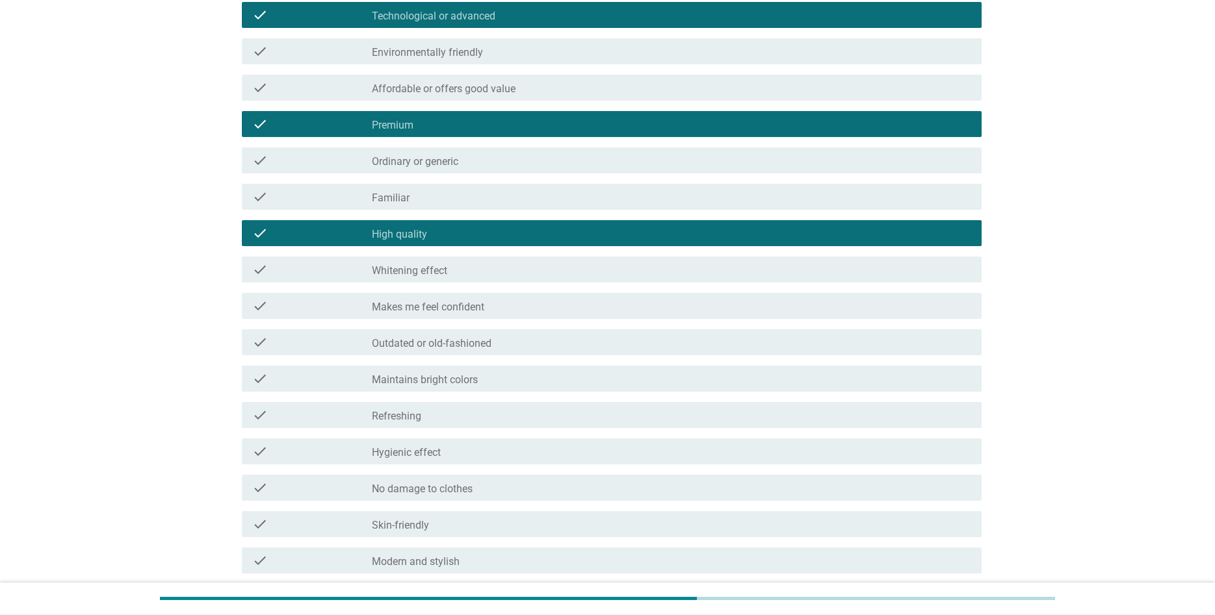
scroll to position [729, 0]
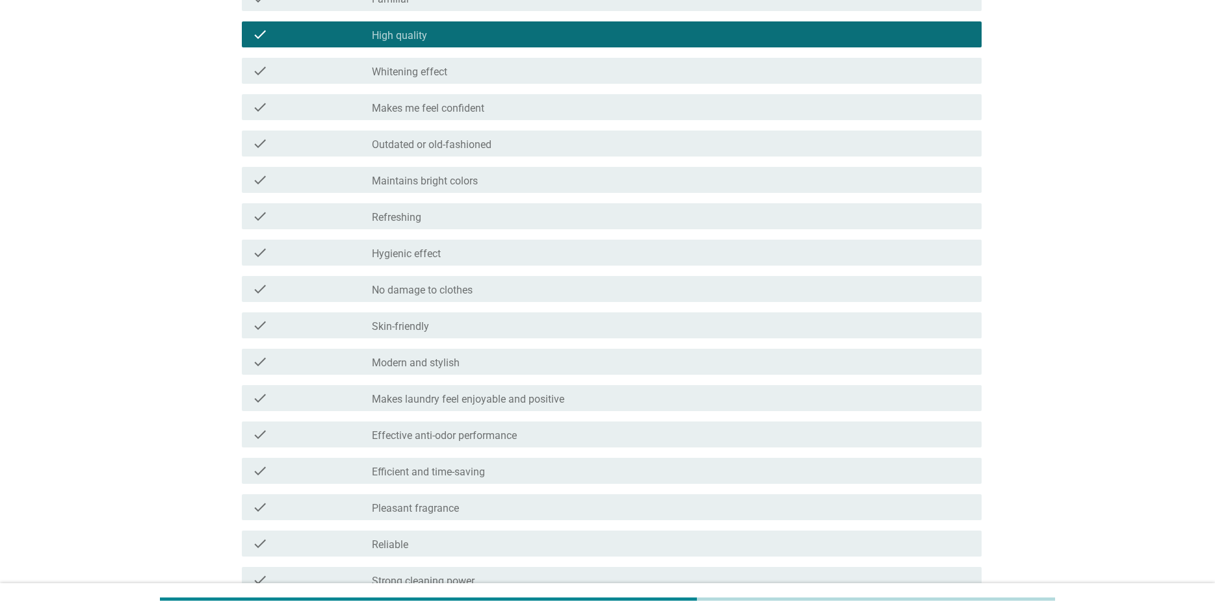
click at [476, 220] on div "check_box_outline_blank Refreshing" at bounding box center [671, 217] width 599 height 16
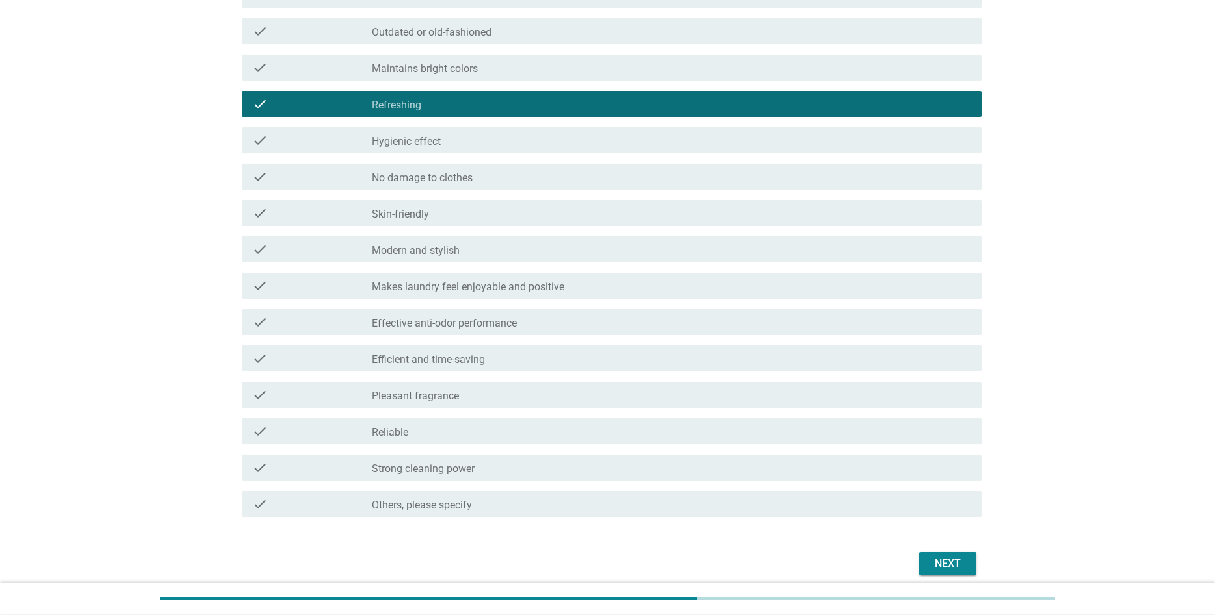
scroll to position [896, 0]
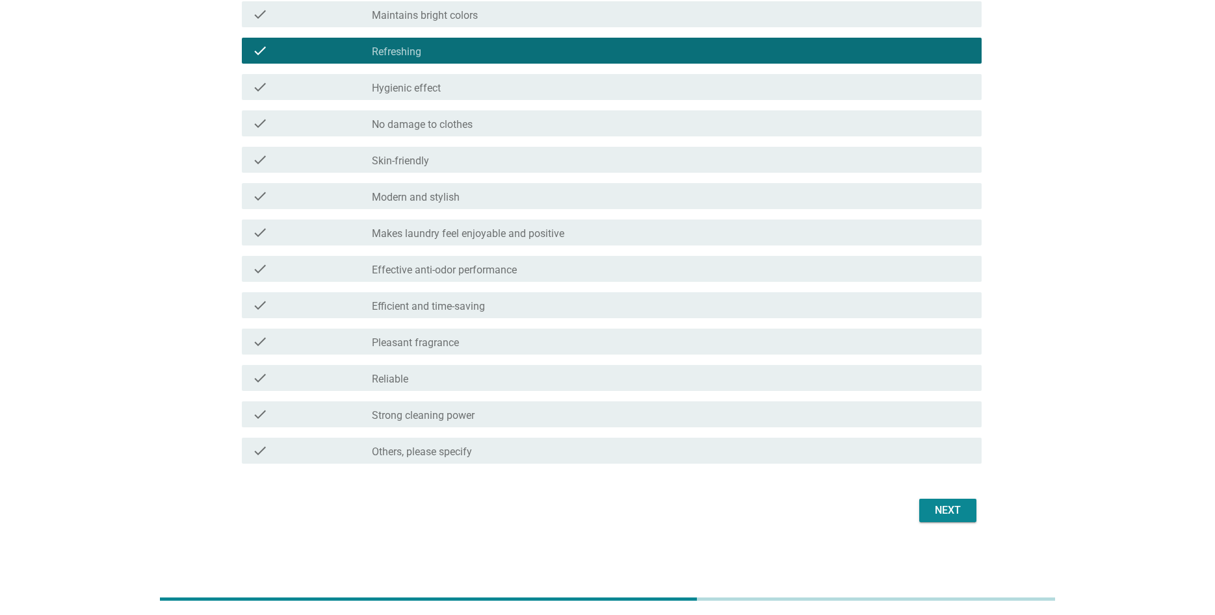
click at [550, 232] on label "Makes laundry feel enjoyable and positive" at bounding box center [468, 233] width 192 height 13
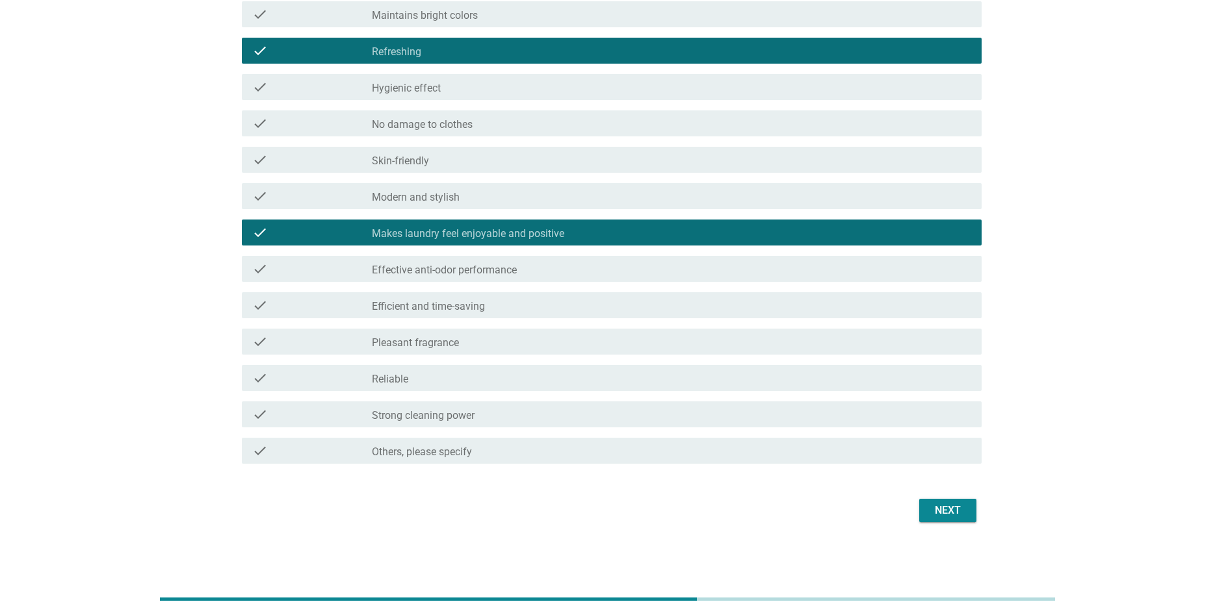
click at [546, 275] on div "check_box_outline_blank Effective anti-odor performance" at bounding box center [671, 269] width 599 height 16
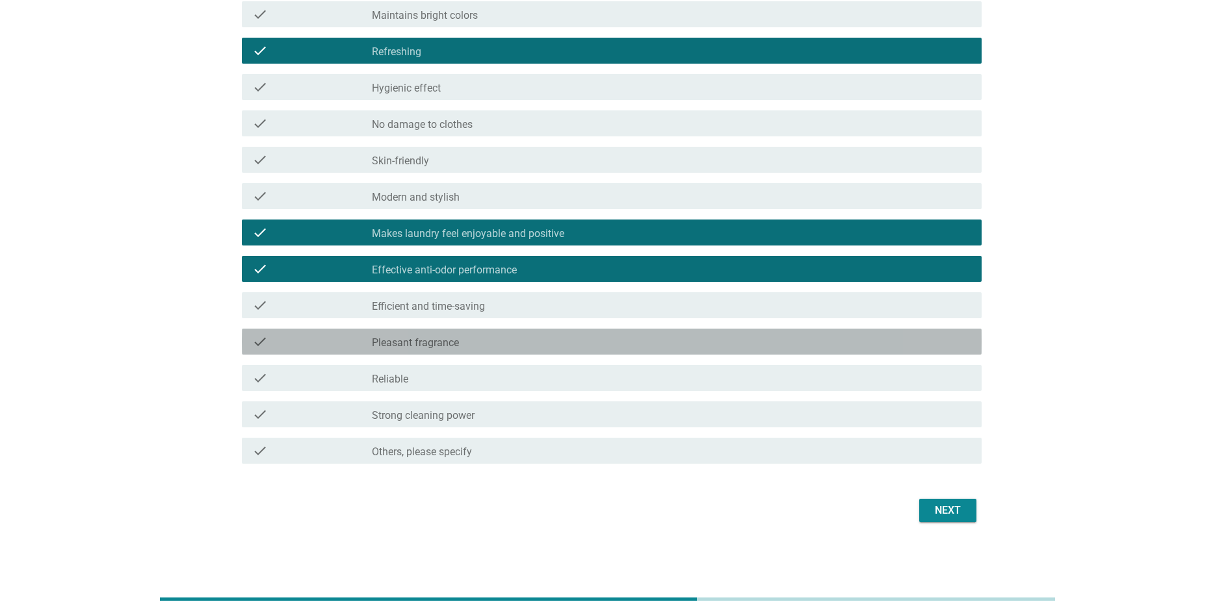
click at [544, 343] on div "check_box_outline_blank Pleasant fragrance" at bounding box center [671, 342] width 599 height 16
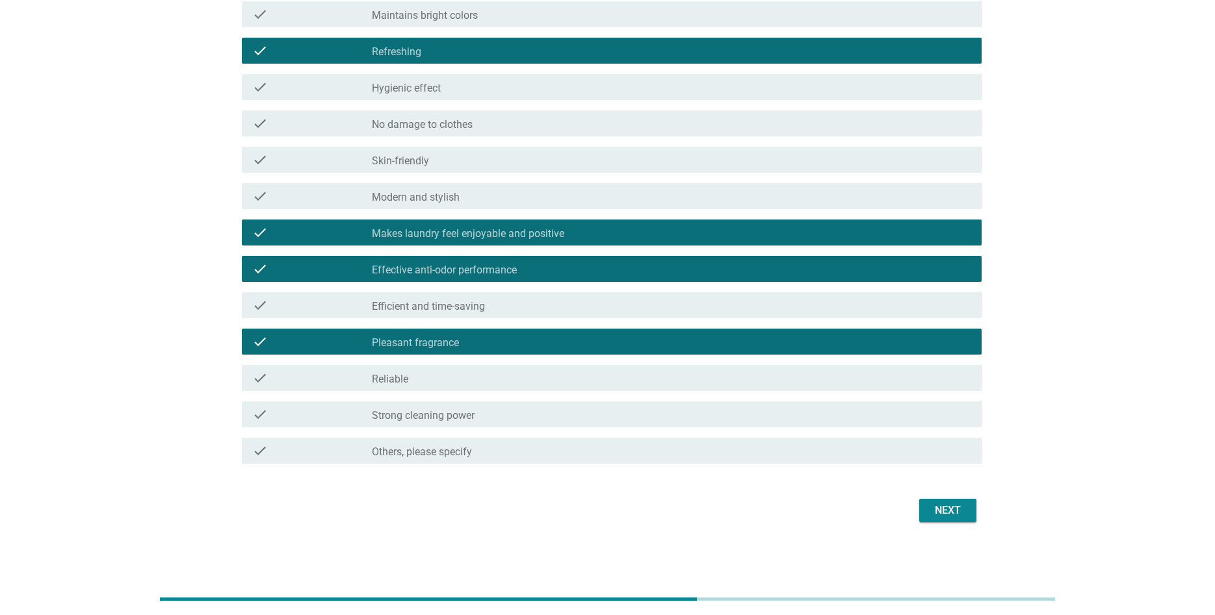
click at [544, 376] on div "check_box_outline_blank Reliable" at bounding box center [671, 378] width 599 height 16
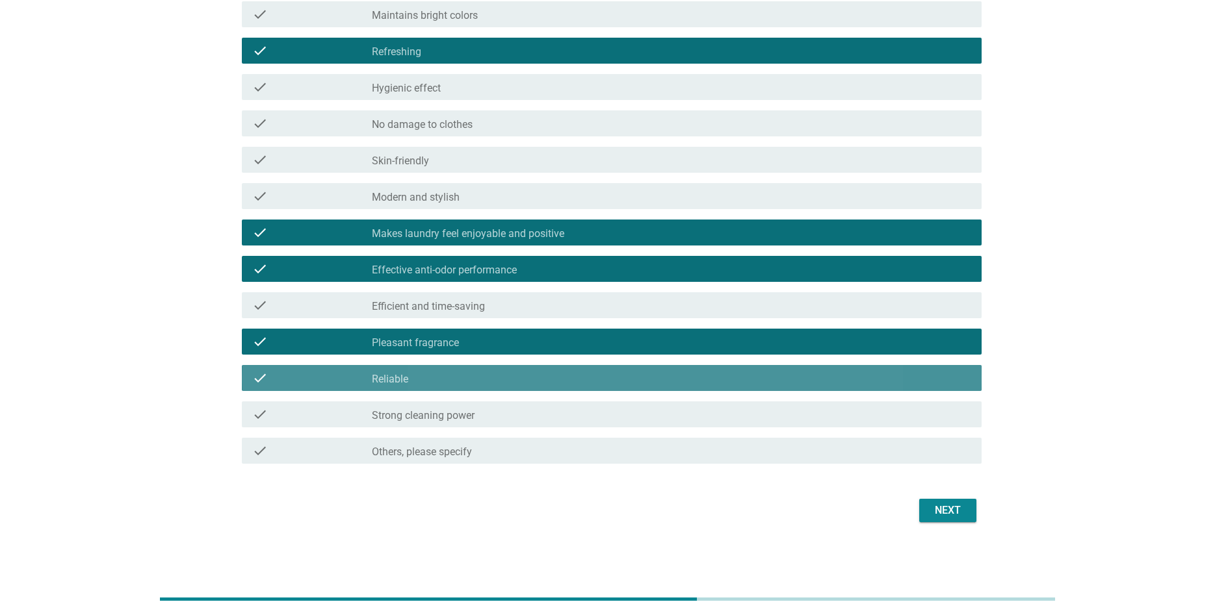
click at [546, 405] on div "check check_box_outline_blank Strong cleaning power" at bounding box center [612, 415] width 740 height 26
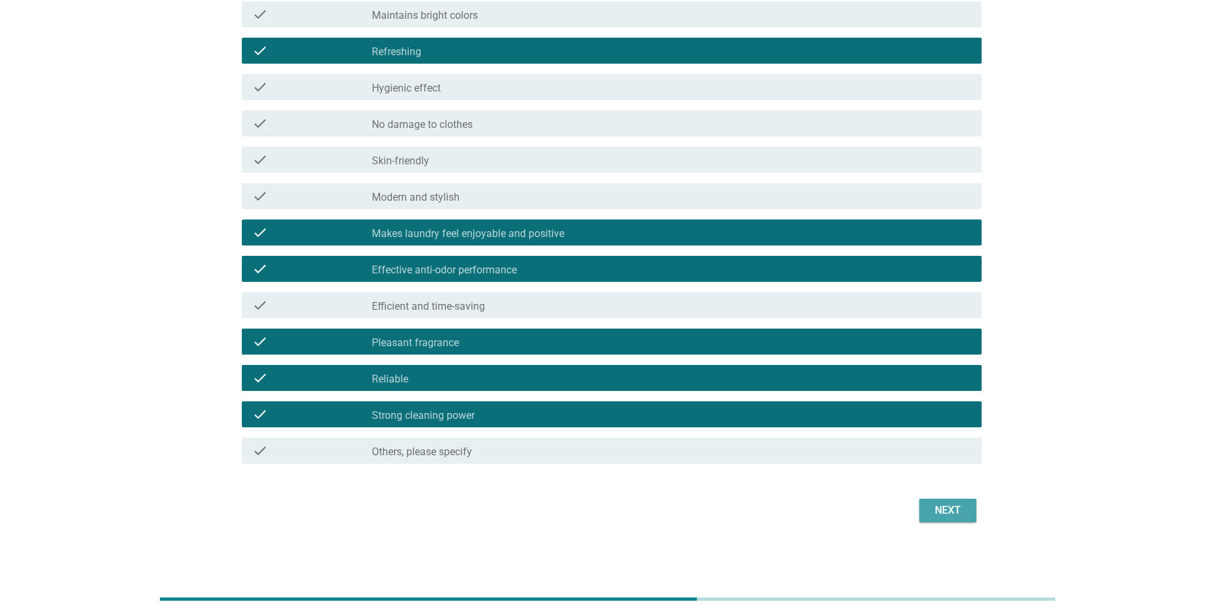
click at [919, 509] on button "Next" at bounding box center [947, 510] width 57 height 23
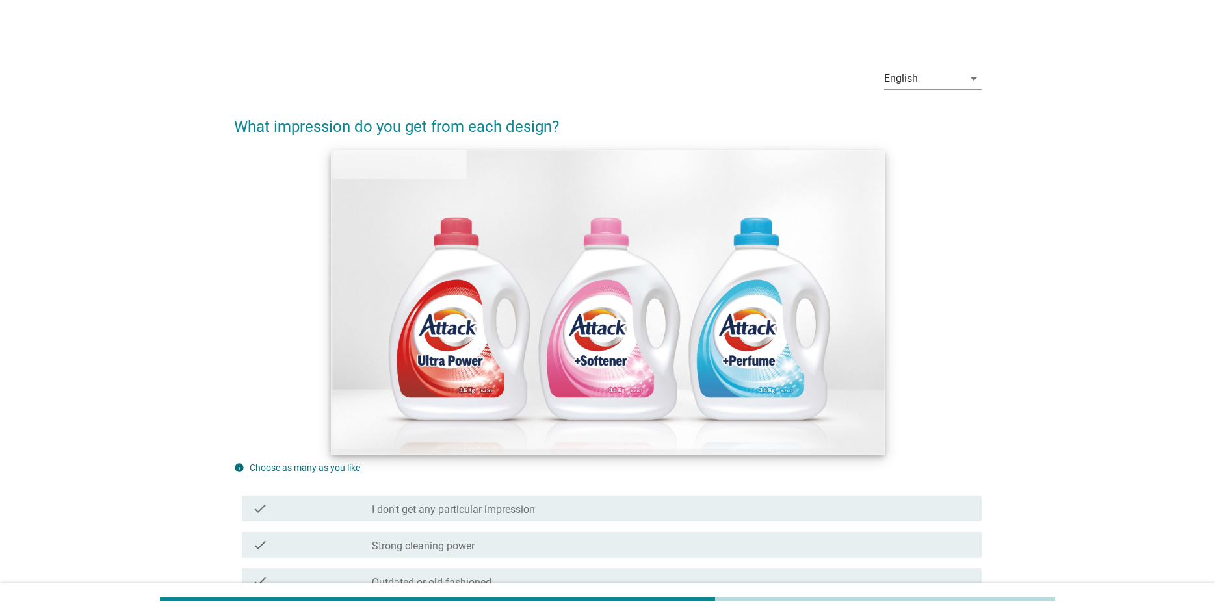
scroll to position [265, 0]
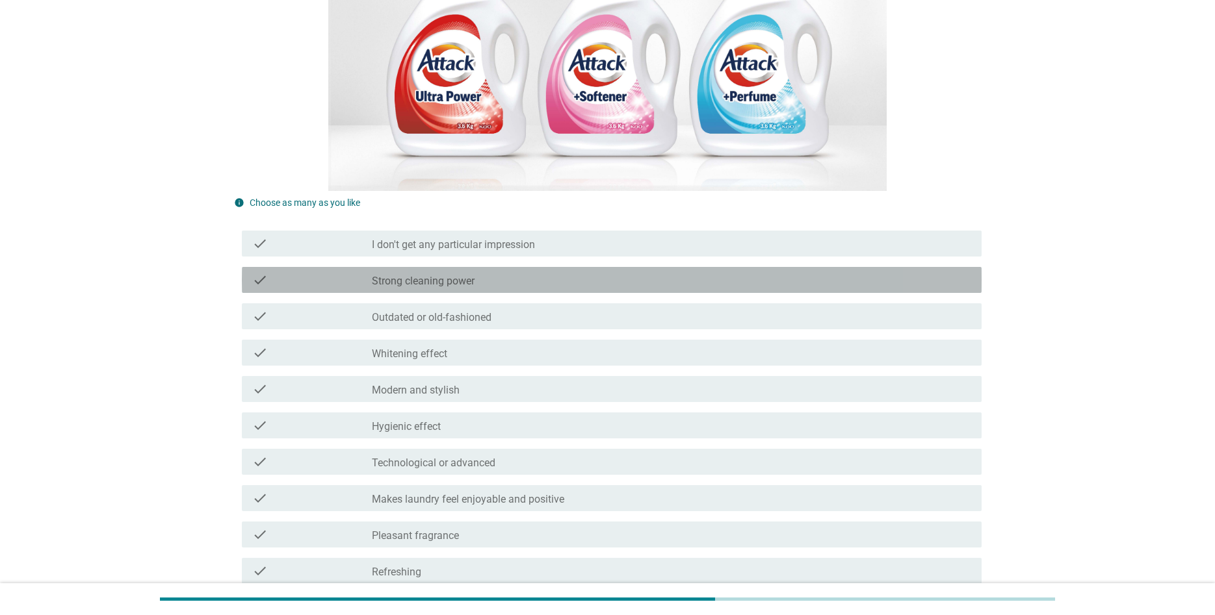
click at [543, 277] on div "check_box_outline_blank Strong cleaning power" at bounding box center [671, 280] width 599 height 16
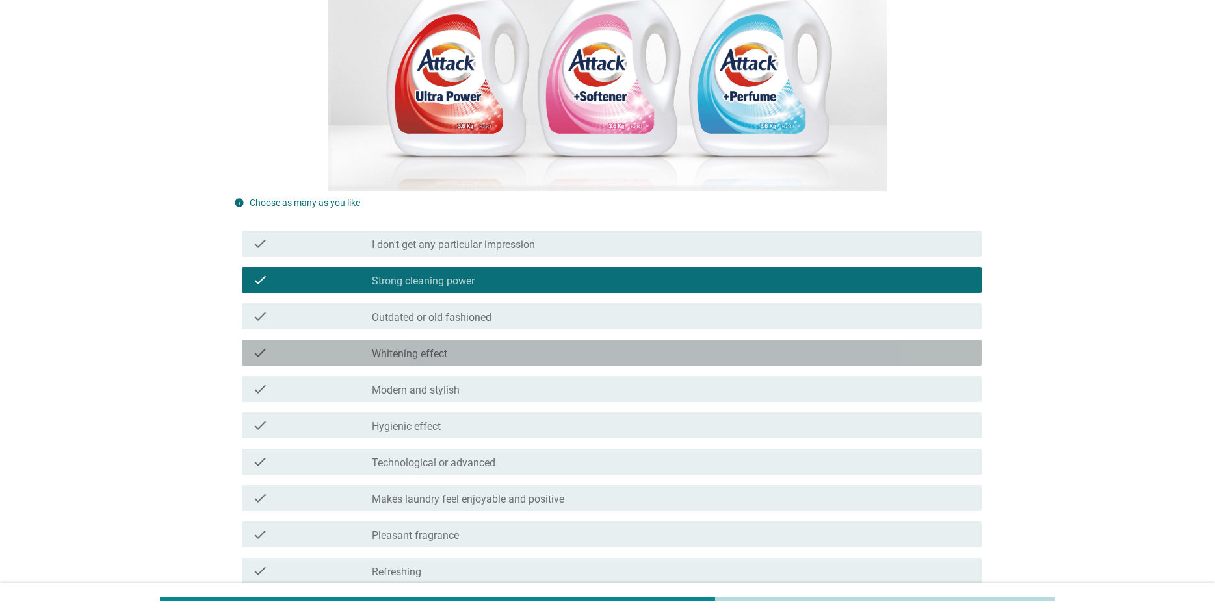
click at [520, 365] on div "check check_box_outline_blank [MEDICAL_DATA] effect" at bounding box center [612, 353] width 740 height 26
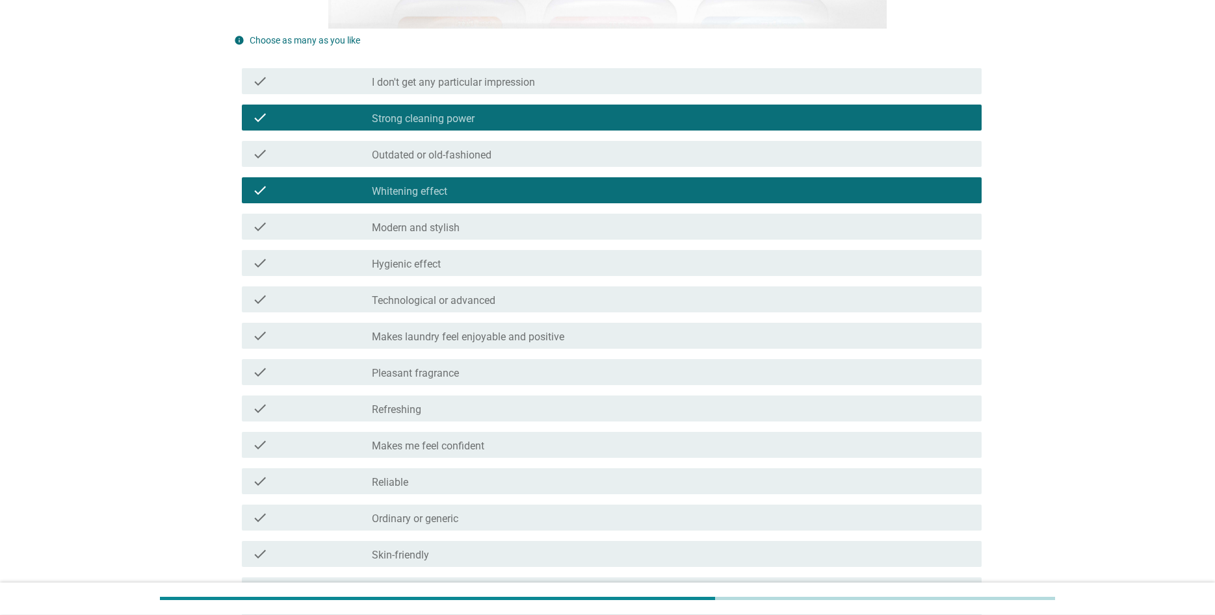
scroll to position [464, 0]
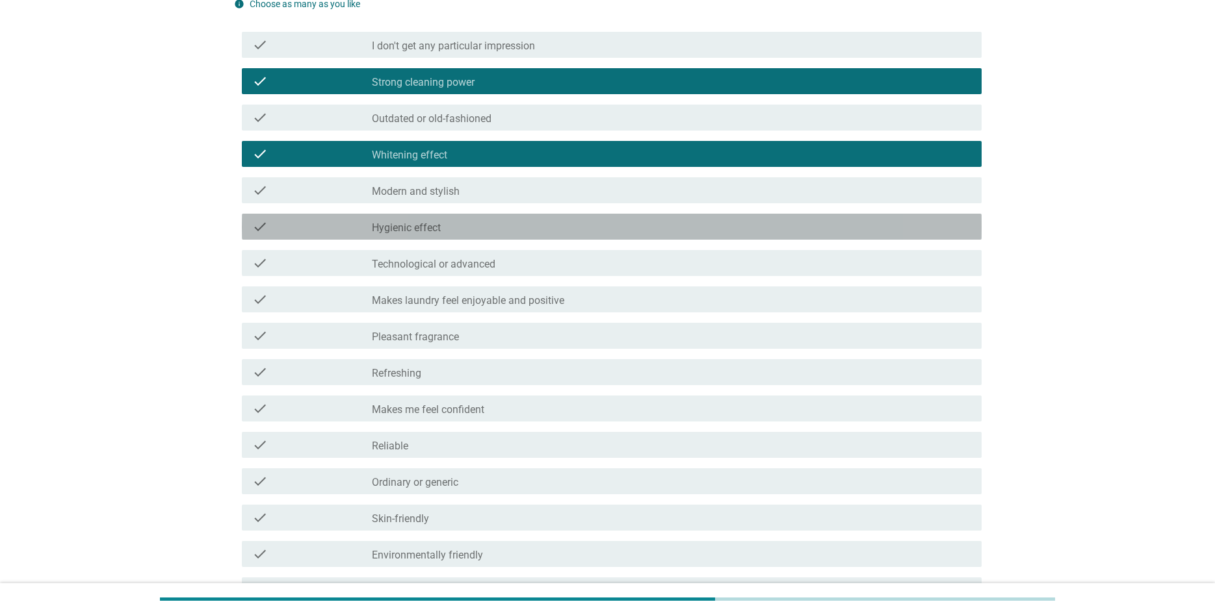
click at [483, 224] on div "check_box_outline_blank Hygienic effect" at bounding box center [671, 227] width 599 height 16
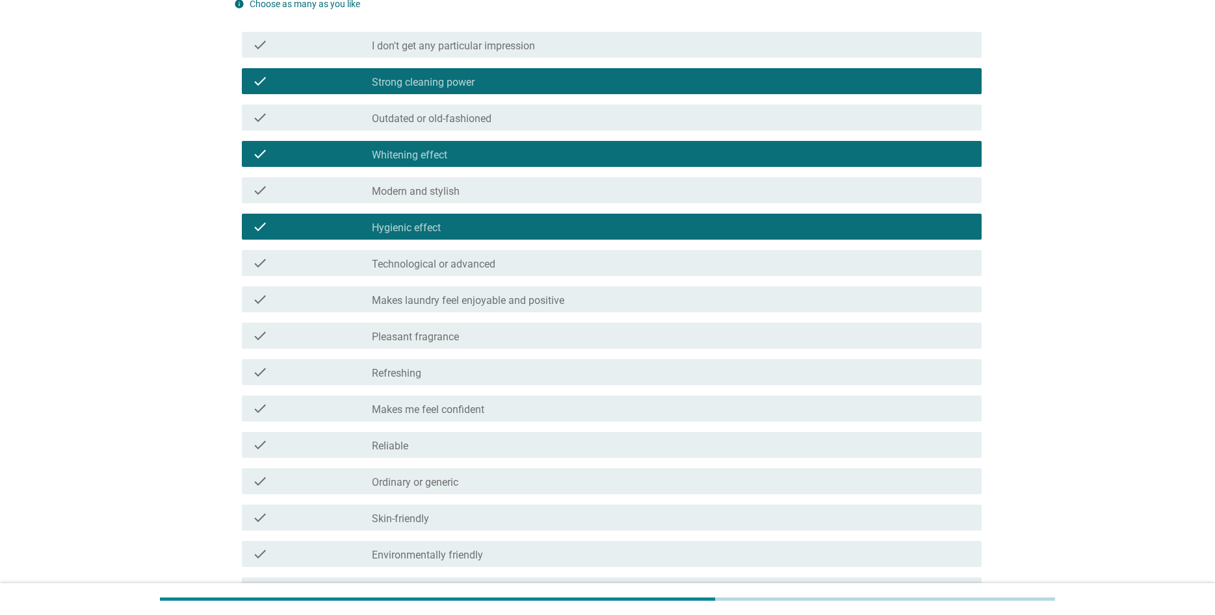
click at [491, 268] on label "Technological or advanced" at bounding box center [433, 264] width 123 height 13
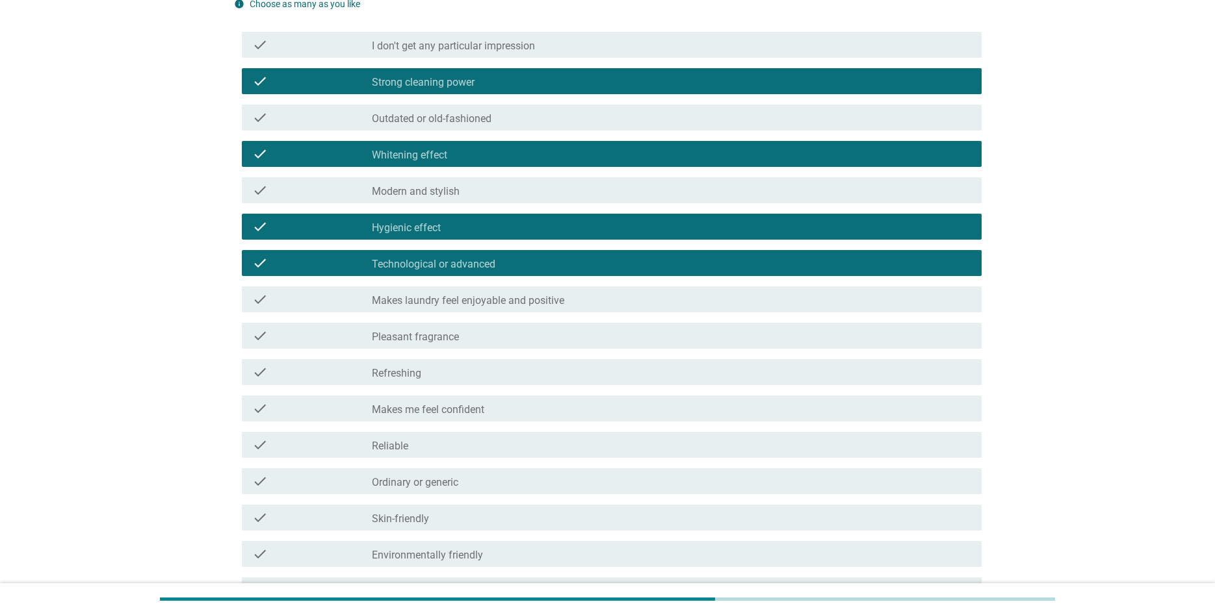
click at [491, 341] on div "check_box_outline_blank Pleasant fragrance" at bounding box center [671, 336] width 599 height 16
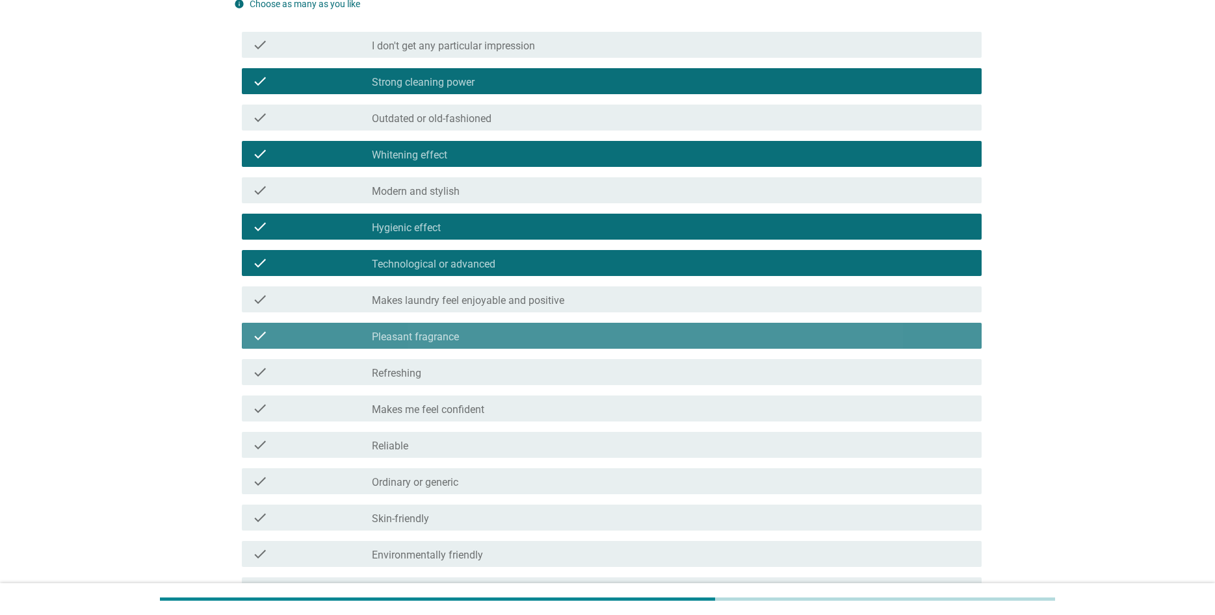
click at [485, 379] on div "check_box_outline_blank Refreshing" at bounding box center [671, 373] width 599 height 16
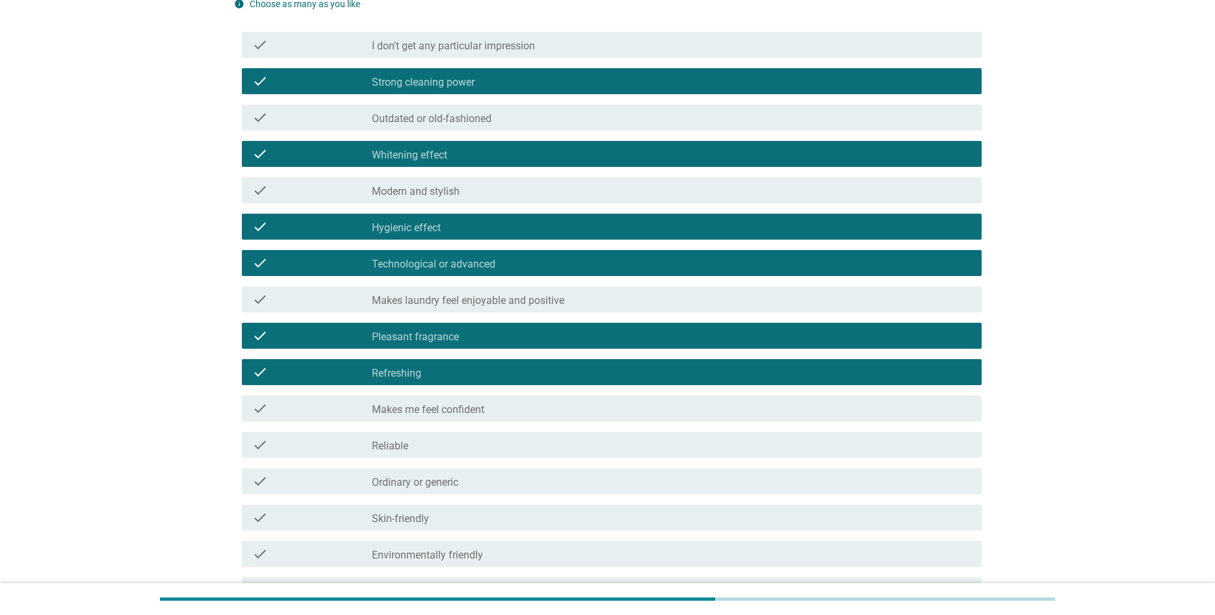
scroll to position [597, 0]
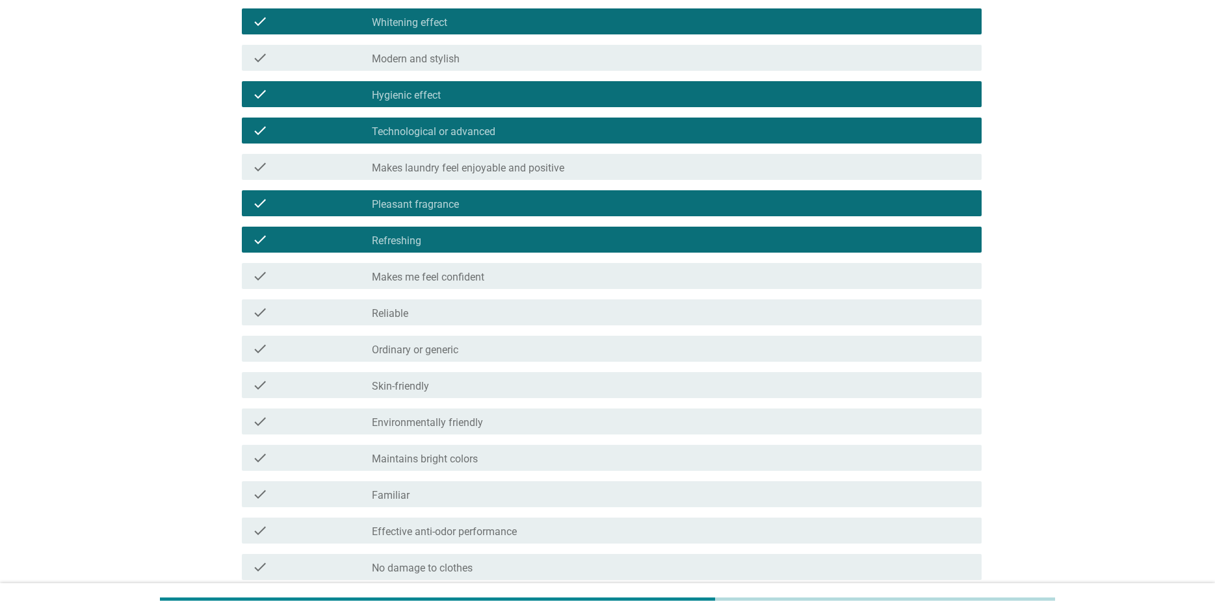
click at [471, 309] on div "check_box_outline_blank Reliable" at bounding box center [671, 313] width 599 height 16
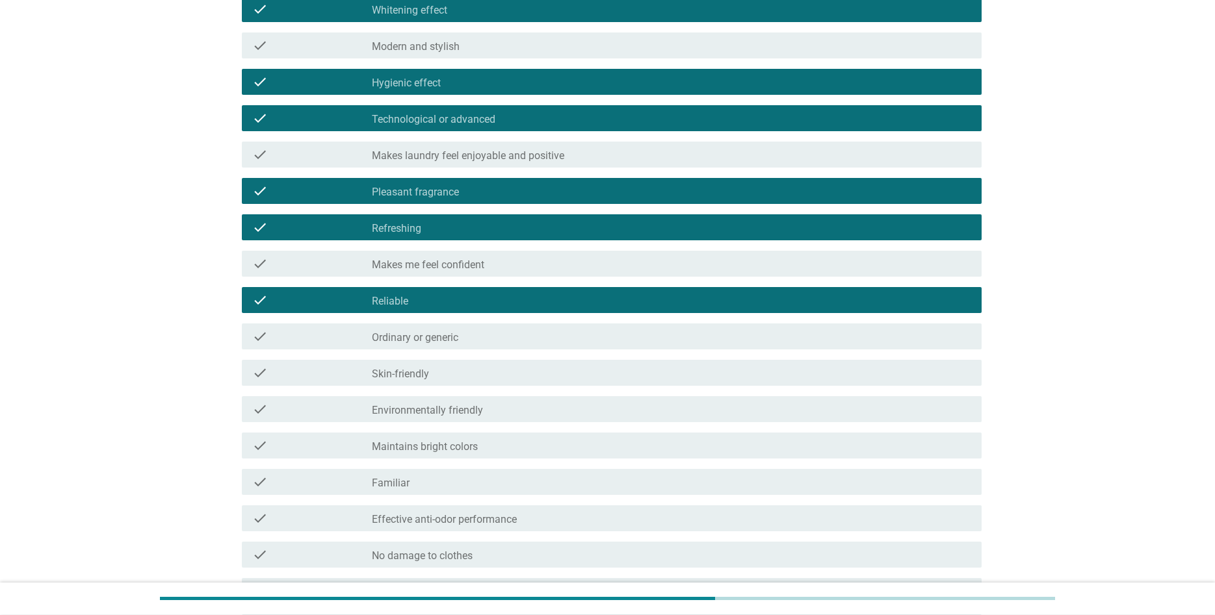
scroll to position [795, 0]
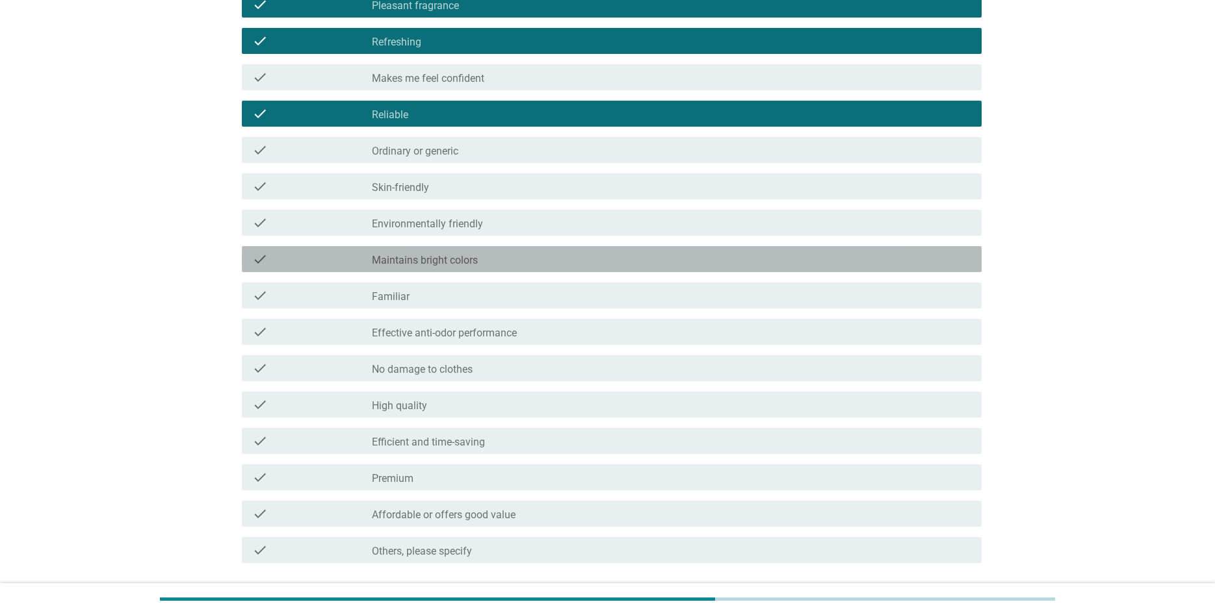
click at [466, 263] on label "Maintains bright colors" at bounding box center [425, 260] width 106 height 13
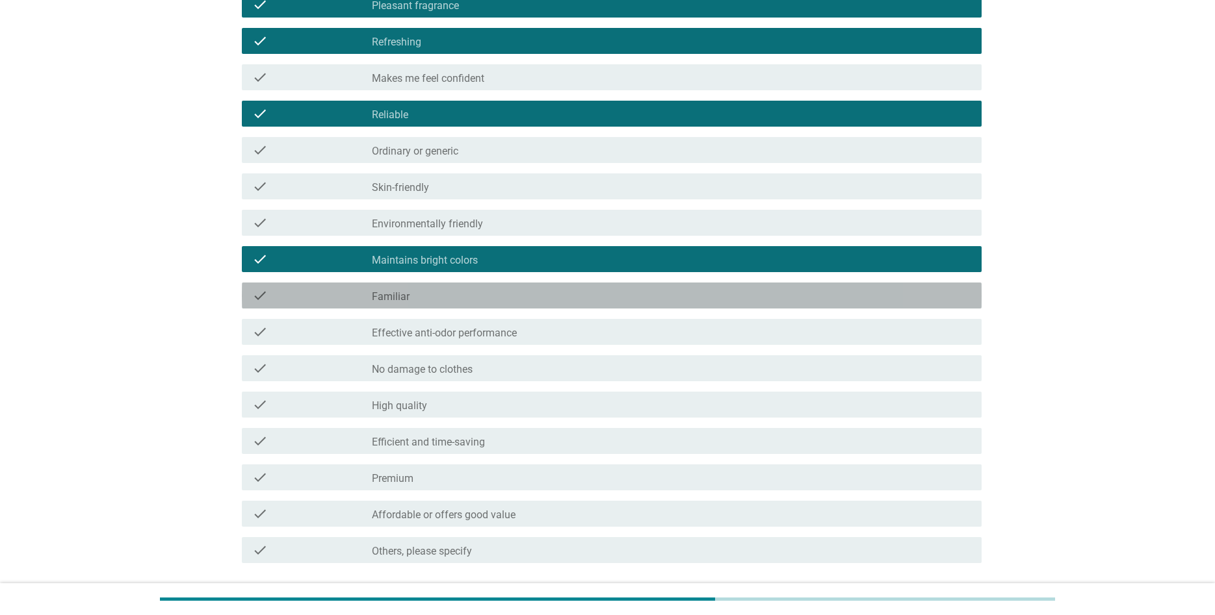
drag, startPoint x: 458, startPoint y: 294, endPoint x: 489, endPoint y: 340, distance: 55.7
click at [458, 294] on div "check_box_outline_blank Familiar" at bounding box center [671, 296] width 599 height 16
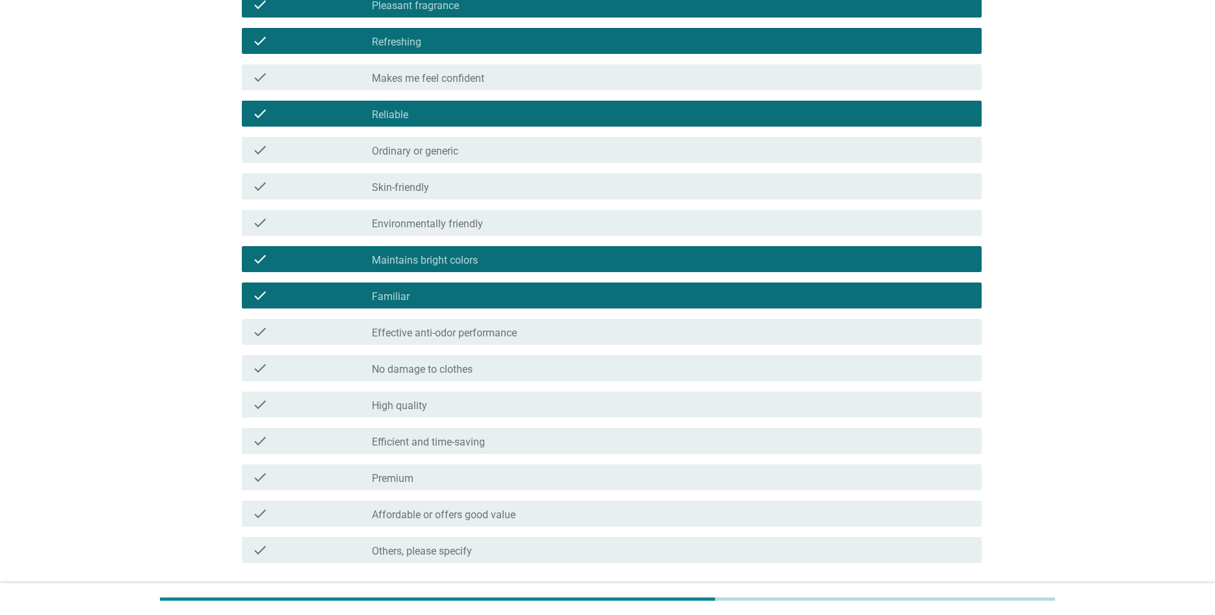
click at [484, 399] on div "check_box_outline_blank High quality" at bounding box center [671, 405] width 599 height 16
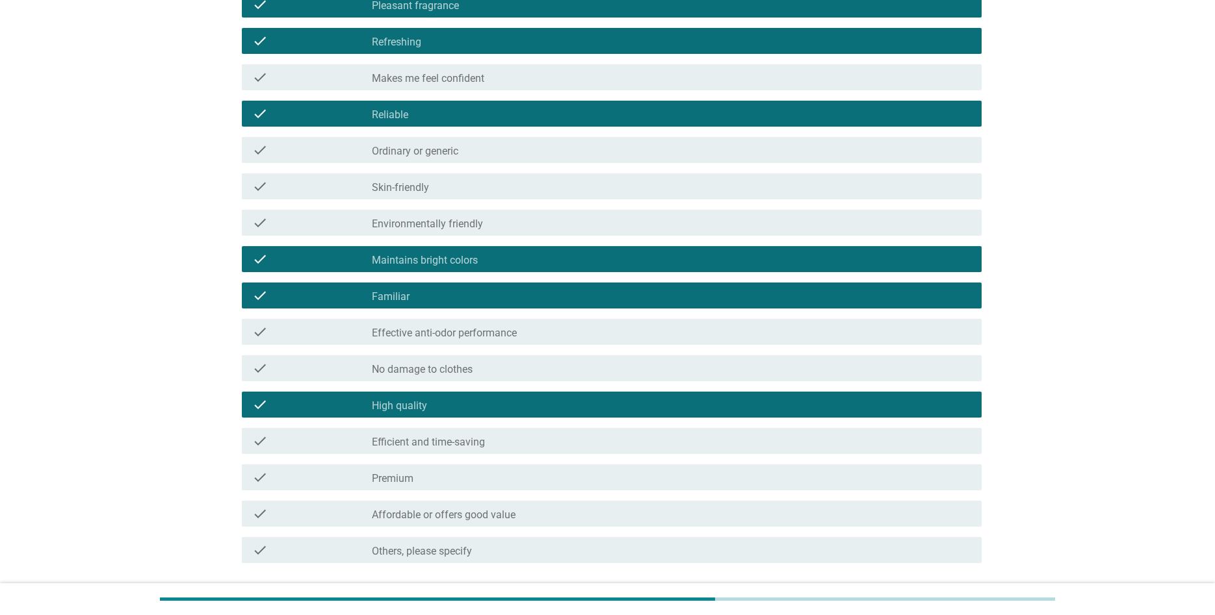
scroll to position [896, 0]
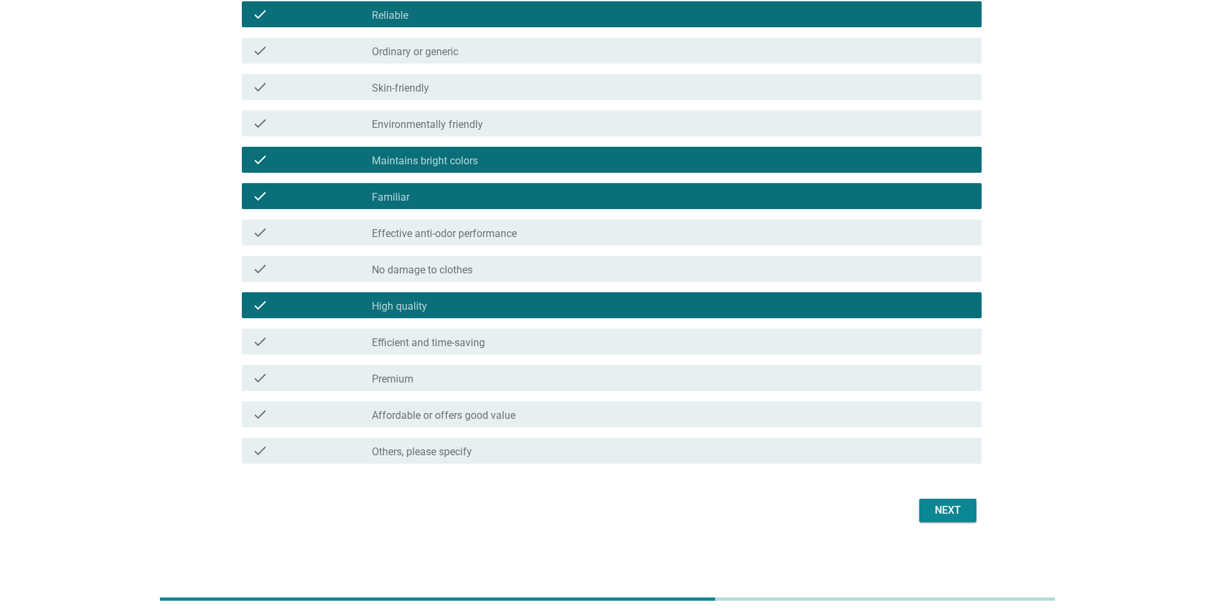
click at [489, 338] on div "check_box_outline_blank Efficient and time-saving" at bounding box center [671, 342] width 599 height 16
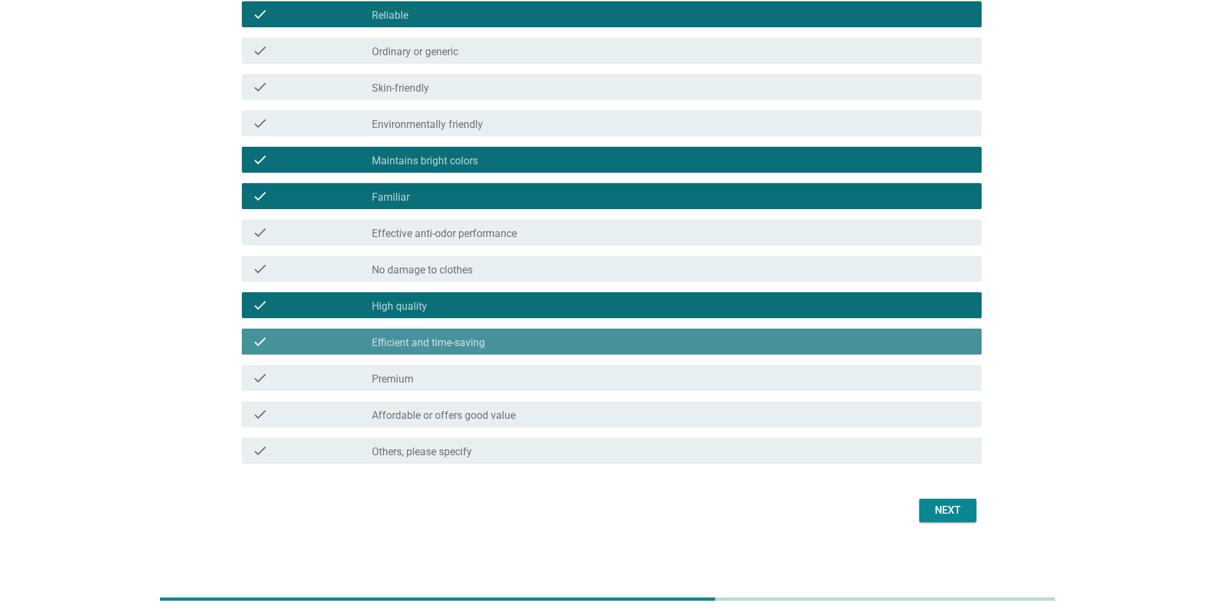
click at [487, 381] on div "check_box_outline_blank Premium" at bounding box center [671, 378] width 599 height 16
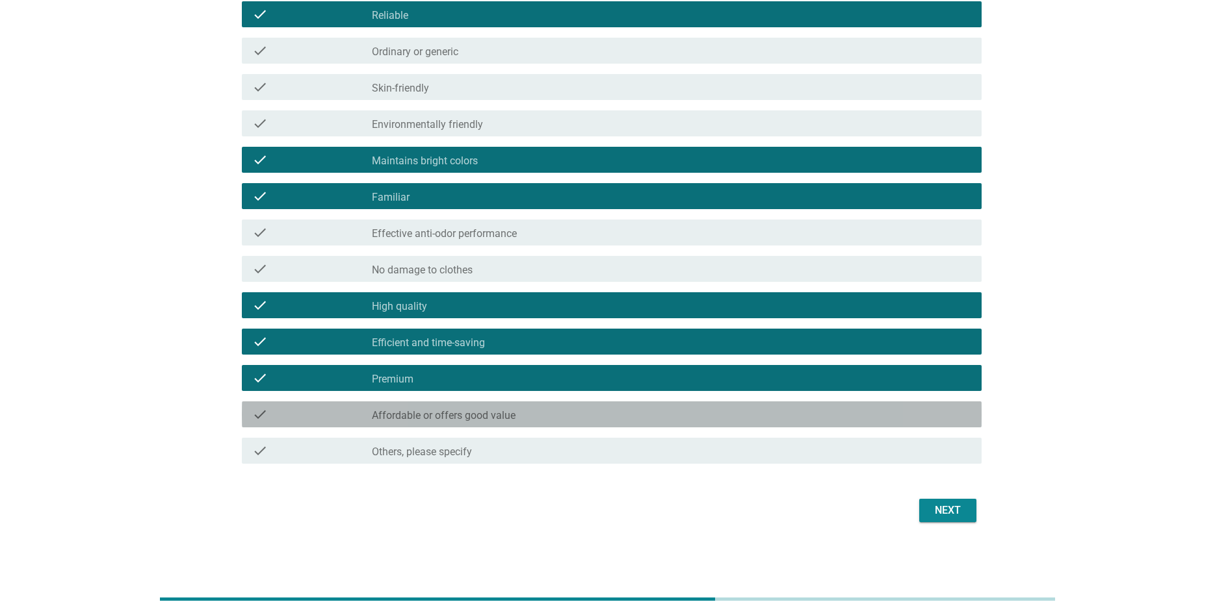
click at [502, 404] on div "check check_box_outline_blank Affordable or offers good value" at bounding box center [612, 415] width 740 height 26
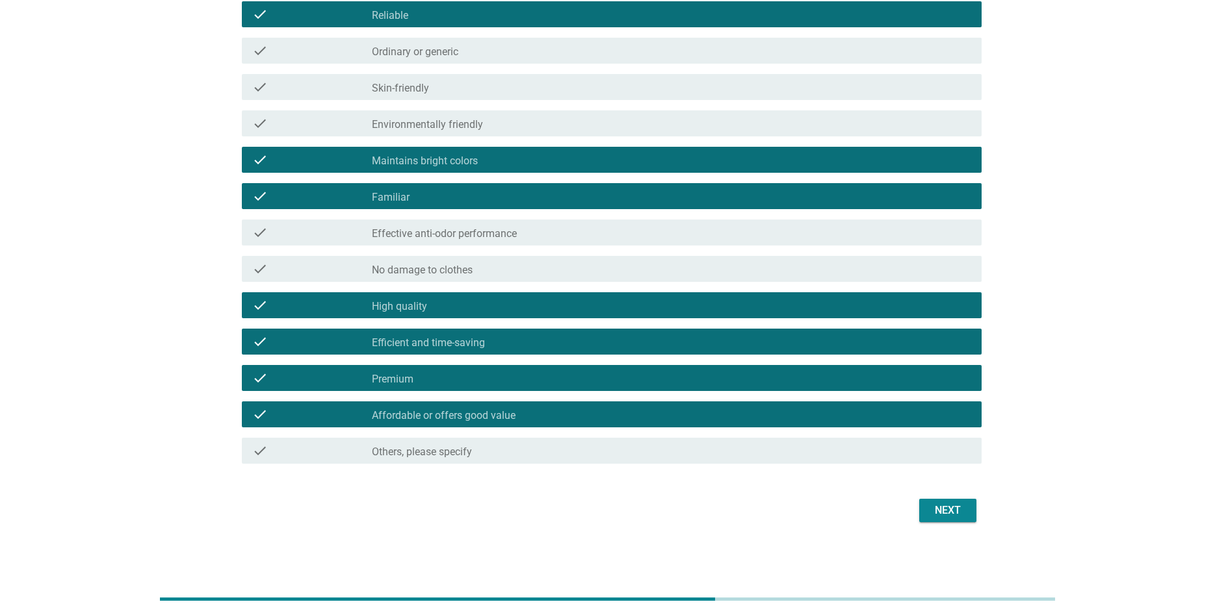
click at [931, 512] on div "Next" at bounding box center [947, 511] width 36 height 16
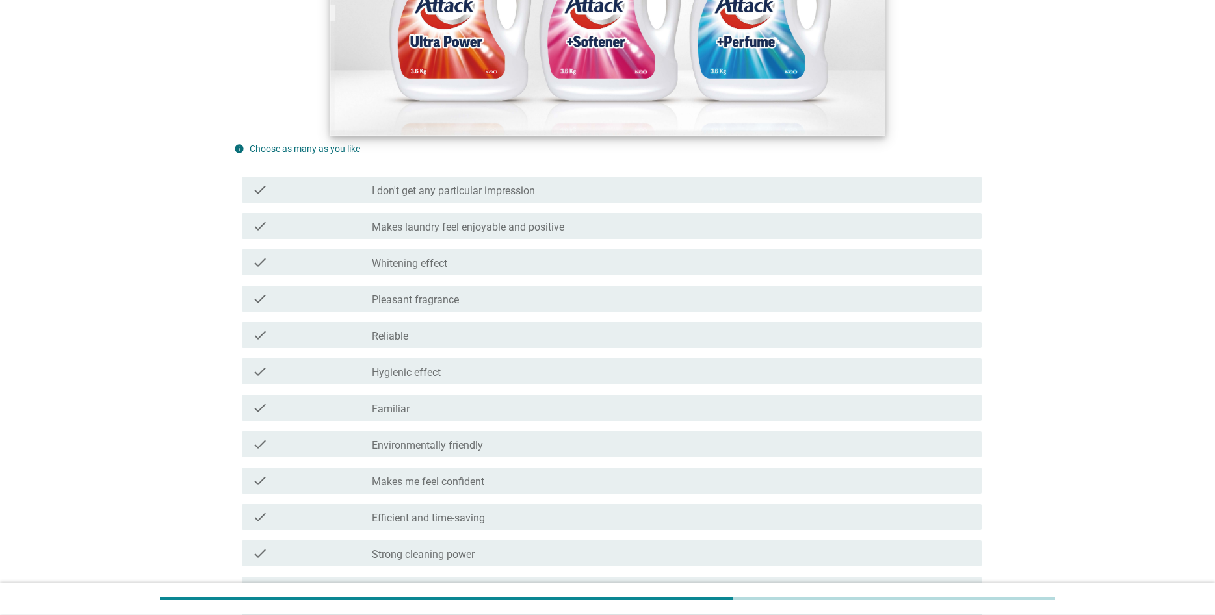
scroll to position [331, 0]
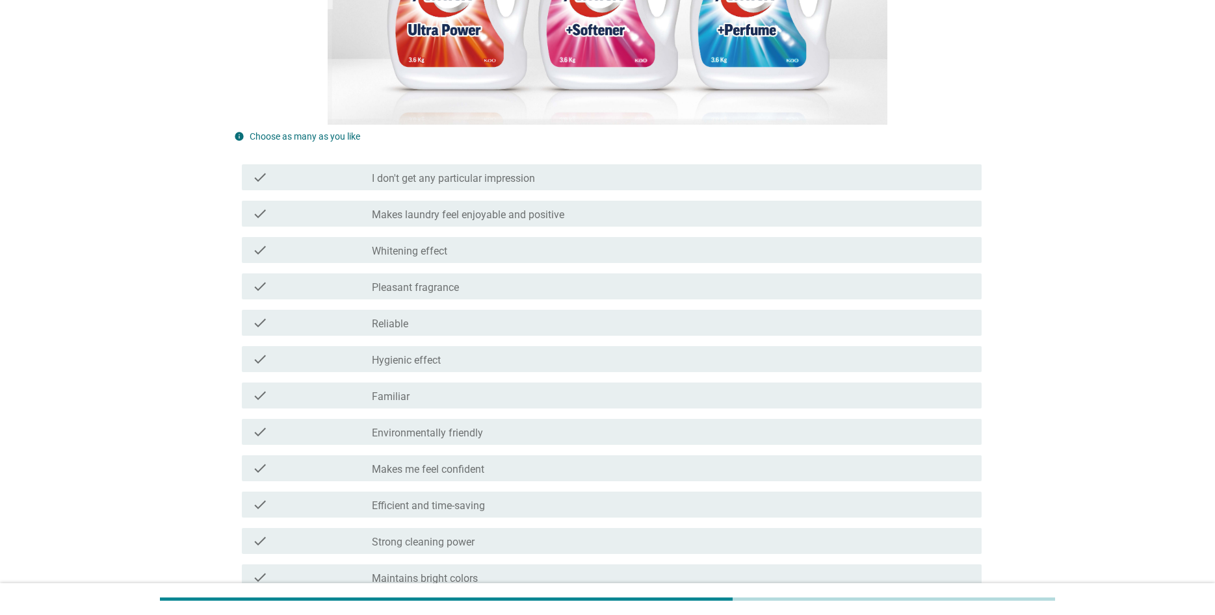
click at [511, 285] on div "check_box_outline_blank Pleasant fragrance" at bounding box center [671, 287] width 599 height 16
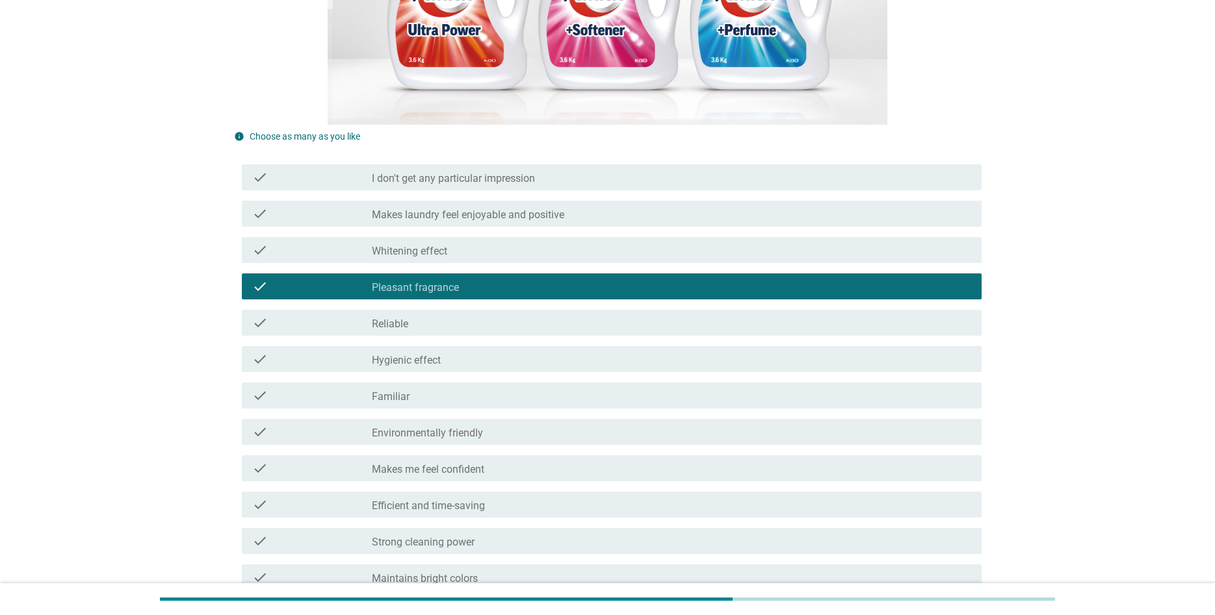
click at [514, 261] on div "check check_box_outline_blank [MEDICAL_DATA] effect" at bounding box center [612, 250] width 740 height 26
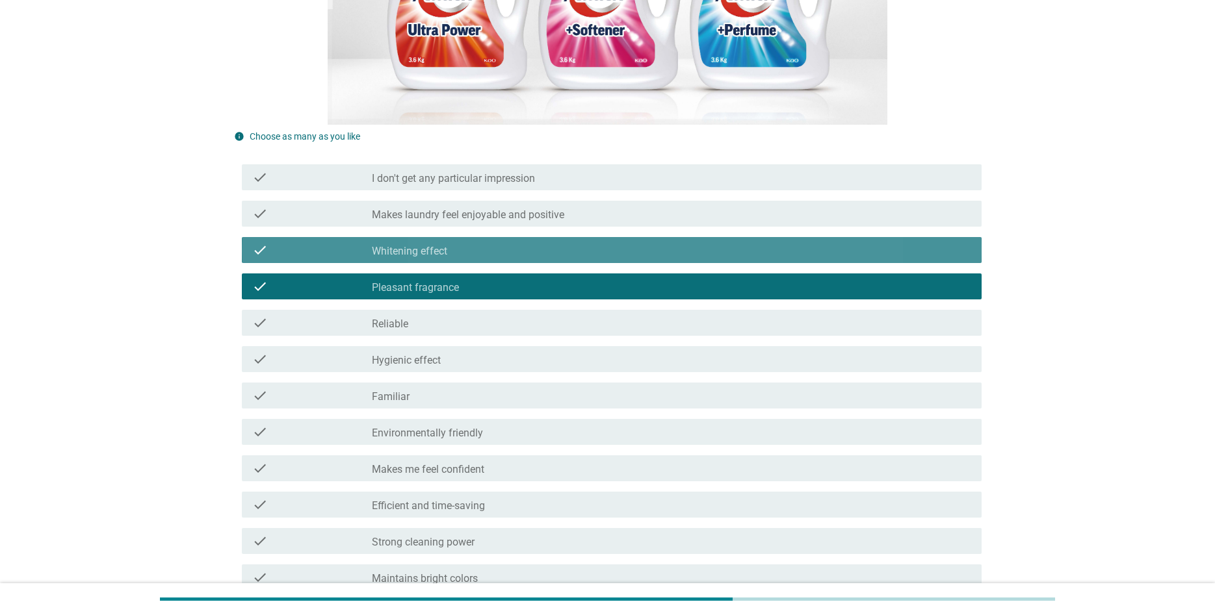
click at [539, 224] on div "check check_box_outline_blank Makes laundry feel enjoyable and positive" at bounding box center [612, 214] width 740 height 26
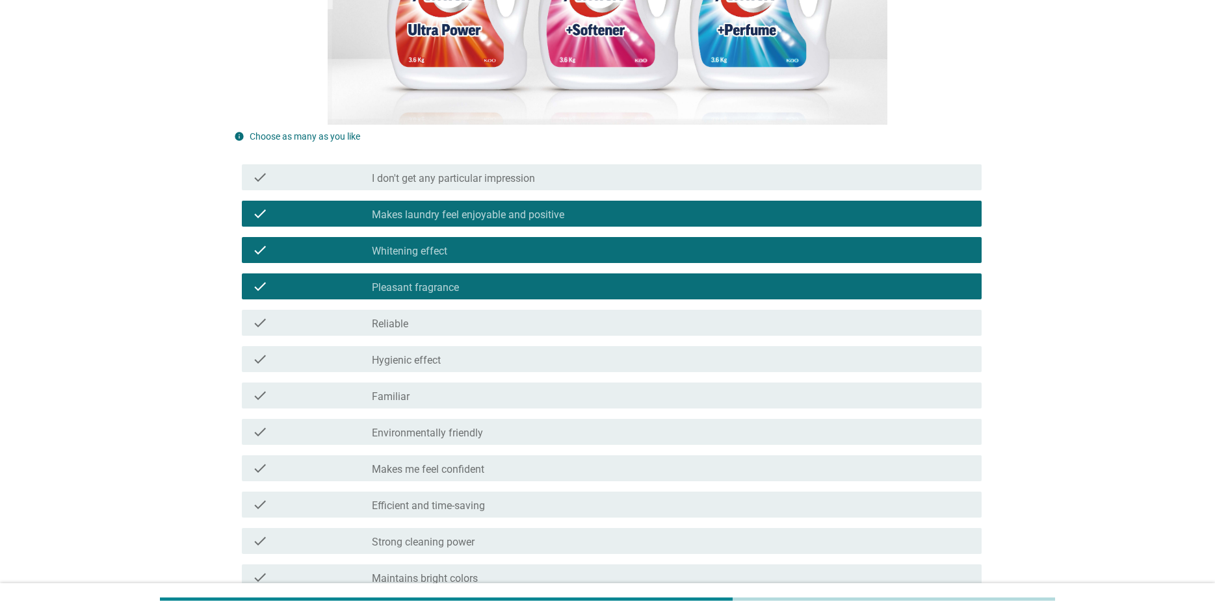
scroll to position [530, 0]
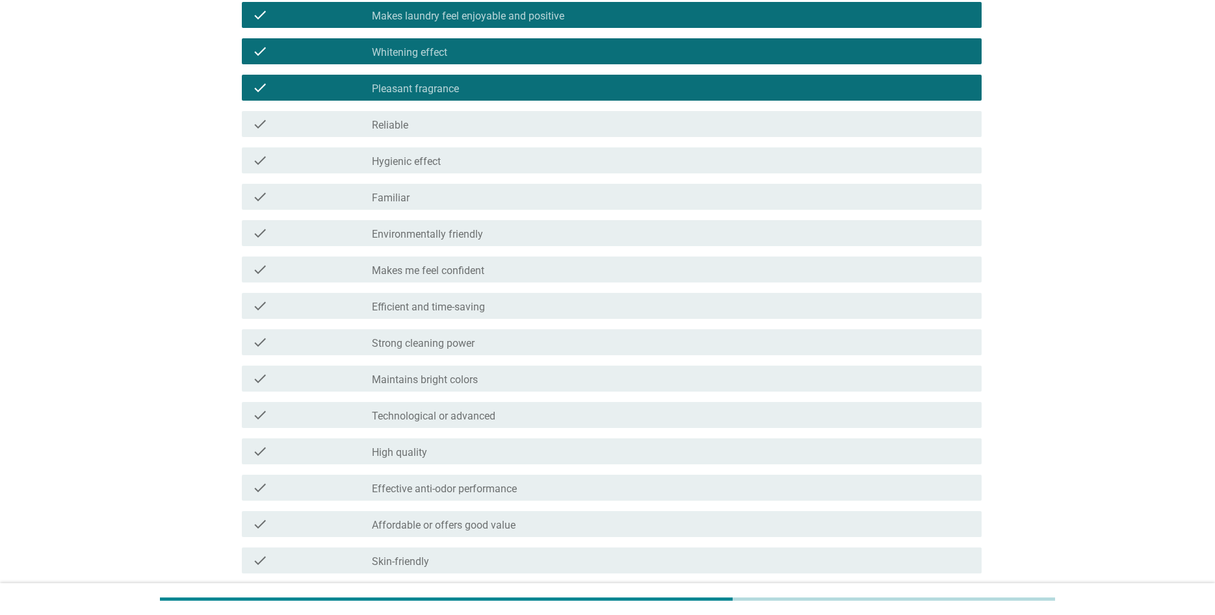
click at [493, 240] on div "check_box_outline_blank Environmentally friendly" at bounding box center [671, 234] width 599 height 16
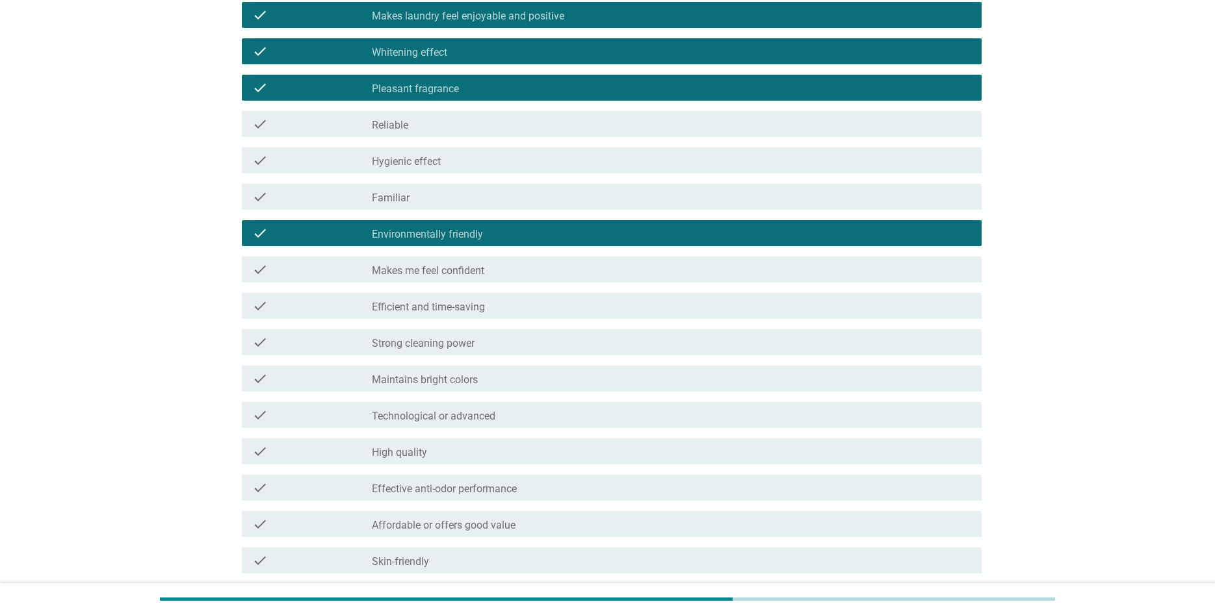
click at [492, 320] on div "check check_box_outline_blank Efficient and time-saving" at bounding box center [607, 306] width 747 height 36
click at [495, 354] on div "check check_box_outline_blank Strong cleaning power" at bounding box center [612, 342] width 740 height 26
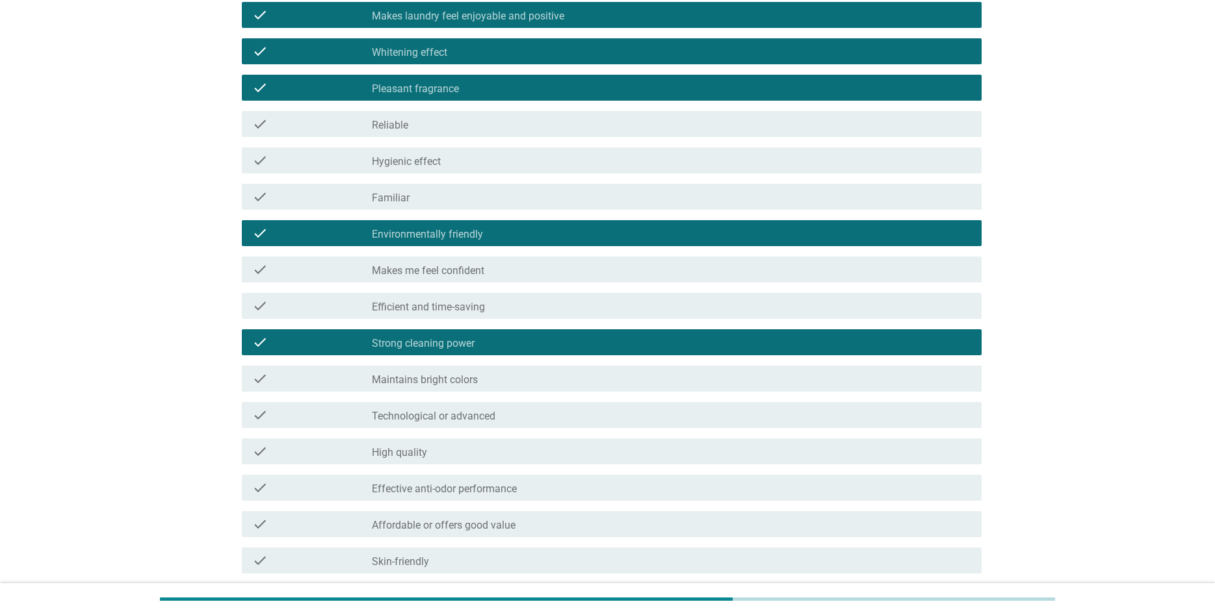
click at [517, 309] on div "check_box_outline_blank Efficient and time-saving" at bounding box center [671, 306] width 599 height 16
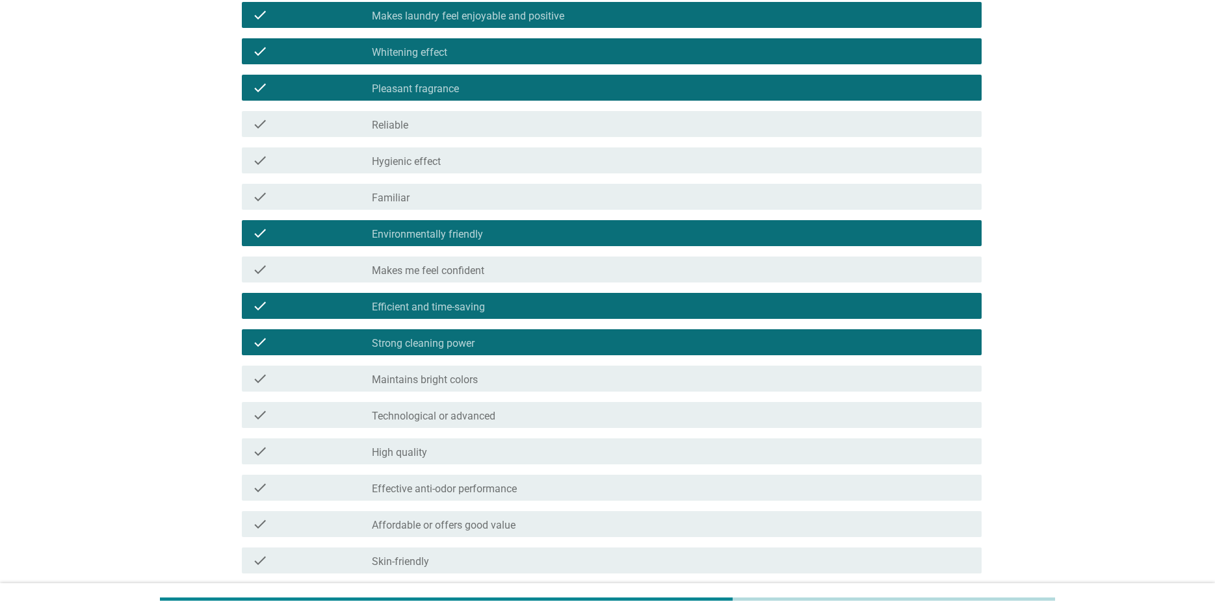
scroll to position [663, 0]
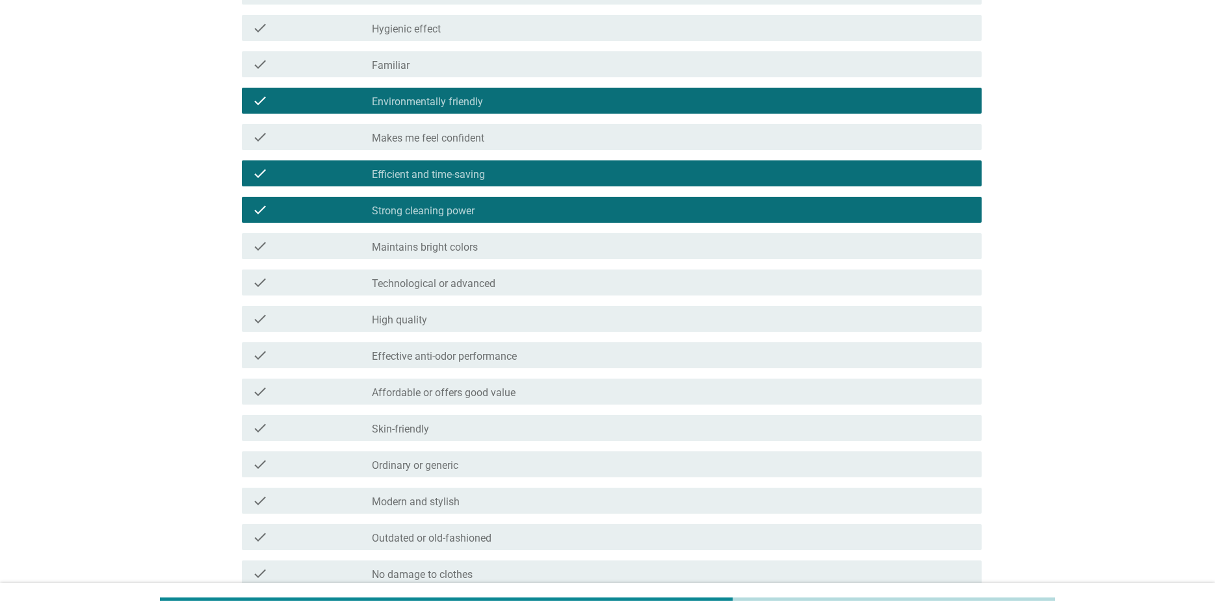
drag, startPoint x: 505, startPoint y: 279, endPoint x: 500, endPoint y: 323, distance: 43.8
click at [504, 280] on div "check_box_outline_blank Technological or advanced" at bounding box center [671, 283] width 599 height 16
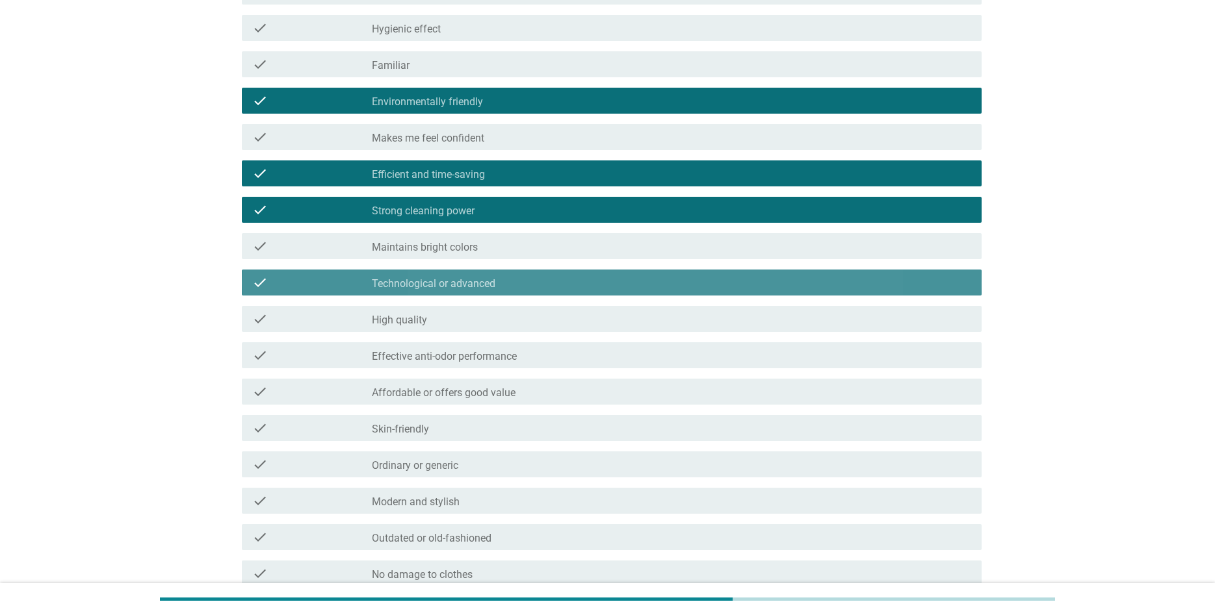
click at [500, 329] on div "check check_box_outline_blank High quality" at bounding box center [612, 319] width 740 height 26
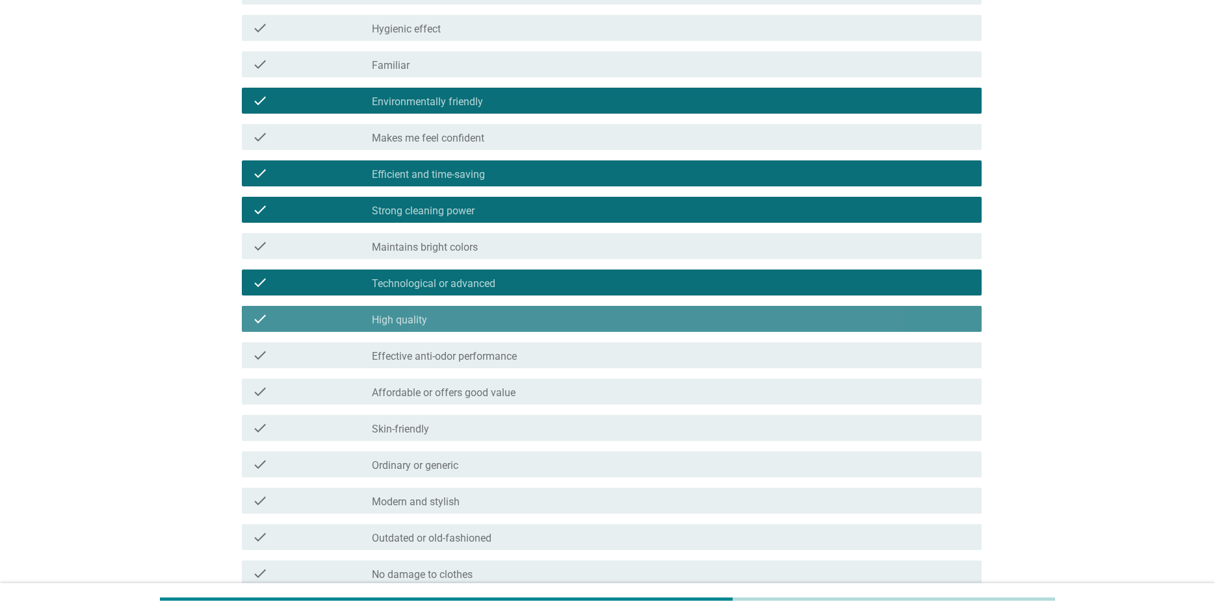
click at [508, 372] on div "check check_box_outline_blank Effective anti-odor performance" at bounding box center [607, 355] width 747 height 36
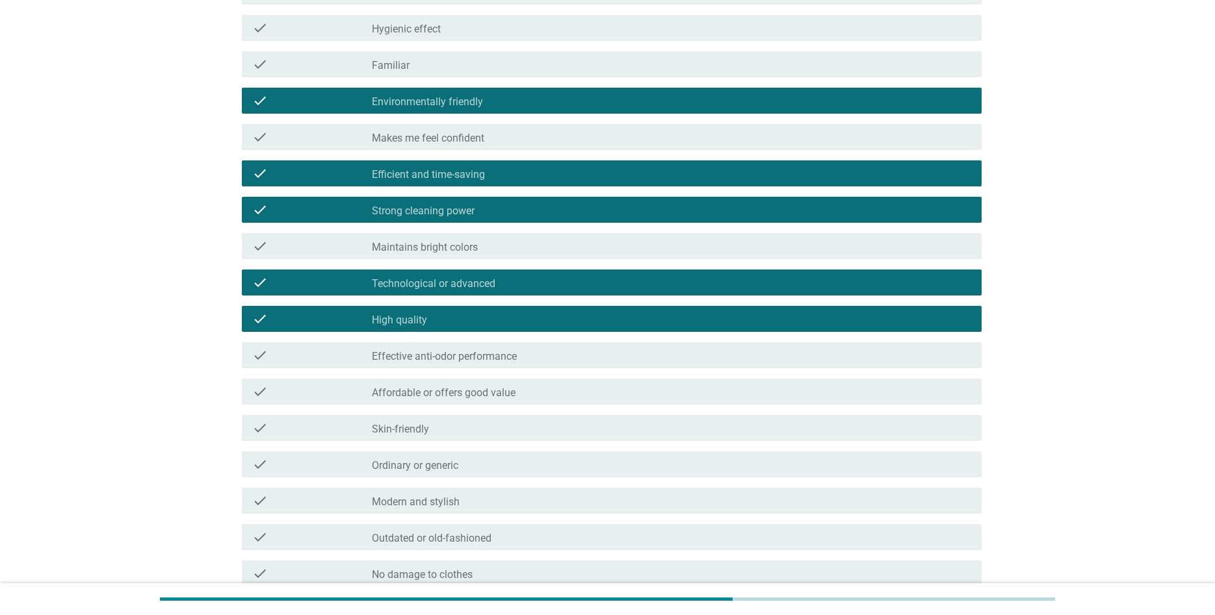
scroll to position [862, 0]
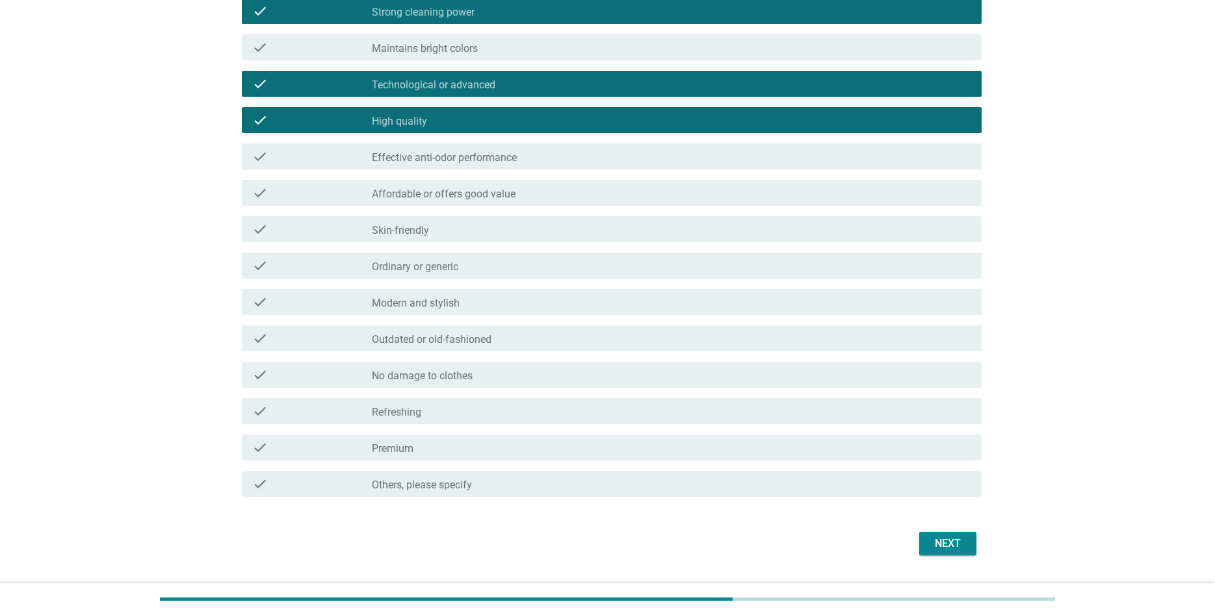
click at [490, 331] on div "check_box_outline_blank Outdated or old-fashioned" at bounding box center [671, 339] width 599 height 16
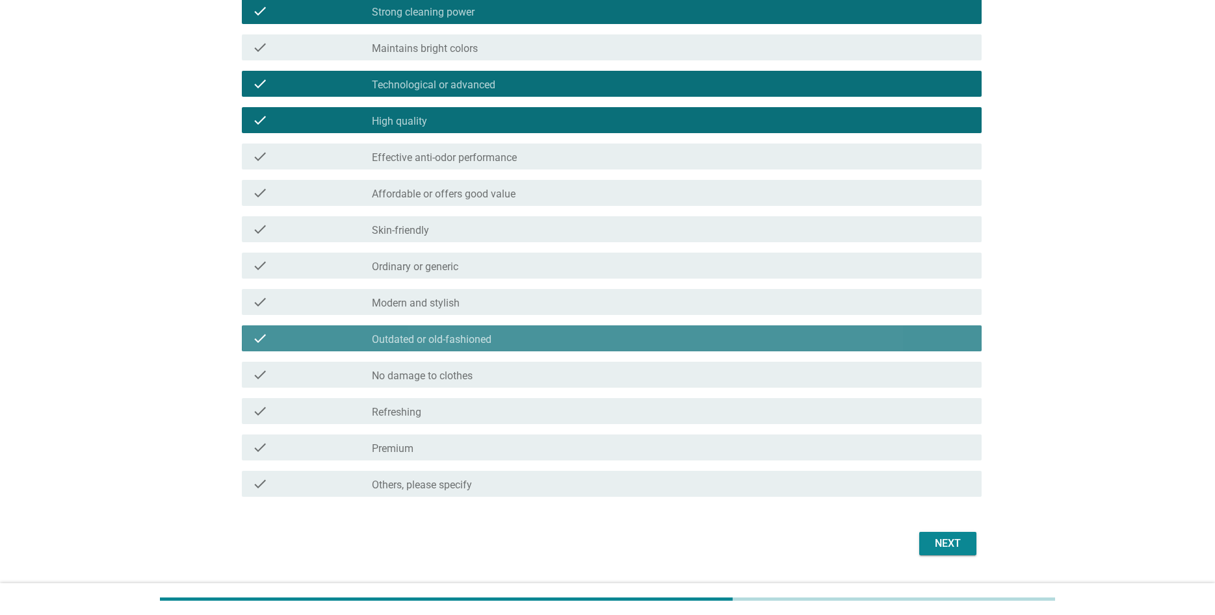
click at [490, 329] on div "check check_box_outline_blank Outdated or old-fashioned" at bounding box center [612, 339] width 740 height 26
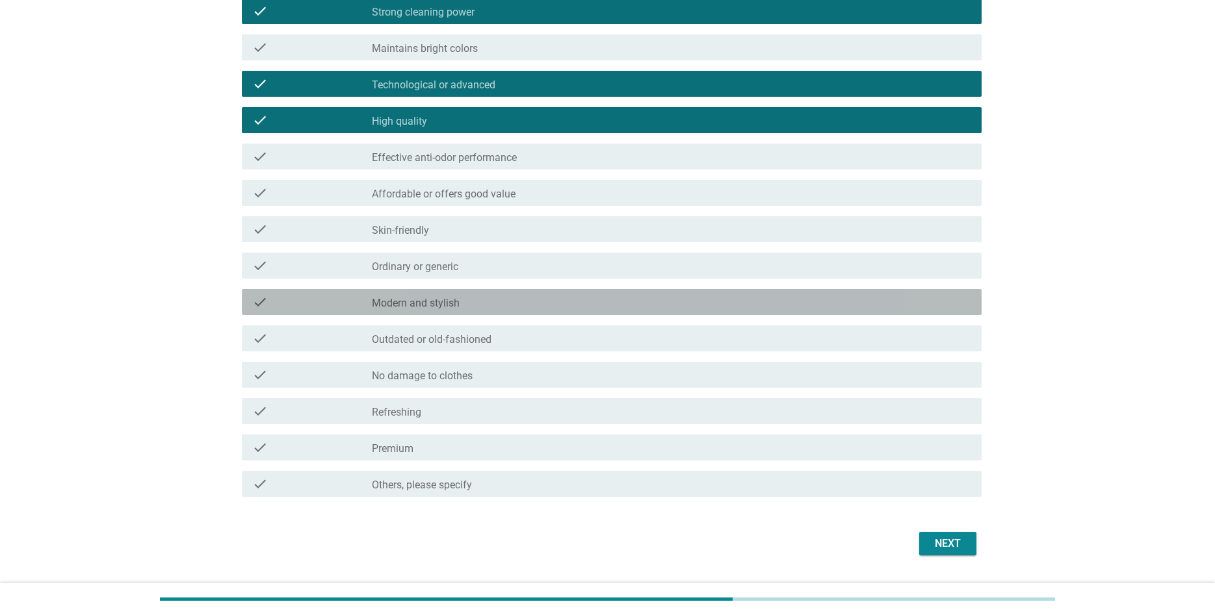
click at [495, 294] on div "check_box_outline_blank Modern and stylish" at bounding box center [671, 302] width 599 height 16
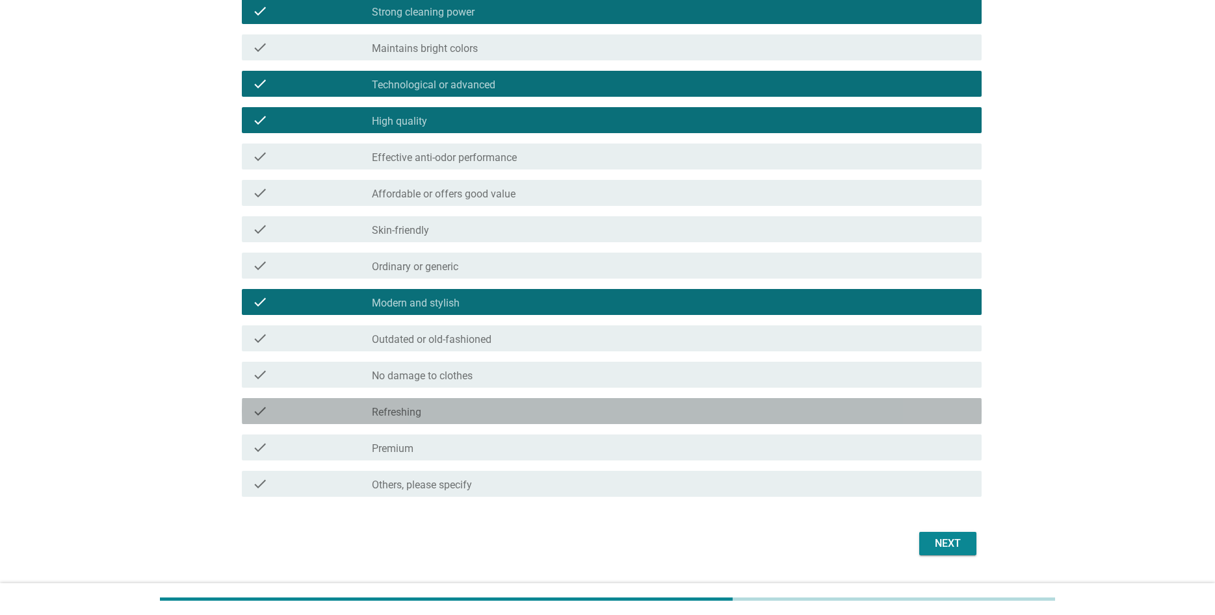
click at [461, 404] on div "check_box_outline_blank Refreshing" at bounding box center [671, 412] width 599 height 16
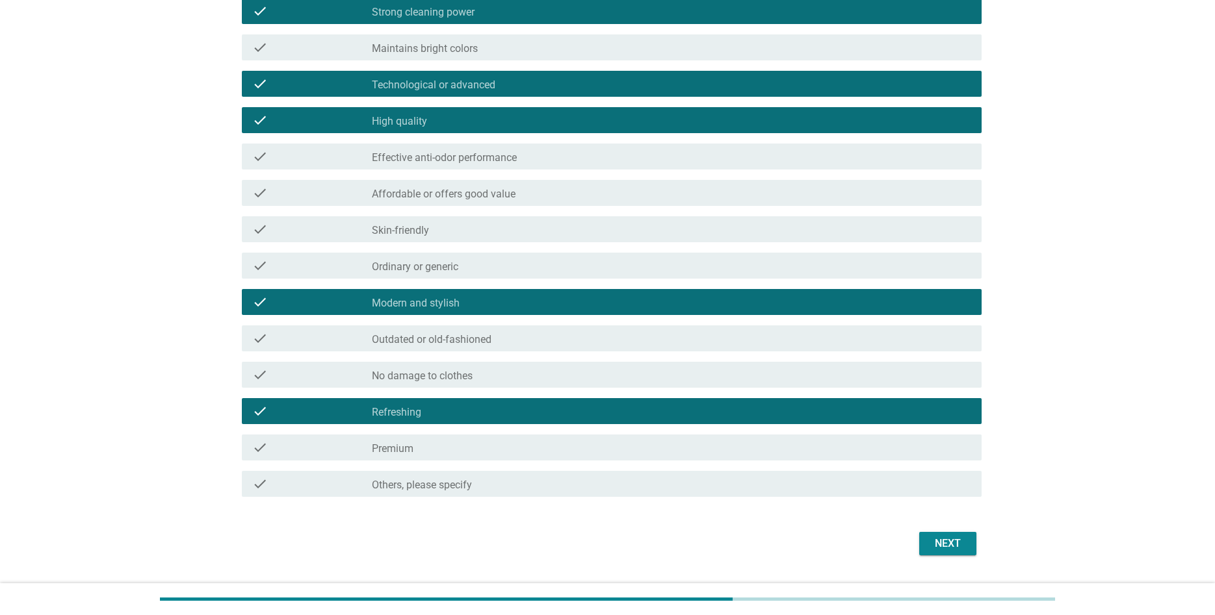
click at [479, 440] on div "check_box_outline_blank Premium" at bounding box center [671, 448] width 599 height 16
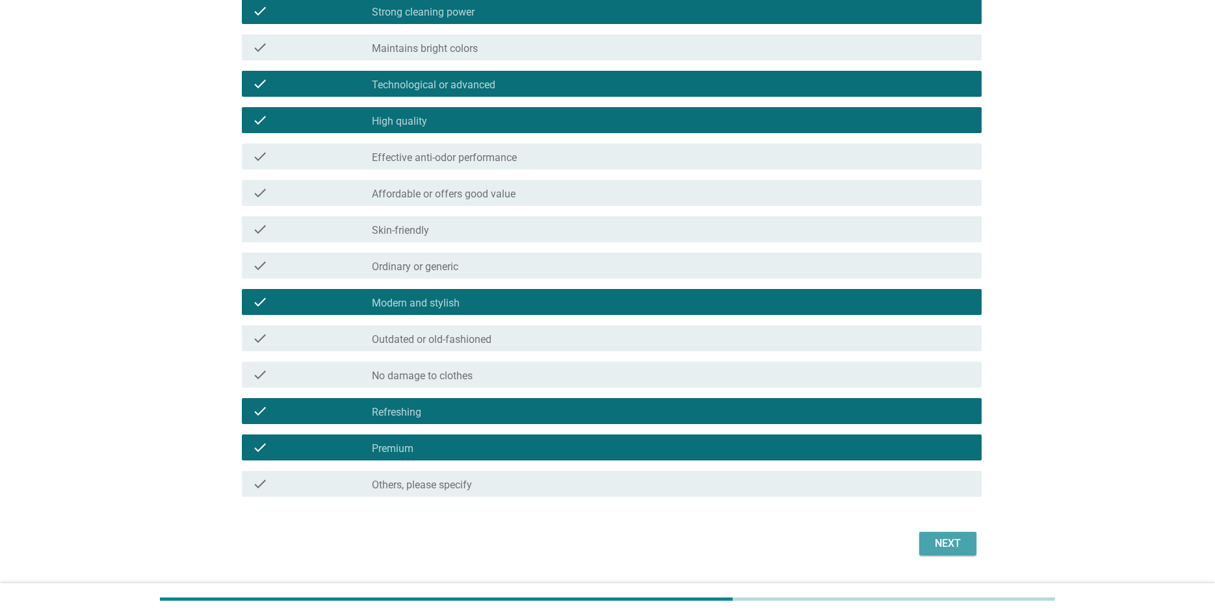
click at [959, 534] on button "Next" at bounding box center [947, 543] width 57 height 23
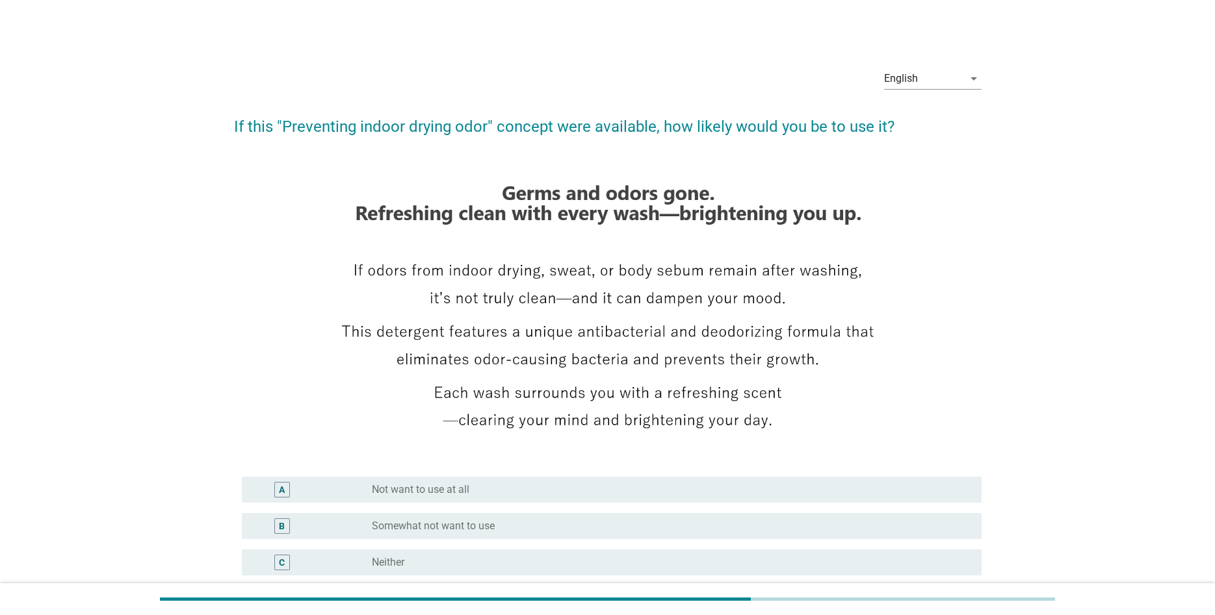
scroll to position [201, 0]
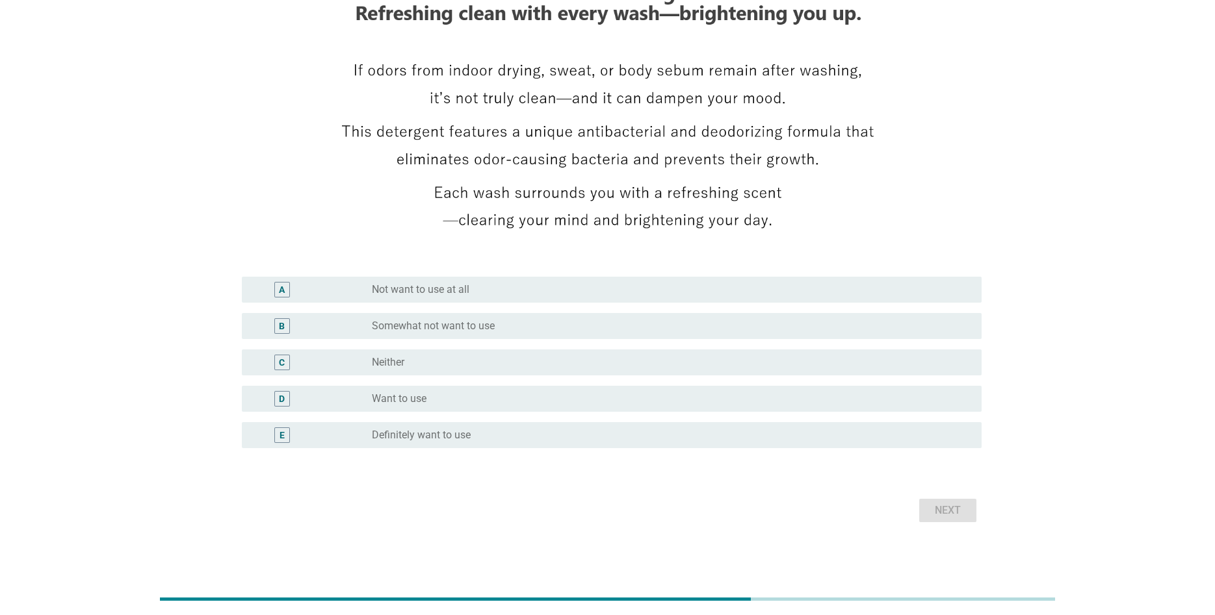
click at [530, 391] on div "radio_button_unchecked Want to use" at bounding box center [671, 399] width 599 height 16
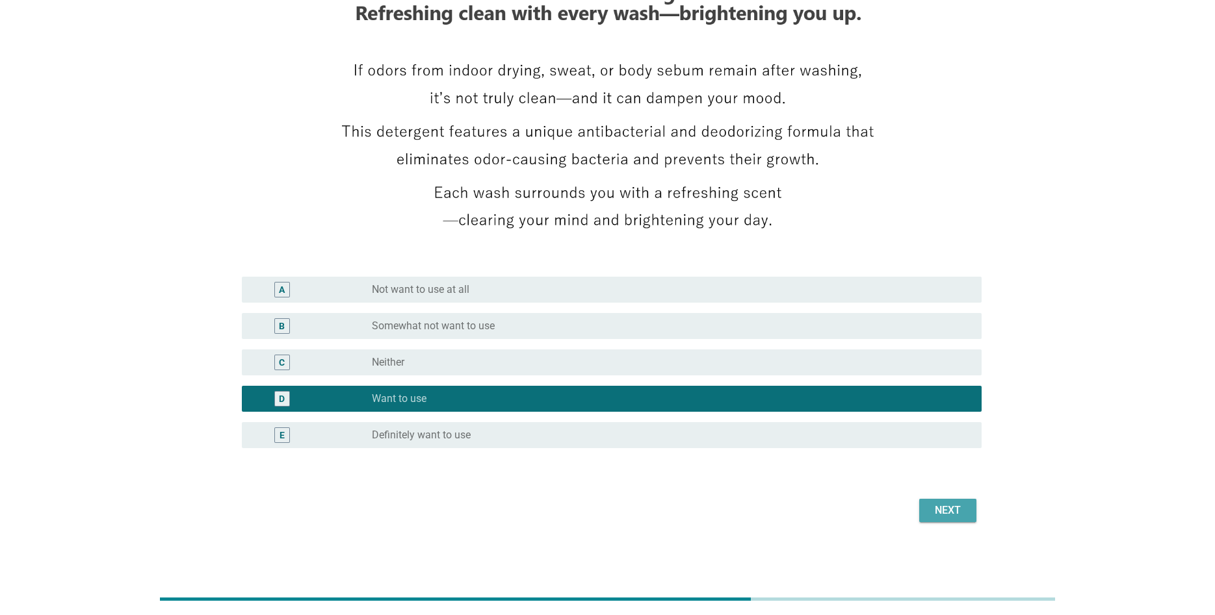
click at [947, 509] on div "Next" at bounding box center [947, 511] width 36 height 16
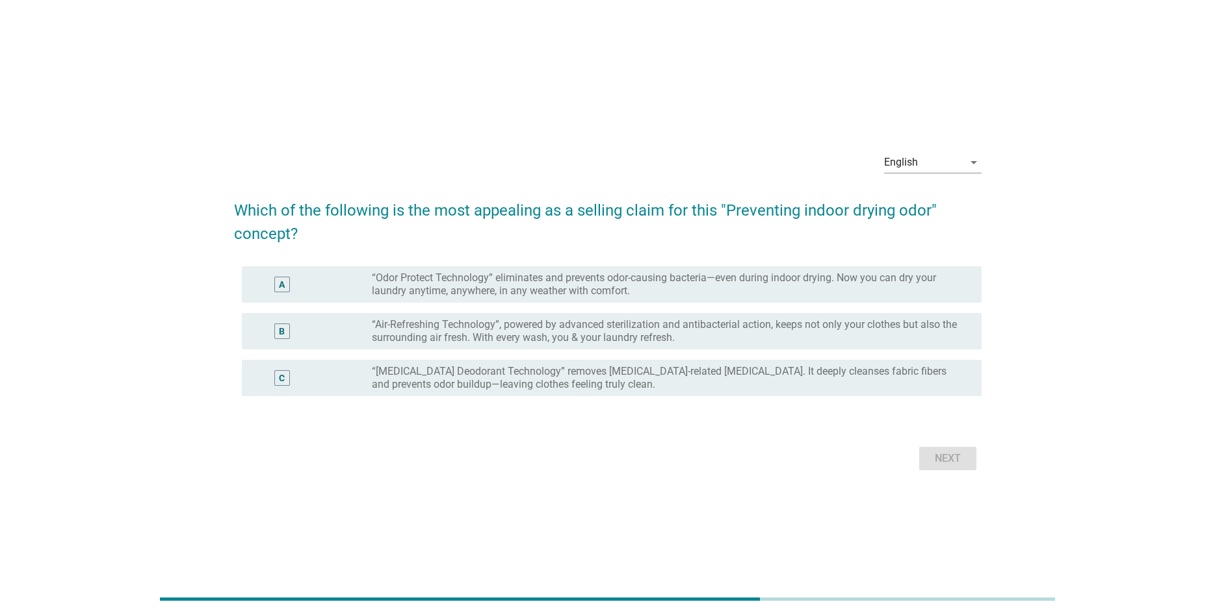
click at [613, 277] on label "“Odor Protect Technology” eliminates and prevents odor-causing bacteria—even du…" at bounding box center [666, 285] width 589 height 26
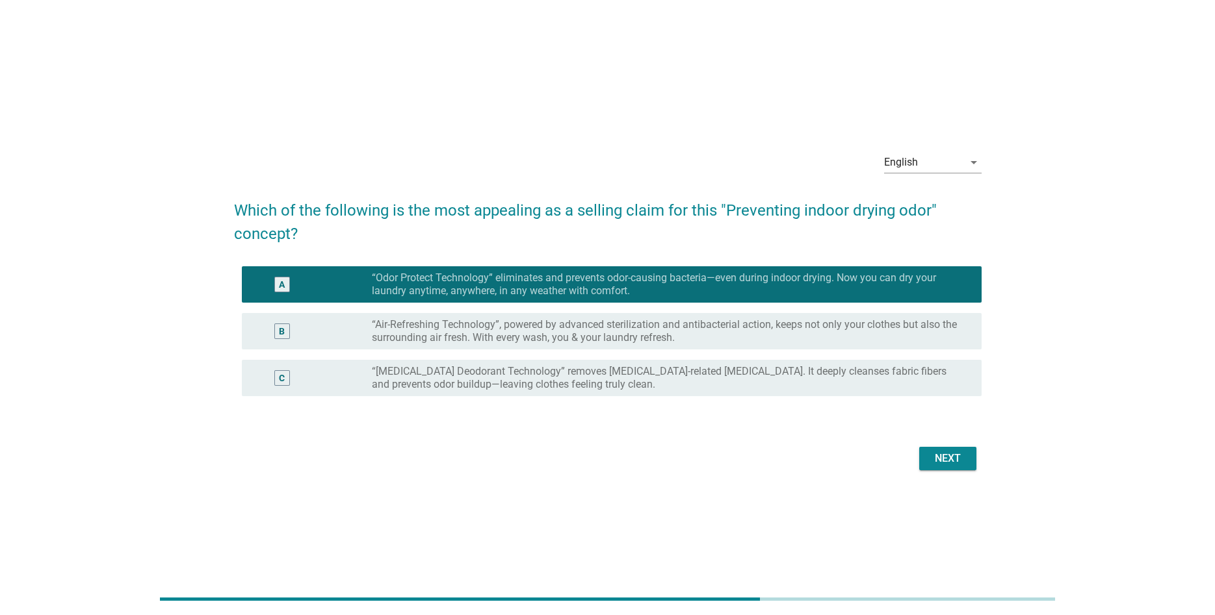
click at [932, 465] on div "Next" at bounding box center [947, 459] width 36 height 16
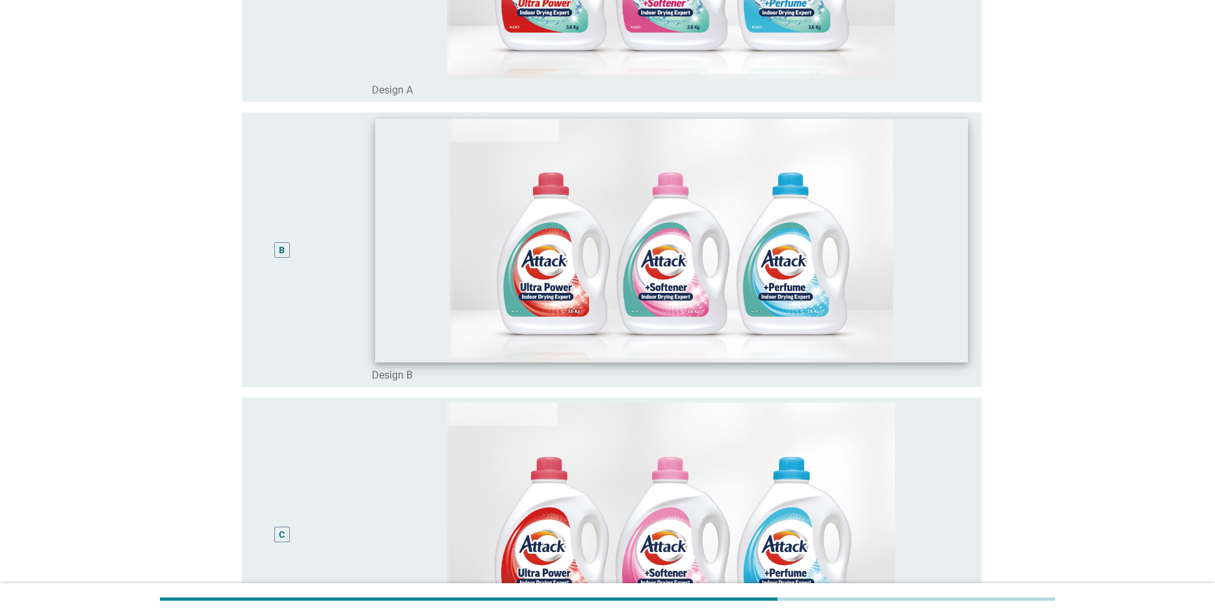
scroll to position [133, 0]
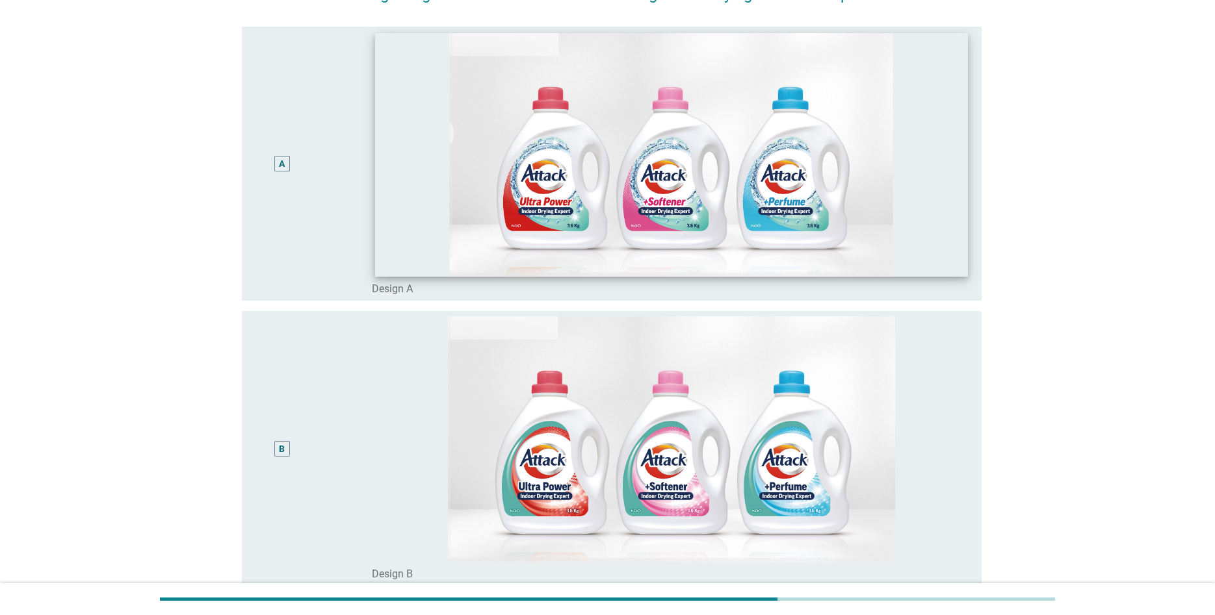
click at [918, 259] on img at bounding box center [670, 154] width 593 height 244
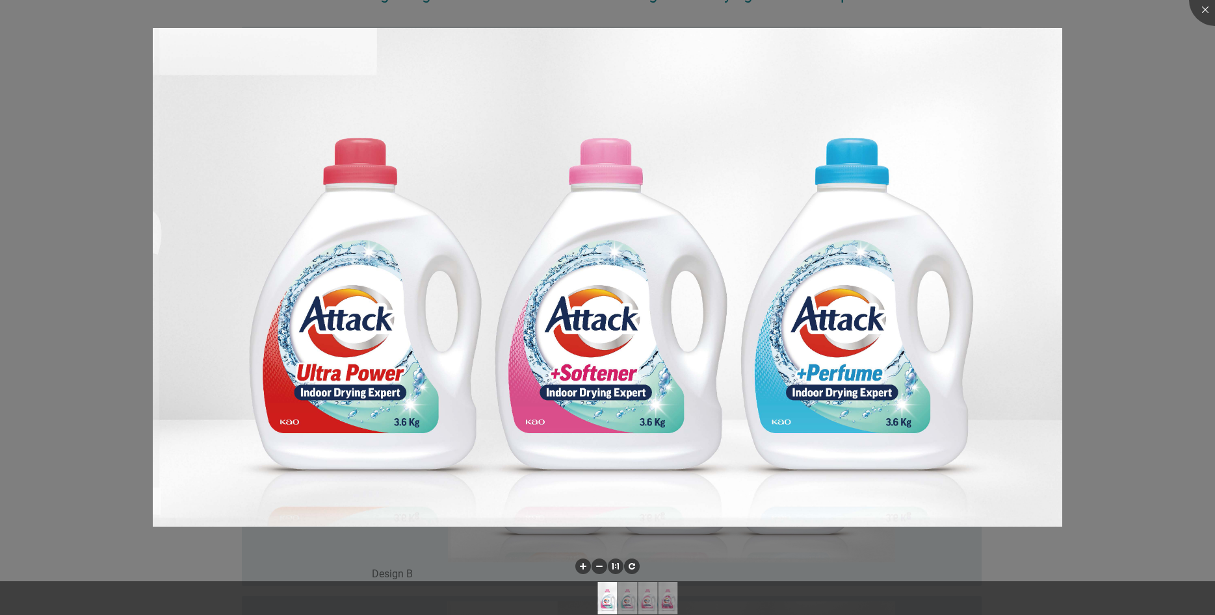
click at [1153, 391] on div at bounding box center [607, 307] width 1215 height 615
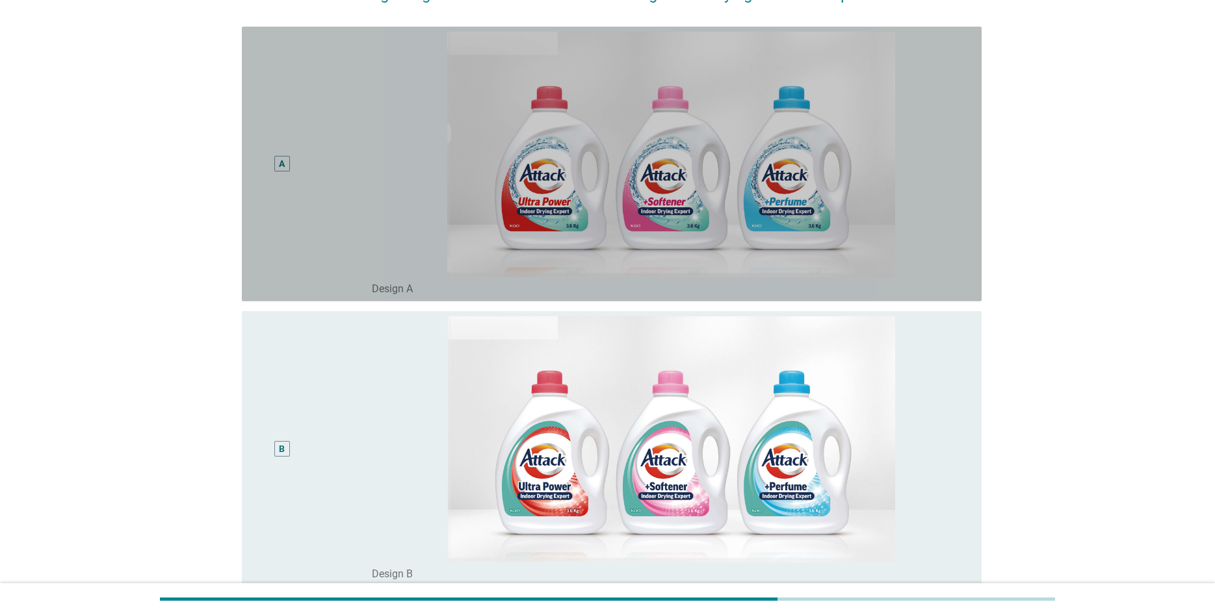
click at [292, 164] on div "A" at bounding box center [282, 164] width 60 height 264
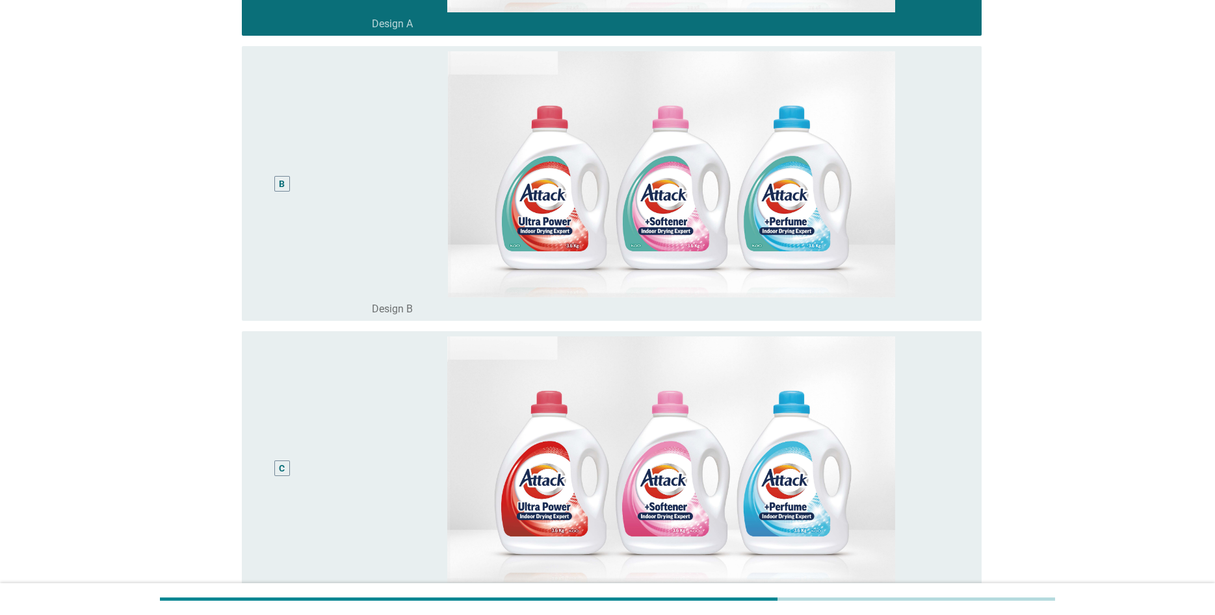
scroll to position [795, 0]
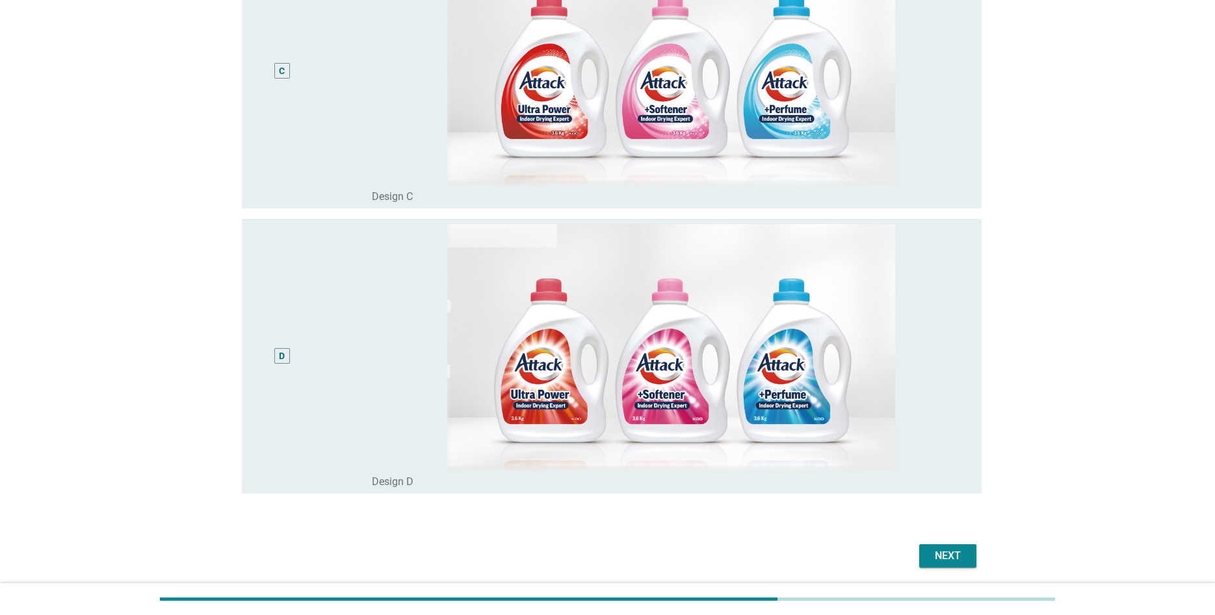
click at [946, 550] on div "Next" at bounding box center [947, 556] width 36 height 16
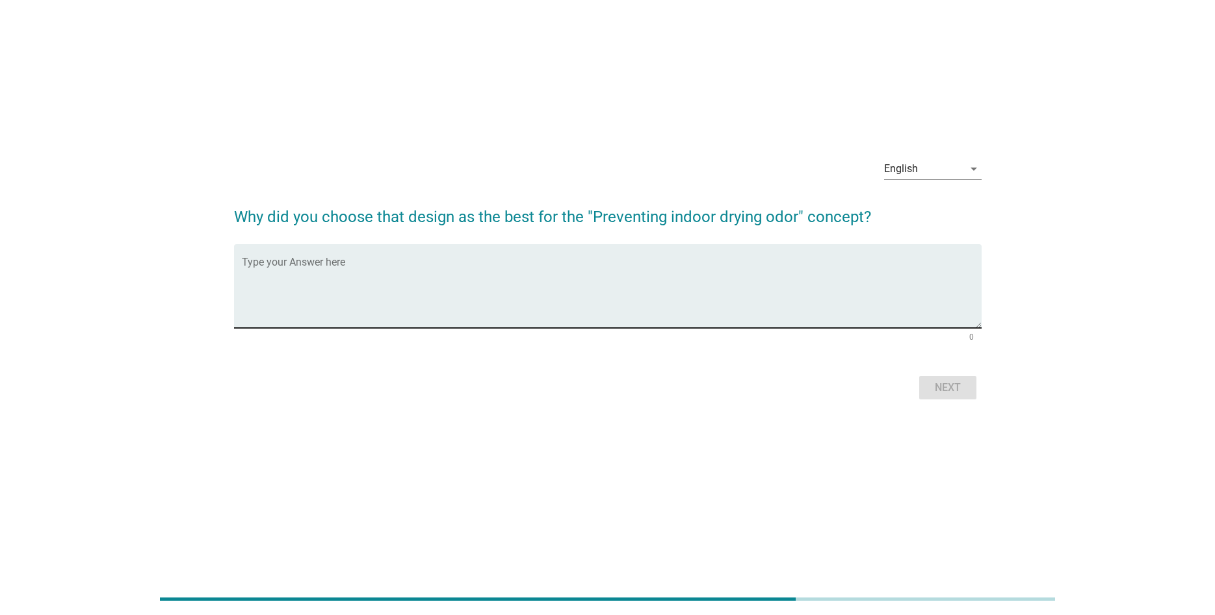
scroll to position [0, 0]
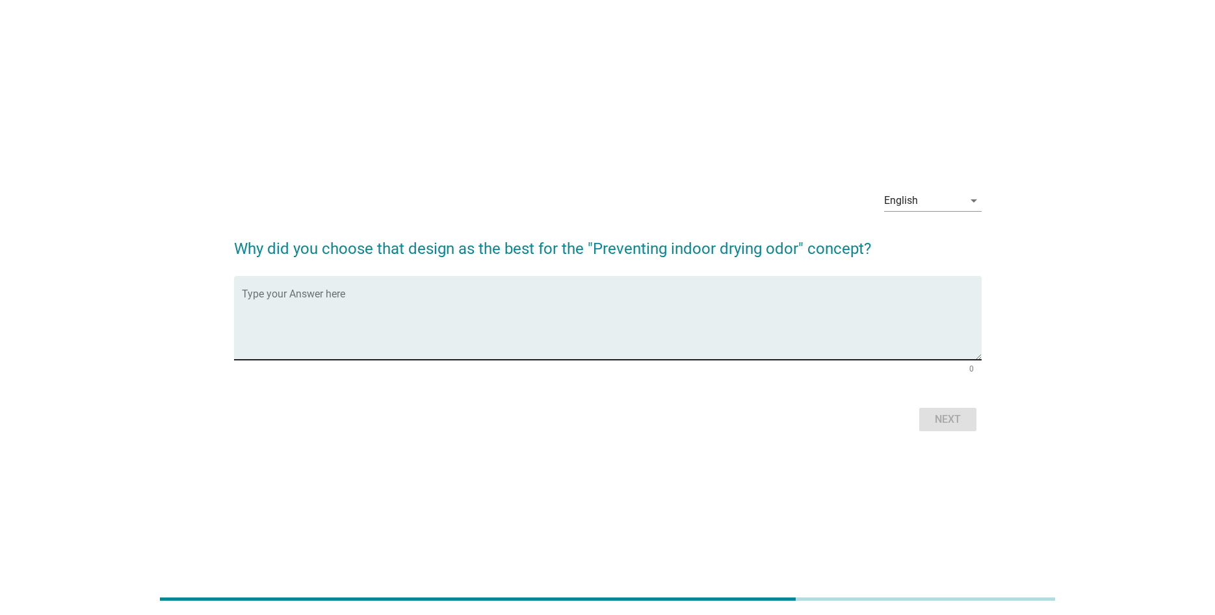
click at [515, 305] on textarea "Type your Answer here" at bounding box center [612, 326] width 740 height 68
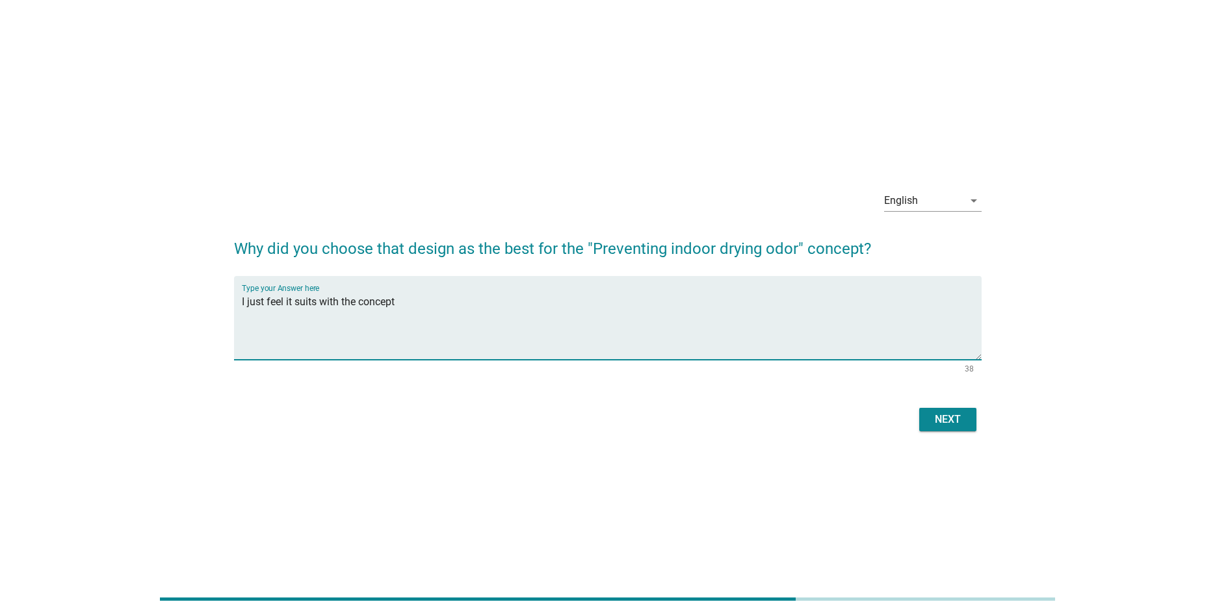
type textarea "I just feel it suits with the concept"
click at [931, 422] on div "Next" at bounding box center [947, 420] width 36 height 16
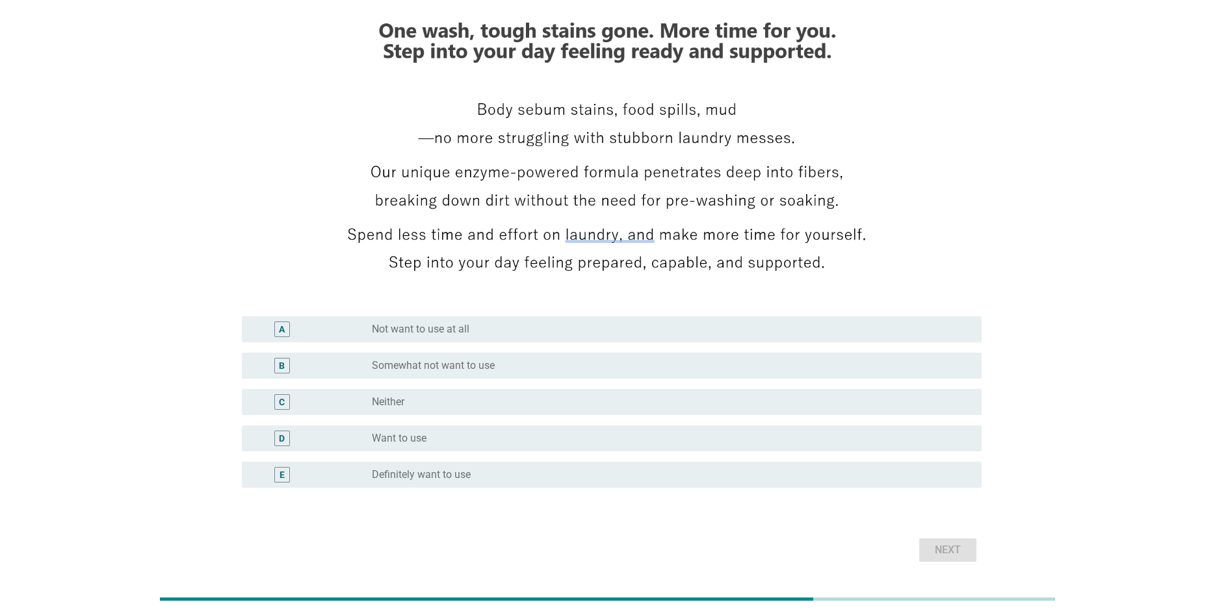
scroll to position [201, 0]
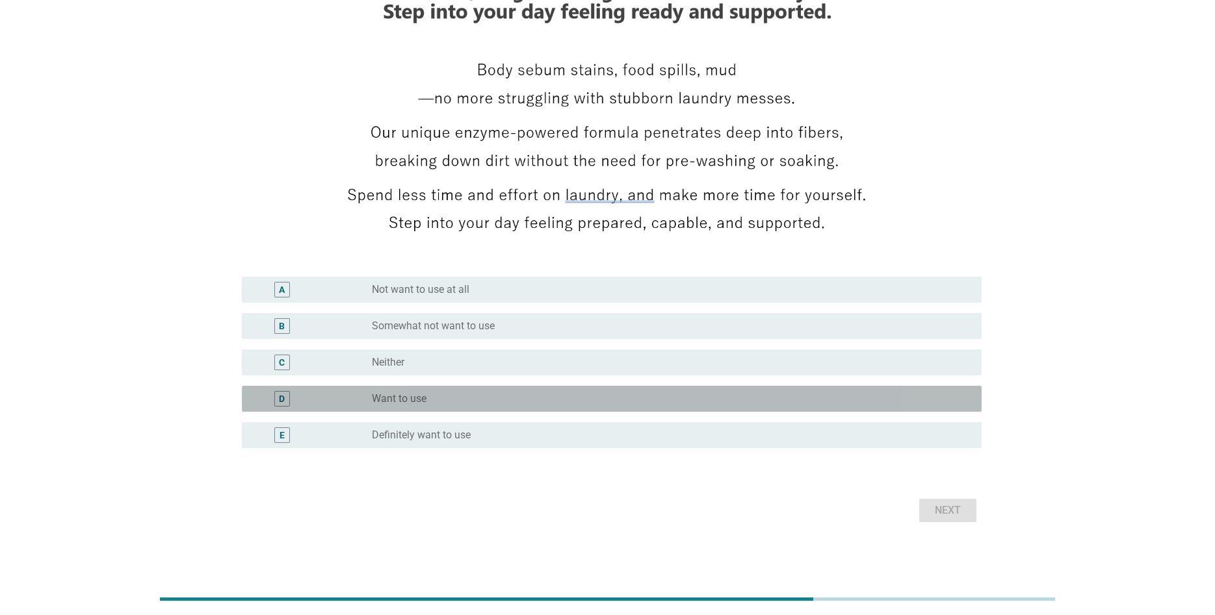
click at [587, 389] on div "D radio_button_unchecked Want to use" at bounding box center [612, 399] width 740 height 26
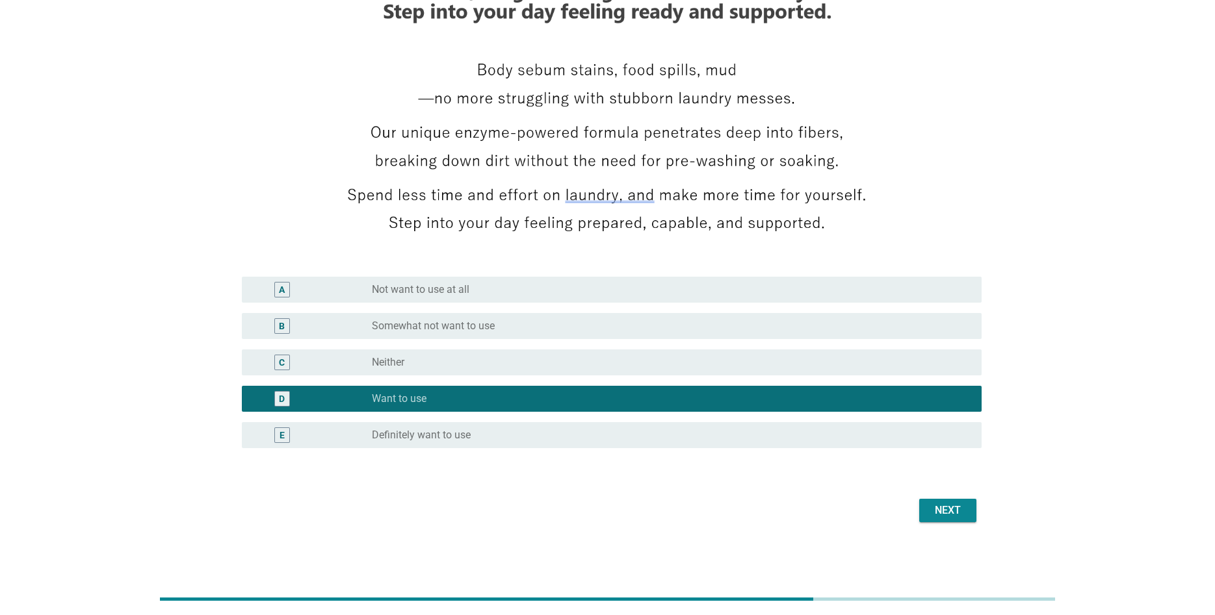
click at [953, 503] on div "Next" at bounding box center [947, 511] width 36 height 16
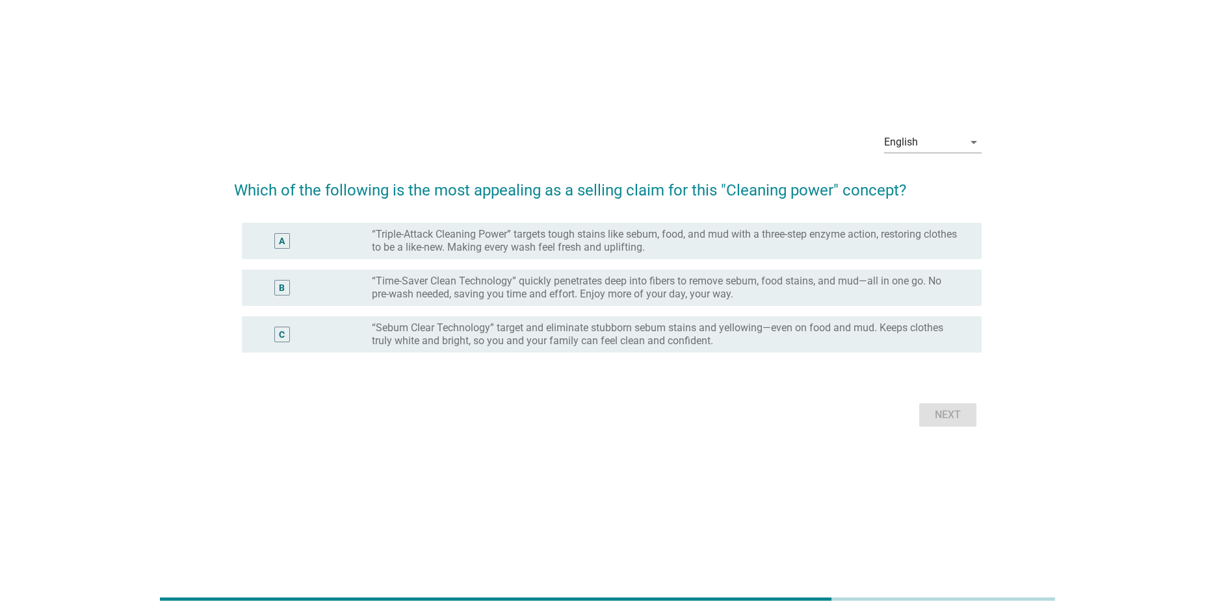
scroll to position [0, 0]
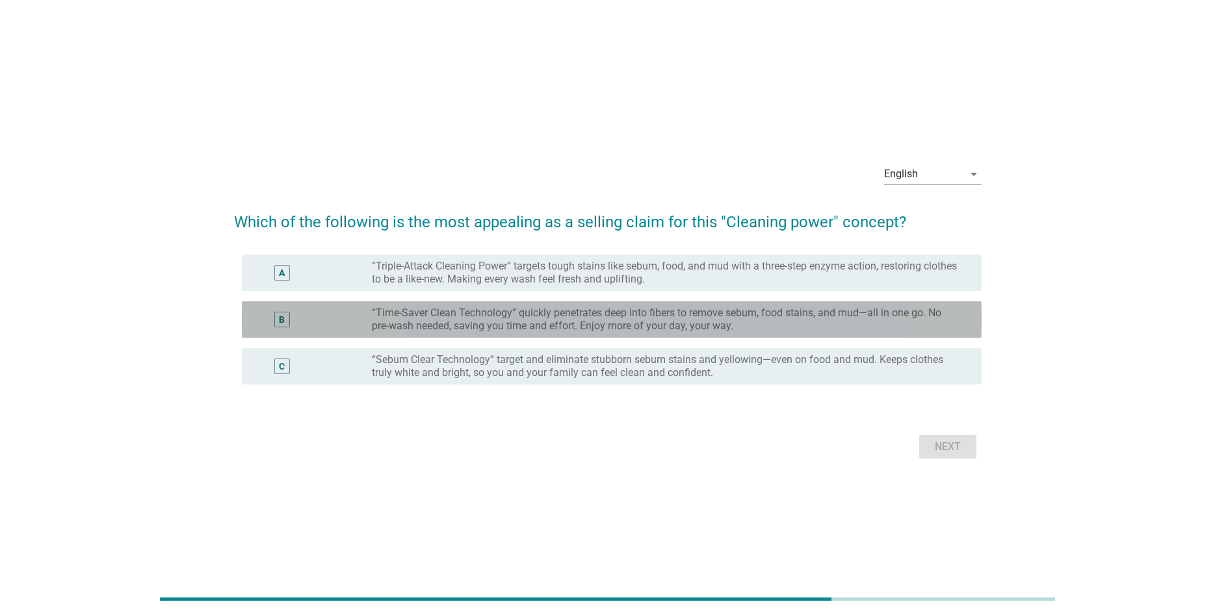
click at [572, 316] on label "“Time-Saver Clean Technology” quickly penetrates deep into fibers to remove seb…" at bounding box center [666, 320] width 589 height 26
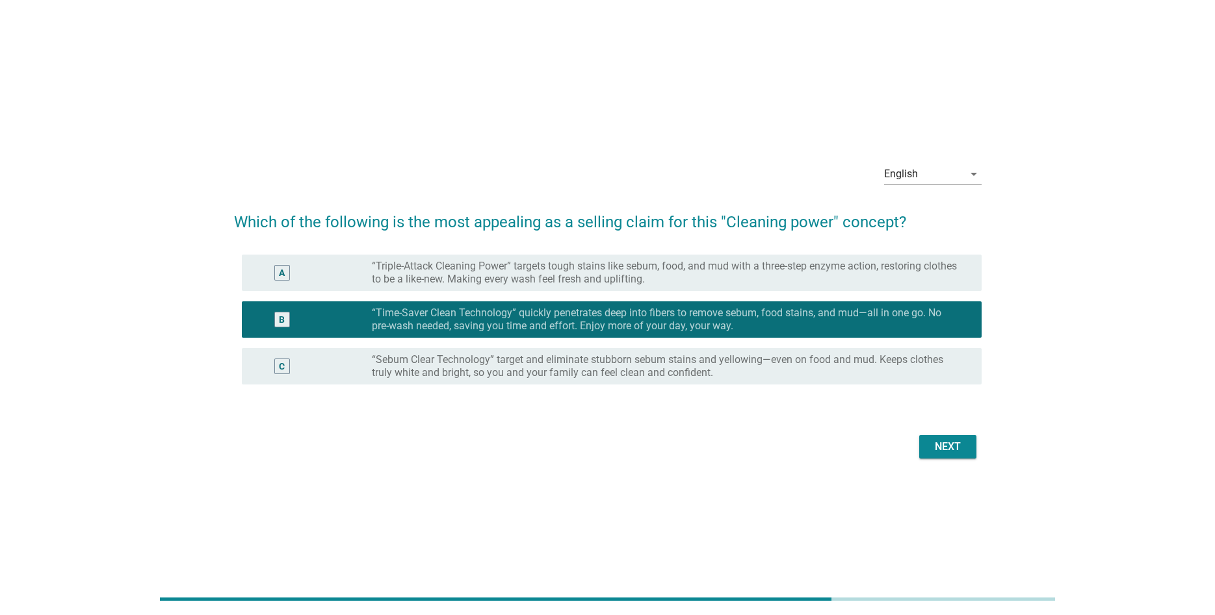
click at [716, 279] on label "“Triple-Attack Cleaning Power” targets tough stains like sebum, food, and mud w…" at bounding box center [666, 273] width 589 height 26
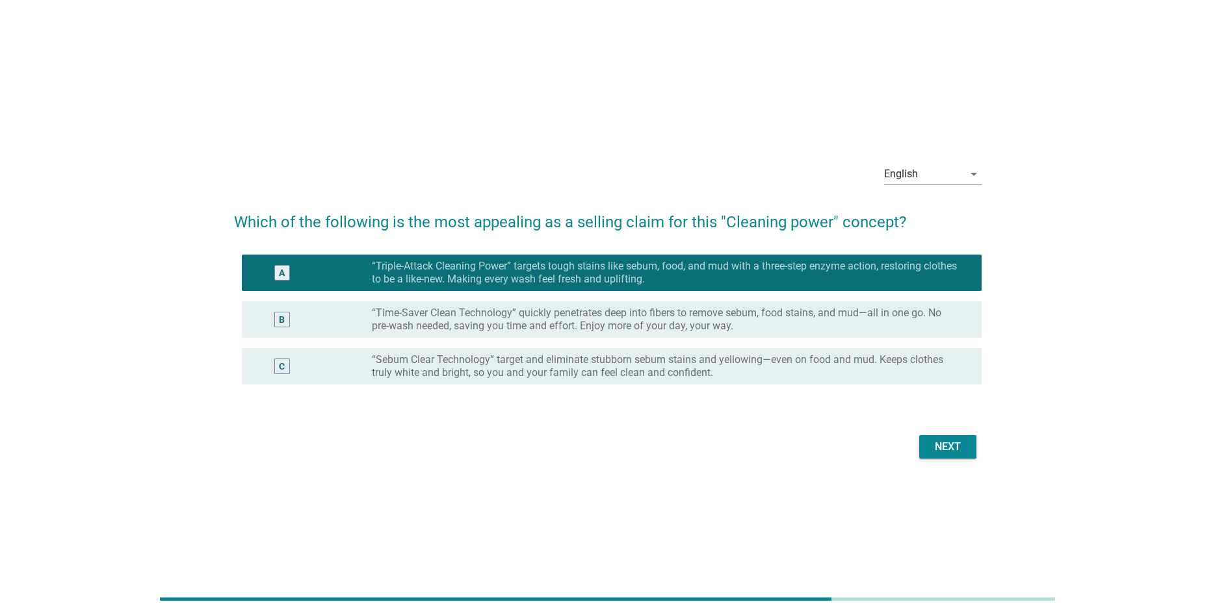
click at [935, 452] on div "Next" at bounding box center [947, 447] width 36 height 16
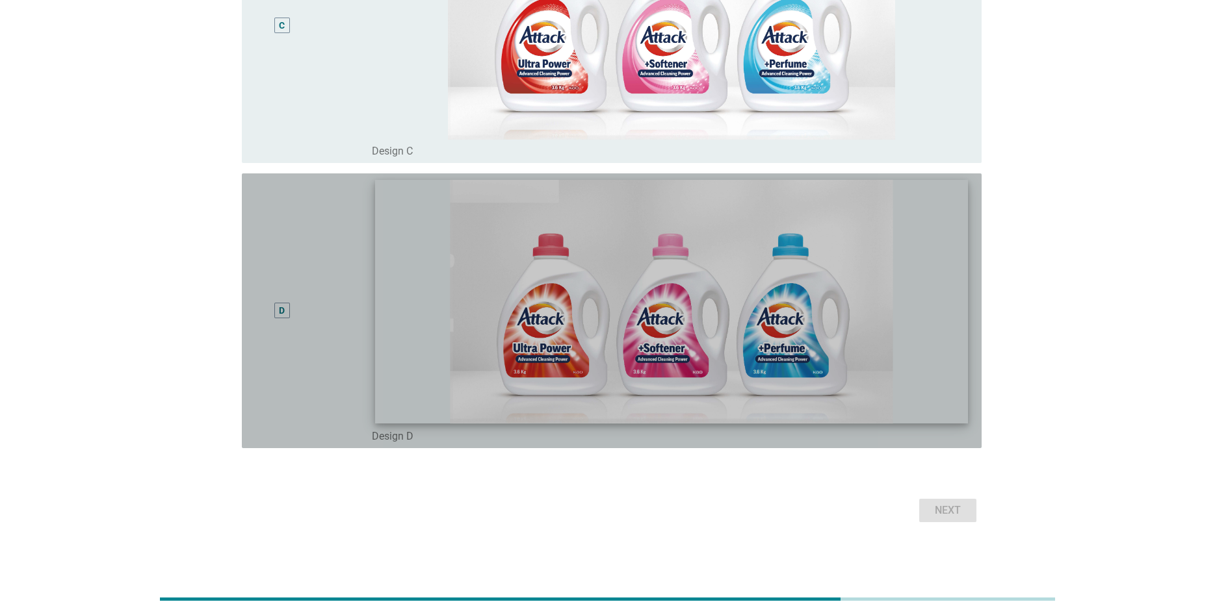
click at [932, 366] on img at bounding box center [670, 302] width 593 height 244
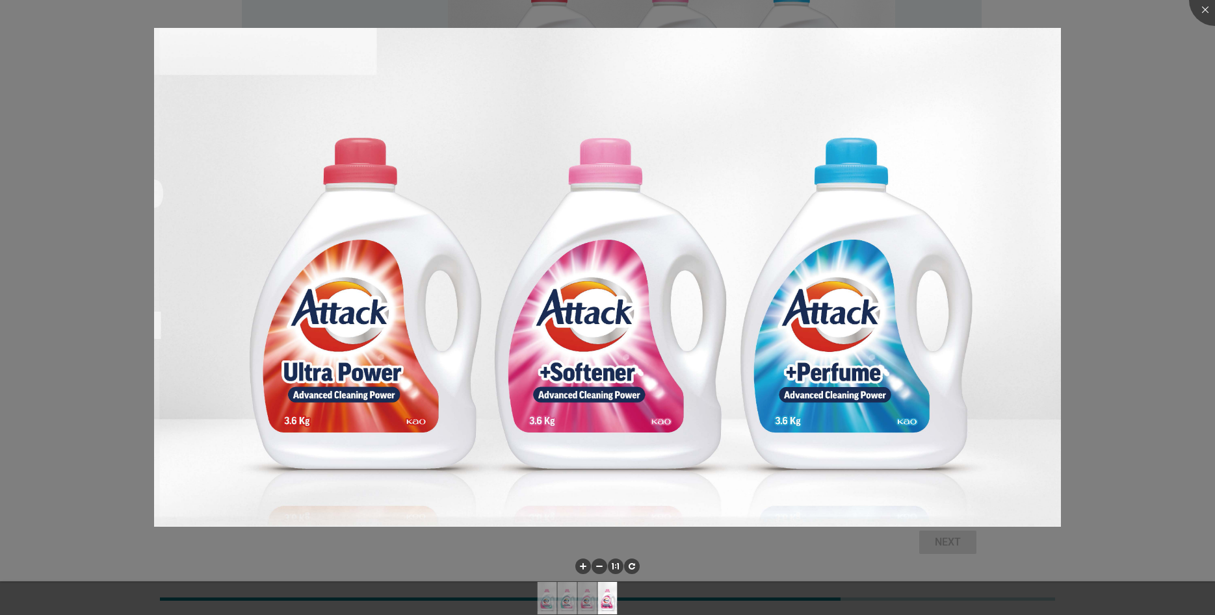
click at [1188, 275] on div at bounding box center [607, 307] width 1215 height 615
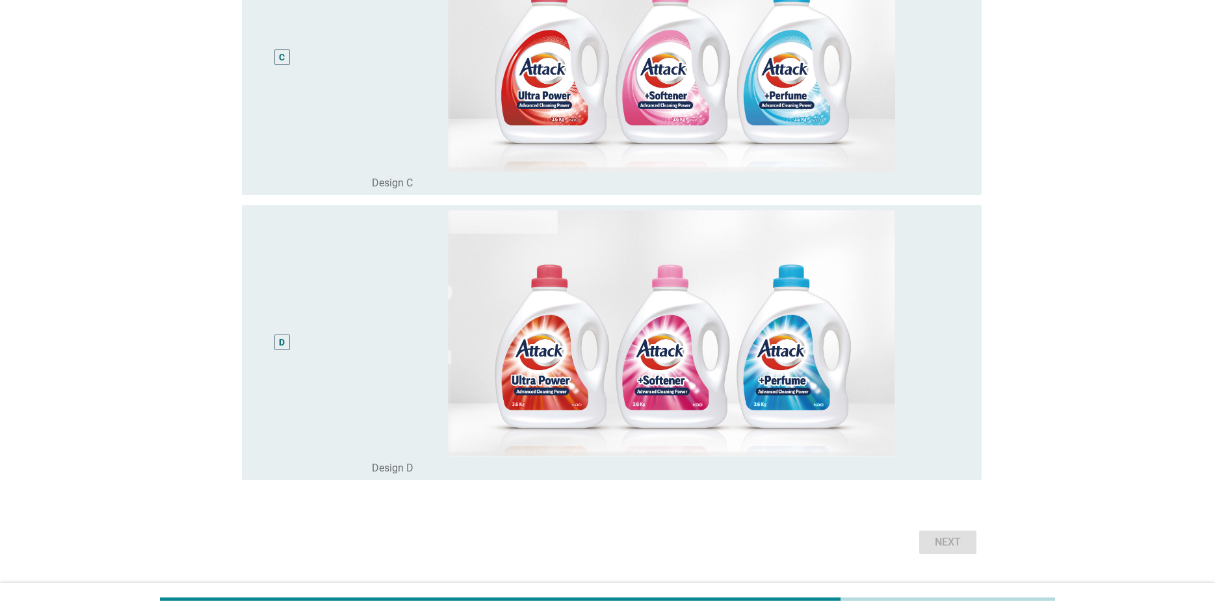
click at [281, 342] on div "D" at bounding box center [282, 343] width 6 height 14
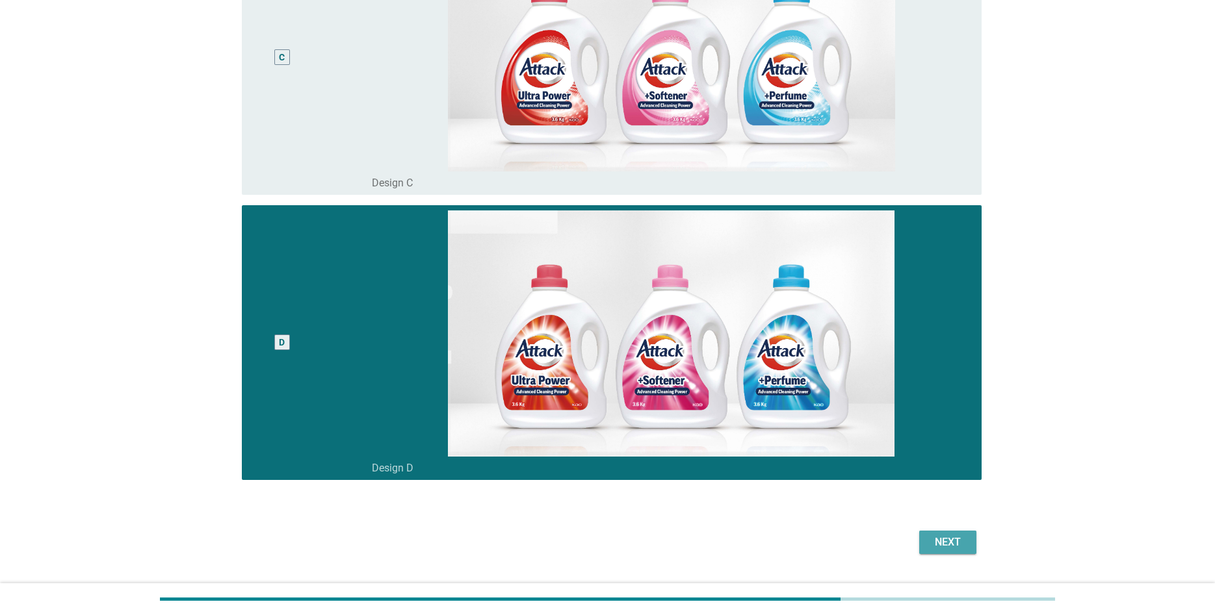
click at [960, 541] on div "Next" at bounding box center [947, 543] width 36 height 16
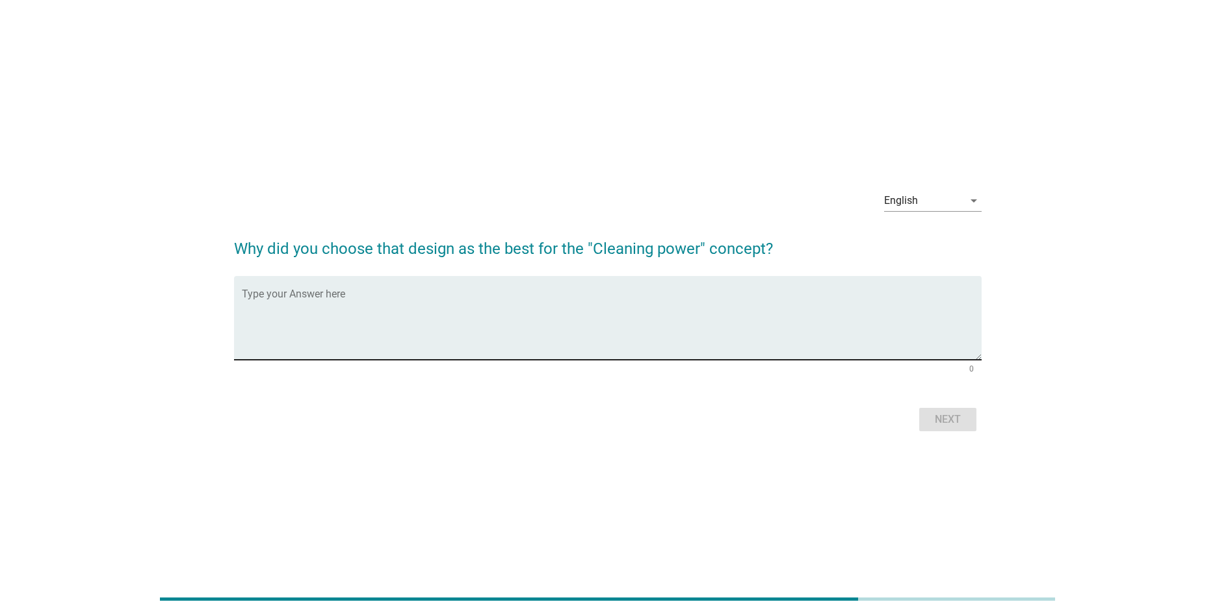
click at [517, 331] on textarea "Type your Answer here" at bounding box center [612, 326] width 740 height 68
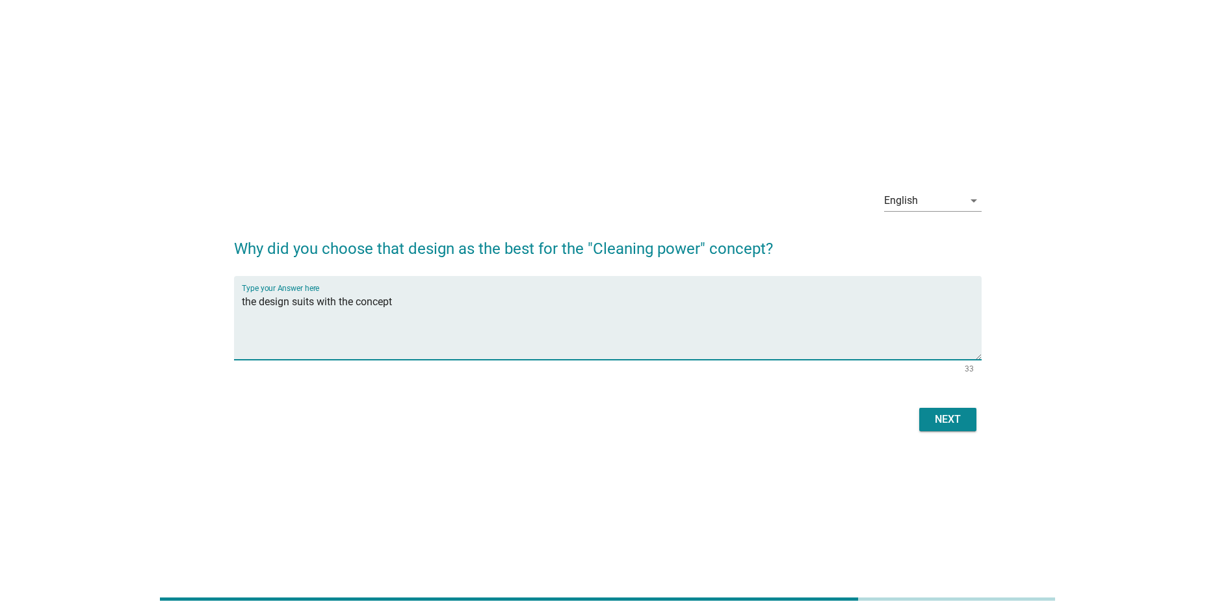
type textarea "the design suits with the concept"
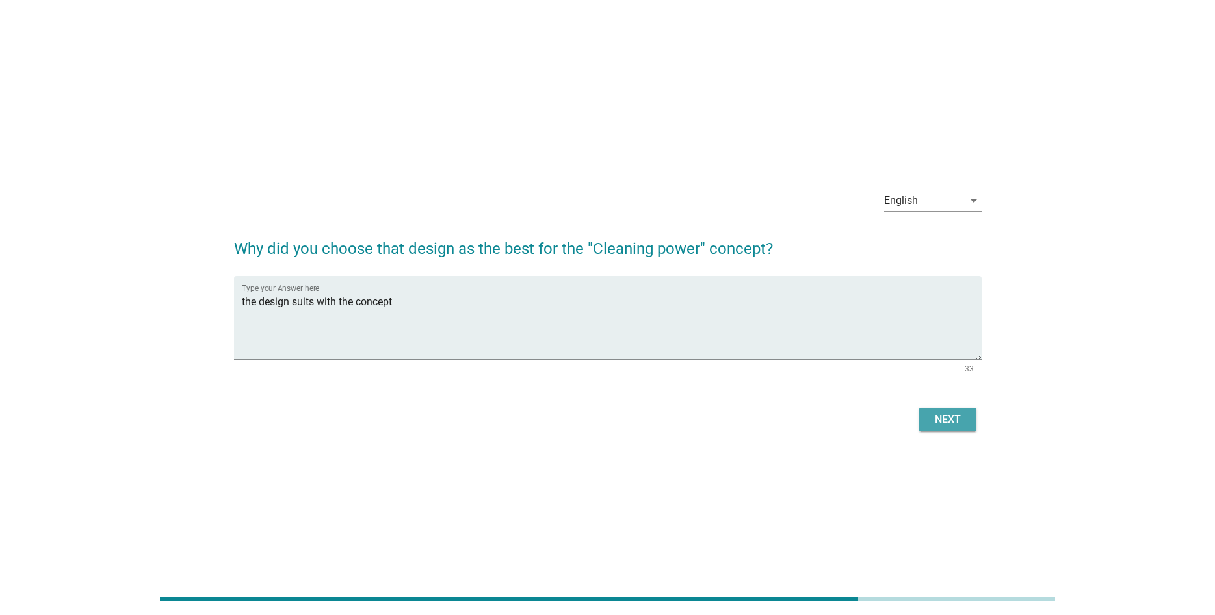
click at [947, 422] on div "Next" at bounding box center [947, 420] width 36 height 16
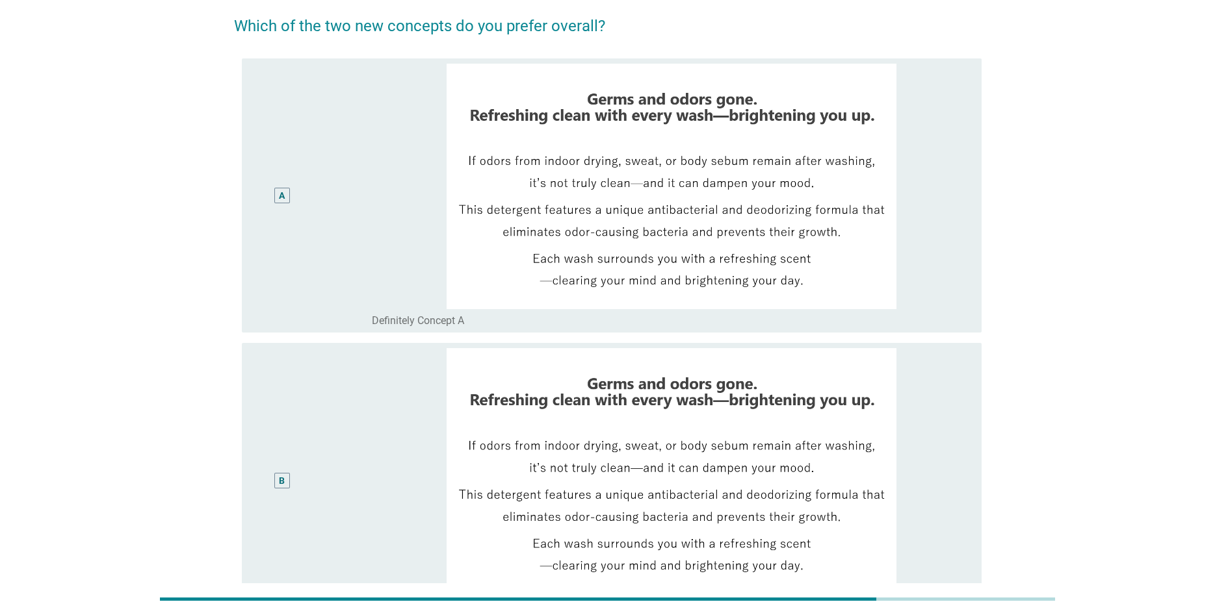
scroll to position [133, 0]
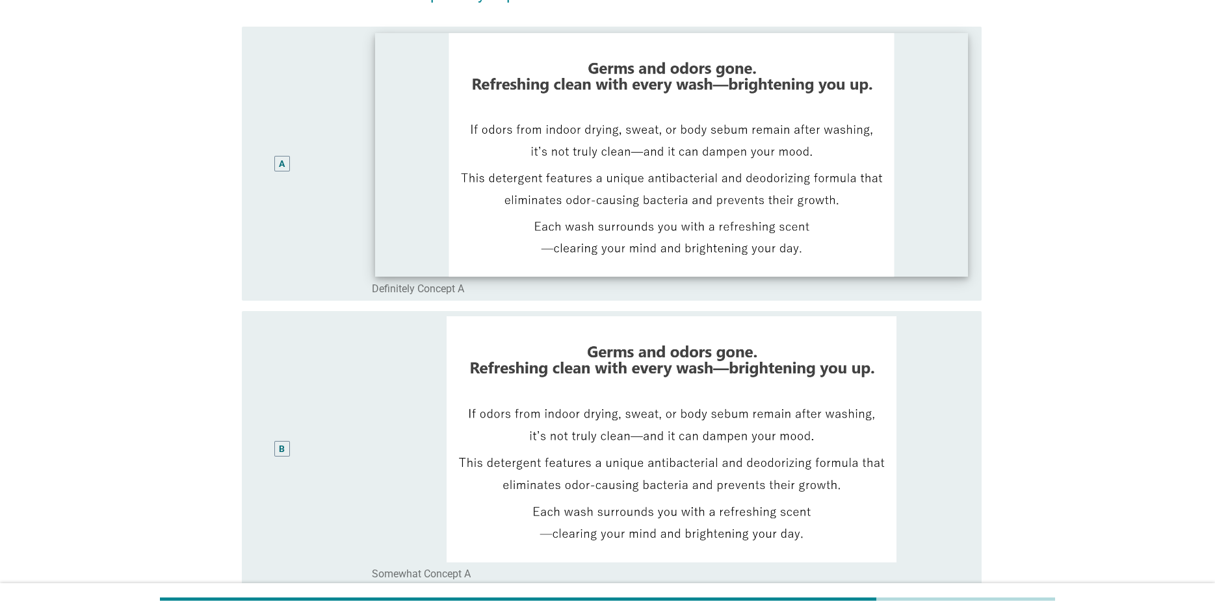
click at [950, 244] on img at bounding box center [670, 154] width 593 height 244
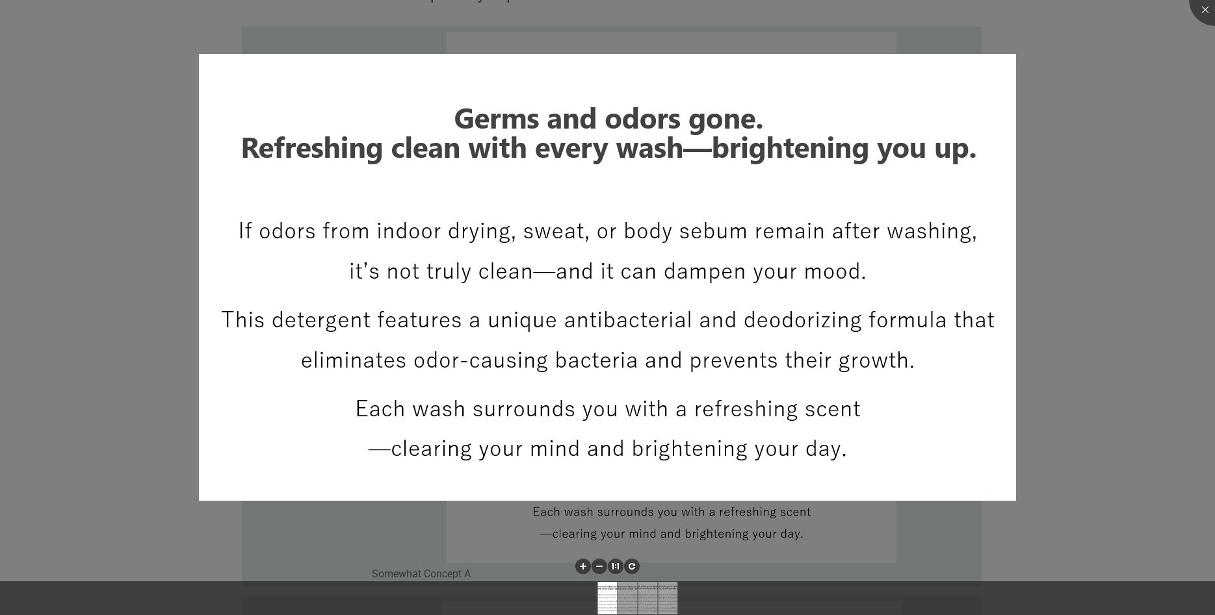
click at [1173, 338] on div at bounding box center [607, 307] width 1215 height 615
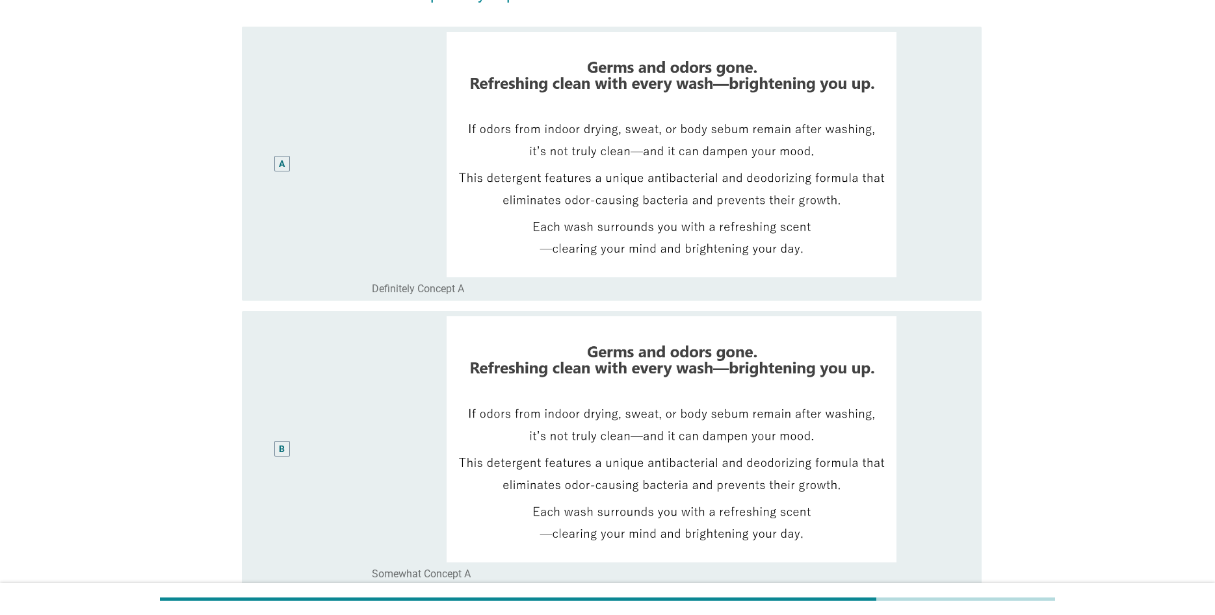
click at [287, 169] on div "A" at bounding box center [282, 164] width 16 height 16
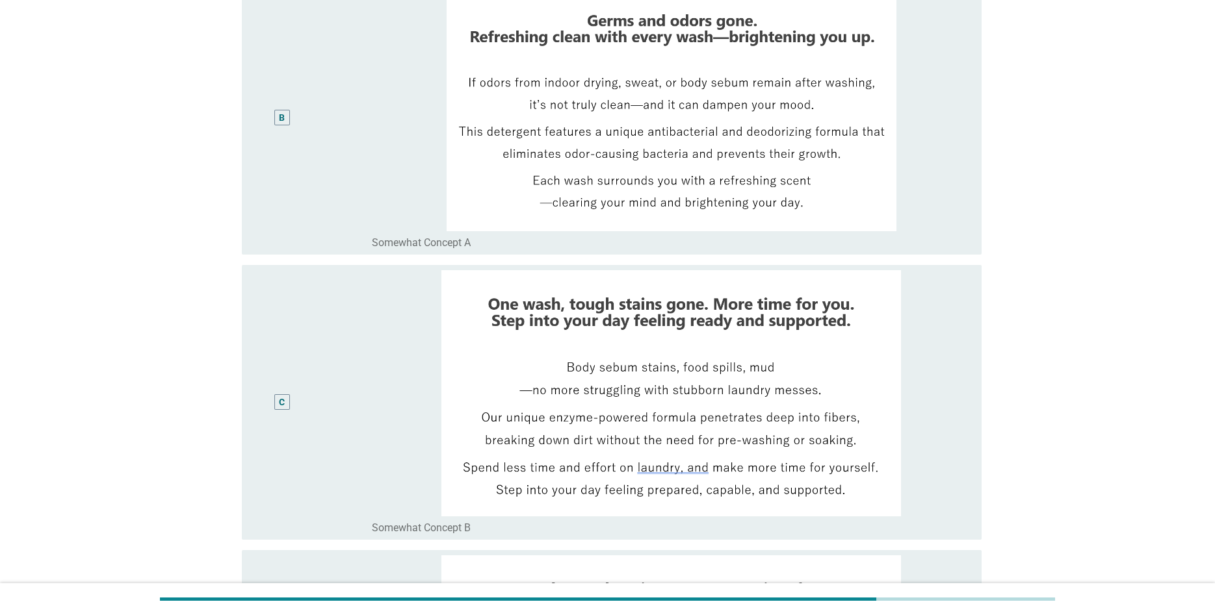
scroll to position [841, 0]
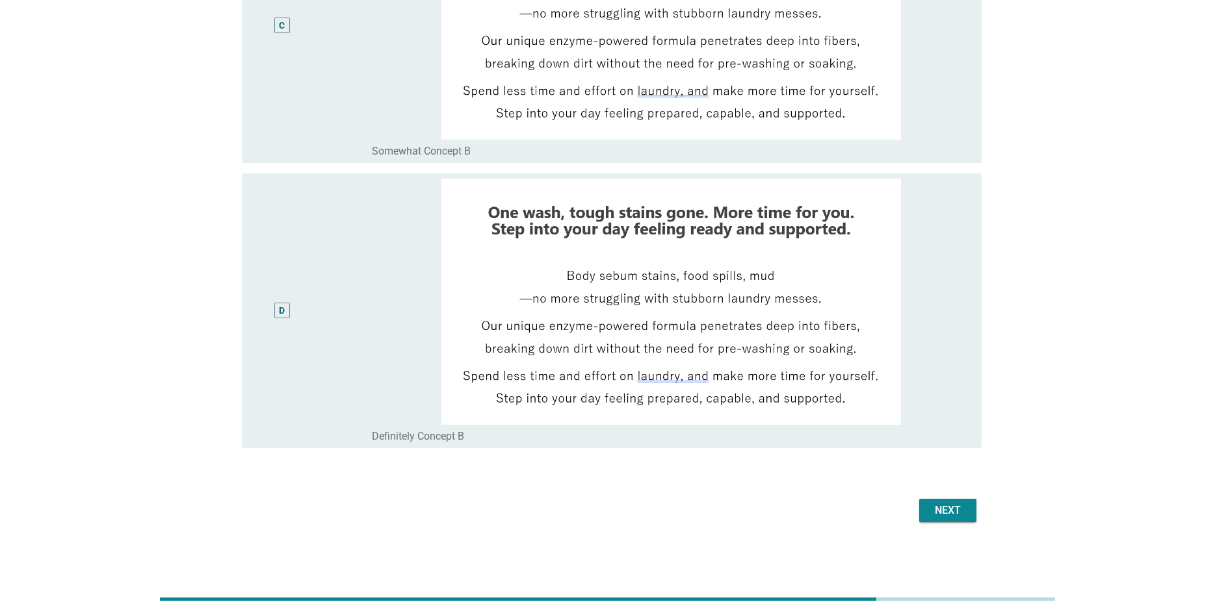
click at [951, 507] on div "Next" at bounding box center [947, 511] width 36 height 16
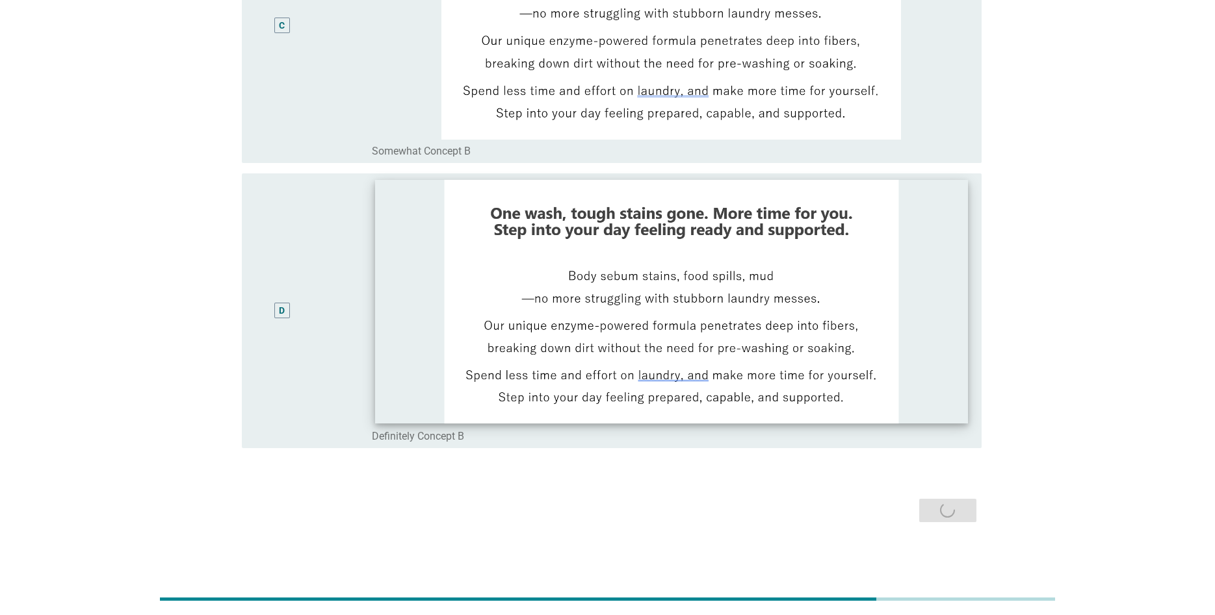
scroll to position [0, 0]
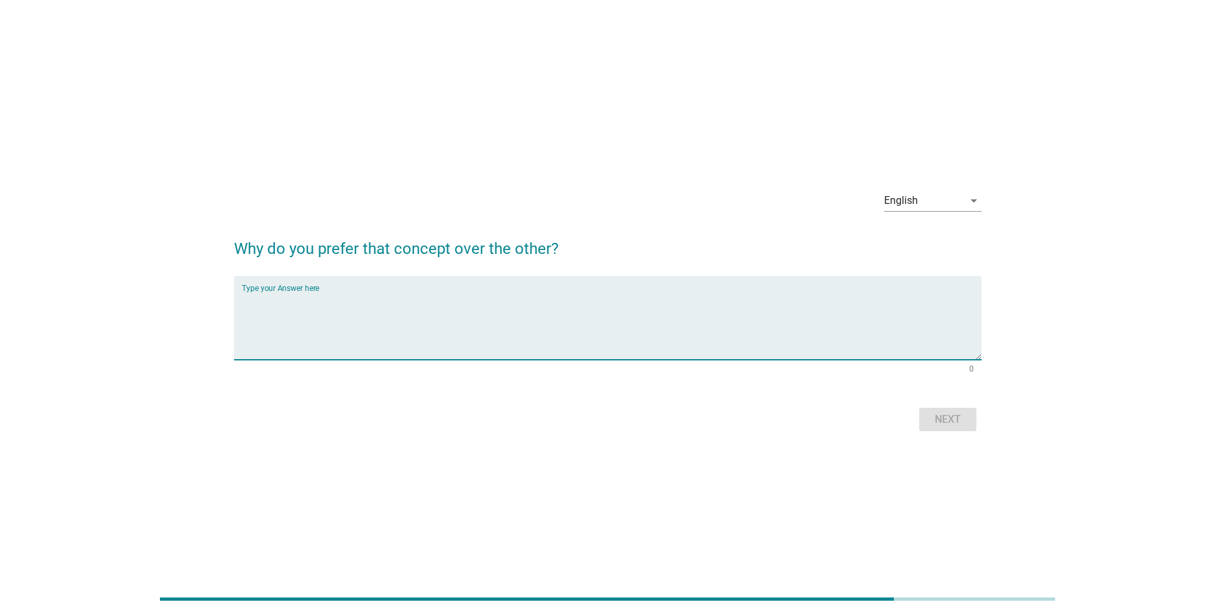
click at [574, 337] on textarea "Type your Answer here" at bounding box center [612, 326] width 740 height 68
type textarea "The concept is very clear and easy to understand"
click at [951, 411] on button "Next" at bounding box center [947, 419] width 57 height 23
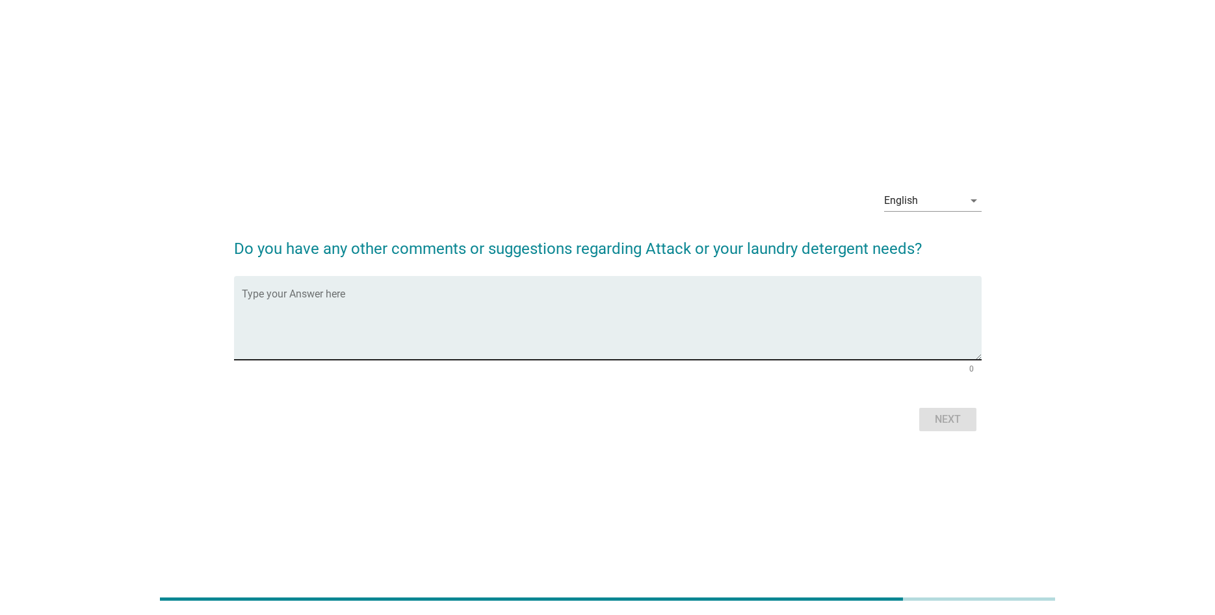
click at [695, 318] on textarea "Type your Answer here" at bounding box center [612, 326] width 740 height 68
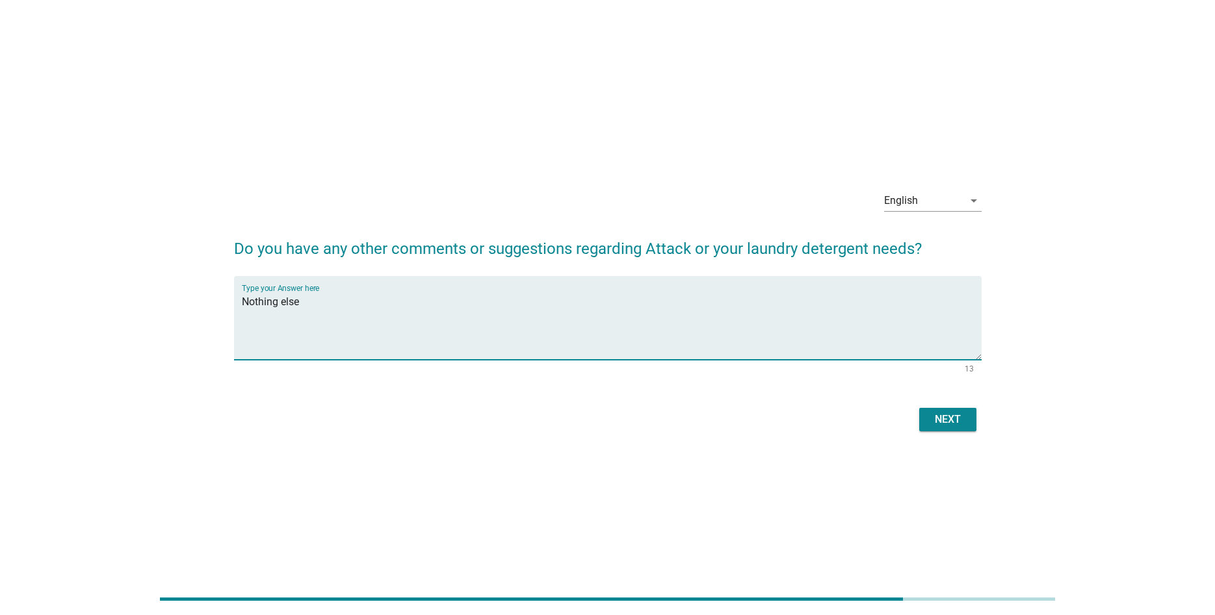
type textarea "Nothing else"
click at [942, 413] on div "Next" at bounding box center [947, 420] width 36 height 16
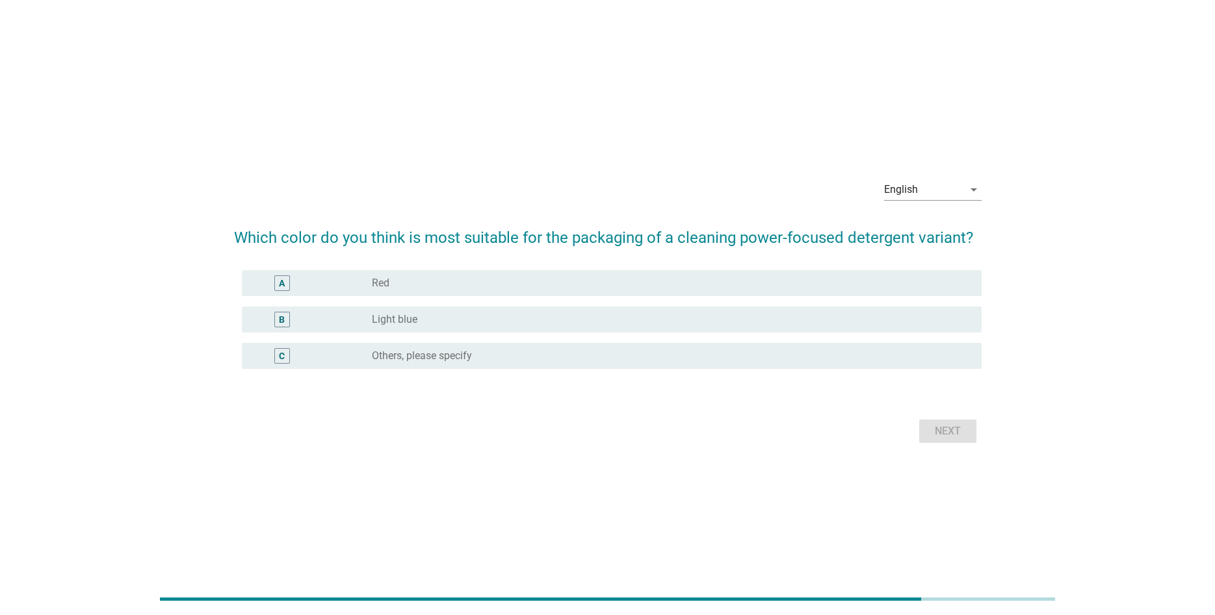
click at [467, 274] on div "A radio_button_unchecked Red" at bounding box center [612, 283] width 740 height 26
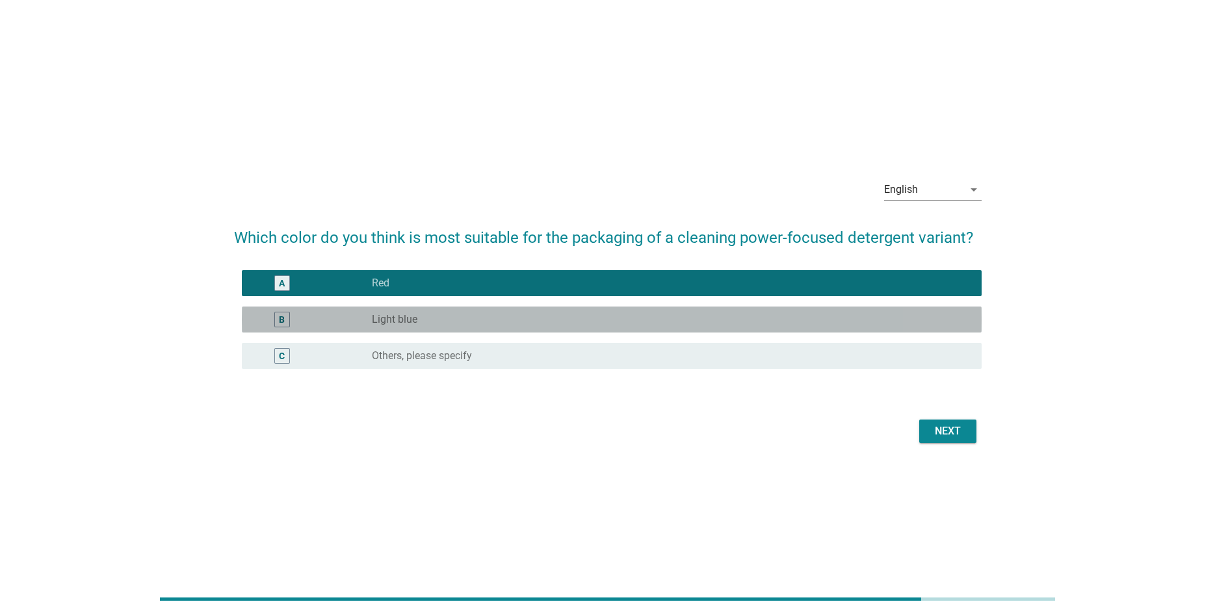
click at [460, 313] on div "radio_button_unchecked Light blue" at bounding box center [666, 319] width 589 height 13
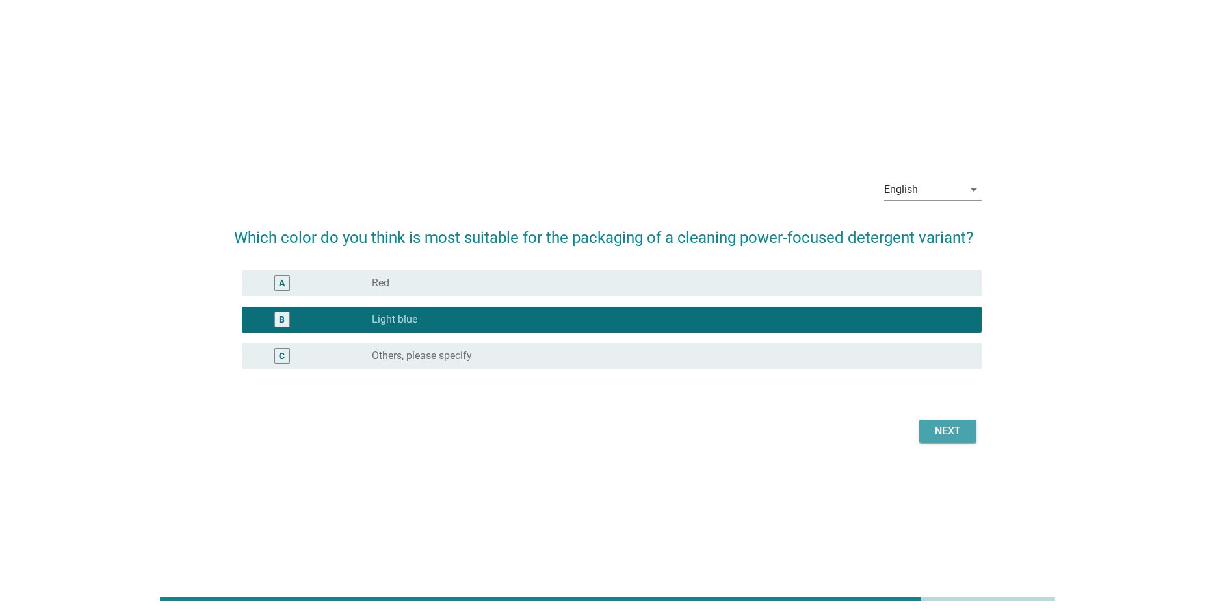
click at [948, 435] on div "Next" at bounding box center [947, 432] width 36 height 16
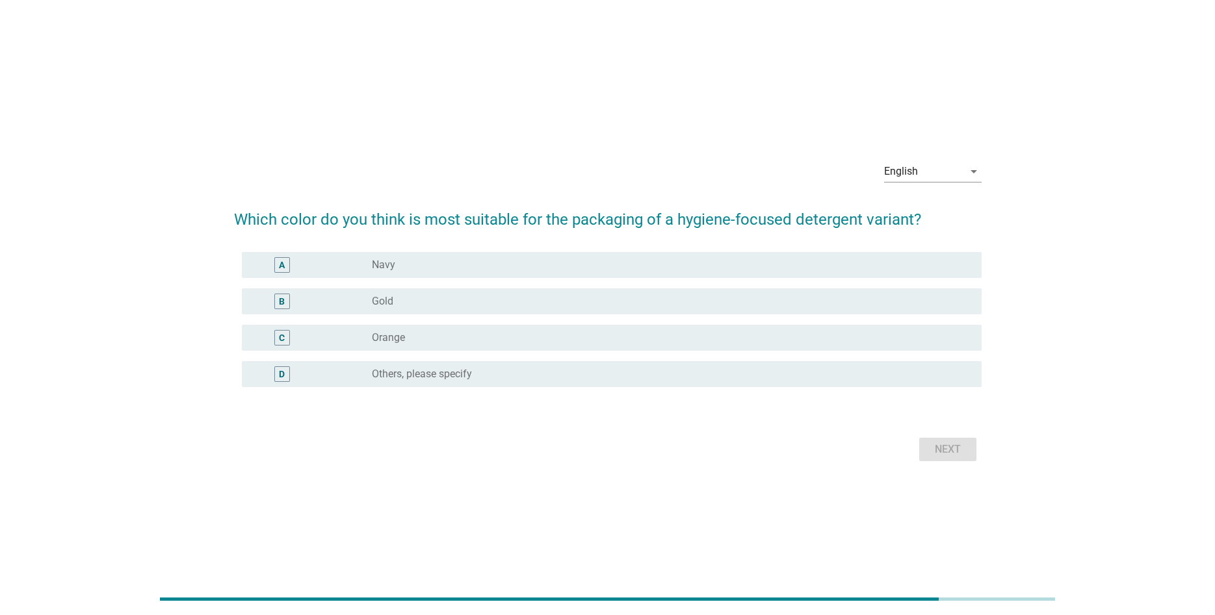
click at [538, 261] on div "radio_button_unchecked Navy" at bounding box center [666, 265] width 589 height 13
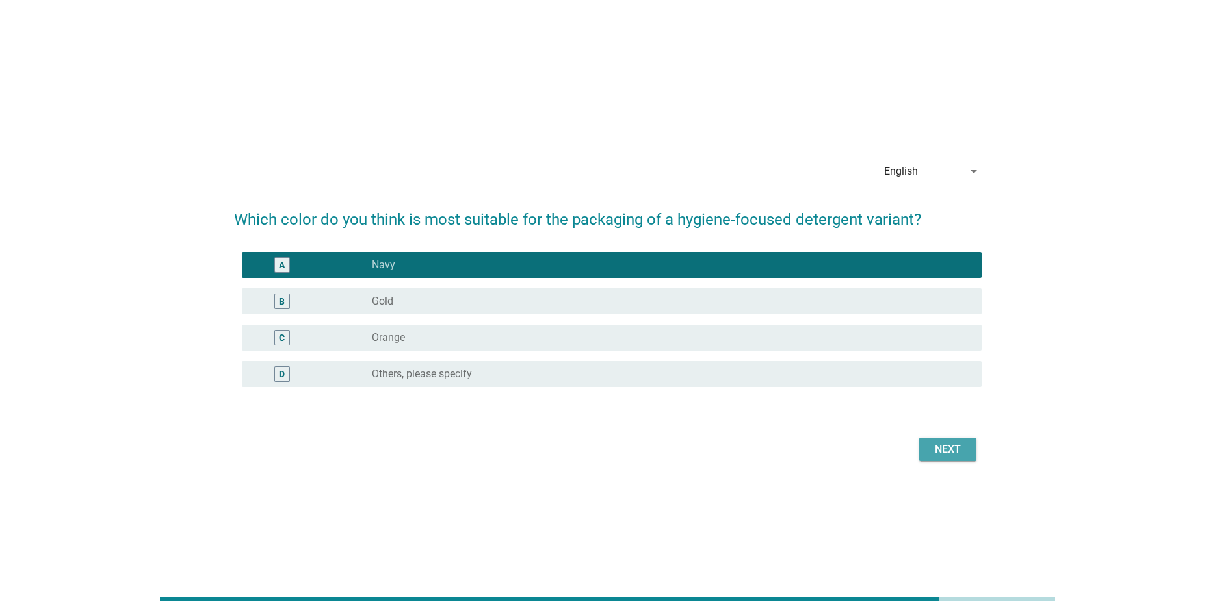
click at [938, 458] on button "Next" at bounding box center [947, 449] width 57 height 23
